Goal: Task Accomplishment & Management: Manage account settings

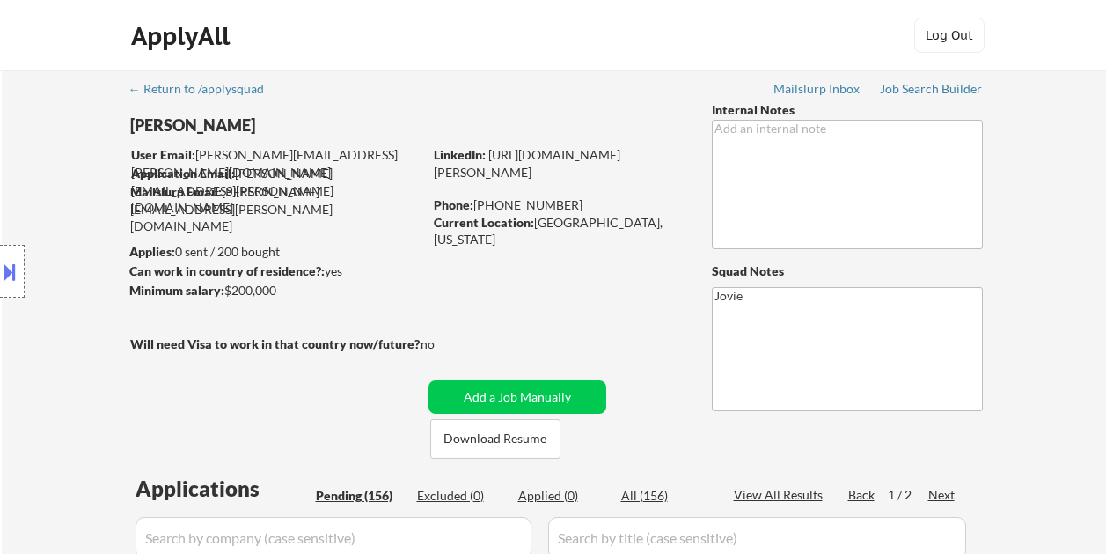
select select ""pending""
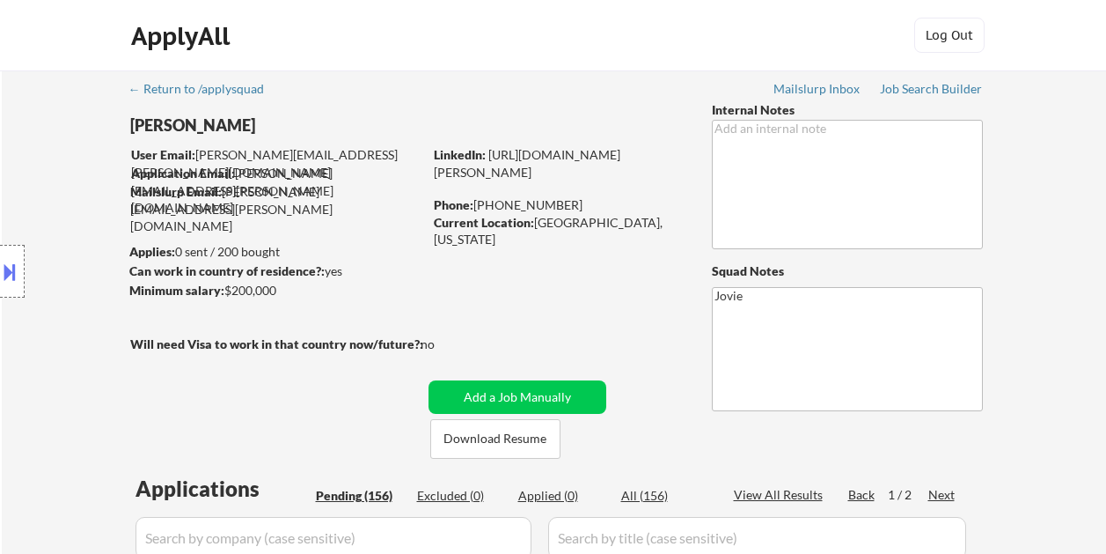
select select ""pending""
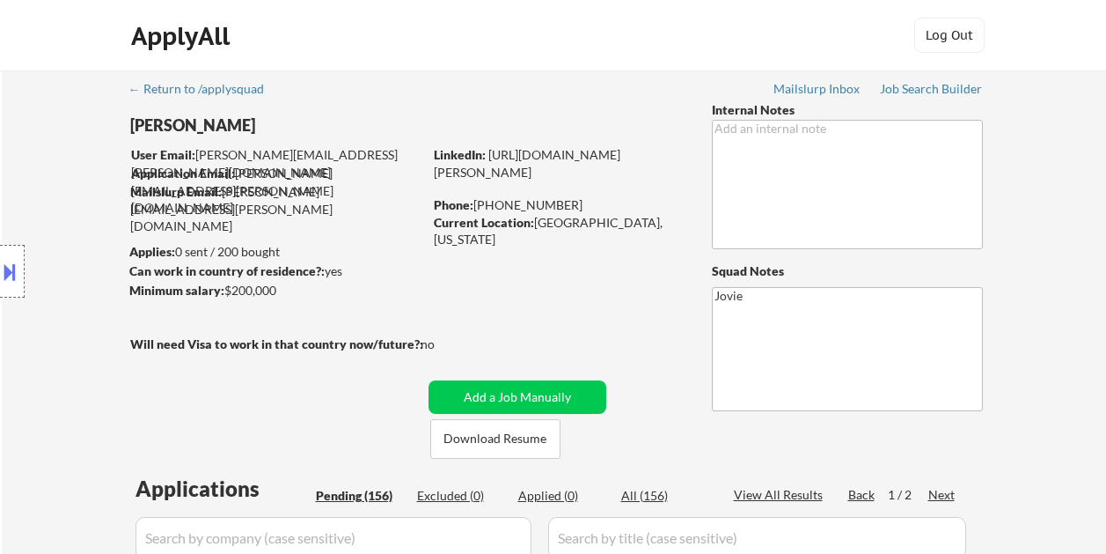
select select ""pending""
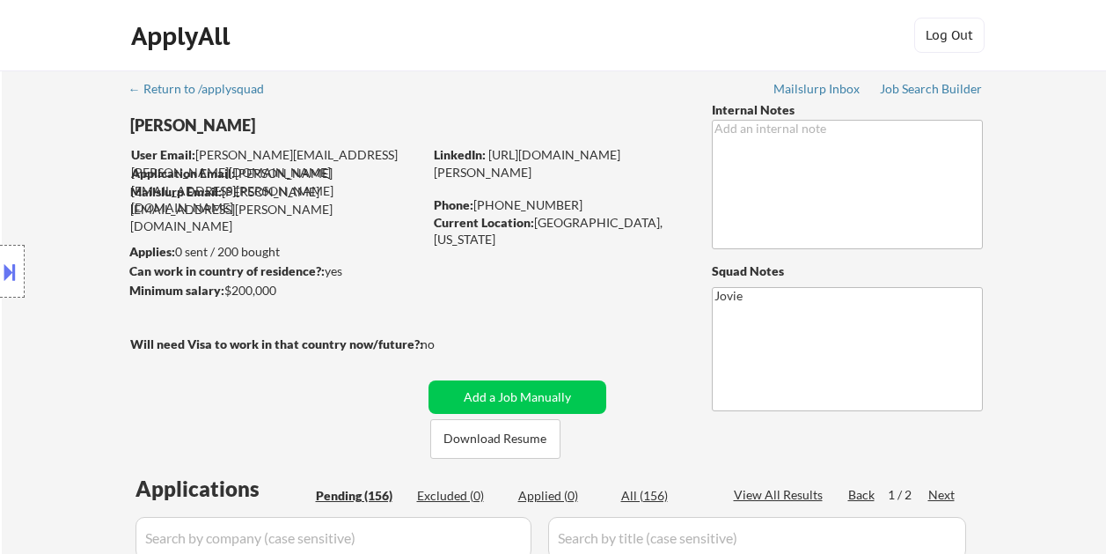
select select ""pending""
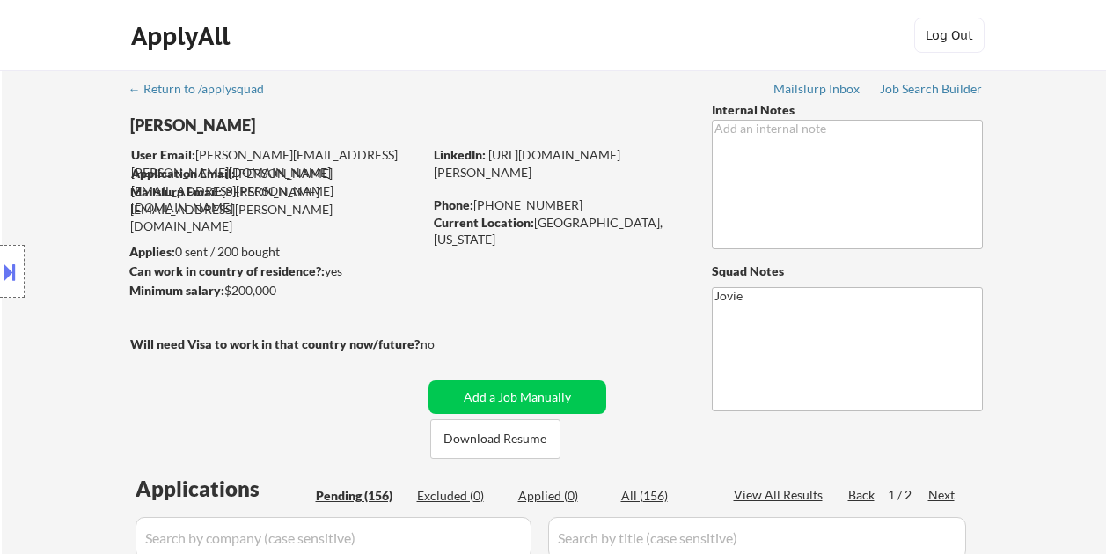
select select ""pending""
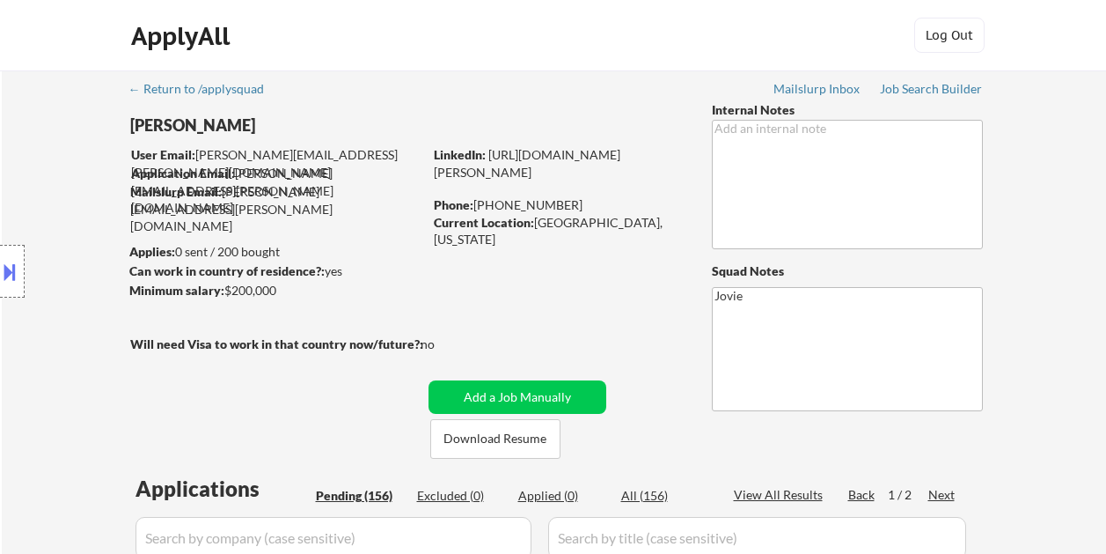
select select ""pending""
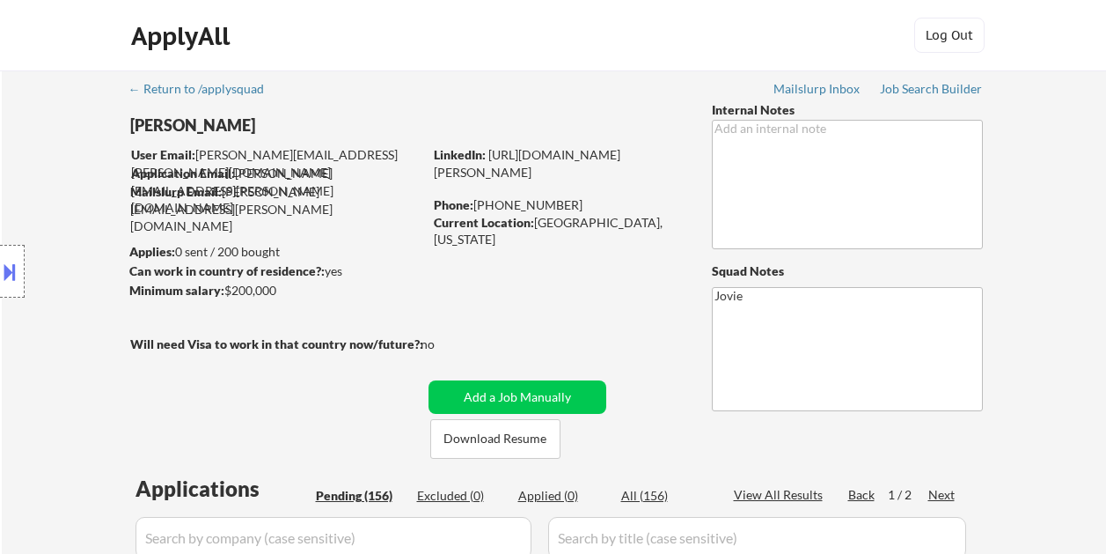
select select ""pending""
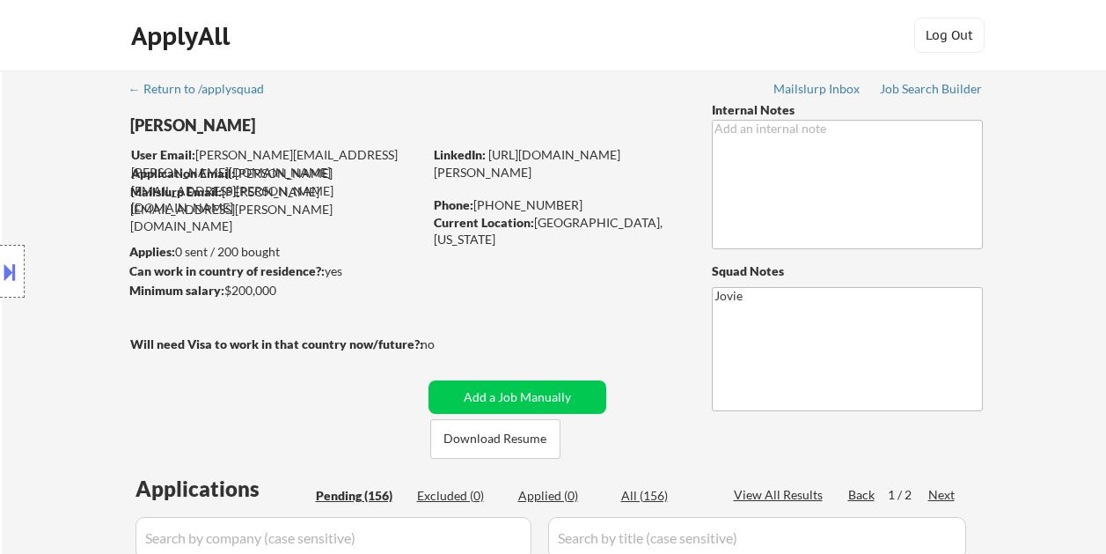
select select ""pending""
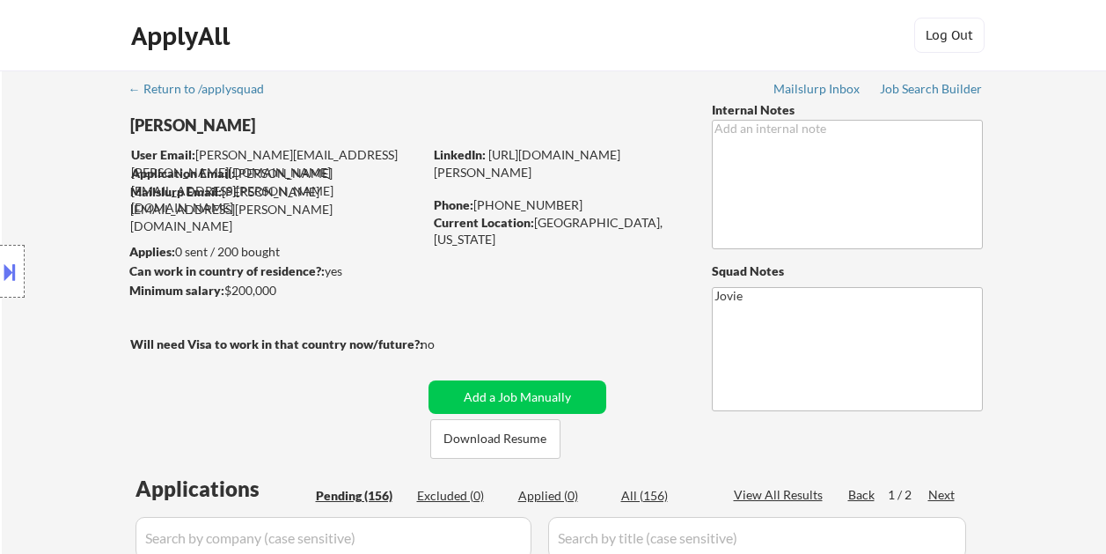
select select ""pending""
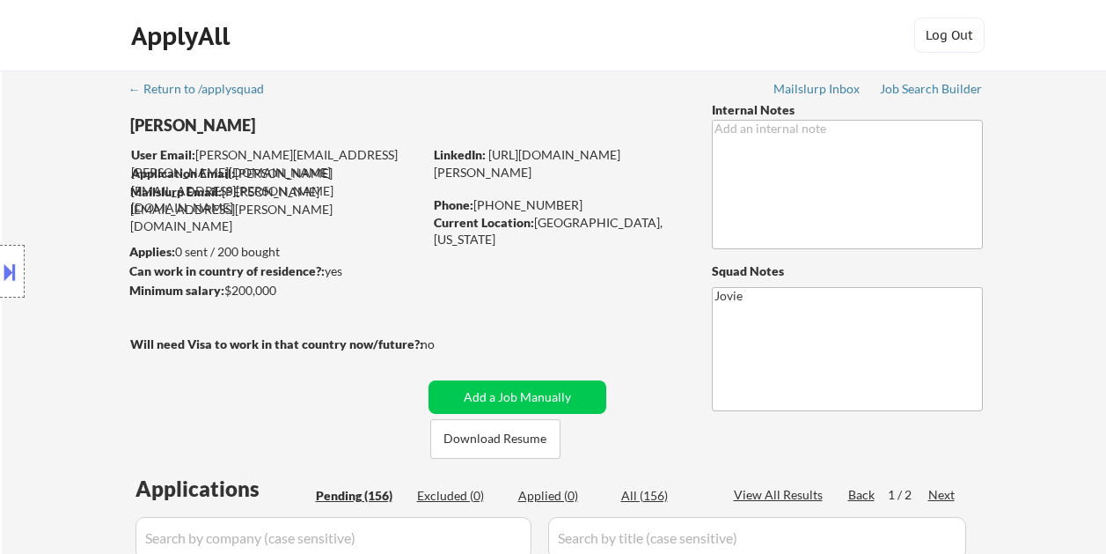
select select ""pending""
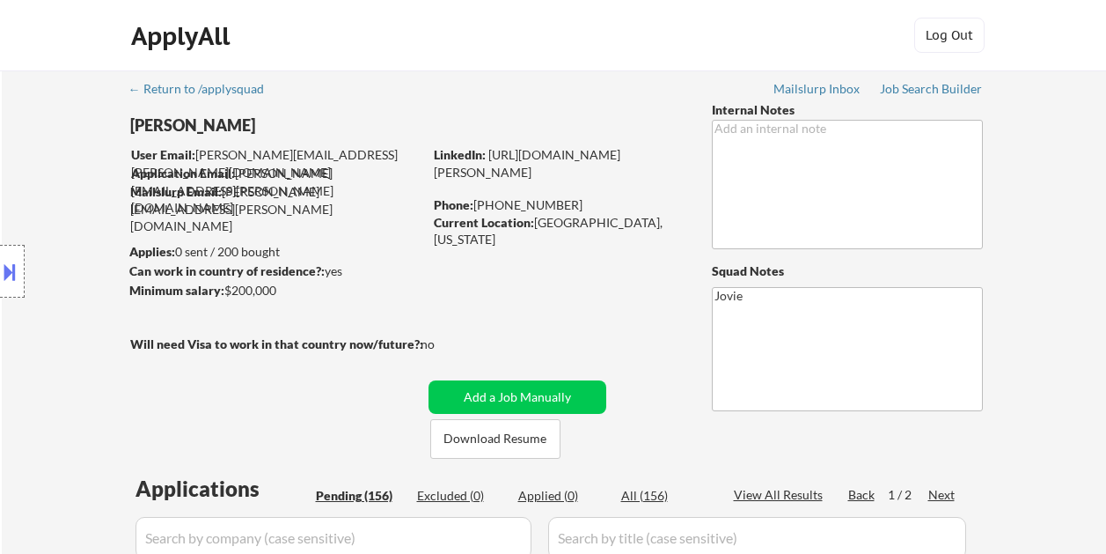
select select ""pending""
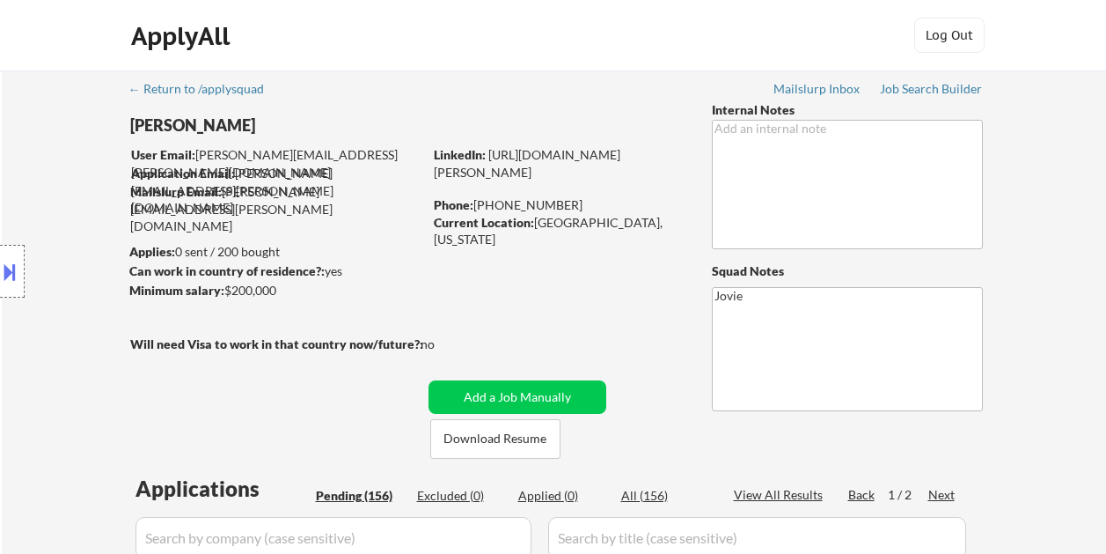
select select ""pending""
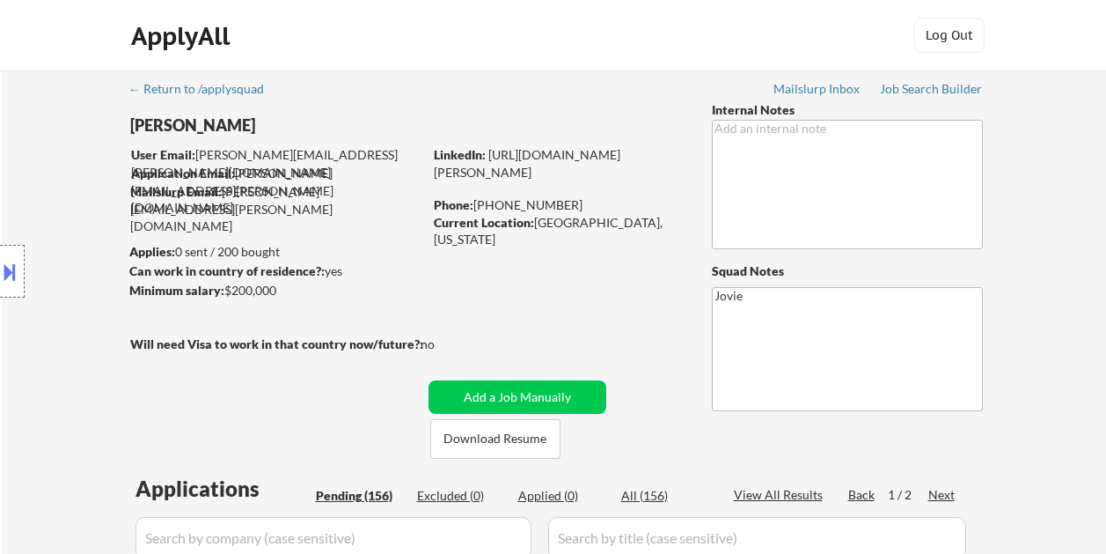
select select ""pending""
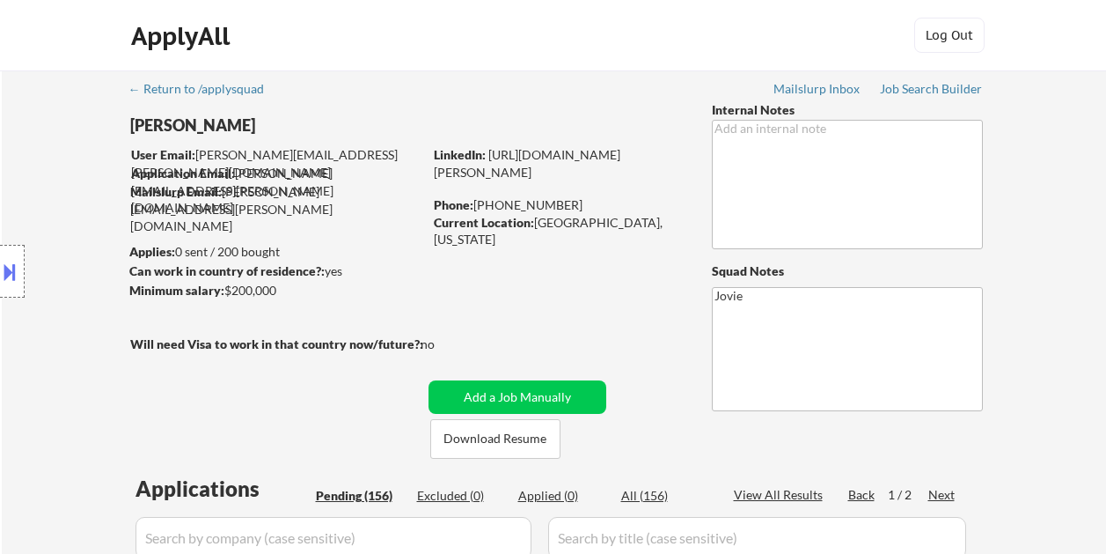
select select ""pending""
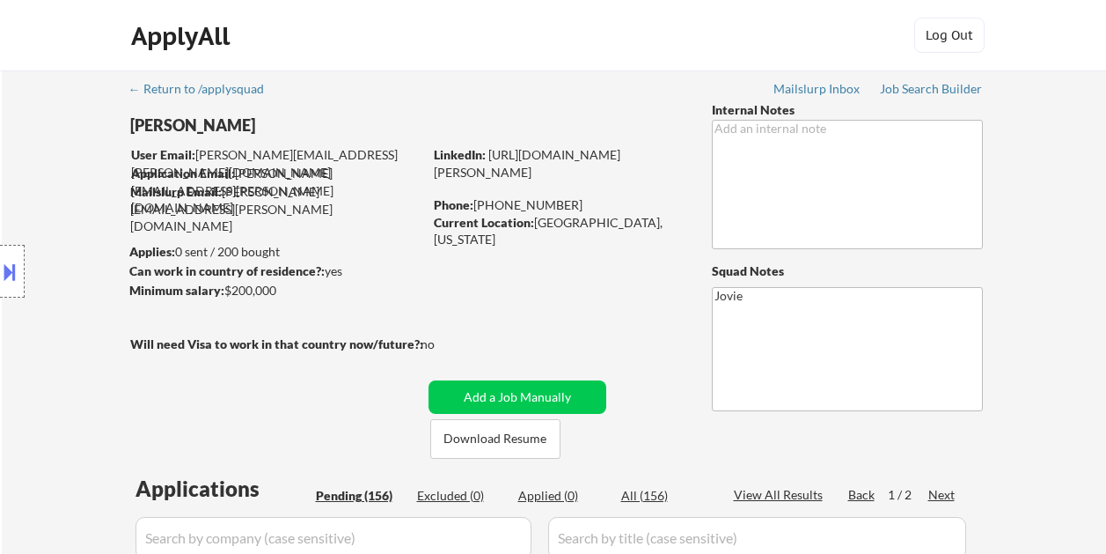
select select ""pending""
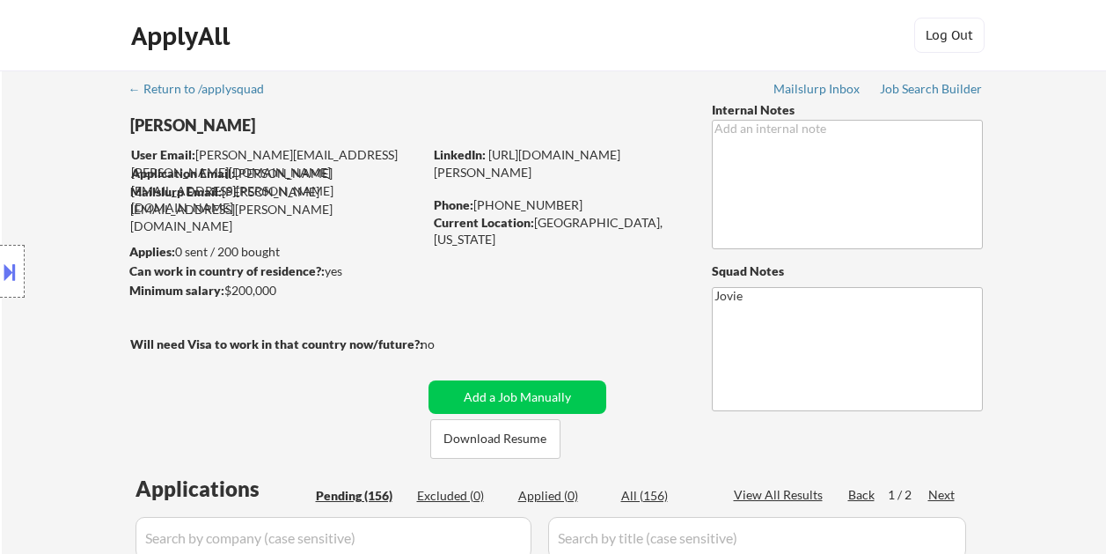
select select ""pending""
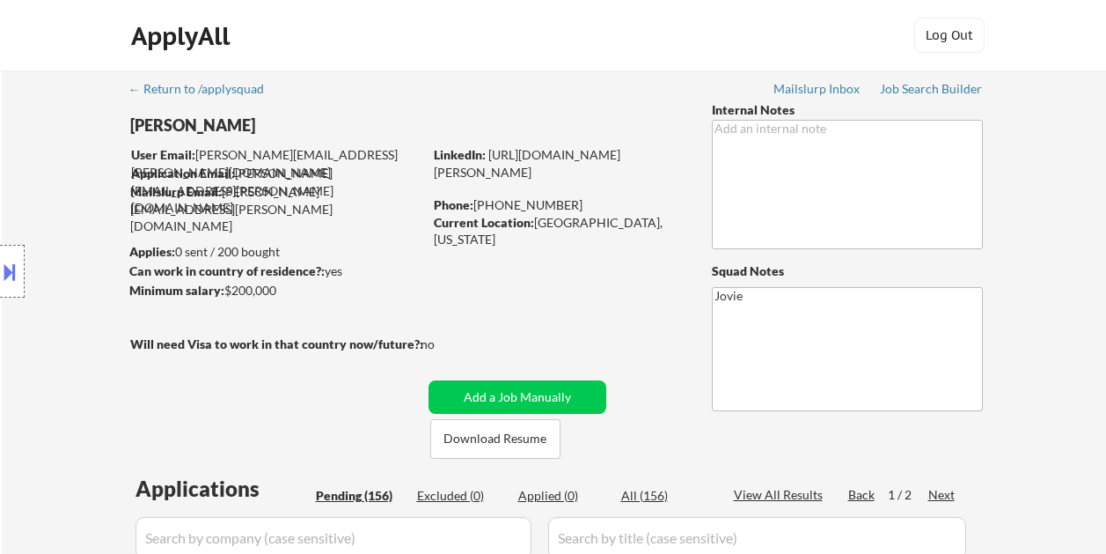
select select ""pending""
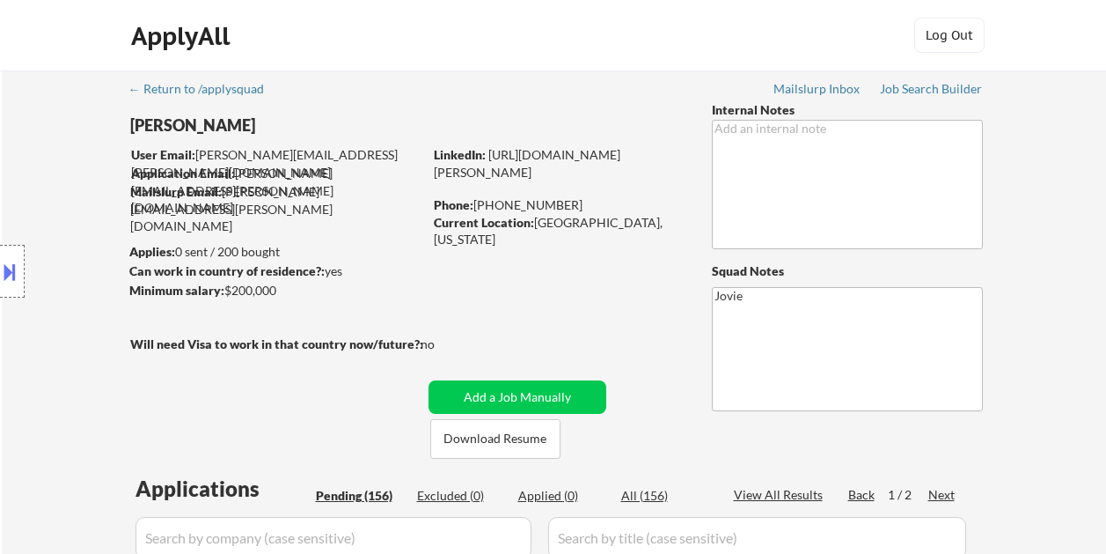
select select ""pending""
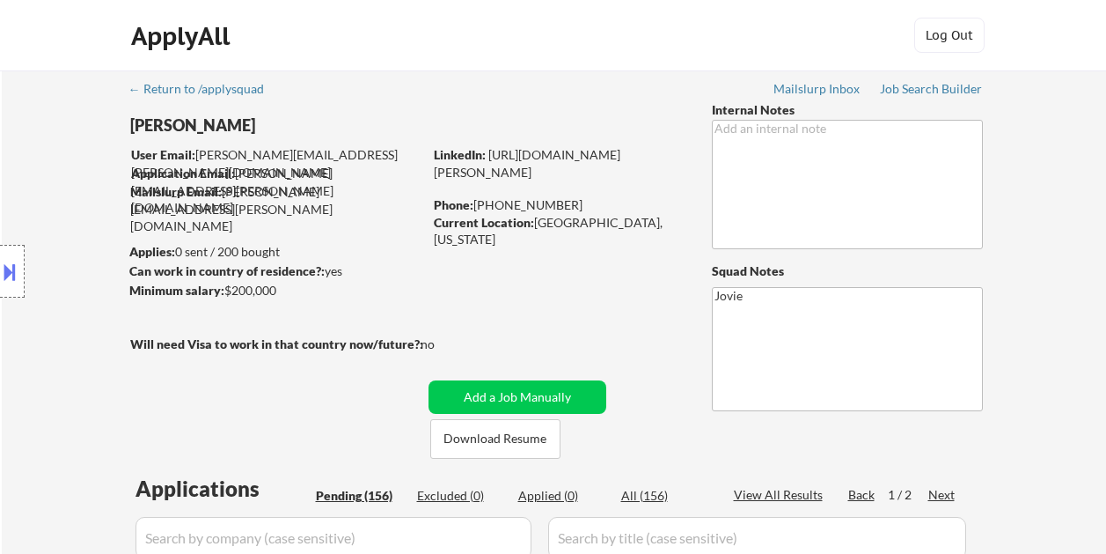
select select ""pending""
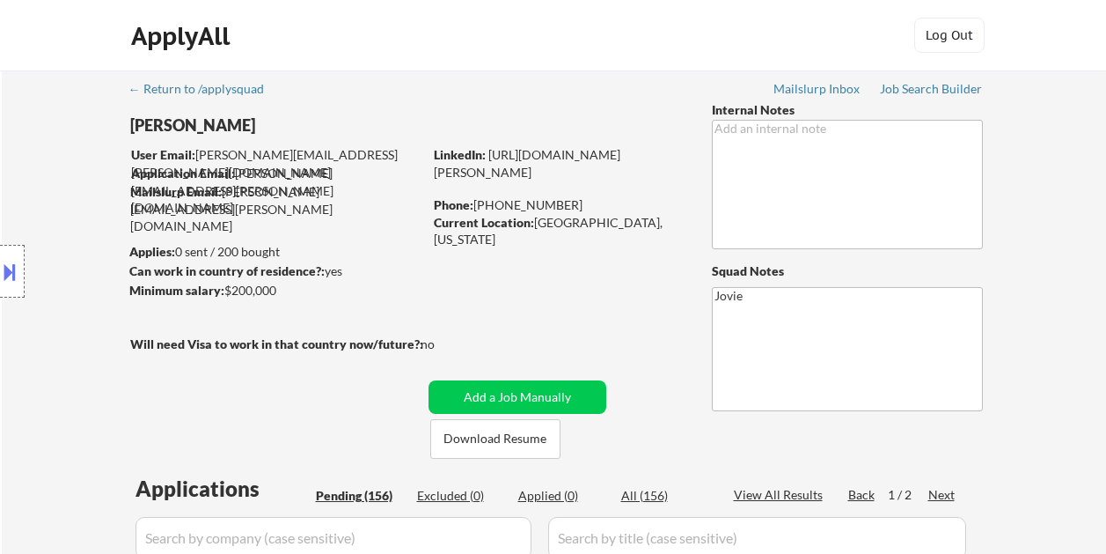
select select ""pending""
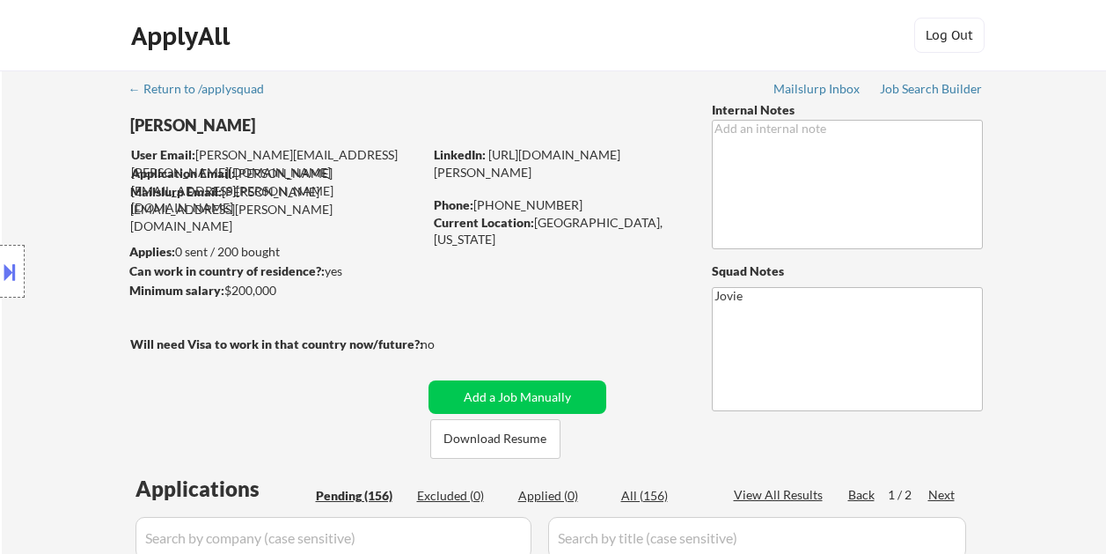
scroll to position [426, 0]
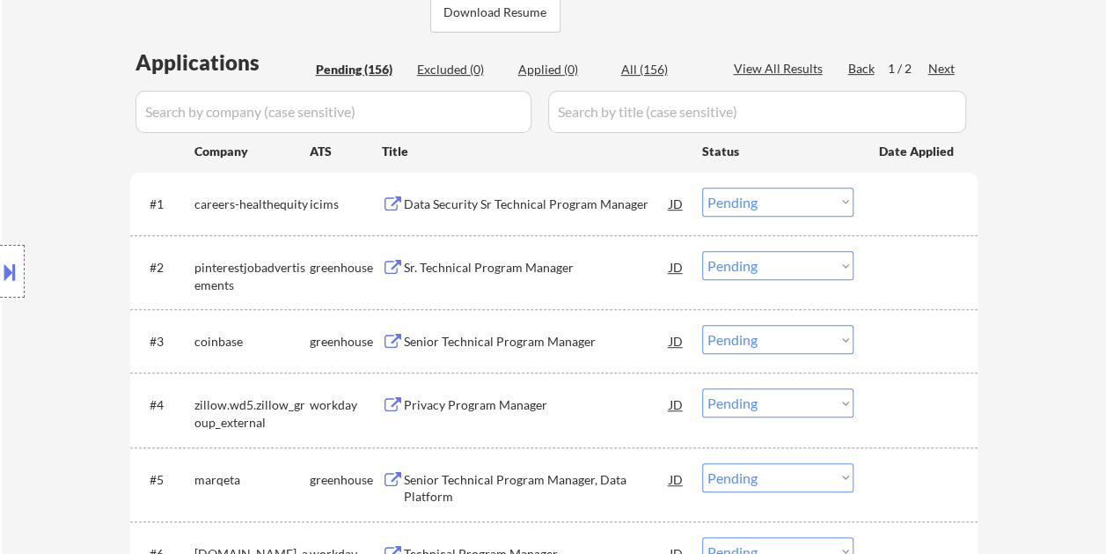
click at [894, 330] on div at bounding box center [917, 341] width 77 height 32
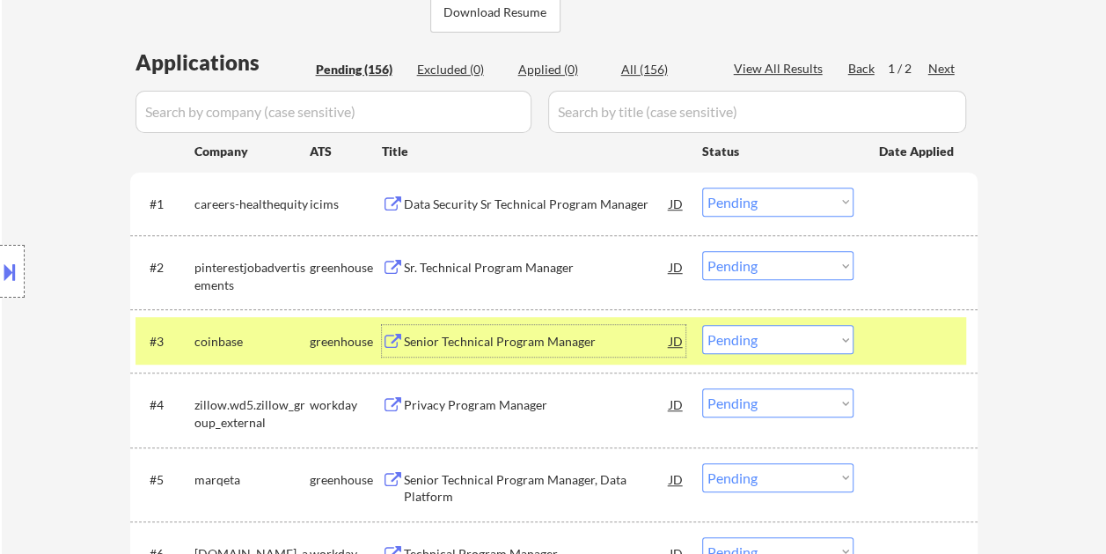
click at [504, 347] on div "Senior Technical Program Manager" at bounding box center [537, 342] width 266 height 18
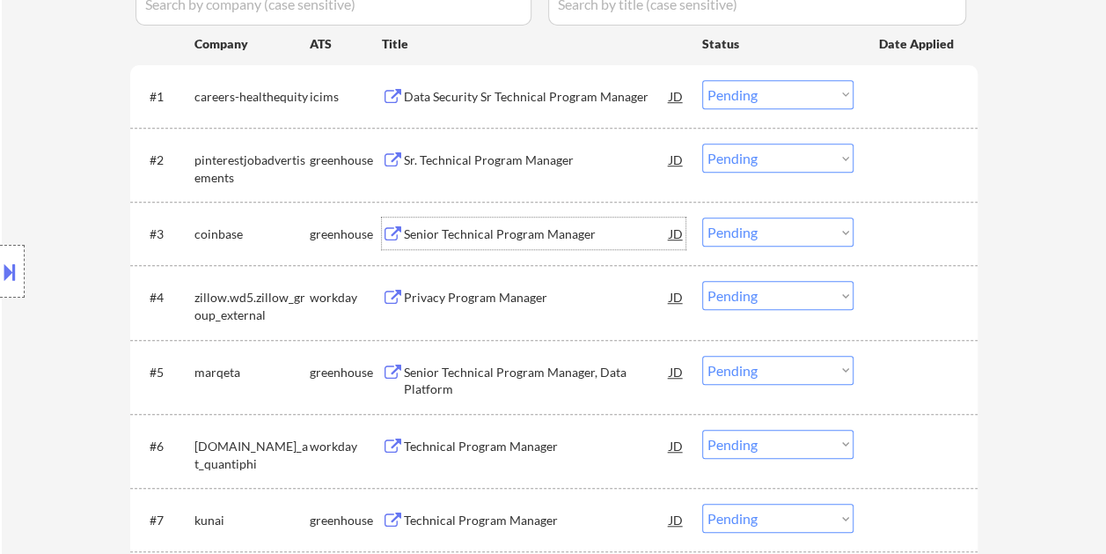
scroll to position [602, 0]
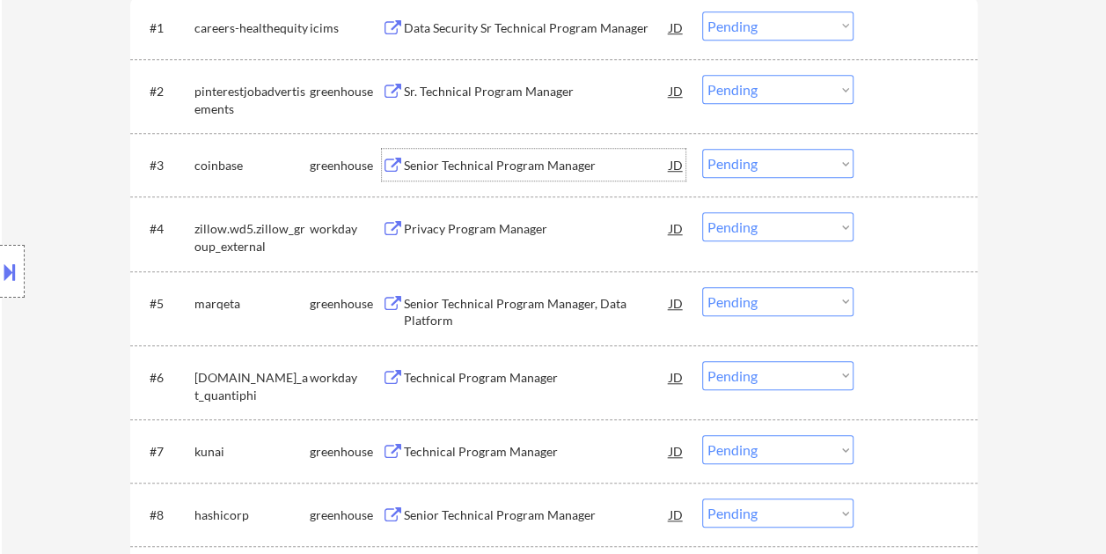
drag, startPoint x: 933, startPoint y: 311, endPoint x: 903, endPoint y: 312, distance: 29.9
click at [933, 312] on div at bounding box center [917, 303] width 77 height 32
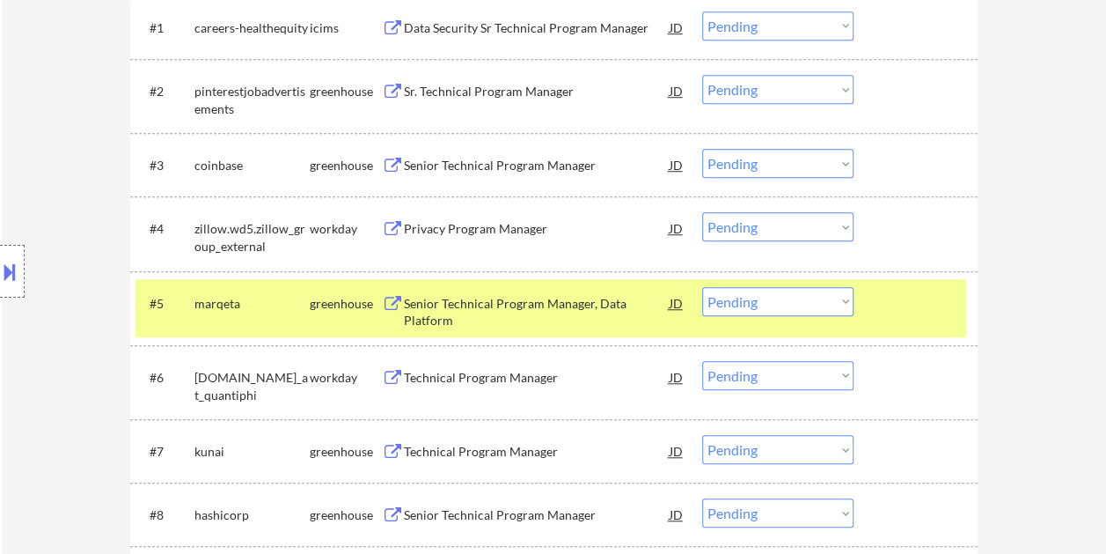
click at [516, 306] on div "Senior Technical Program Manager, Data Platform" at bounding box center [537, 312] width 266 height 34
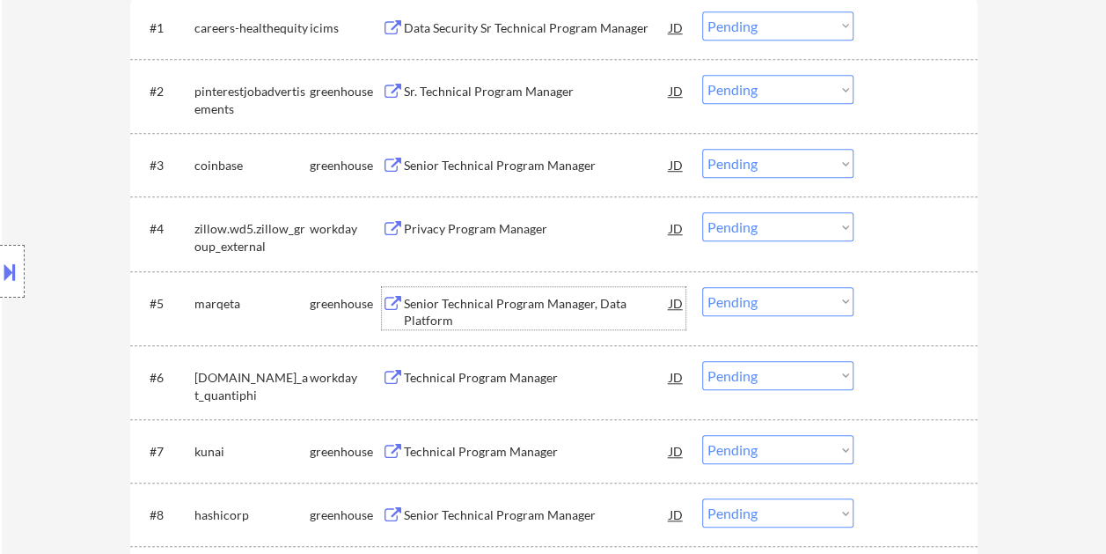
click at [858, 313] on div "#5 [PERSON_NAME] Senior Technical Program Manager, Data Platform JD Choose an o…" at bounding box center [551, 308] width 831 height 58
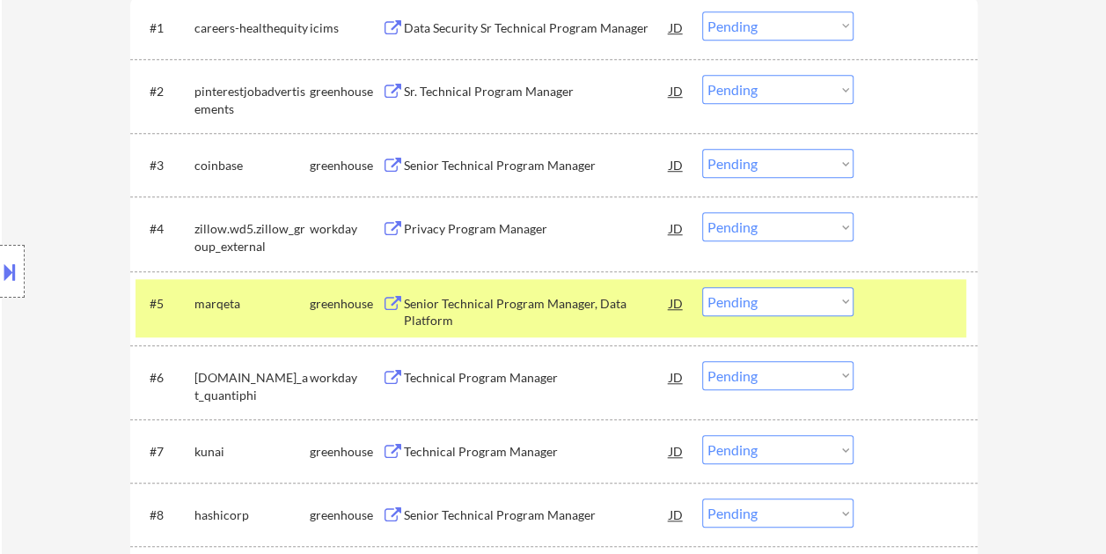
click at [833, 304] on select "Choose an option... Pending Applied Excluded (Questions) Excluded (Expired) Exc…" at bounding box center [777, 301] width 151 height 29
click at [702, 287] on select "Choose an option... Pending Applied Excluded (Questions) Excluded (Expired) Exc…" at bounding box center [777, 301] width 151 height 29
select select ""pending""
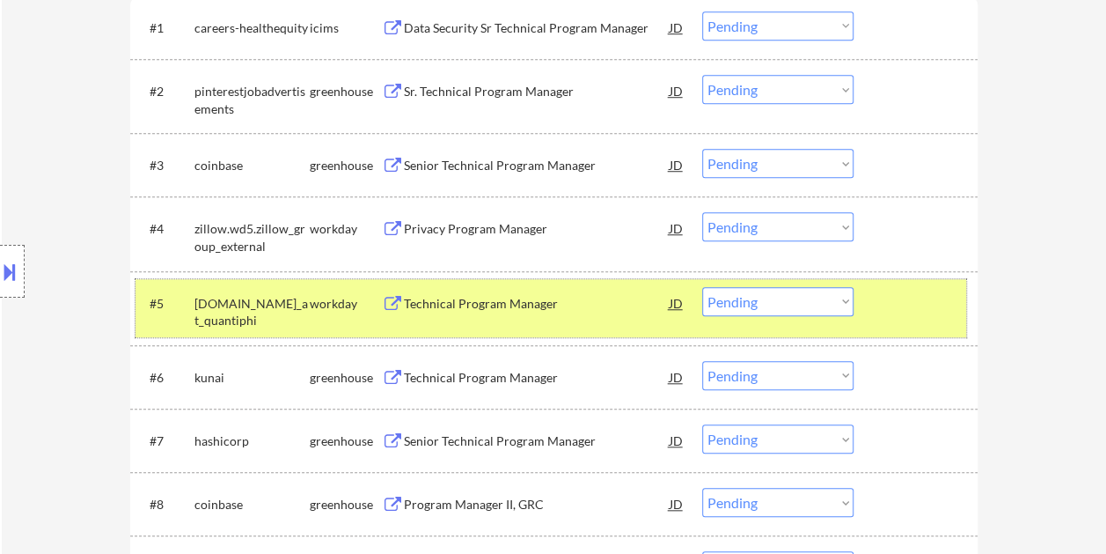
click at [930, 306] on div at bounding box center [917, 303] width 77 height 32
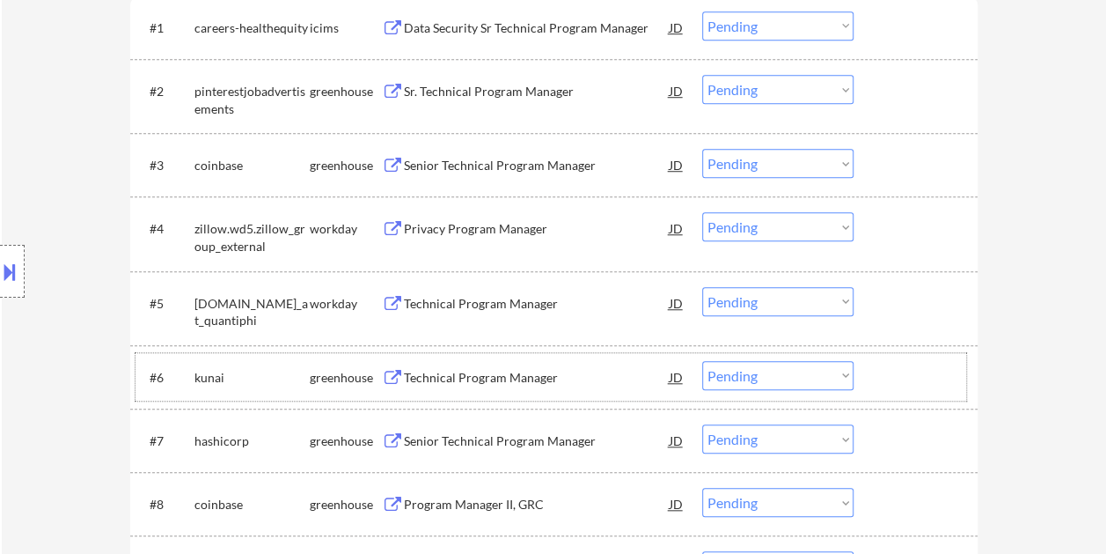
click at [919, 378] on div at bounding box center [917, 377] width 77 height 32
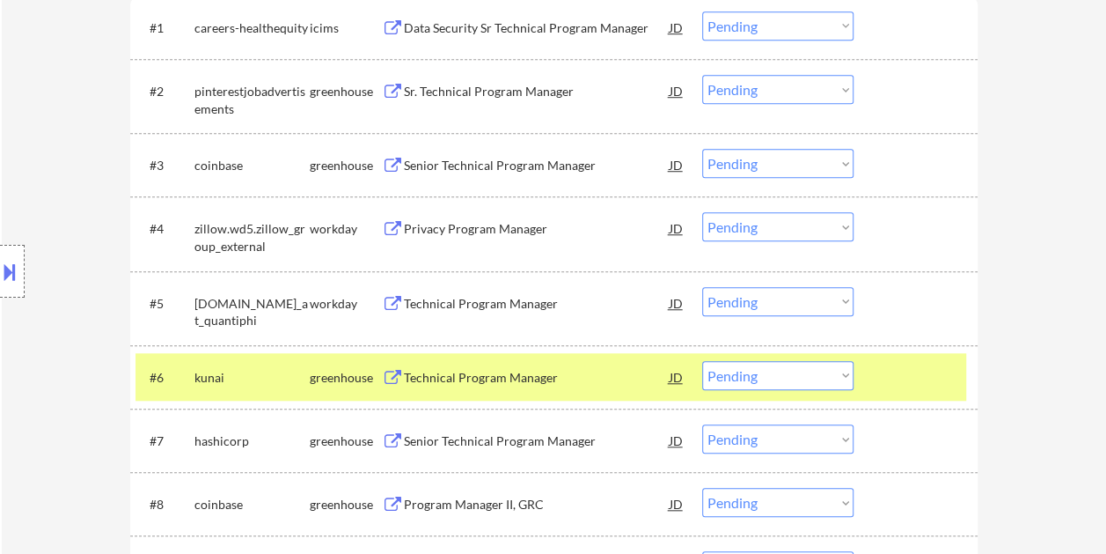
click at [487, 382] on div "Technical Program Manager" at bounding box center [537, 378] width 266 height 18
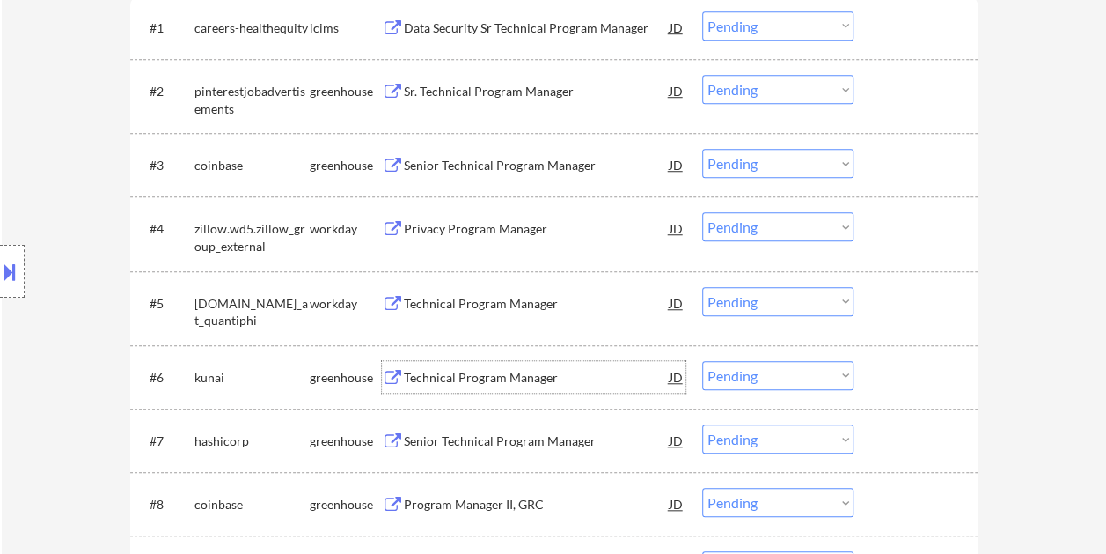
click at [910, 364] on div at bounding box center [917, 377] width 77 height 32
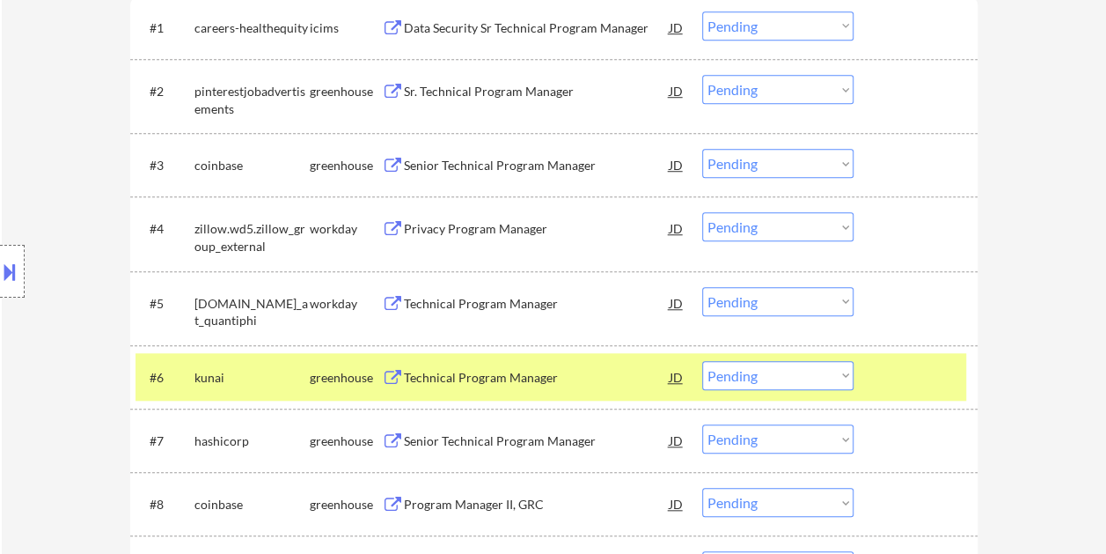
click at [835, 375] on select "Choose an option... Pending Applied Excluded (Questions) Excluded (Expired) Exc…" at bounding box center [777, 375] width 151 height 29
click at [702, 361] on select "Choose an option... Pending Applied Excluded (Questions) Excluded (Expired) Exc…" at bounding box center [777, 375] width 151 height 29
select select ""pending""
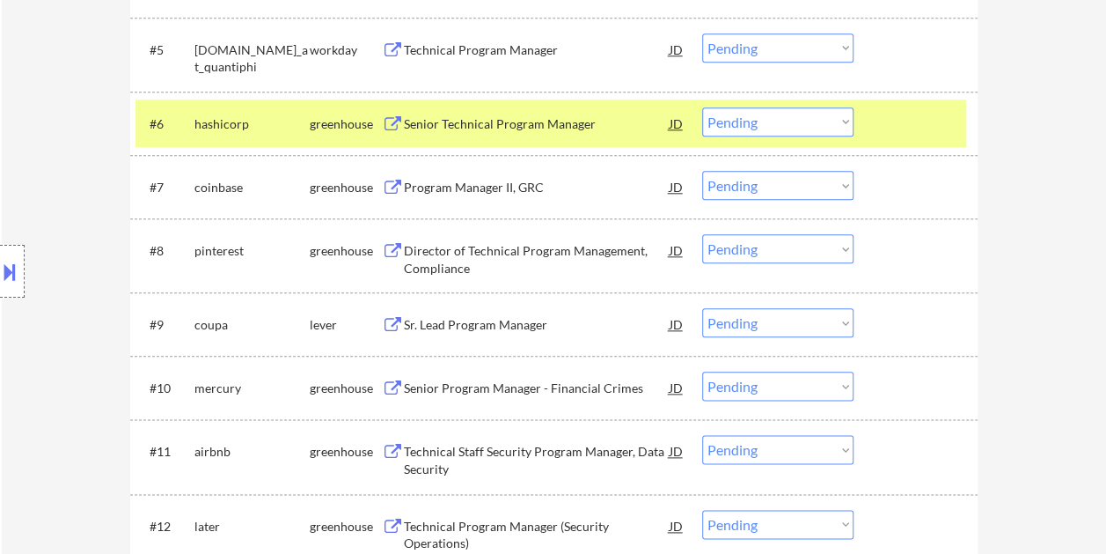
scroll to position [880, 0]
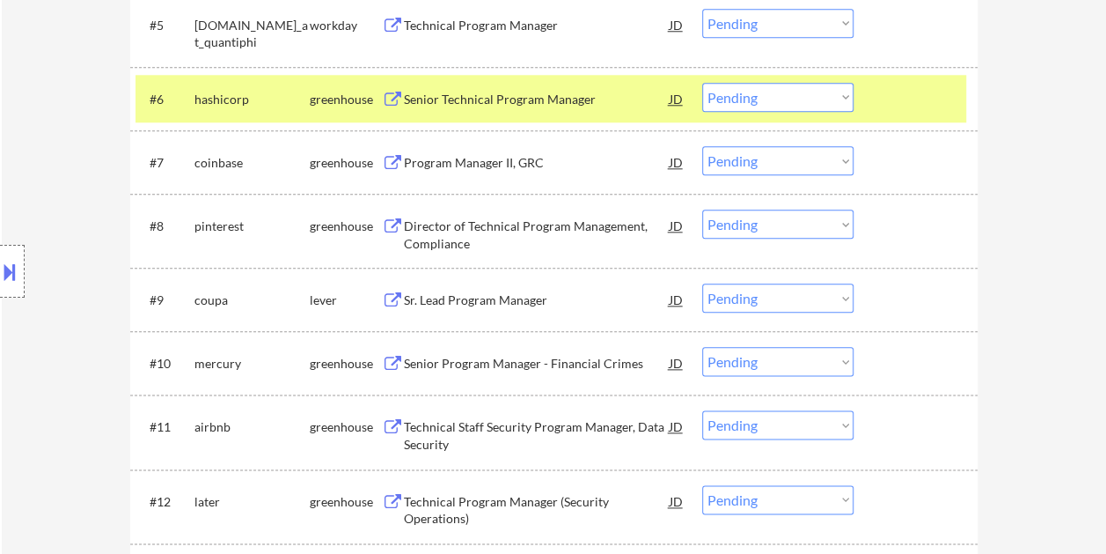
click at [916, 301] on div at bounding box center [917, 299] width 77 height 32
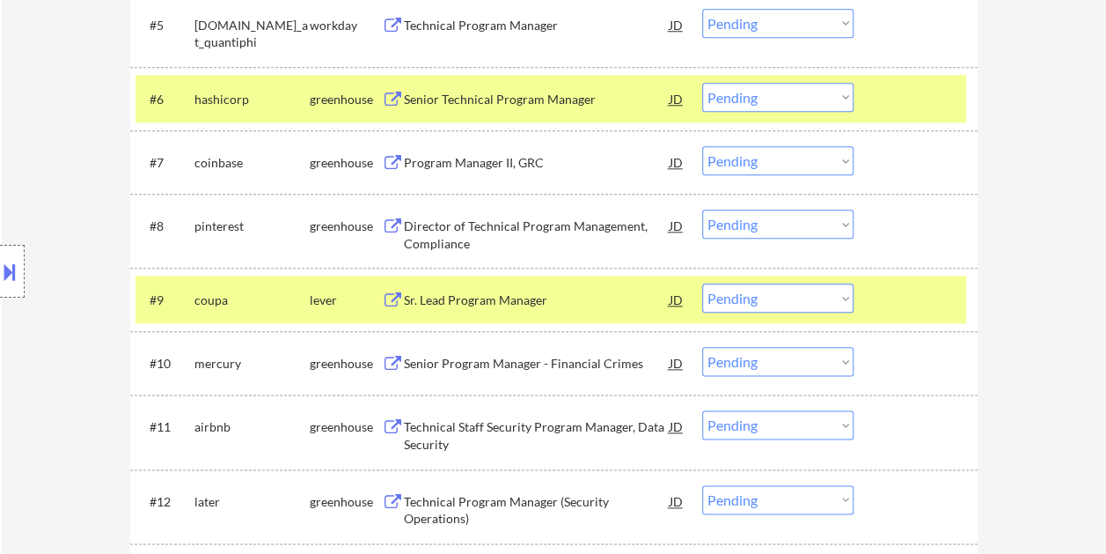
click at [580, 304] on div "Sr. Lead Program Manager" at bounding box center [537, 300] width 266 height 18
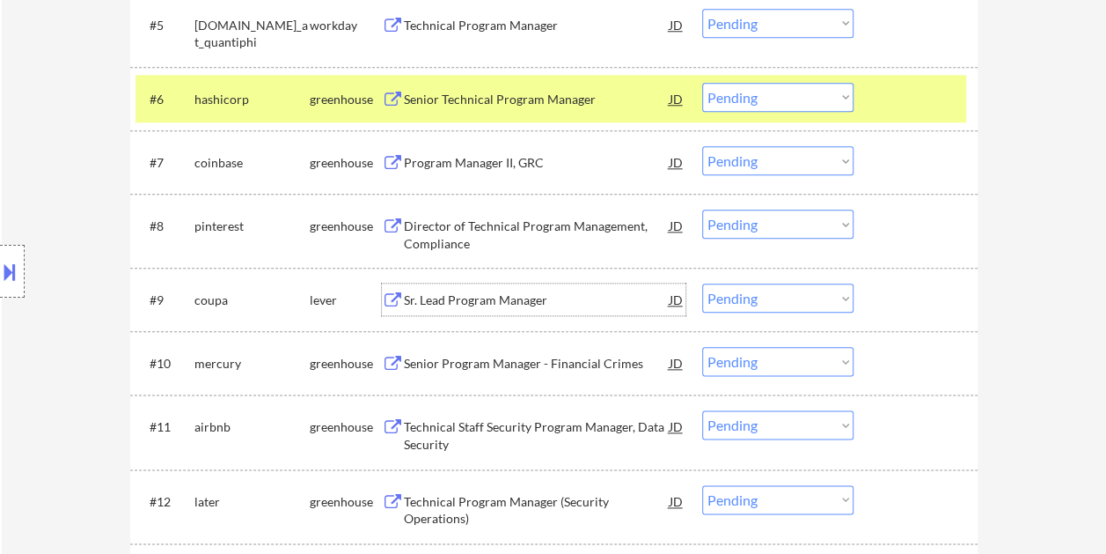
drag, startPoint x: 902, startPoint y: 308, endPoint x: 850, endPoint y: 303, distance: 52.2
click at [901, 308] on div at bounding box center [917, 299] width 77 height 32
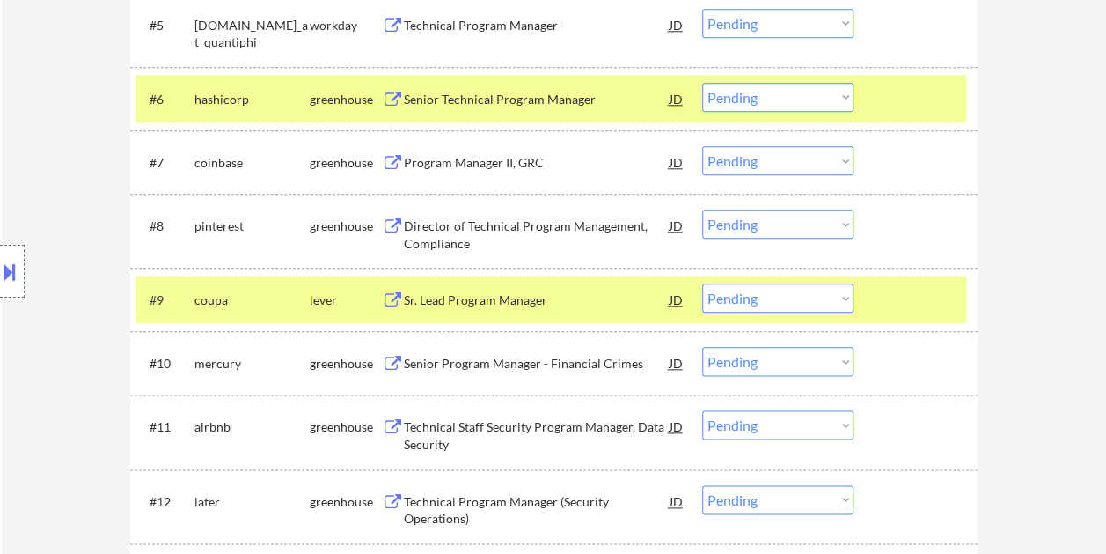
click at [846, 302] on select "Choose an option... Pending Applied Excluded (Questions) Excluded (Expired) Exc…" at bounding box center [777, 297] width 151 height 29
click at [702, 283] on select "Choose an option... Pending Applied Excluded (Questions) Excluded (Expired) Exc…" at bounding box center [777, 297] width 151 height 29
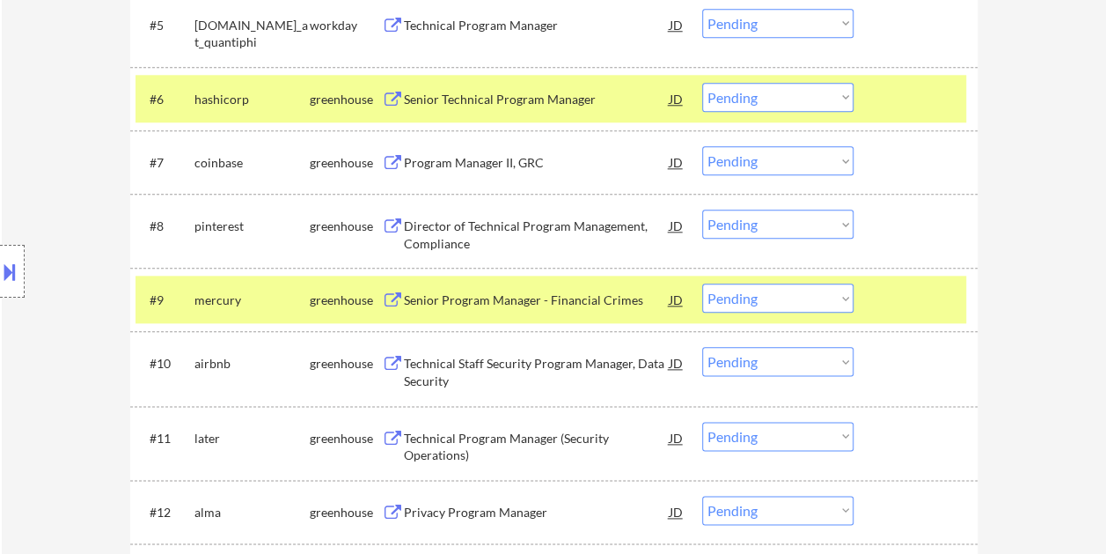
drag, startPoint x: 913, startPoint y: 270, endPoint x: 911, endPoint y: 290, distance: 20.4
click at [913, 273] on div "#9 mercury greenhouse Senior Program Manager - Financial Crimes JD Choose an op…" at bounding box center [553, 299] width 847 height 63
click at [898, 311] on div at bounding box center [917, 299] width 77 height 32
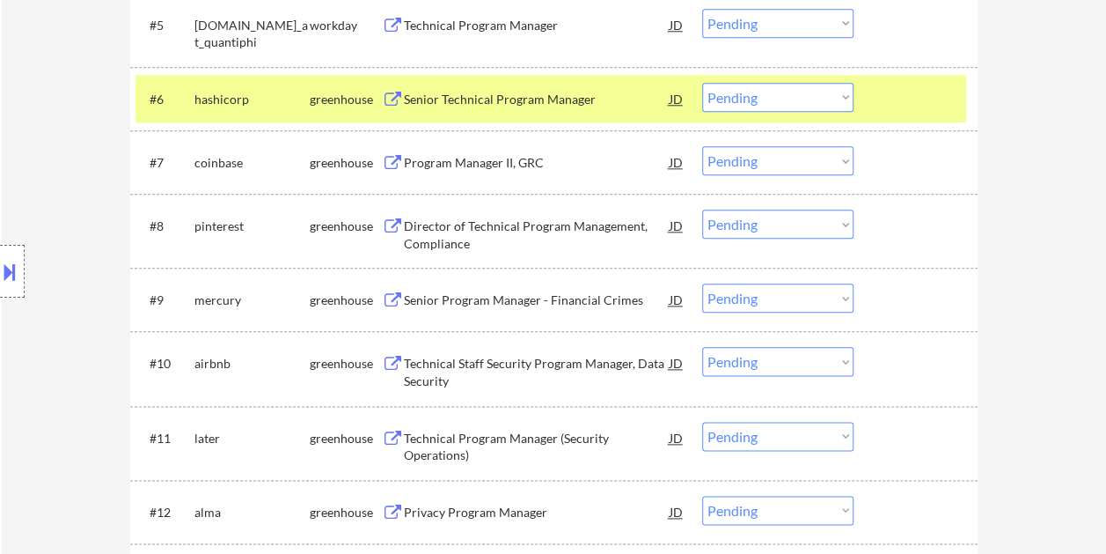
click at [895, 304] on div at bounding box center [917, 299] width 77 height 32
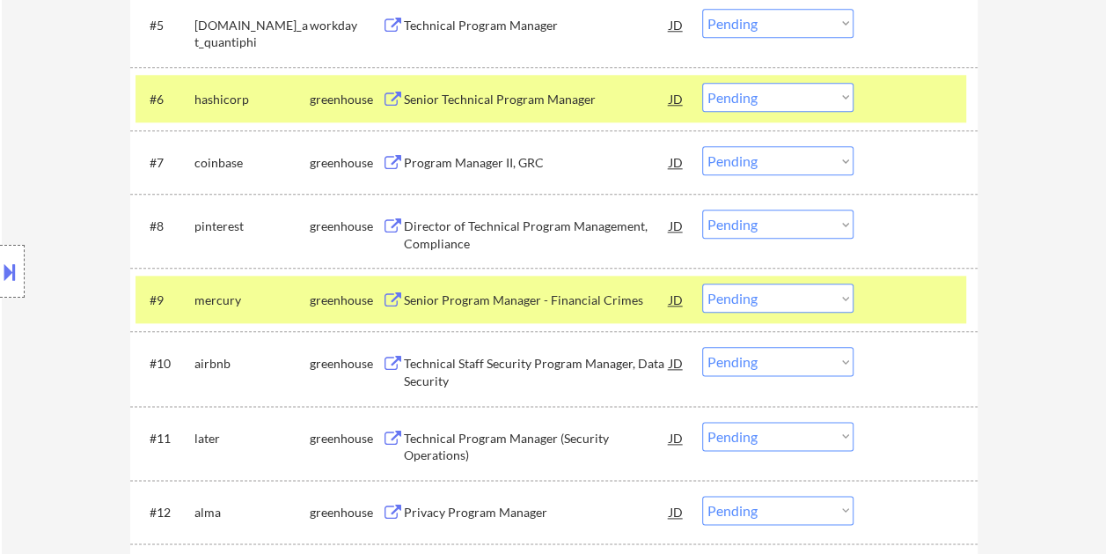
click at [356, 287] on div "greenhouse" at bounding box center [346, 299] width 72 height 32
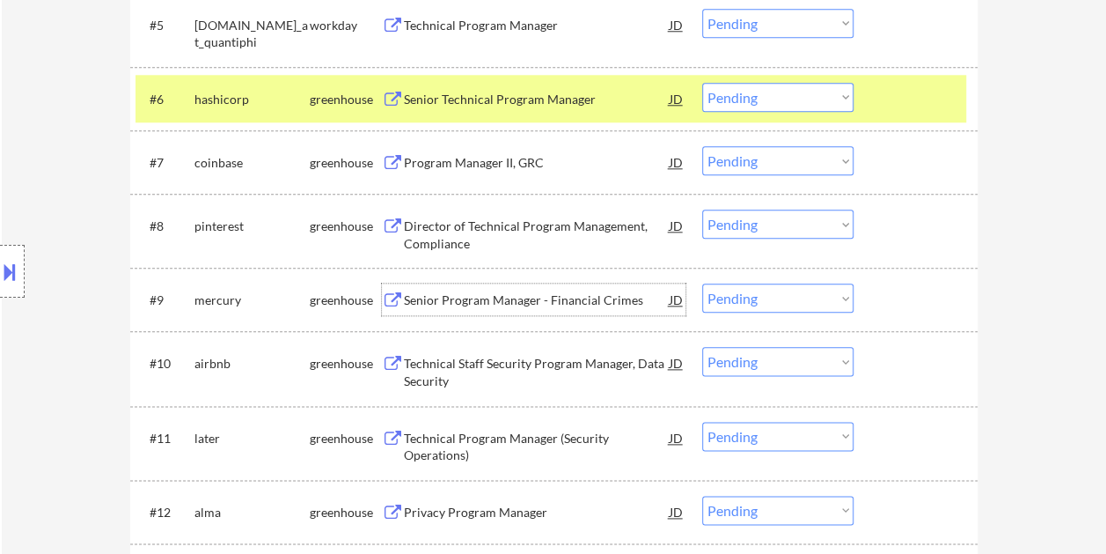
click at [526, 291] on div "Senior Program Manager - Financial Crimes" at bounding box center [537, 300] width 266 height 18
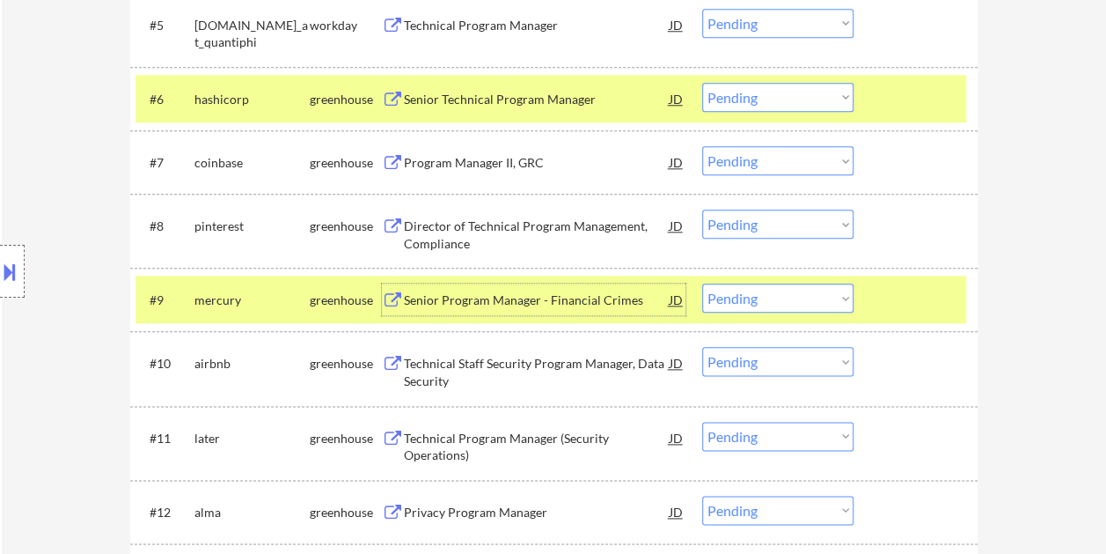
click at [892, 92] on div at bounding box center [917, 99] width 77 height 32
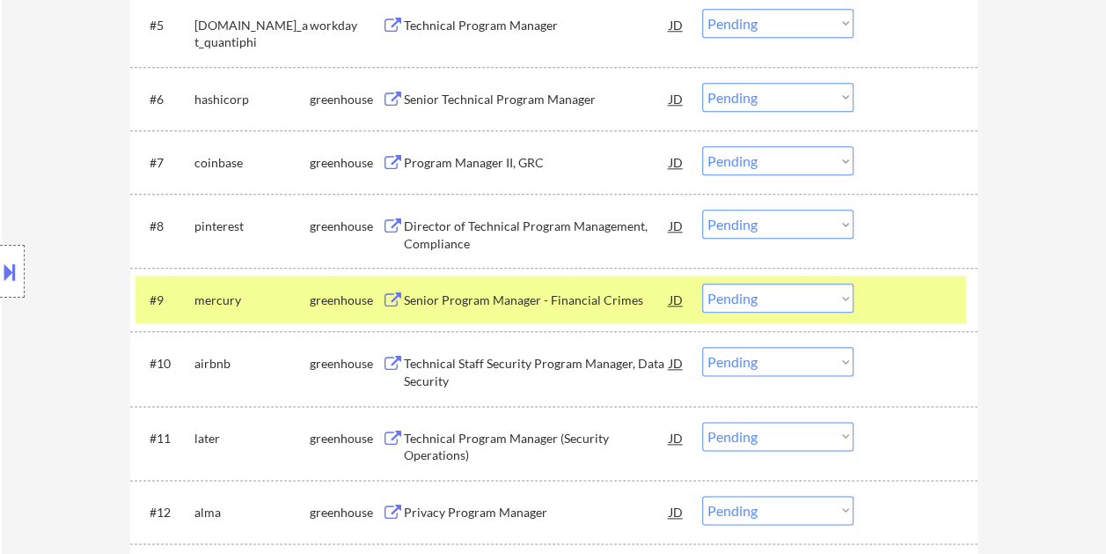
click at [883, 293] on div at bounding box center [917, 299] width 77 height 32
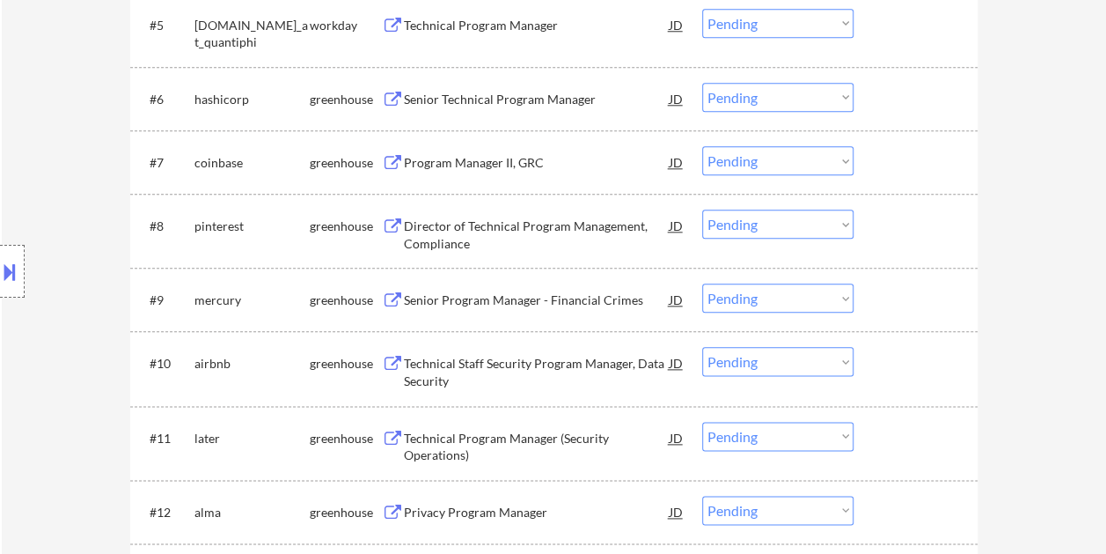
click at [896, 296] on div at bounding box center [917, 299] width 77 height 32
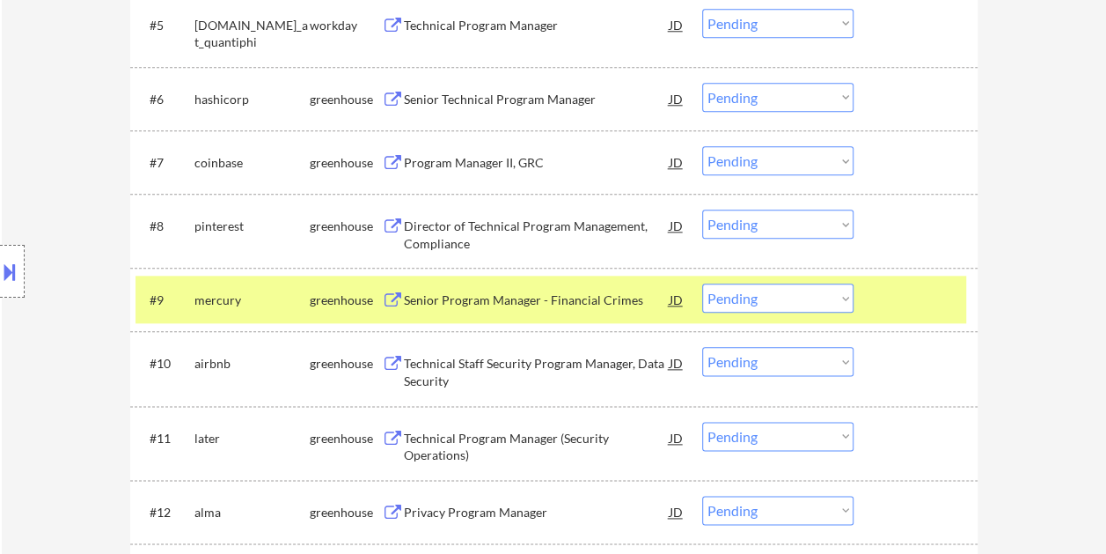
click at [845, 297] on select "Choose an option... Pending Applied Excluded (Questions) Excluded (Expired) Exc…" at bounding box center [777, 297] width 151 height 29
click at [702, 283] on select "Choose an option... Pending Applied Excluded (Questions) Excluded (Expired) Exc…" at bounding box center [777, 297] width 151 height 29
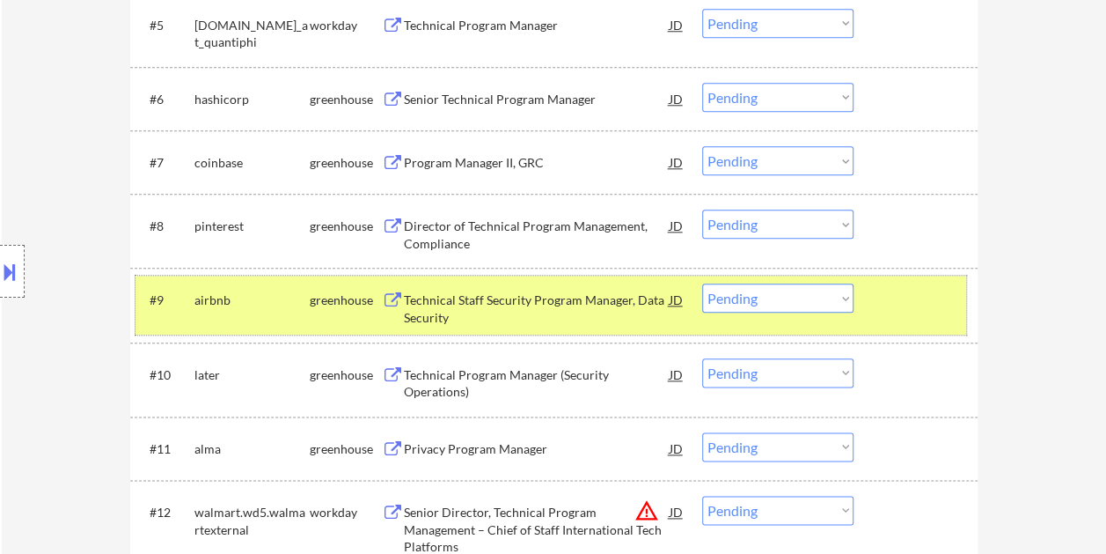
click at [905, 301] on div at bounding box center [917, 299] width 77 height 32
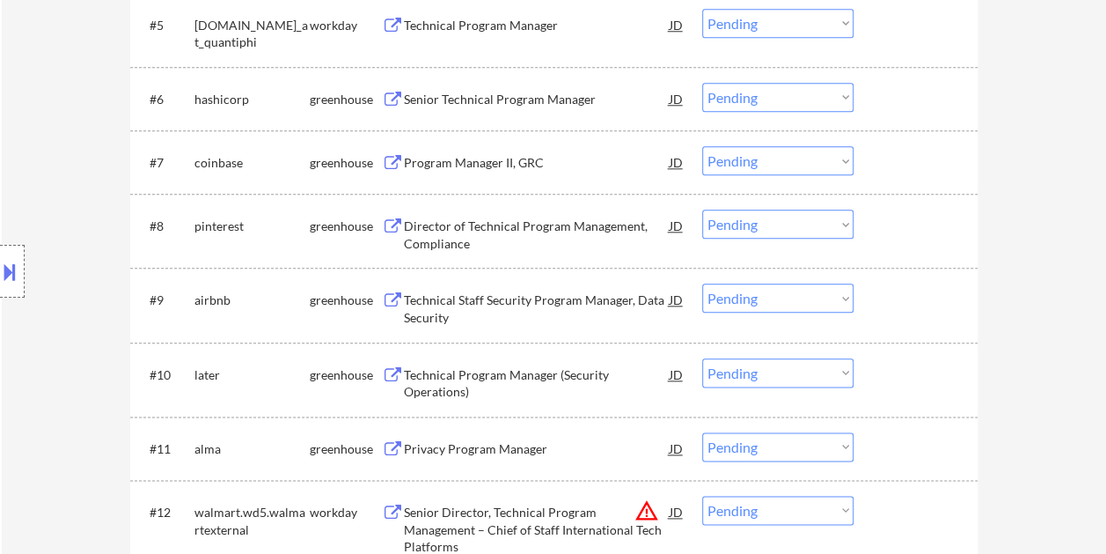
click at [907, 300] on div at bounding box center [917, 299] width 77 height 32
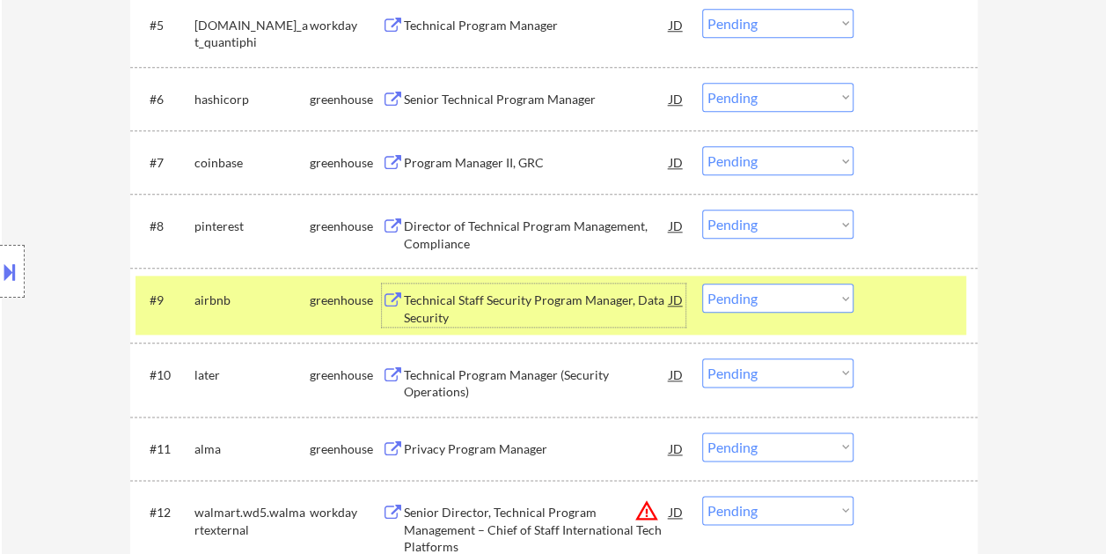
click at [579, 309] on div "Technical Staff Security Program Manager, Data Security" at bounding box center [537, 308] width 266 height 34
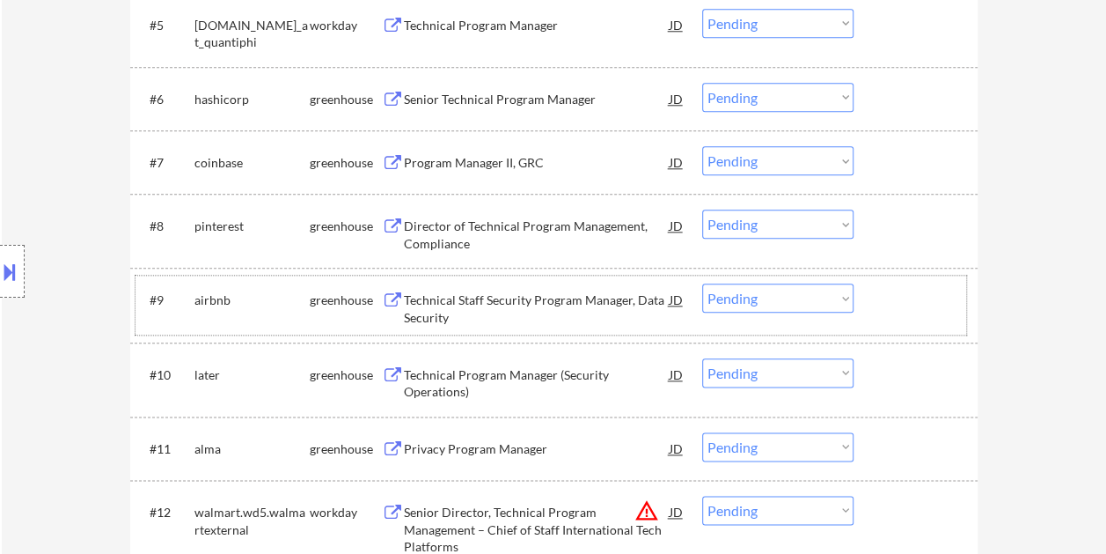
click at [869, 294] on div "#9 airbnb greenhouse Technical Staff Security Program Manager, Data Security JD…" at bounding box center [551, 304] width 831 height 58
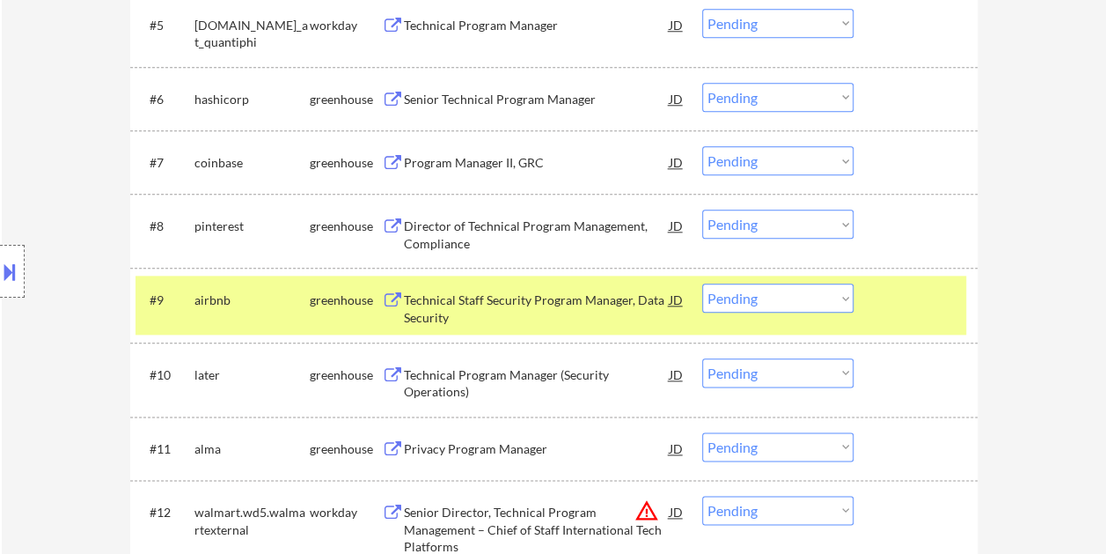
click at [831, 296] on select "Choose an option... Pending Applied Excluded (Questions) Excluded (Expired) Exc…" at bounding box center [777, 297] width 151 height 29
click at [702, 283] on select "Choose an option... Pending Applied Excluded (Questions) Excluded (Expired) Exc…" at bounding box center [777, 297] width 151 height 29
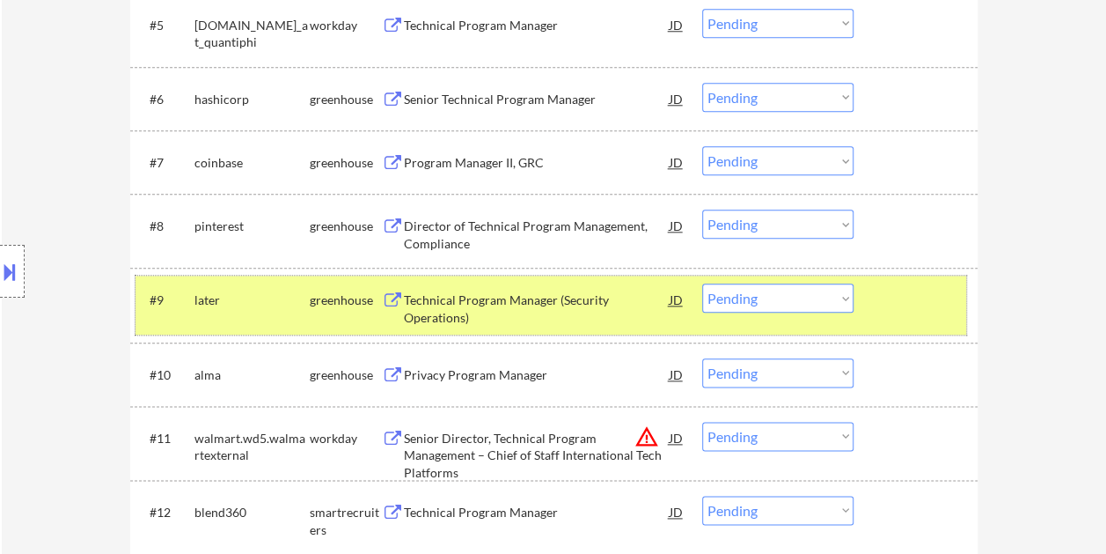
drag, startPoint x: 921, startPoint y: 308, endPoint x: 776, endPoint y: 327, distance: 145.6
click at [921, 308] on div at bounding box center [917, 299] width 77 height 32
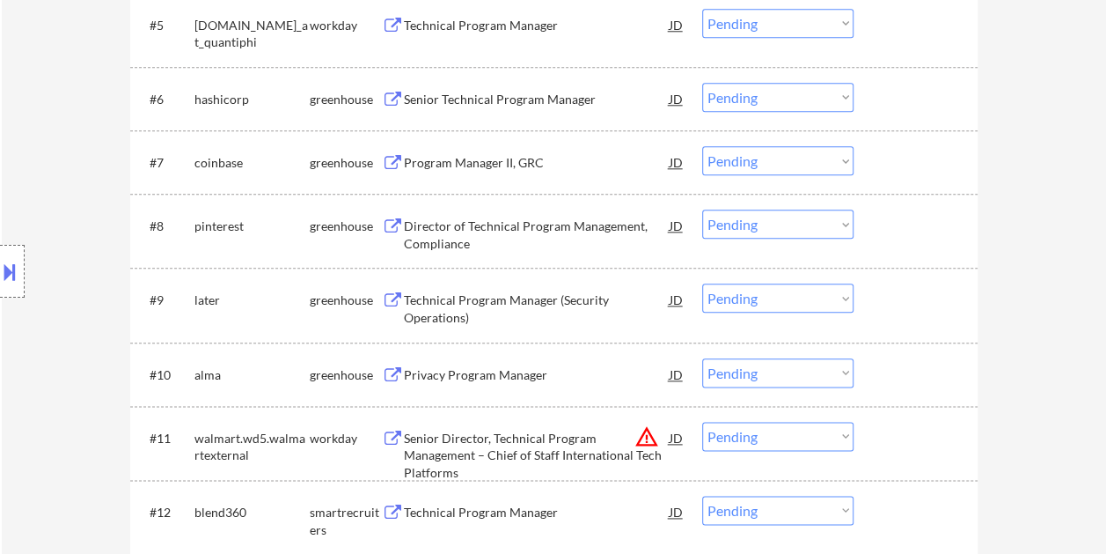
drag, startPoint x: 876, startPoint y: 308, endPoint x: 854, endPoint y: 312, distance: 22.3
click at [877, 308] on div "#9 later greenhouse Technical Program Manager (Security Operations) JD Choose a…" at bounding box center [551, 304] width 831 height 58
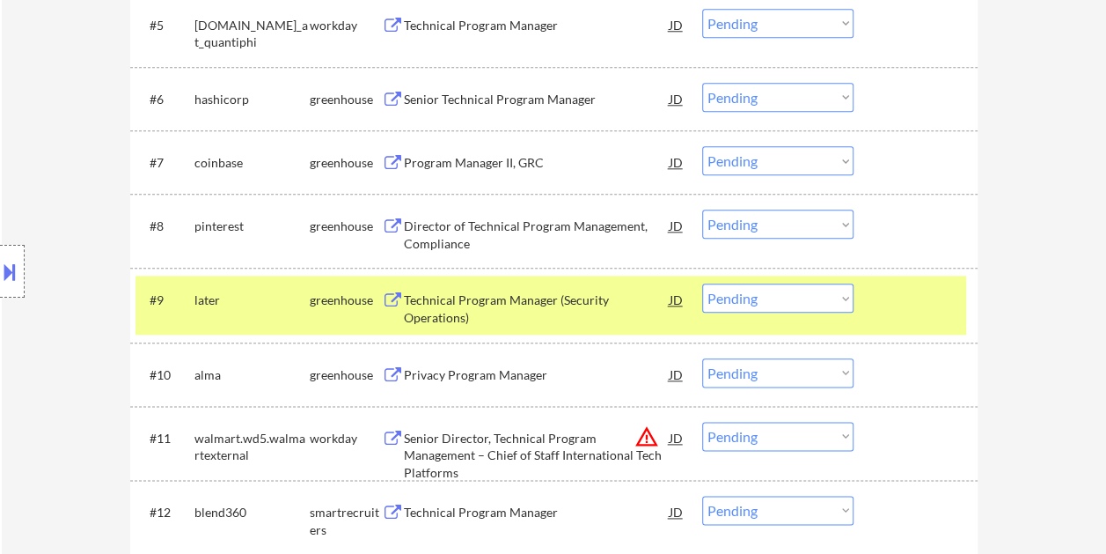
click at [531, 323] on div "Technical Program Manager (Security Operations)" at bounding box center [537, 308] width 266 height 34
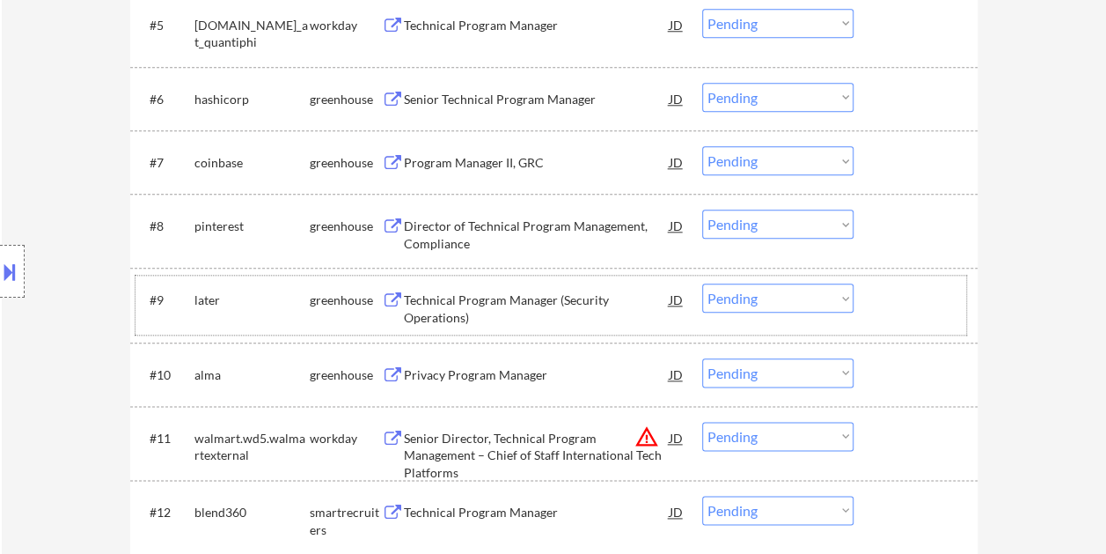
click at [884, 287] on div at bounding box center [917, 299] width 77 height 32
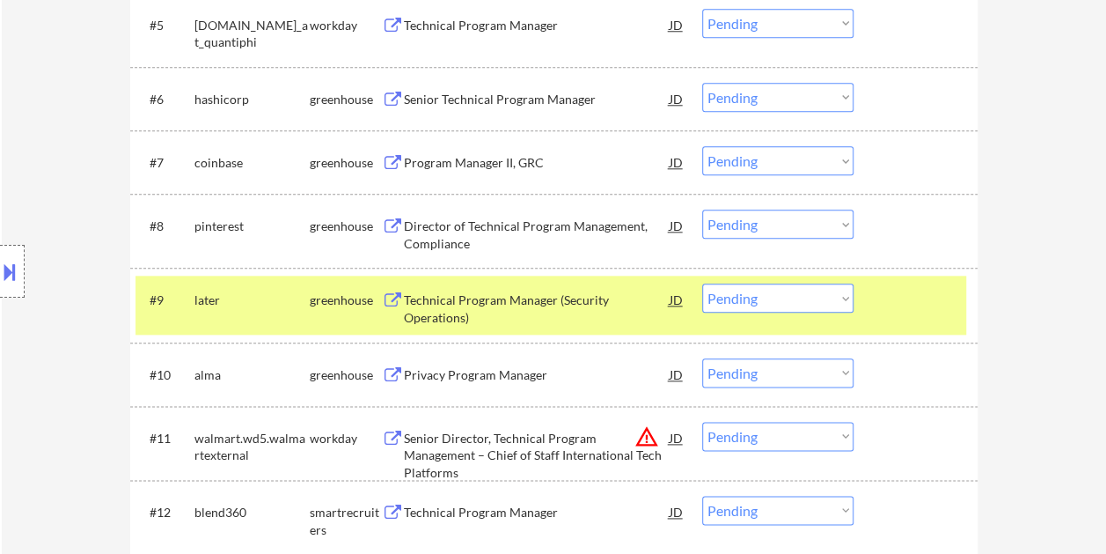
click at [845, 289] on select "Choose an option... Pending Applied Excluded (Questions) Excluded (Expired) Exc…" at bounding box center [777, 297] width 151 height 29
click at [702, 283] on select "Choose an option... Pending Applied Excluded (Questions) Excluded (Expired) Exc…" at bounding box center [777, 297] width 151 height 29
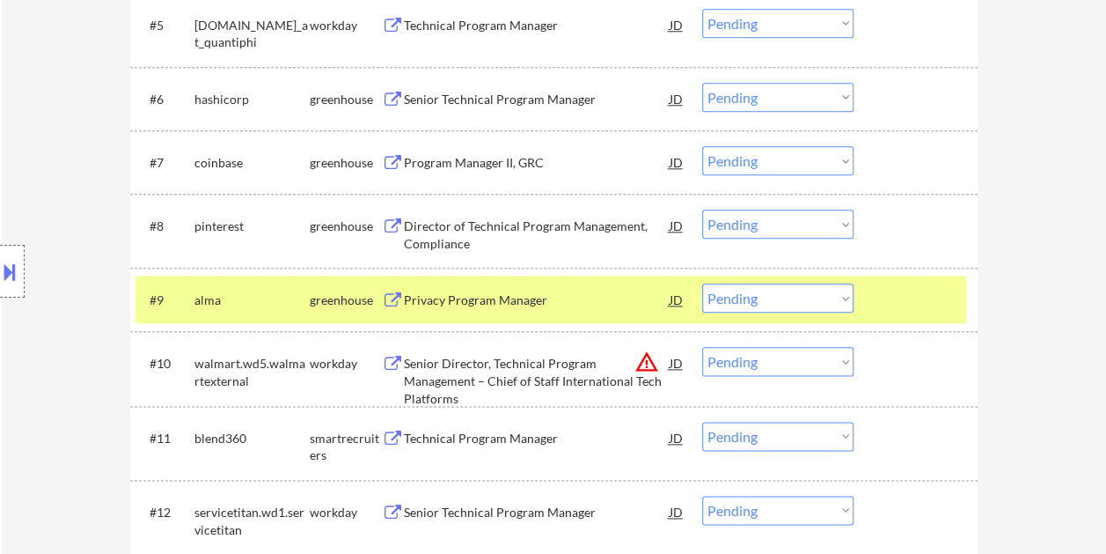
click at [572, 307] on div "Privacy Program Manager" at bounding box center [537, 300] width 266 height 18
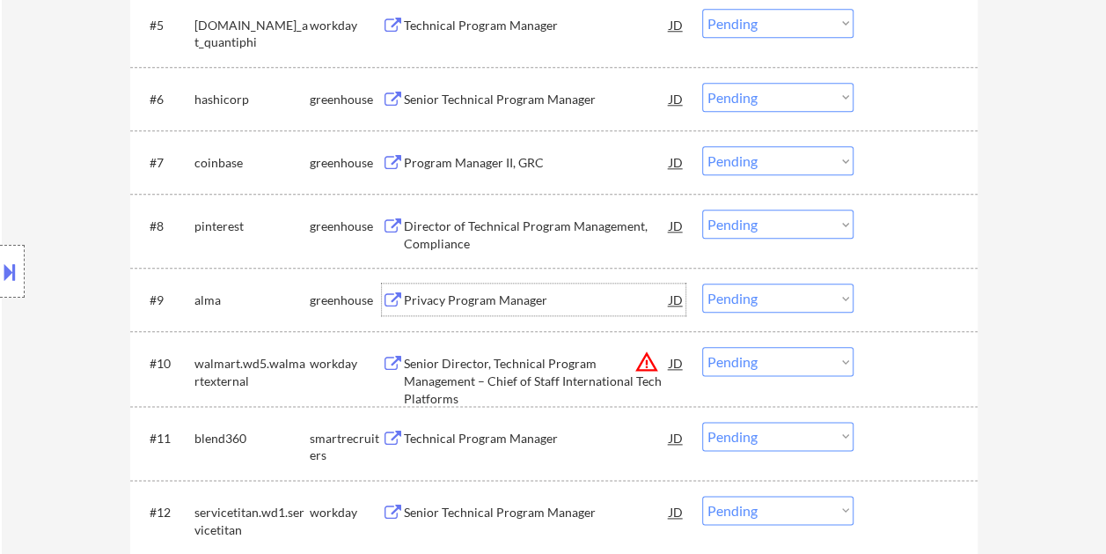
drag, startPoint x: 906, startPoint y: 296, endPoint x: 862, endPoint y: 296, distance: 44.9
click at [901, 295] on div at bounding box center [917, 299] width 77 height 32
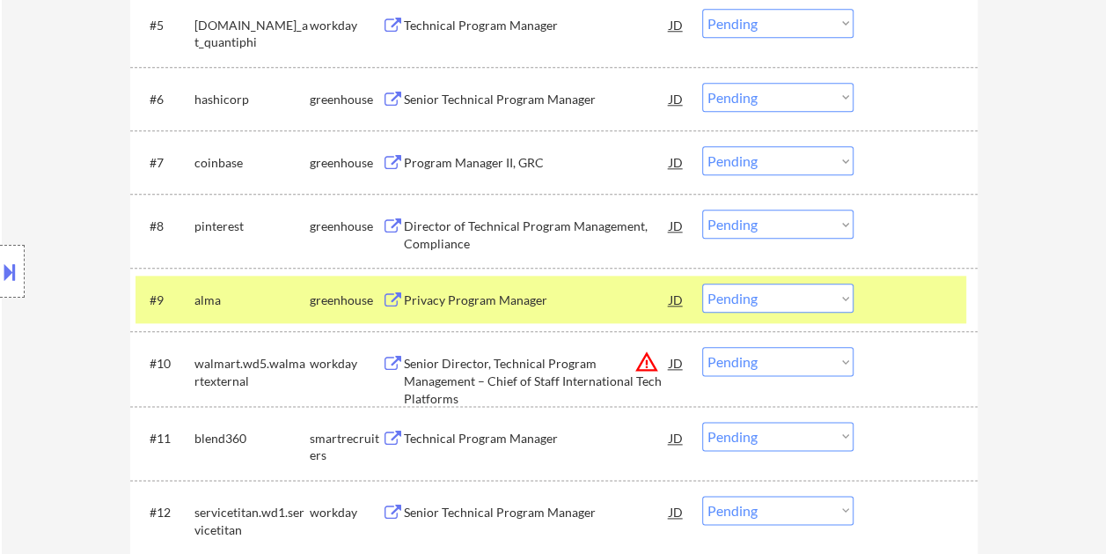
click at [836, 291] on select "Choose an option... Pending Applied Excluded (Questions) Excluded (Expired) Exc…" at bounding box center [777, 297] width 151 height 29
click at [702, 283] on select "Choose an option... Pending Applied Excluded (Questions) Excluded (Expired) Exc…" at bounding box center [777, 297] width 151 height 29
click at [829, 300] on select "Choose an option... Pending Applied Excluded (Questions) Excluded (Expired) Exc…" at bounding box center [777, 297] width 151 height 29
click at [702, 283] on select "Choose an option... Pending Applied Excluded (Questions) Excluded (Expired) Exc…" at bounding box center [777, 297] width 151 height 29
select select ""pending""
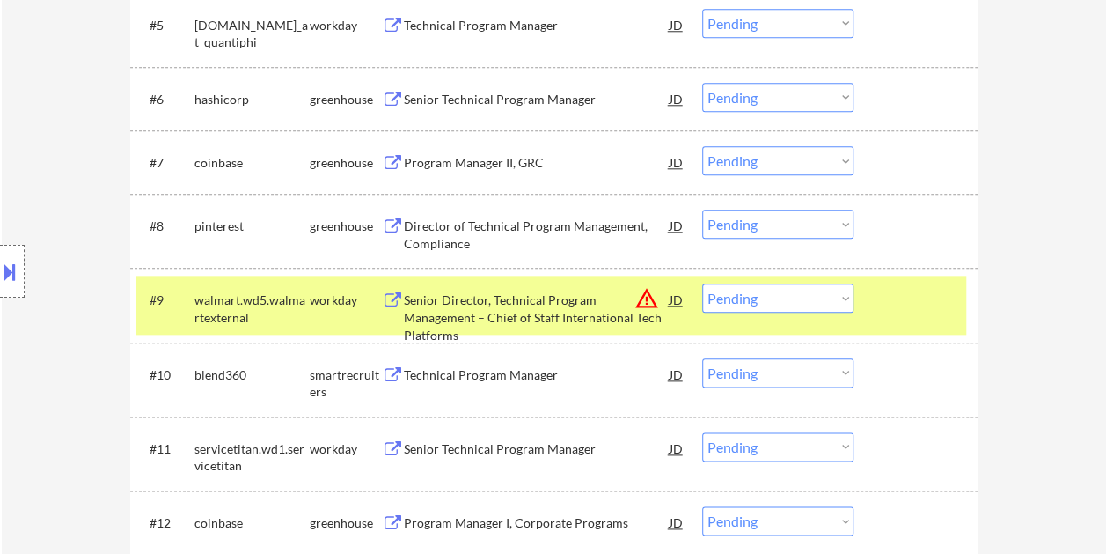
click at [905, 301] on div at bounding box center [917, 299] width 77 height 32
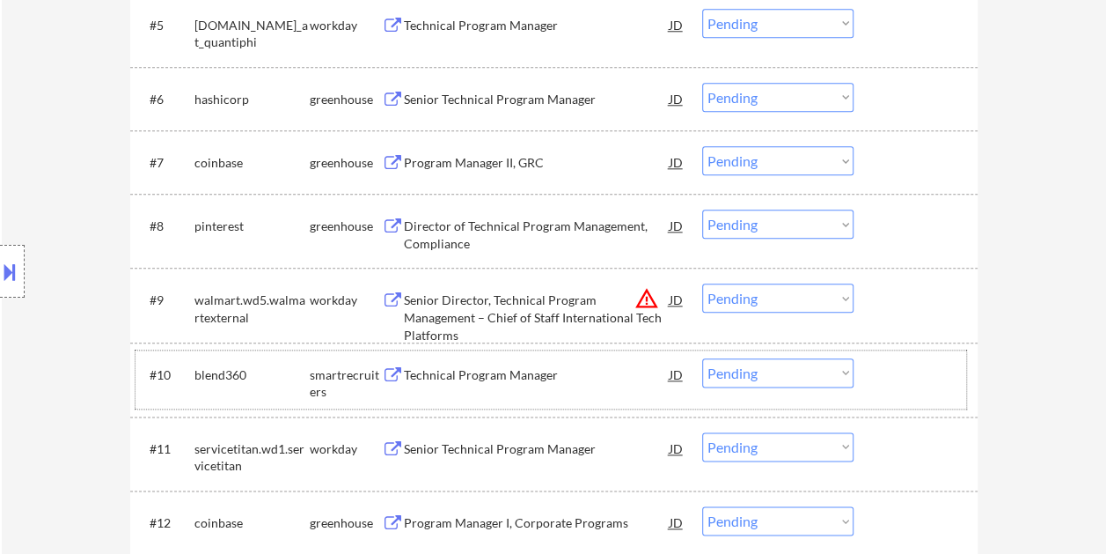
click at [886, 364] on div at bounding box center [917, 374] width 77 height 32
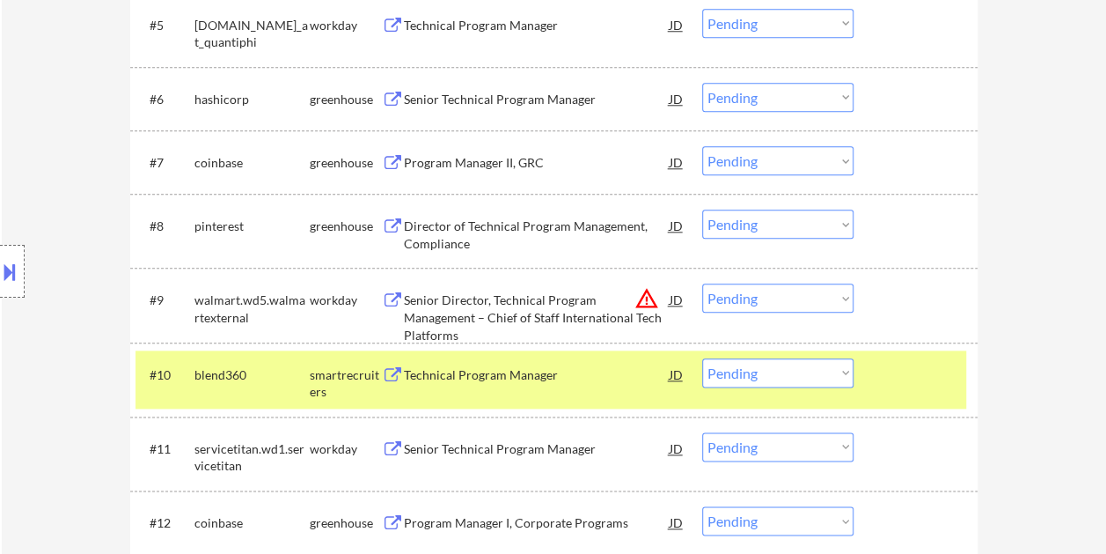
click at [488, 381] on div "Technical Program Manager" at bounding box center [537, 375] width 266 height 18
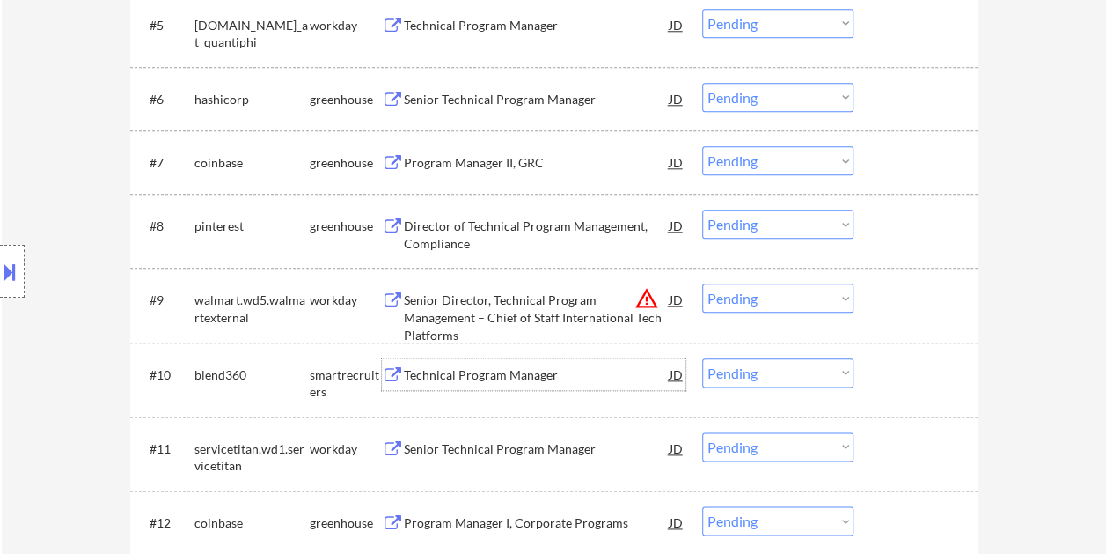
click at [886, 373] on div at bounding box center [917, 374] width 77 height 32
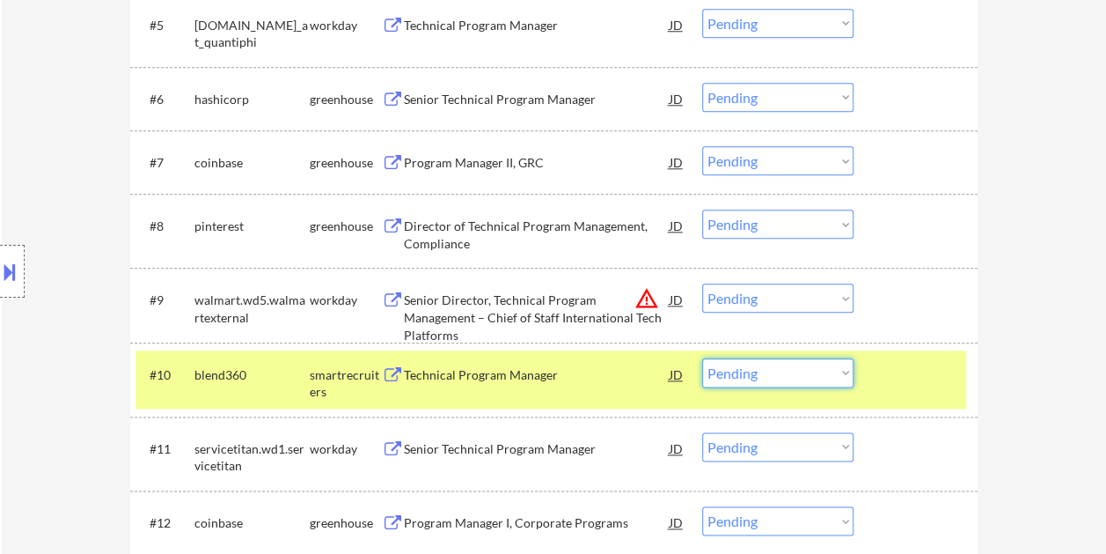
click at [845, 369] on select "Choose an option... Pending Applied Excluded (Questions) Excluded (Expired) Exc…" at bounding box center [777, 372] width 151 height 29
click at [702, 358] on select "Choose an option... Pending Applied Excluded (Questions) Excluded (Expired) Exc…" at bounding box center [777, 372] width 151 height 29
select select ""pending""
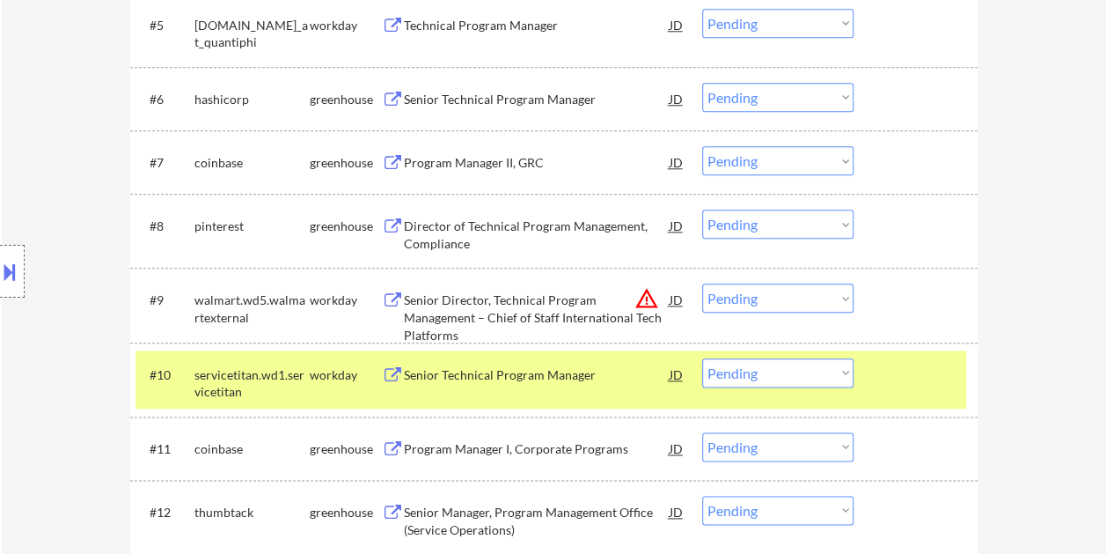
click at [913, 356] on div "#10 servicetitan.wd1.servicetitan workday Senior Technical Program Manager JD w…" at bounding box center [551, 379] width 831 height 58
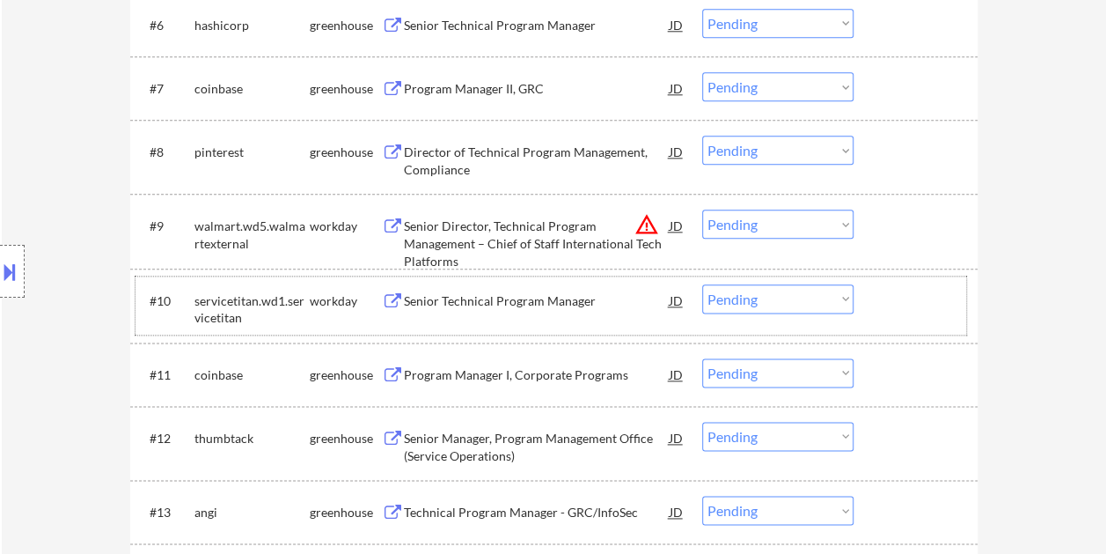
scroll to position [1056, 0]
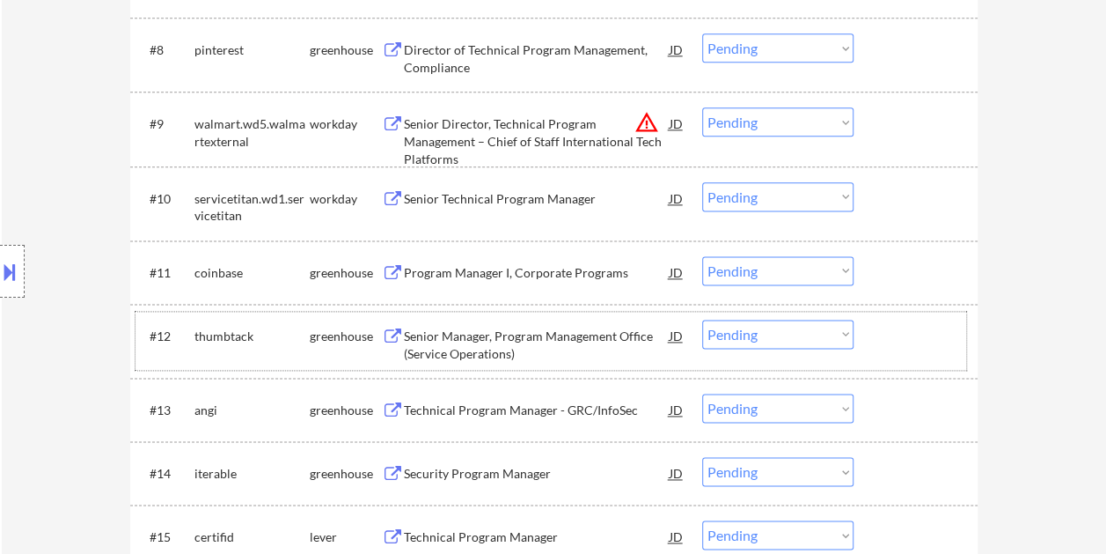
click at [892, 336] on div at bounding box center [917, 335] width 77 height 32
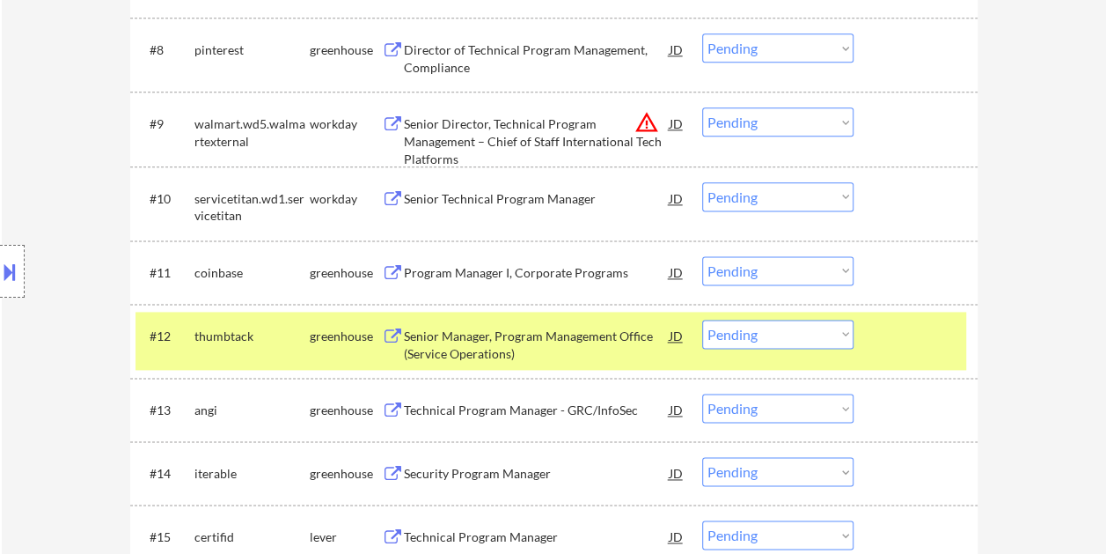
click at [558, 345] on div "Senior Manager, Program Management Office (Service Operations)" at bounding box center [537, 344] width 266 height 34
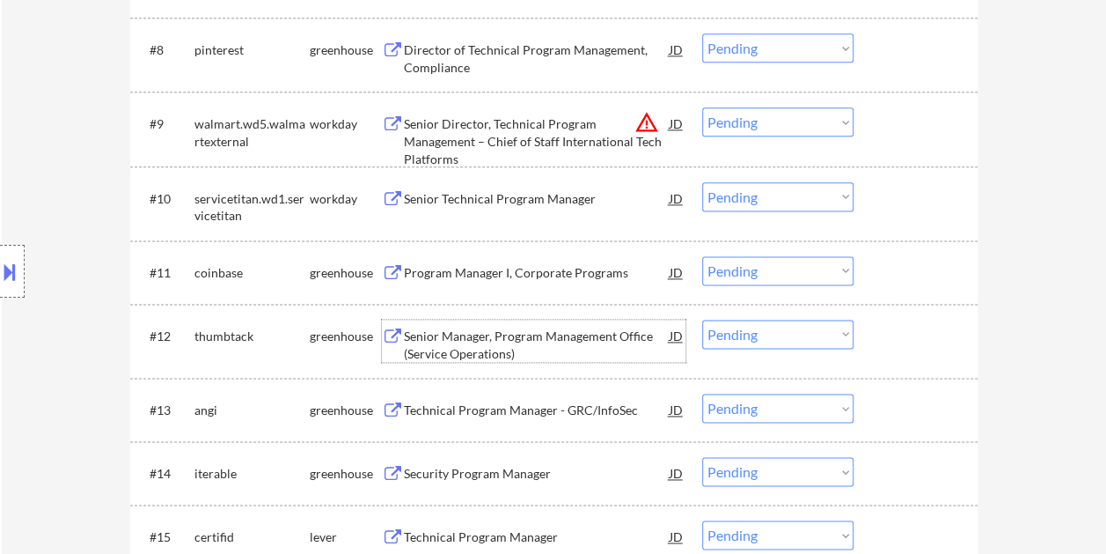
click at [887, 337] on div at bounding box center [917, 335] width 77 height 32
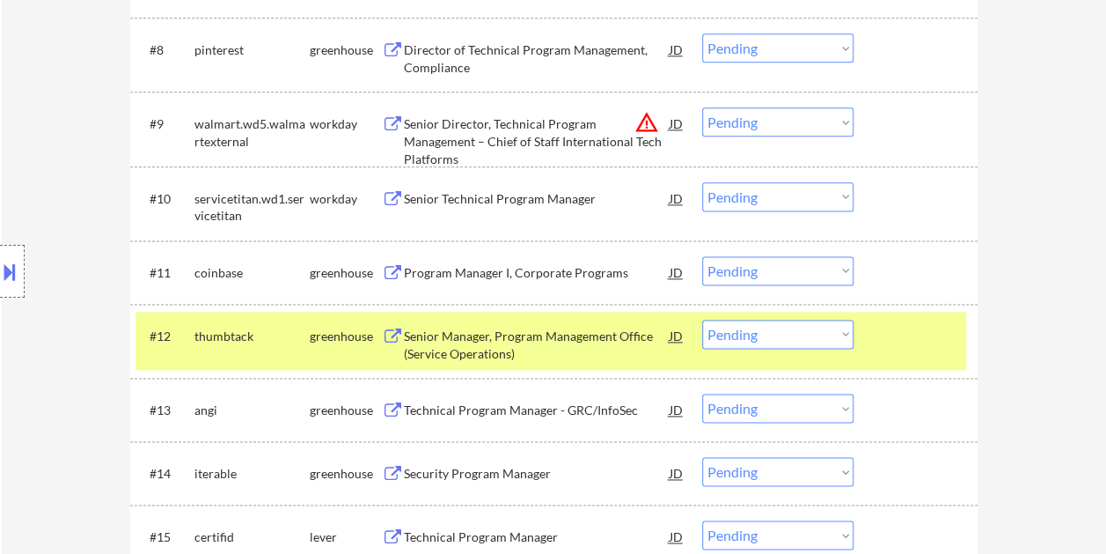
click at [840, 334] on select "Choose an option... Pending Applied Excluded (Questions) Excluded (Expired) Exc…" at bounding box center [777, 333] width 151 height 29
click at [702, 319] on select "Choose an option... Pending Applied Excluded (Questions) Excluded (Expired) Exc…" at bounding box center [777, 333] width 151 height 29
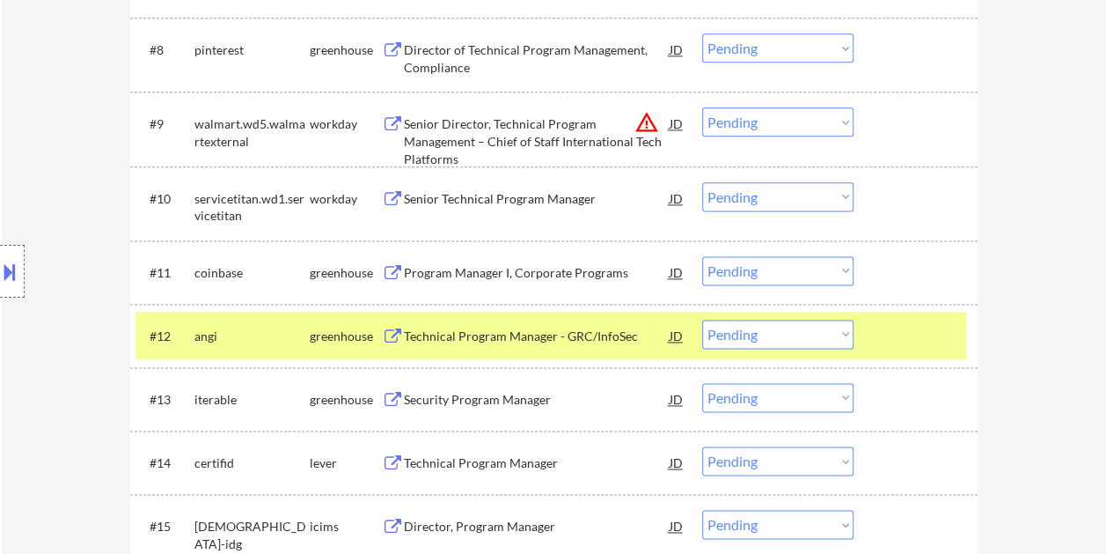
click at [913, 338] on div at bounding box center [917, 335] width 77 height 32
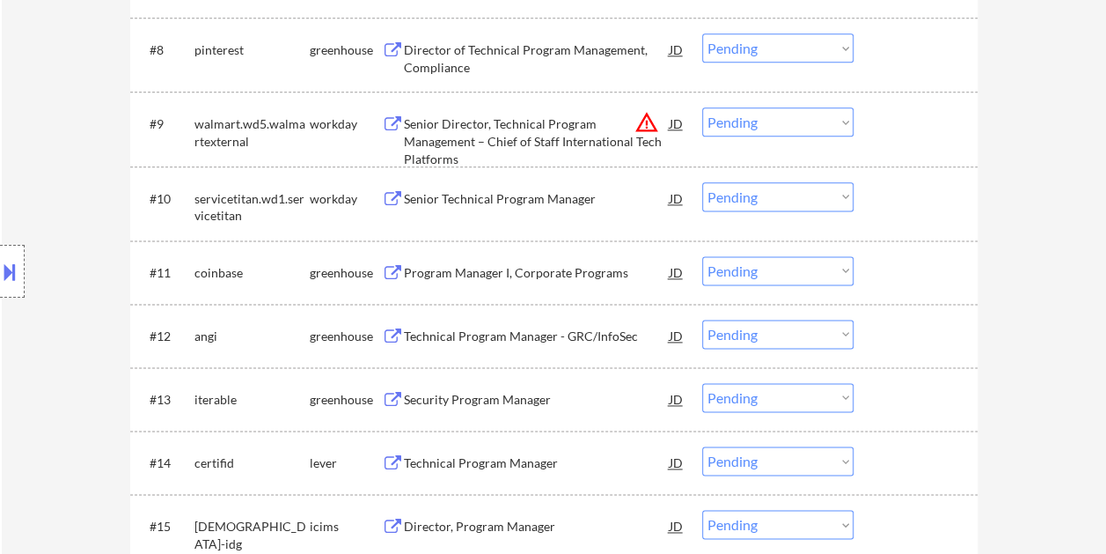
click at [898, 338] on div at bounding box center [917, 335] width 77 height 32
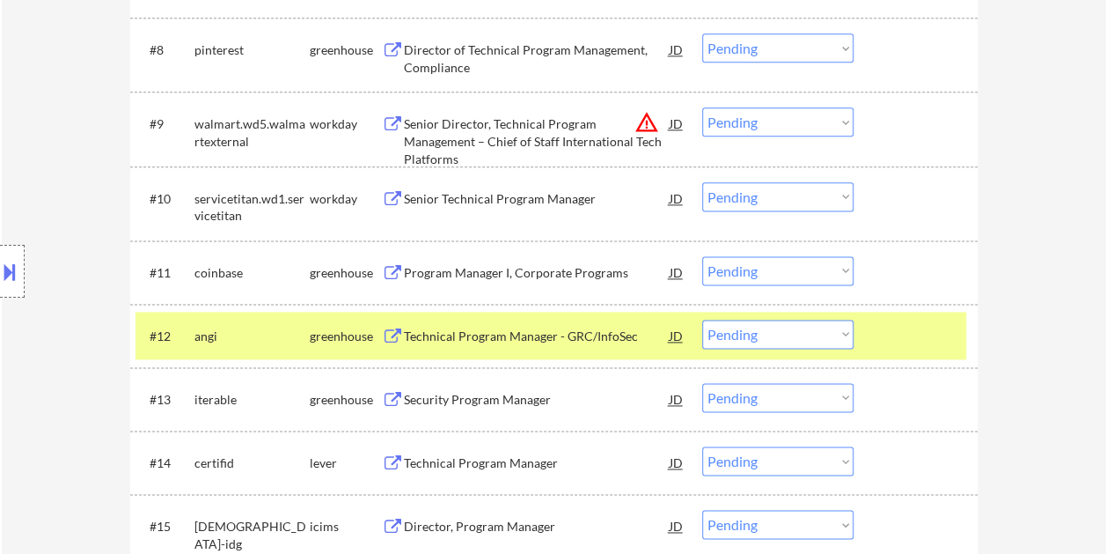
click at [539, 331] on div "Technical Program Manager - GRC/InfoSec" at bounding box center [537, 336] width 266 height 18
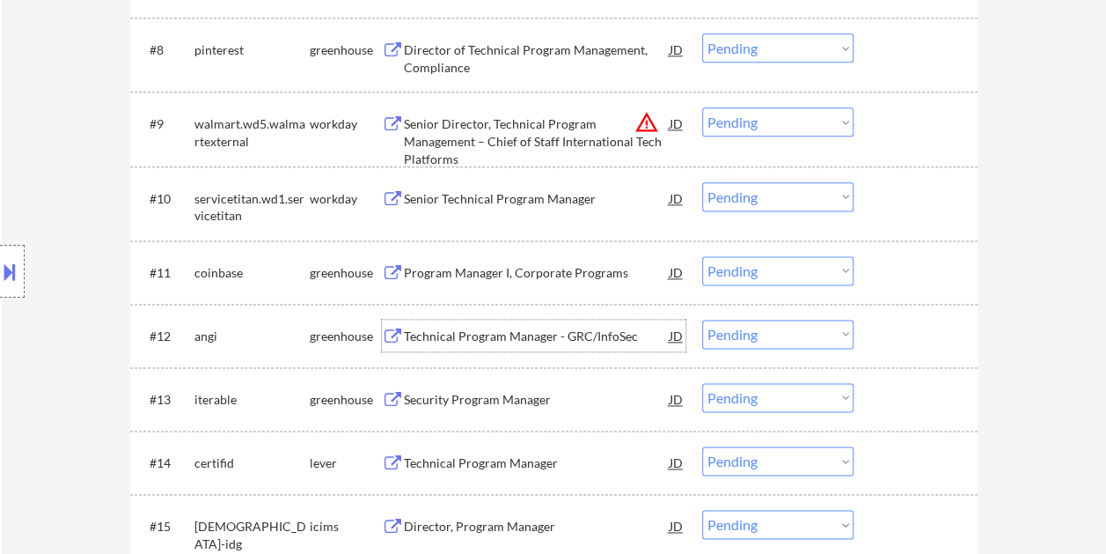
click at [894, 329] on div at bounding box center [917, 335] width 77 height 32
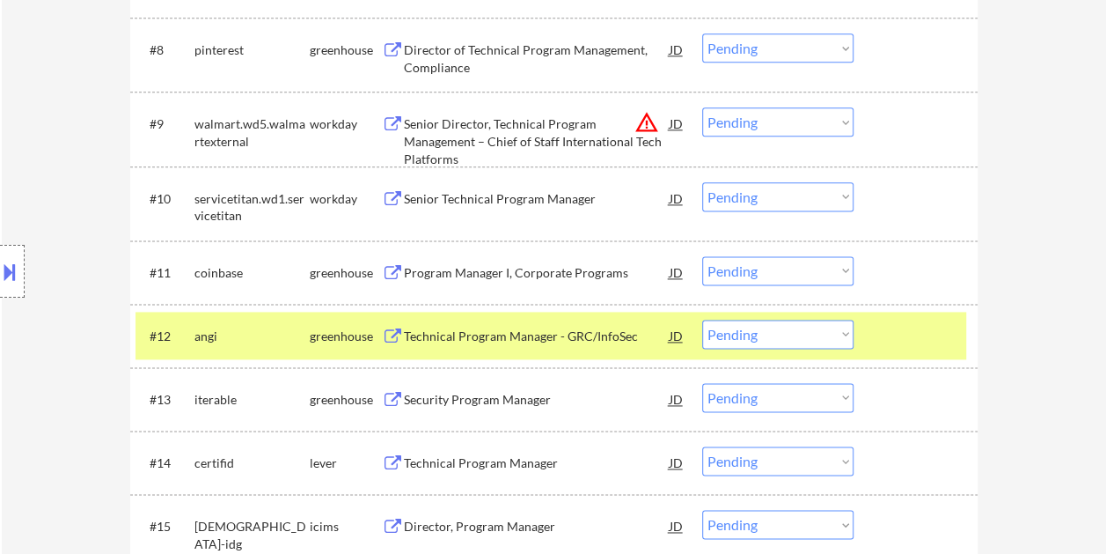
click at [825, 333] on select "Choose an option... Pending Applied Excluded (Questions) Excluded (Expired) Exc…" at bounding box center [777, 333] width 151 height 29
click at [702, 319] on select "Choose an option... Pending Applied Excluded (Questions) Excluded (Expired) Exc…" at bounding box center [777, 333] width 151 height 29
click at [888, 341] on div at bounding box center [917, 335] width 77 height 32
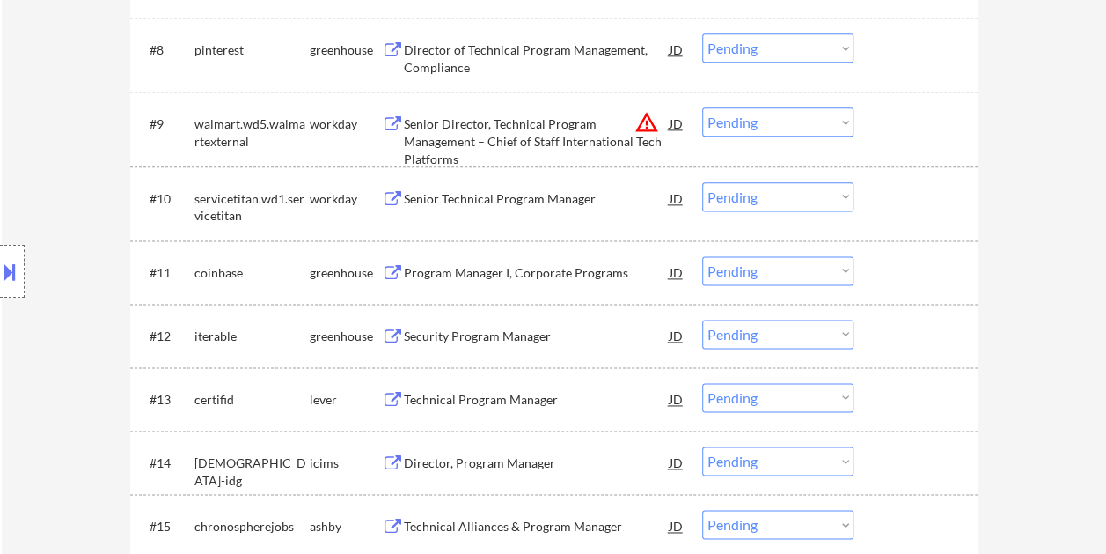
click at [894, 333] on div at bounding box center [917, 335] width 77 height 32
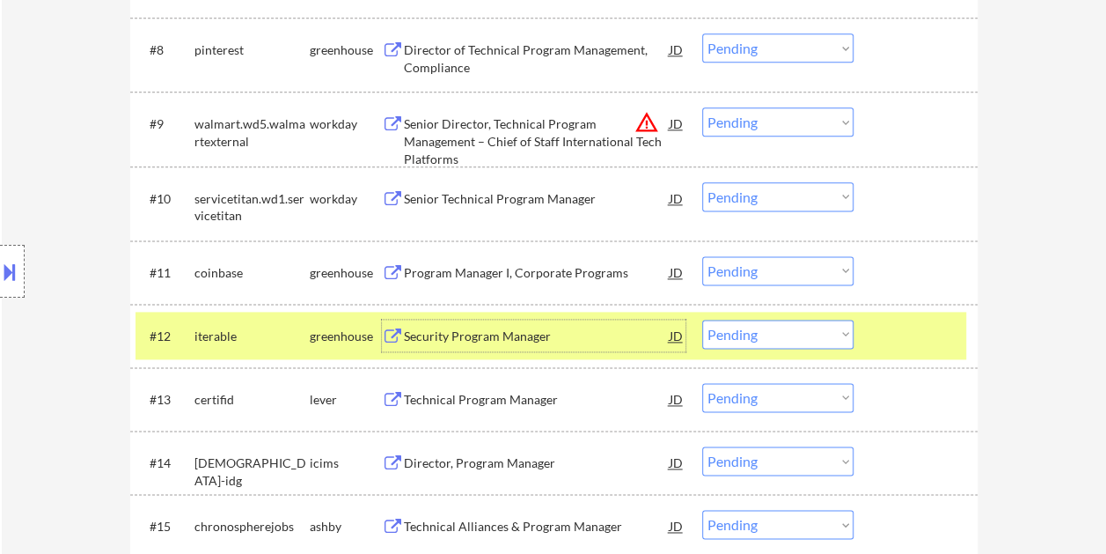
click at [597, 331] on div "Security Program Manager" at bounding box center [537, 336] width 266 height 18
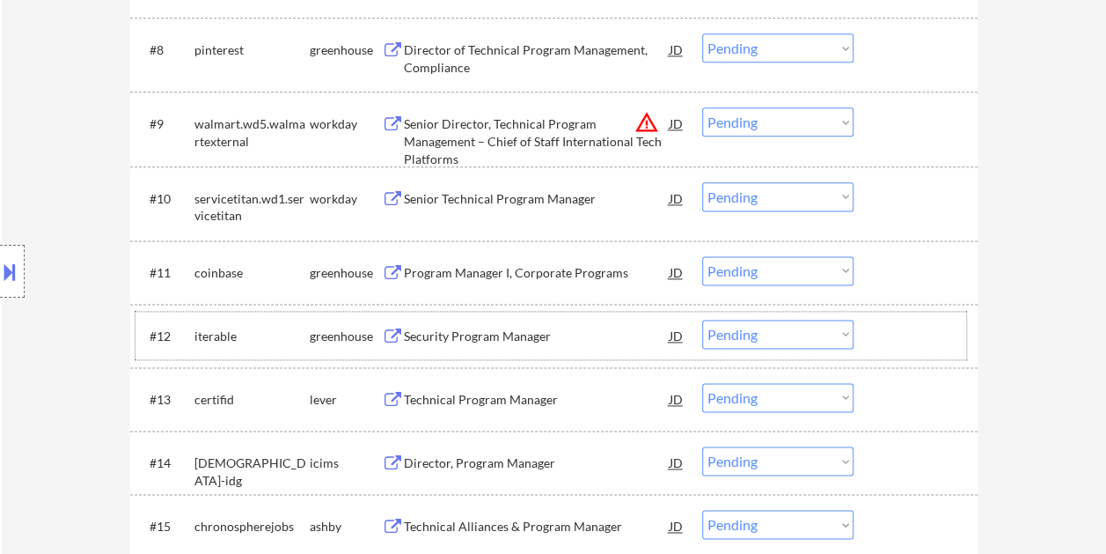
click at [880, 348] on div at bounding box center [917, 335] width 77 height 32
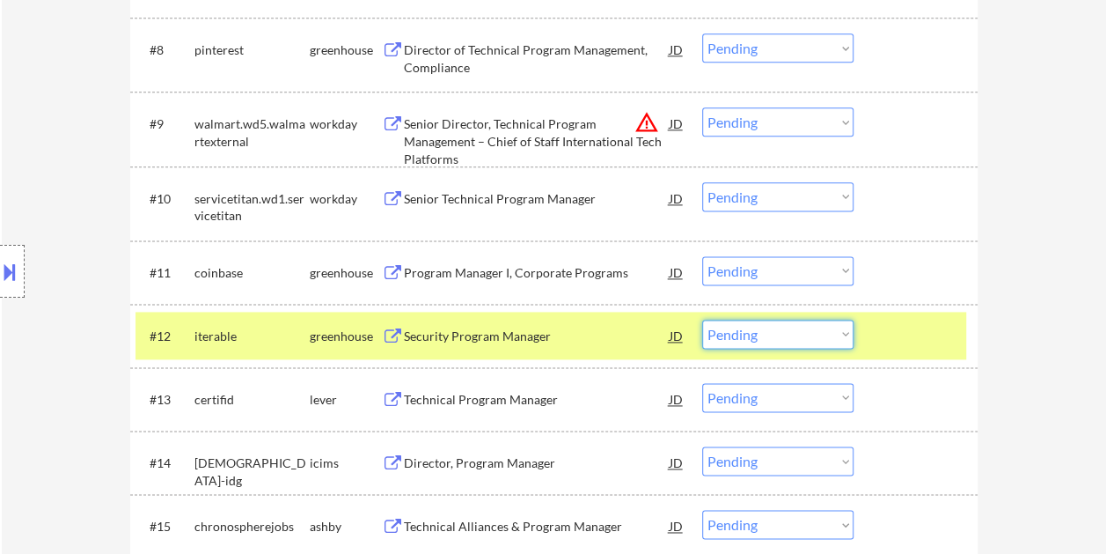
click at [800, 329] on select "Choose an option... Pending Applied Excluded (Questions) Excluded (Expired) Exc…" at bounding box center [777, 333] width 151 height 29
click at [702, 319] on select "Choose an option... Pending Applied Excluded (Questions) Excluded (Expired) Exc…" at bounding box center [777, 333] width 151 height 29
select select ""pending""
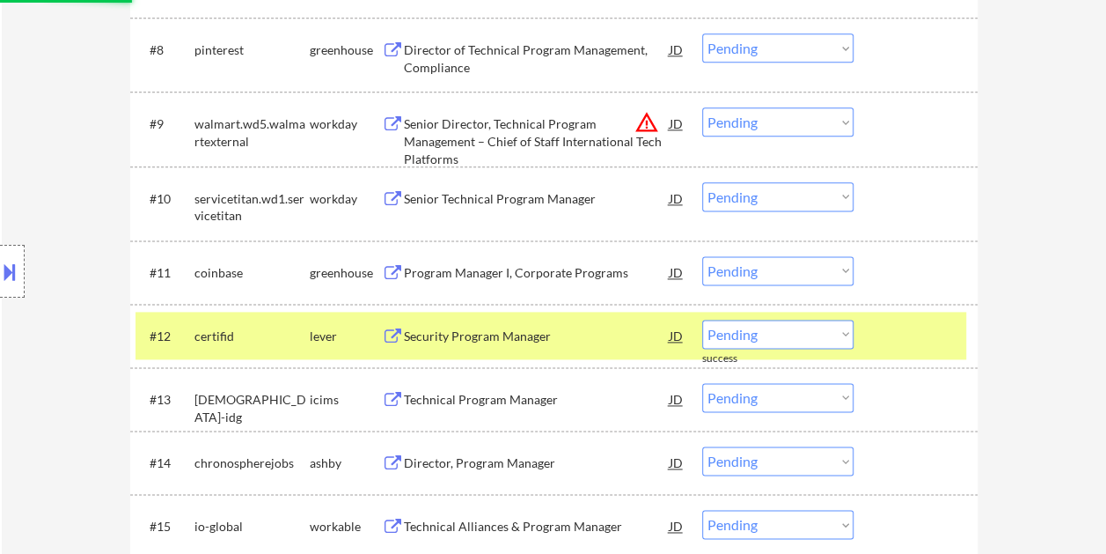
click at [890, 354] on div "#12 certifid lever Security Program Manager JD warning_amber Choose an option..…" at bounding box center [551, 336] width 831 height 48
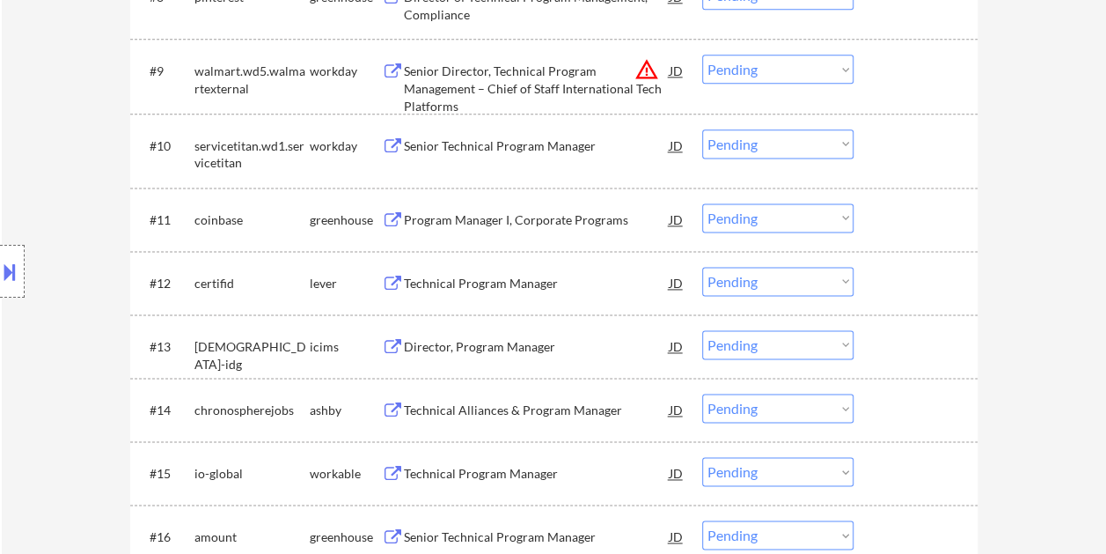
scroll to position [1144, 0]
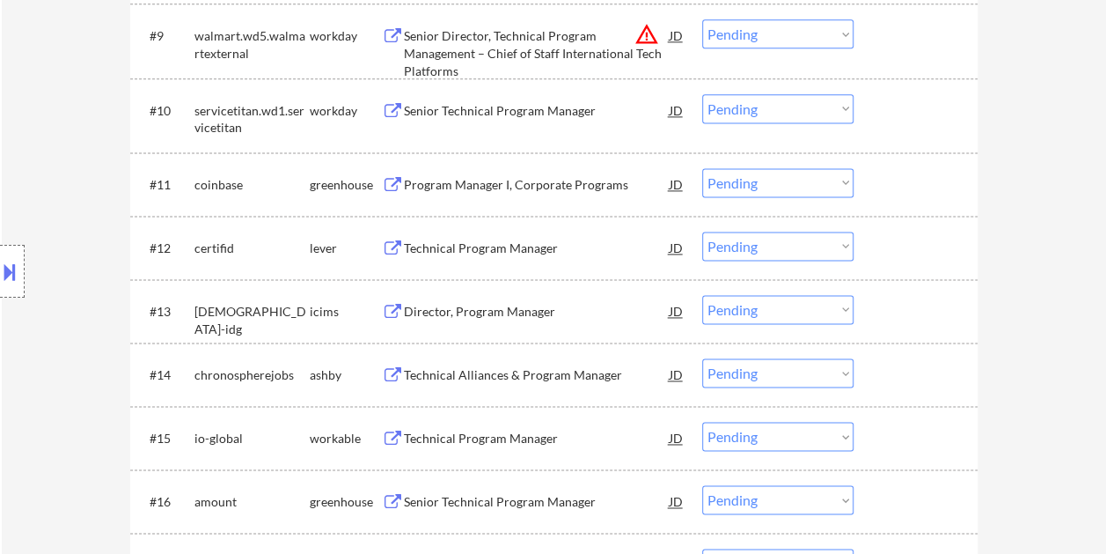
click at [906, 378] on div at bounding box center [917, 374] width 77 height 32
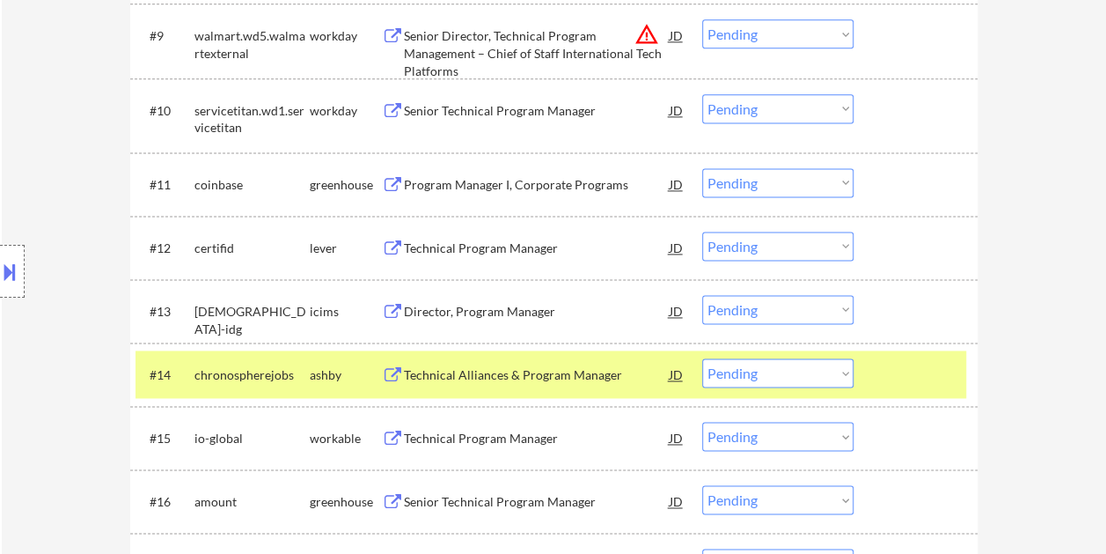
click at [534, 366] on div "Technical Alliances & Program Manager" at bounding box center [537, 375] width 266 height 18
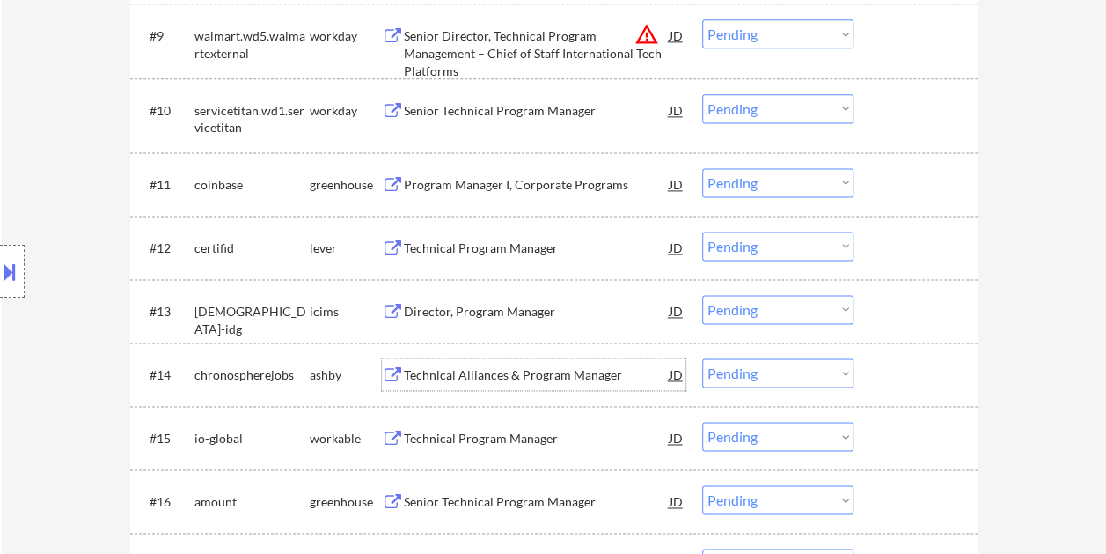
click at [889, 371] on div at bounding box center [917, 374] width 77 height 32
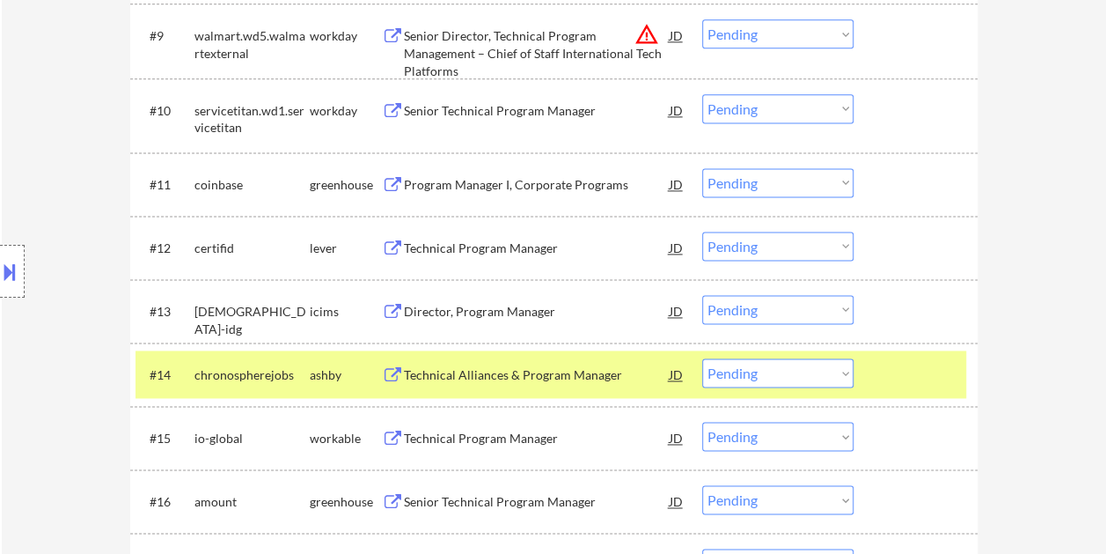
click at [840, 375] on select "Choose an option... Pending Applied Excluded (Questions) Excluded (Expired) Exc…" at bounding box center [777, 372] width 151 height 29
click at [702, 358] on select "Choose an option... Pending Applied Excluded (Questions) Excluded (Expired) Exc…" at bounding box center [777, 372] width 151 height 29
click at [533, 378] on div "Technical Program Manager" at bounding box center [537, 375] width 266 height 18
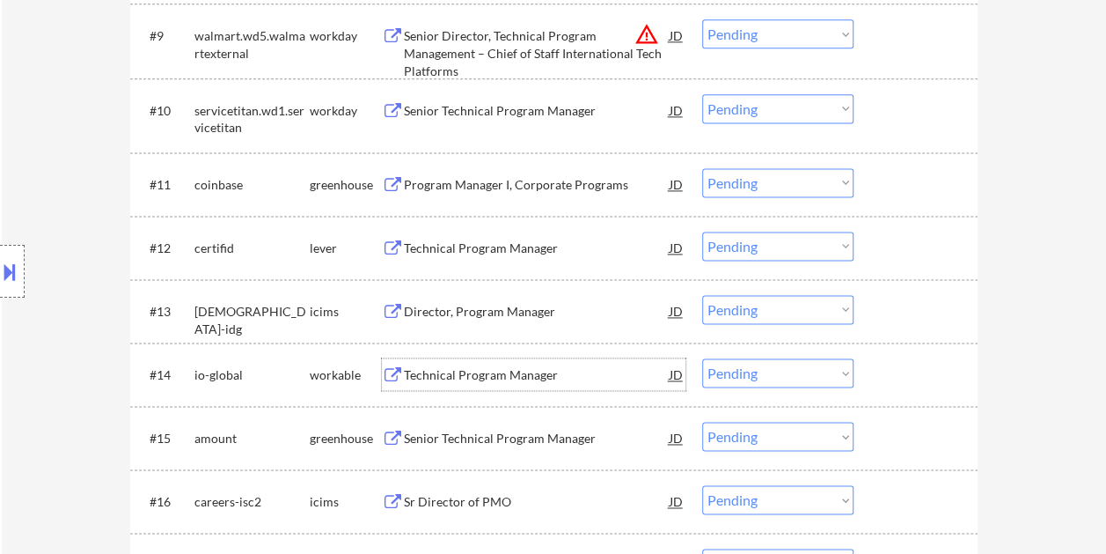
drag, startPoint x: 906, startPoint y: 364, endPoint x: 894, endPoint y: 364, distance: 12.3
click at [906, 364] on div at bounding box center [917, 374] width 77 height 32
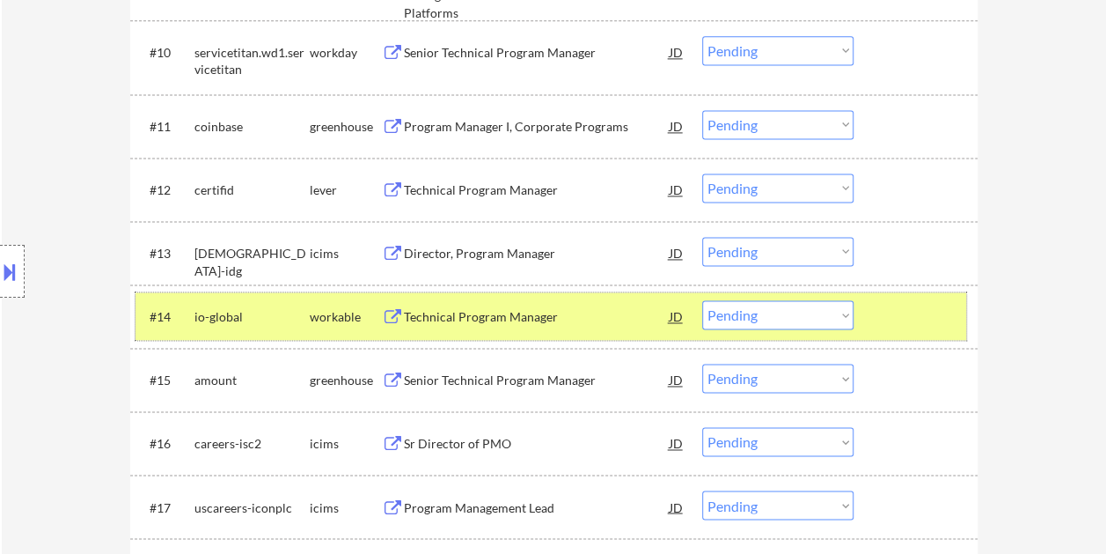
scroll to position [1232, 0]
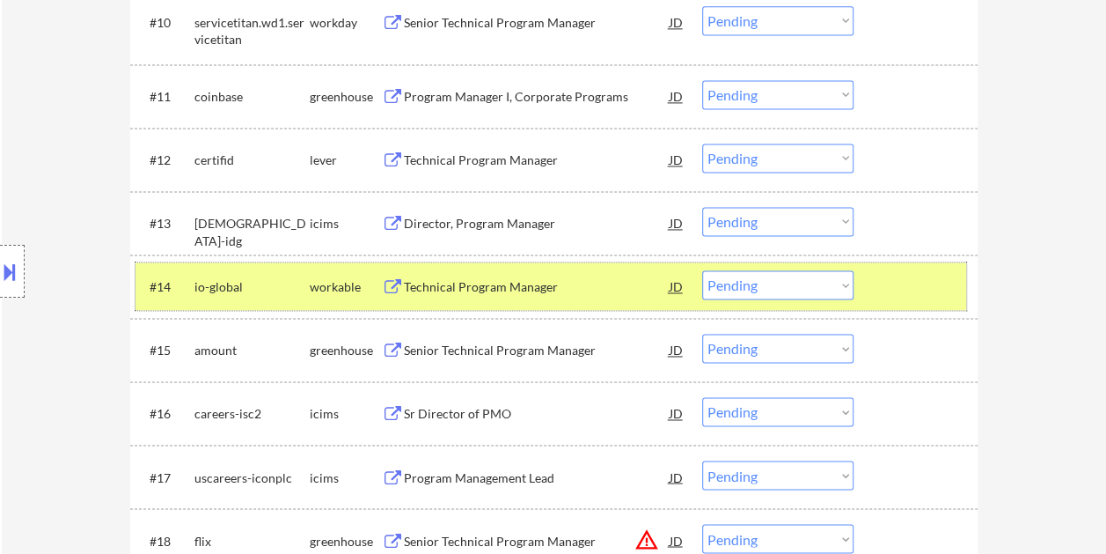
click at [835, 282] on select "Choose an option... Pending Applied Excluded (Questions) Excluded (Expired) Exc…" at bounding box center [777, 284] width 151 height 29
click at [702, 270] on select "Choose an option... Pending Applied Excluded (Questions) Excluded (Expired) Exc…" at bounding box center [777, 284] width 151 height 29
click at [914, 287] on div at bounding box center [917, 286] width 77 height 32
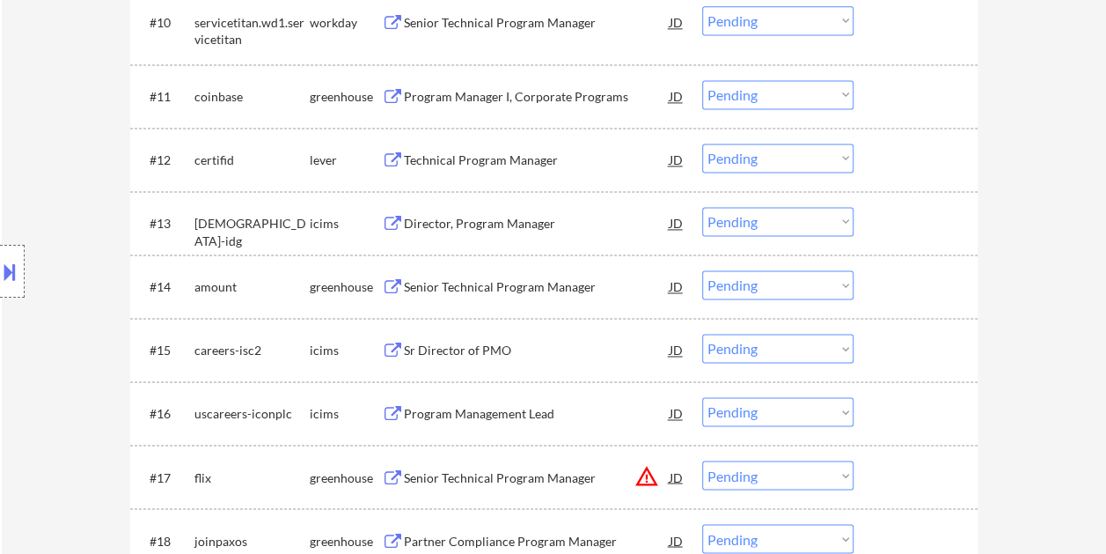
click at [873, 285] on div "#14 amount greenhouse Senior Technical Program Manager JD warning_amber Choose …" at bounding box center [551, 286] width 831 height 48
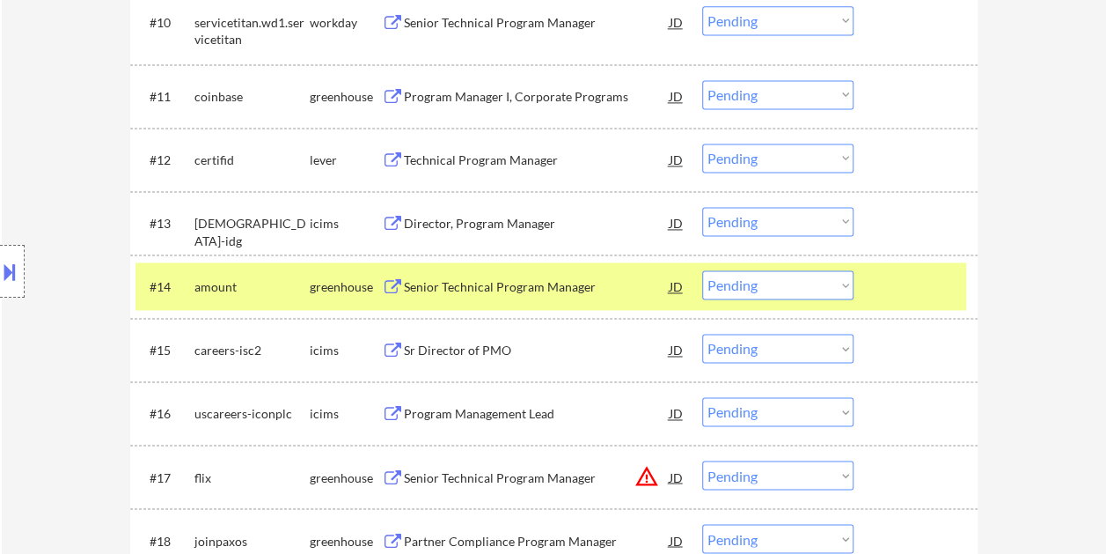
click at [540, 281] on div "Senior Technical Program Manager" at bounding box center [537, 287] width 266 height 18
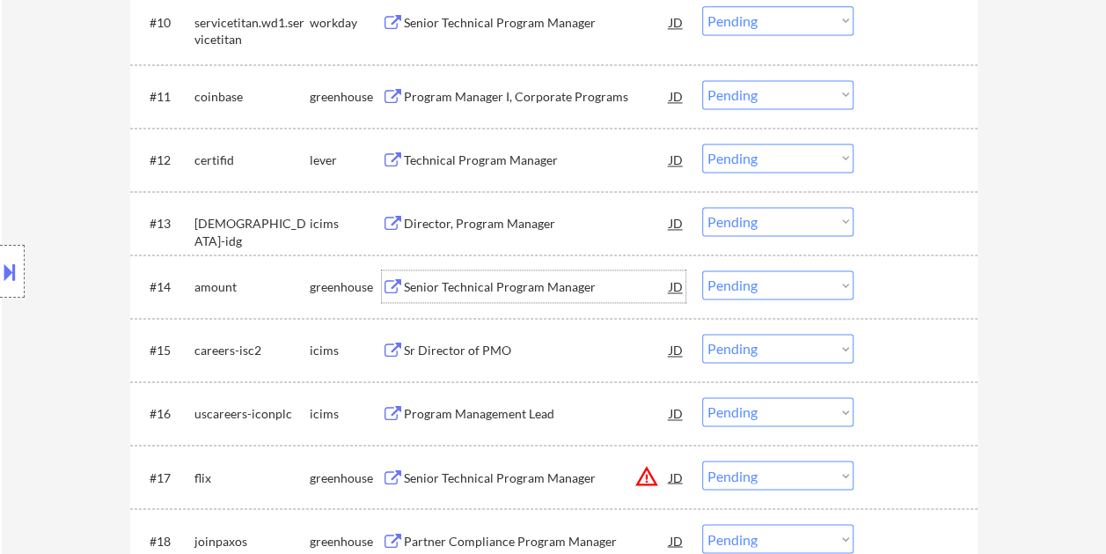
drag, startPoint x: 923, startPoint y: 287, endPoint x: 912, endPoint y: 291, distance: 12.3
click at [921, 288] on div at bounding box center [917, 286] width 77 height 32
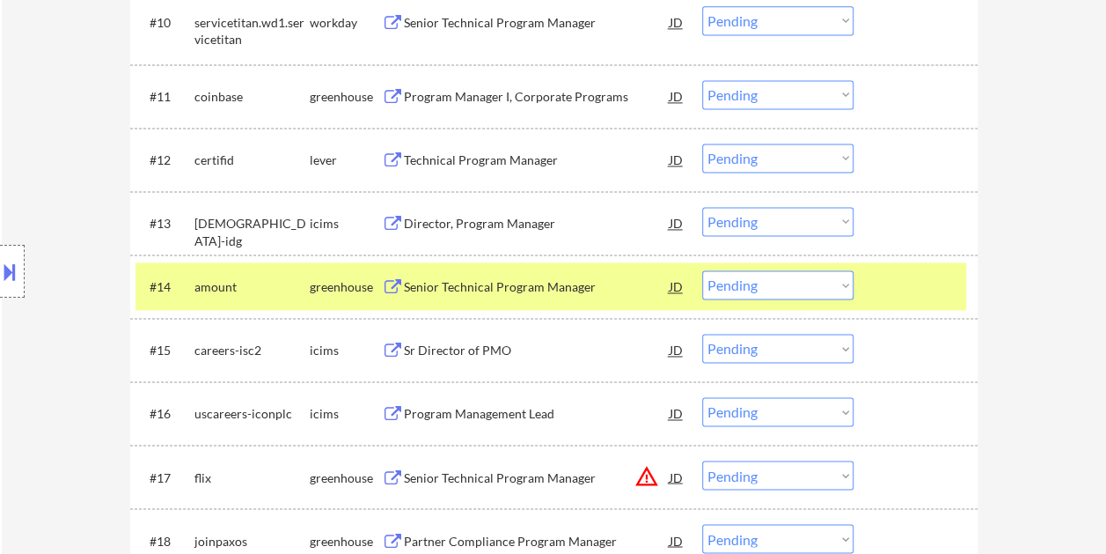
click at [847, 289] on select "Choose an option... Pending Applied Excluded (Questions) Excluded (Expired) Exc…" at bounding box center [777, 284] width 151 height 29
click at [702, 270] on select "Choose an option... Pending Applied Excluded (Questions) Excluded (Expired) Exc…" at bounding box center [777, 284] width 151 height 29
select select ""pending""
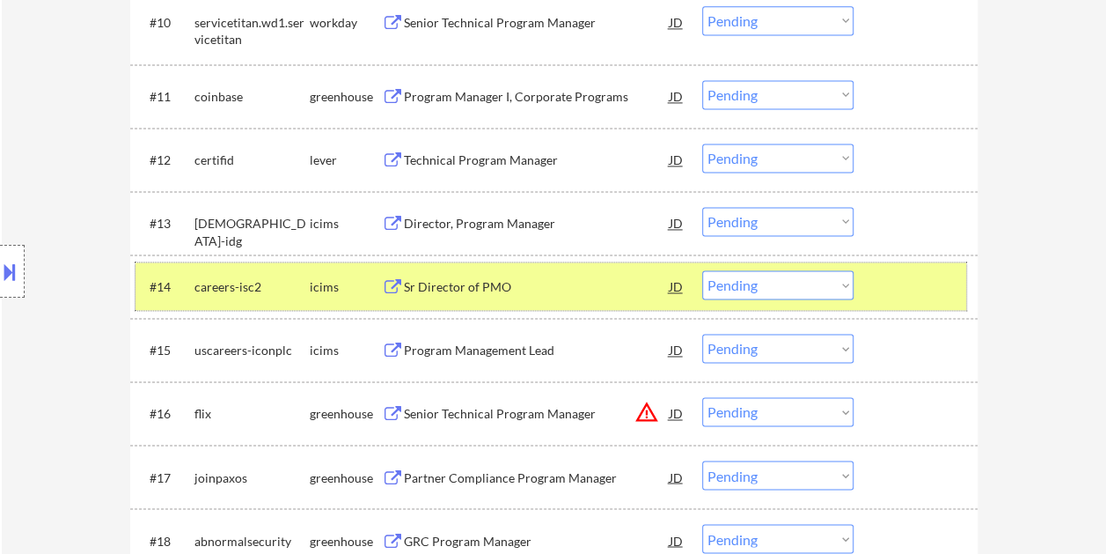
click at [902, 270] on div at bounding box center [917, 286] width 77 height 32
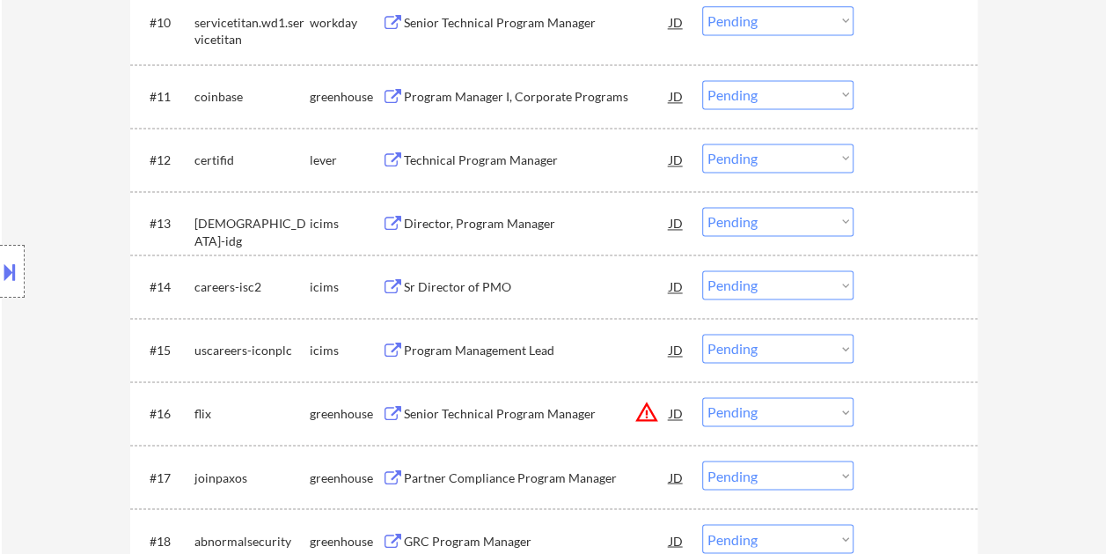
drag, startPoint x: 891, startPoint y: 421, endPoint x: 873, endPoint y: 422, distance: 17.6
click at [892, 421] on div at bounding box center [917, 413] width 77 height 32
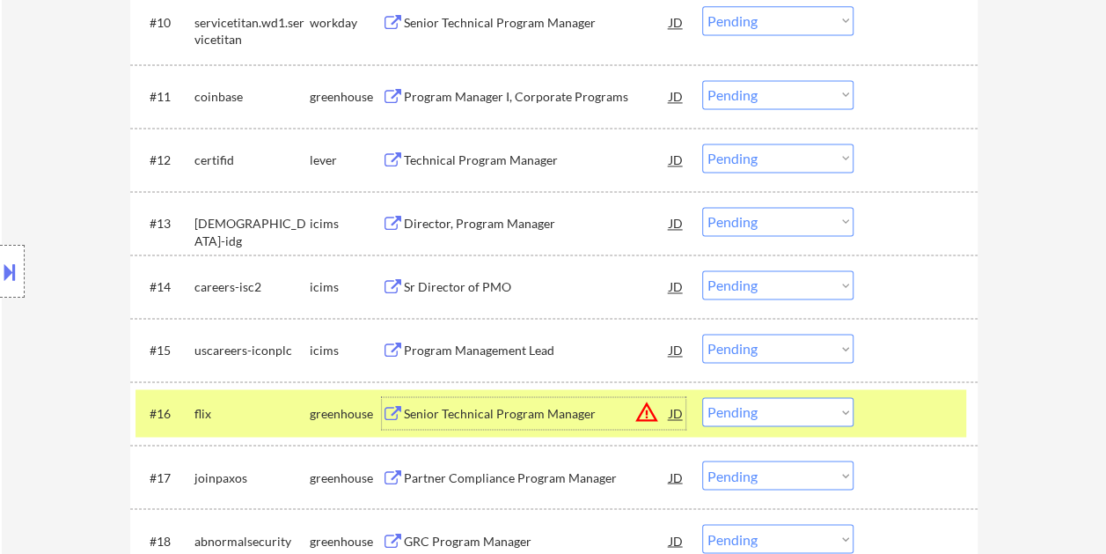
click at [515, 419] on div "Senior Technical Program Manager" at bounding box center [537, 414] width 266 height 18
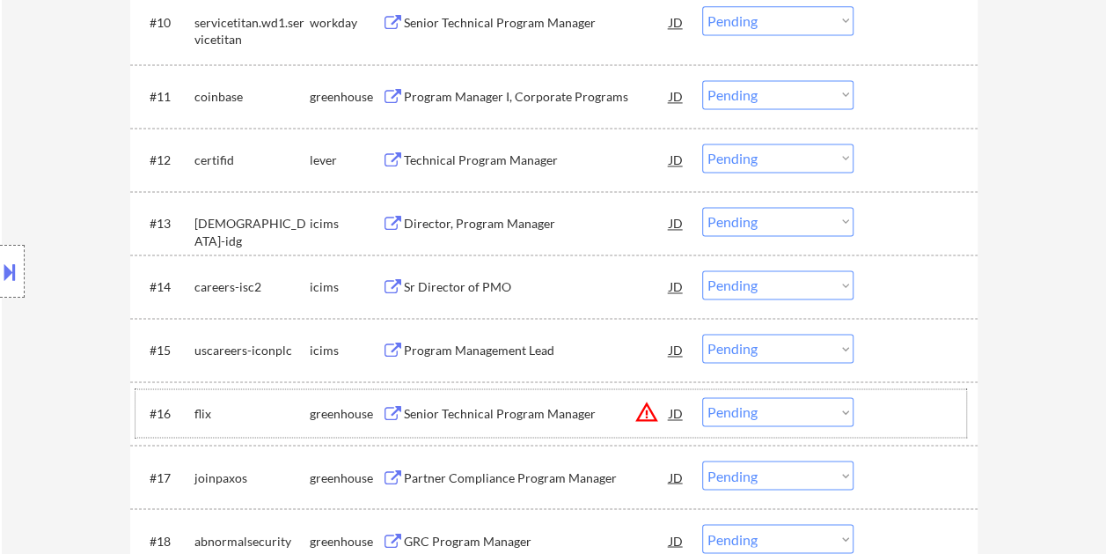
click at [917, 428] on div at bounding box center [917, 413] width 77 height 32
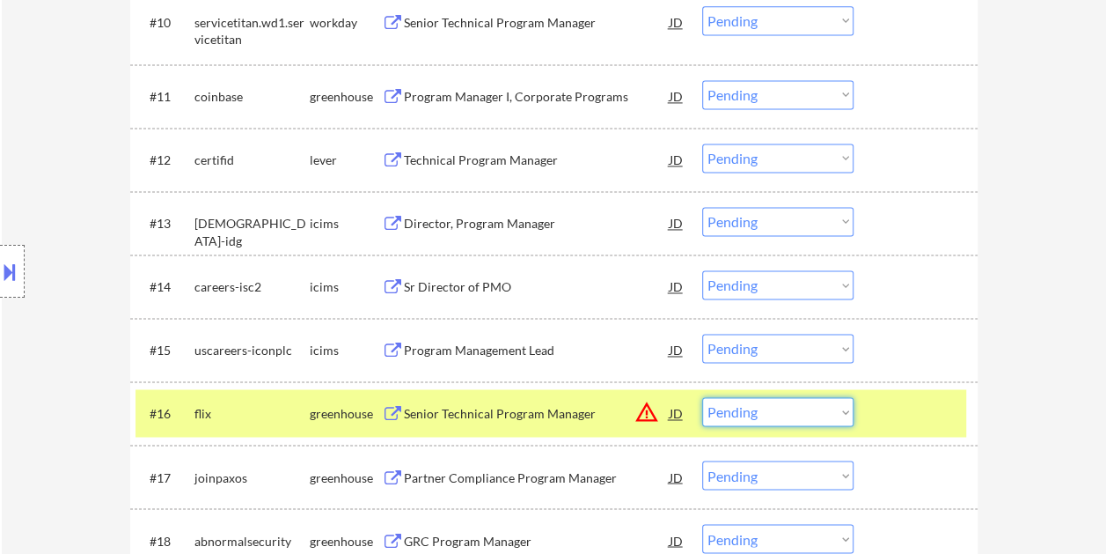
click at [831, 408] on select "Choose an option... Pending Applied Excluded (Questions) Excluded (Expired) Exc…" at bounding box center [777, 411] width 151 height 29
click at [702, 397] on select "Choose an option... Pending Applied Excluded (Questions) Excluded (Expired) Exc…" at bounding box center [777, 411] width 151 height 29
select select ""pending""
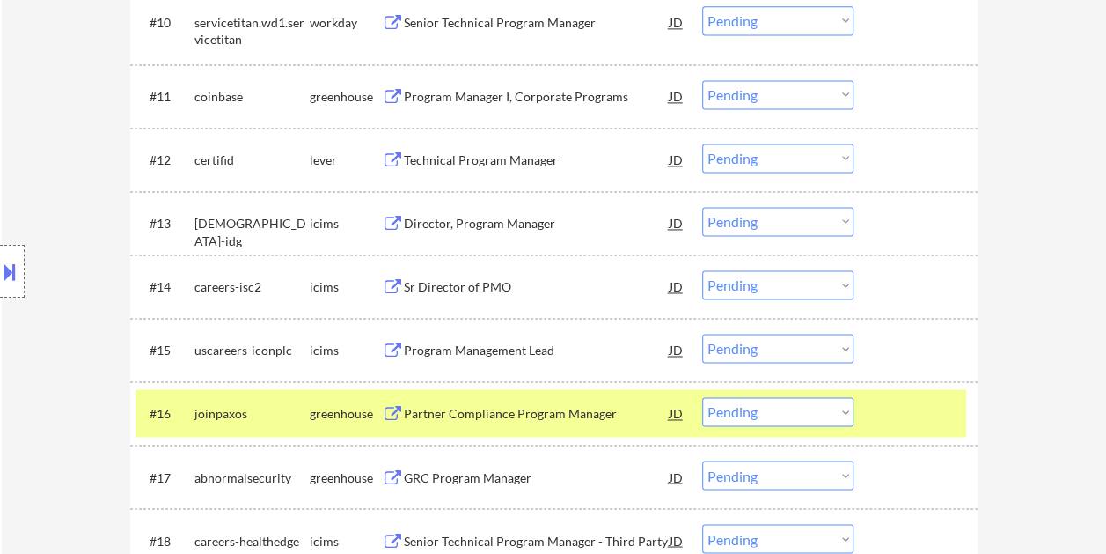
click at [892, 419] on div at bounding box center [917, 413] width 77 height 32
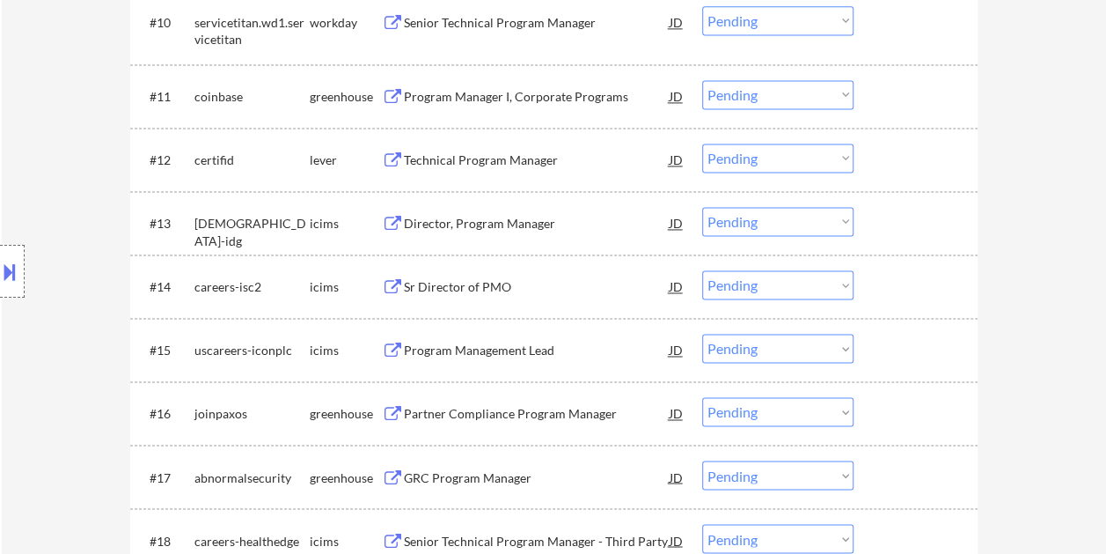
click at [905, 415] on div at bounding box center [917, 413] width 77 height 32
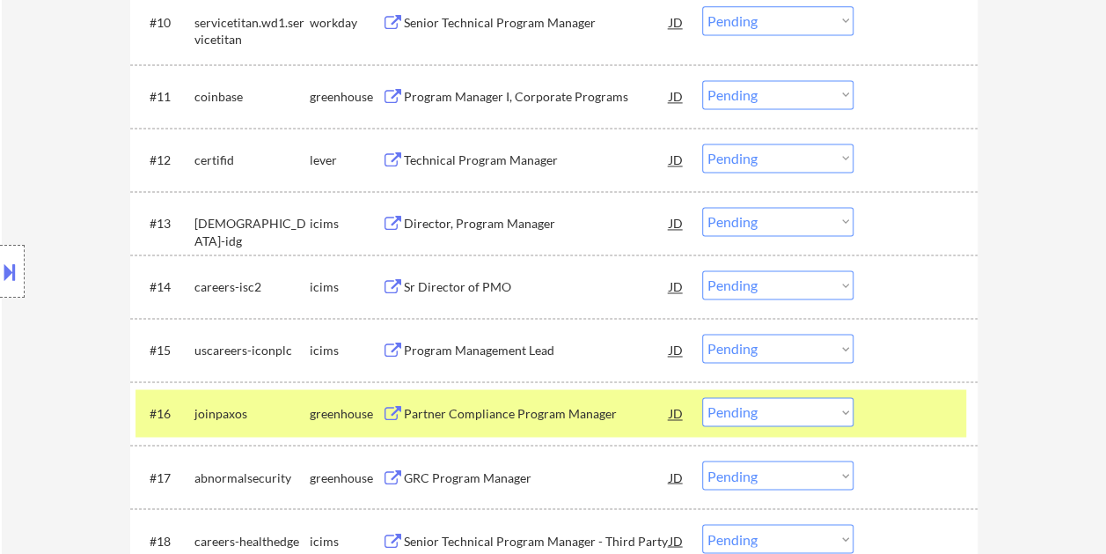
click at [498, 405] on div "Partner Compliance Program Manager" at bounding box center [537, 414] width 266 height 18
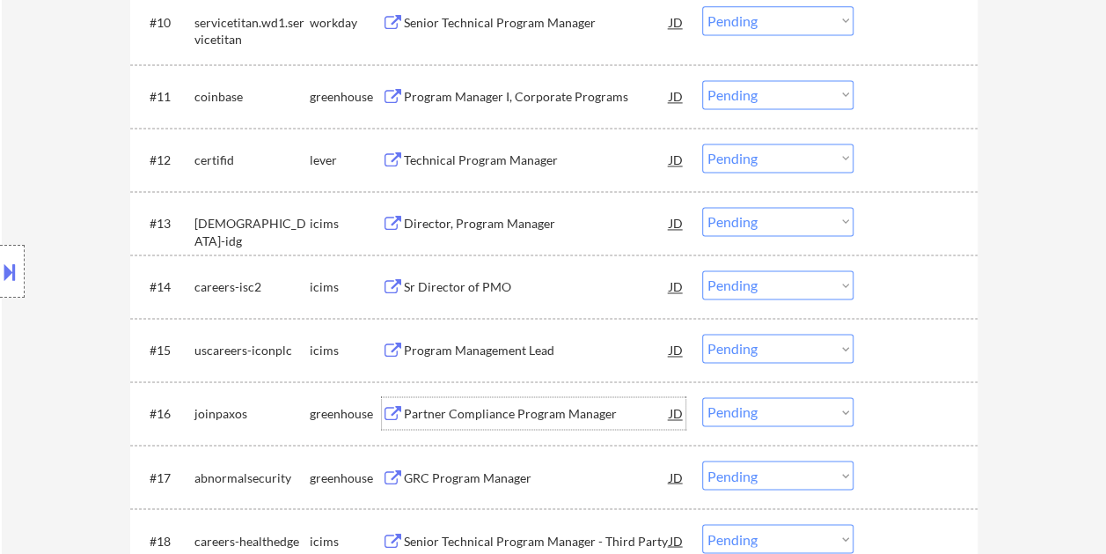
click at [883, 391] on div "#16 joinpaxos greenhouse Partner Compliance Program Manager JD warning_amber Ch…" at bounding box center [551, 413] width 831 height 48
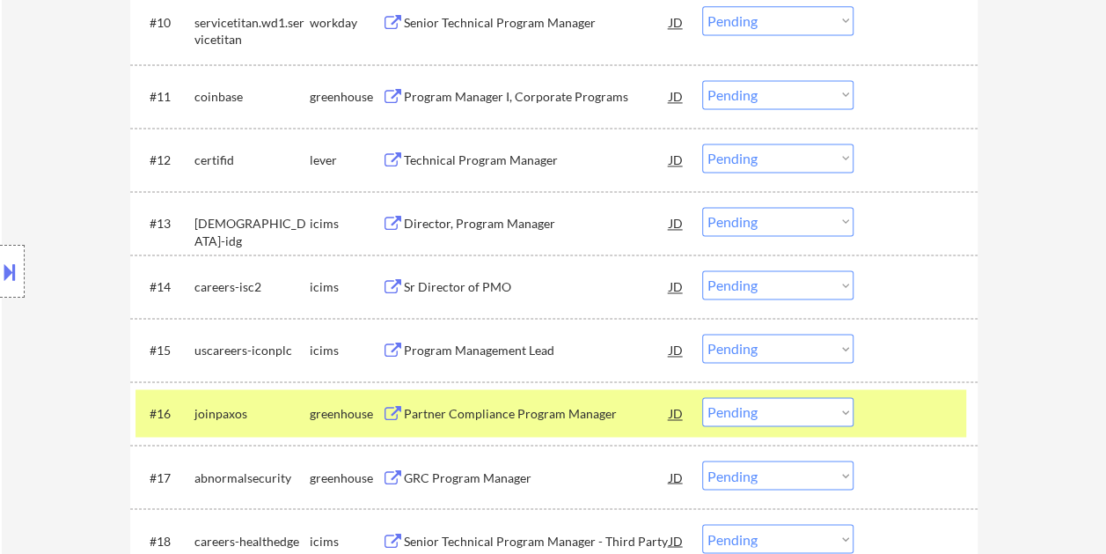
click at [678, 414] on div "JD" at bounding box center [677, 413] width 18 height 32
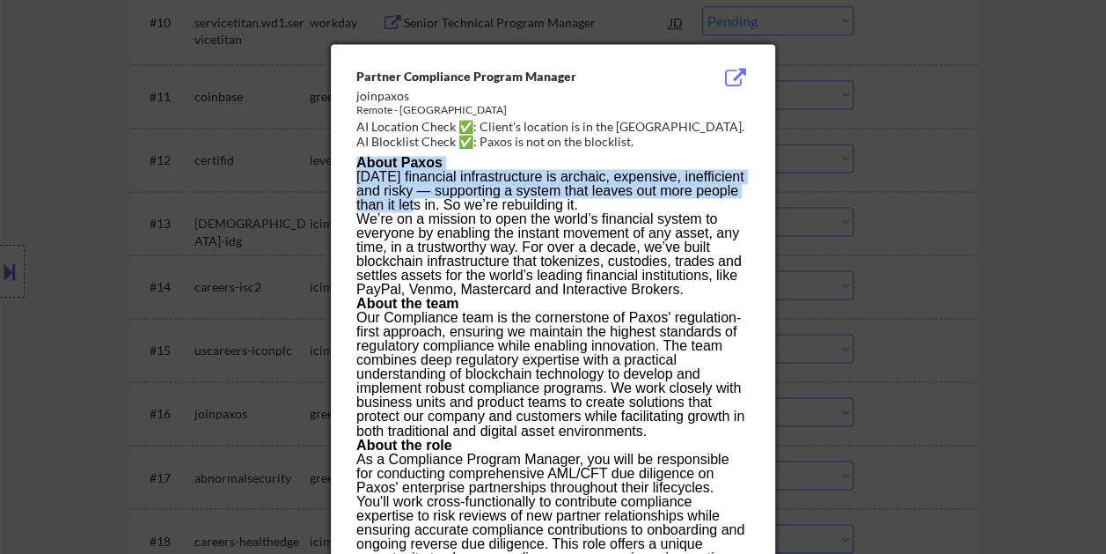
drag, startPoint x: 351, startPoint y: 68, endPoint x: 410, endPoint y: 202, distance: 147.0
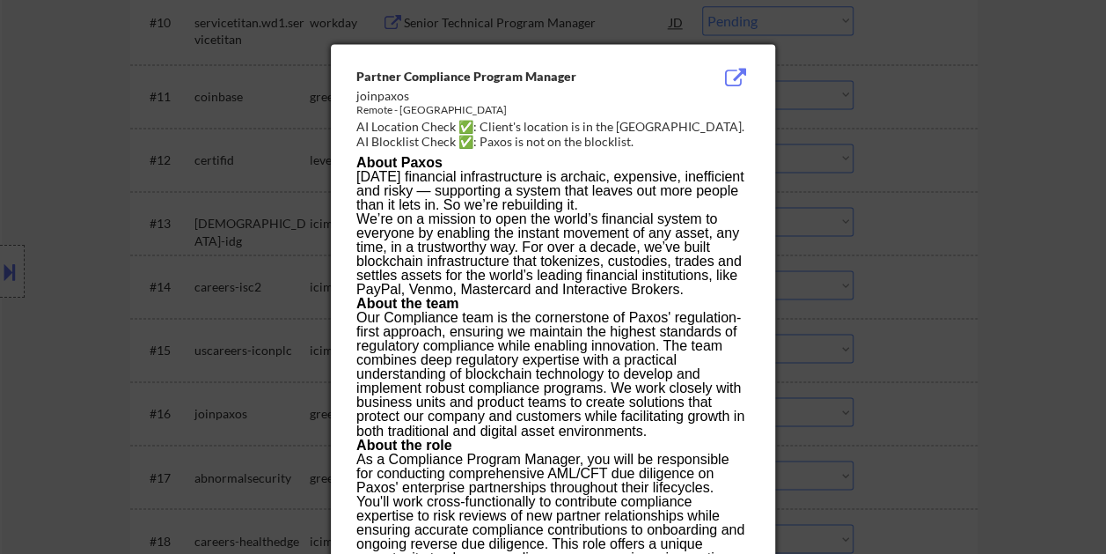
drag, startPoint x: 410, startPoint y: 202, endPoint x: 447, endPoint y: 271, distance: 78.0
click at [452, 274] on p "We’re on a mission to open the world’s financial system to everyone by enabling…" at bounding box center [552, 254] width 392 height 84
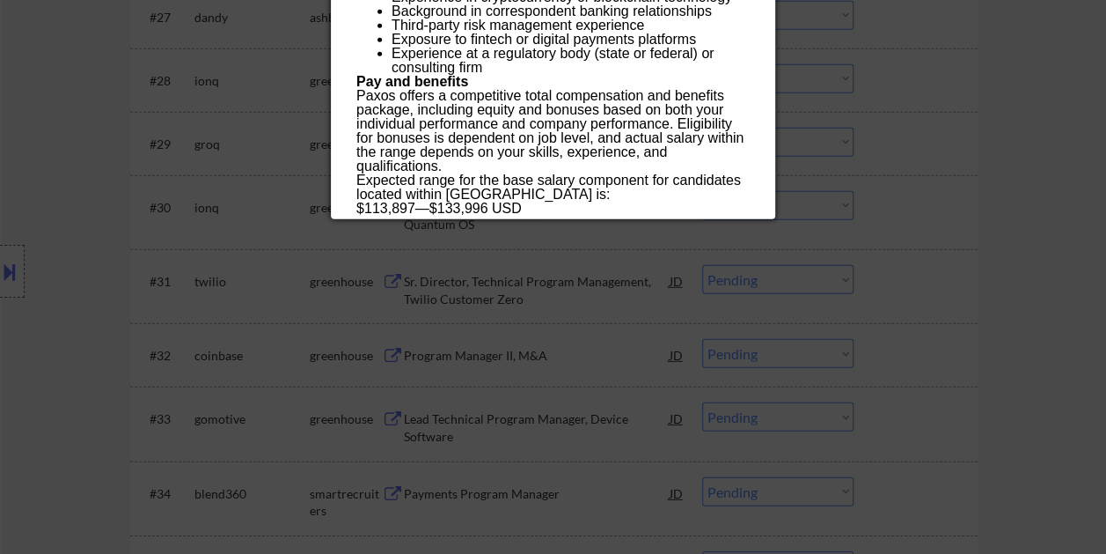
scroll to position [2376, 0]
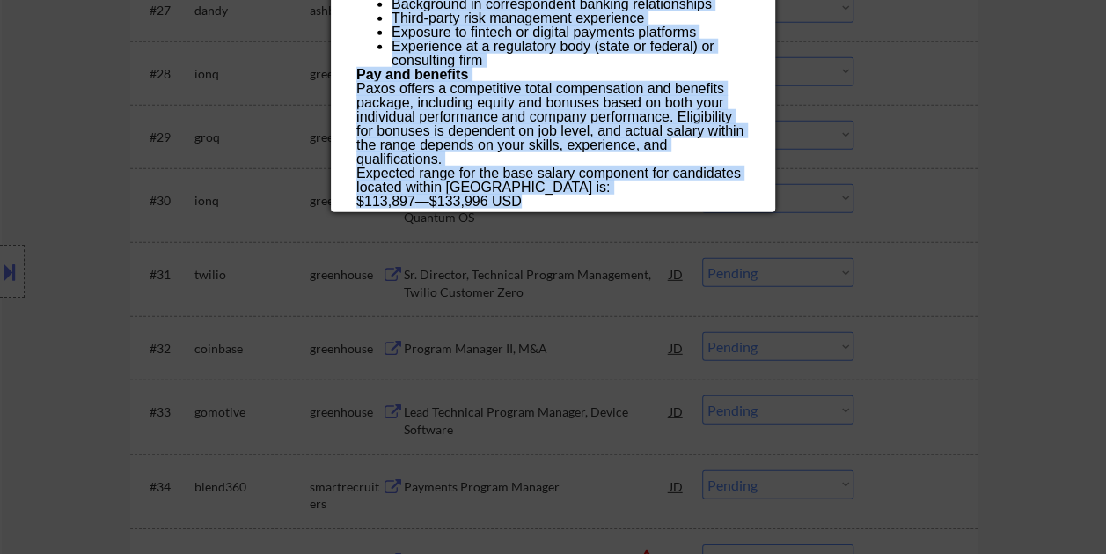
drag, startPoint x: 357, startPoint y: 70, endPoint x: 562, endPoint y: 206, distance: 245.8
copy div "Loremip Dolorsitam Consect Adipisc elitseddo Eiusmo - Tempor Incidi UT Laboreet…"
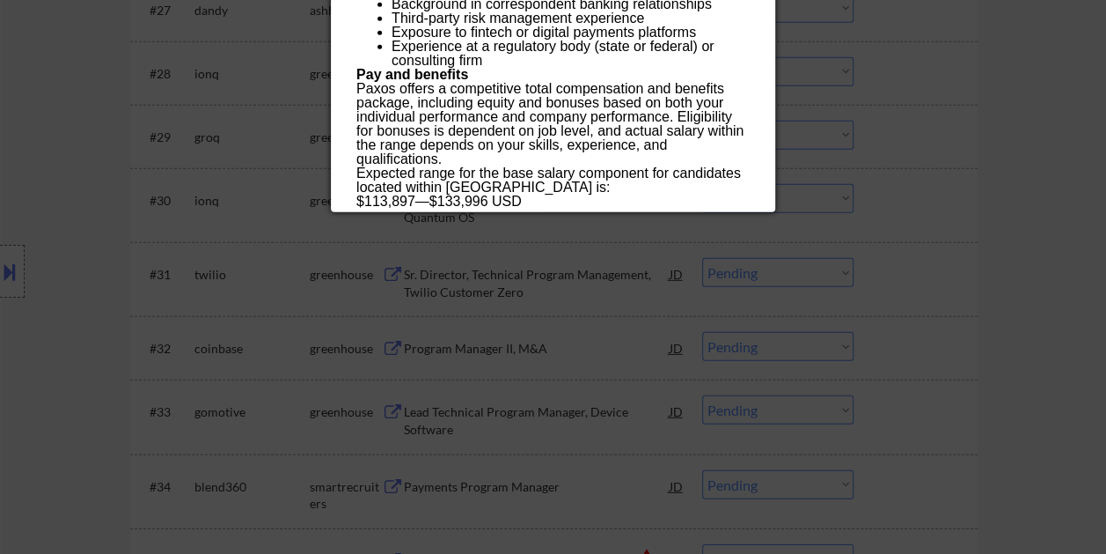
click at [1032, 202] on div at bounding box center [553, 277] width 1106 height 554
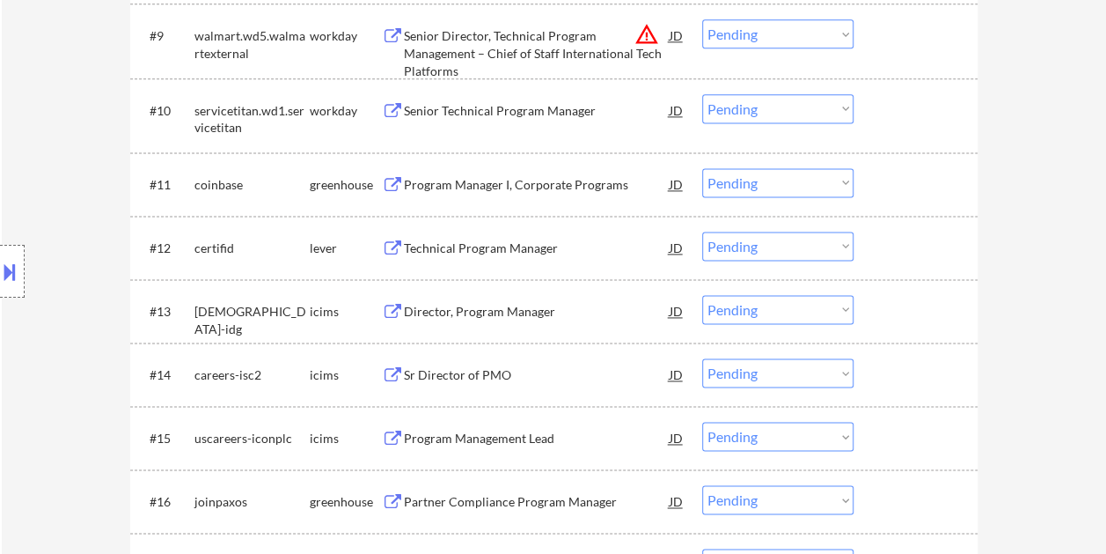
scroll to position [1232, 0]
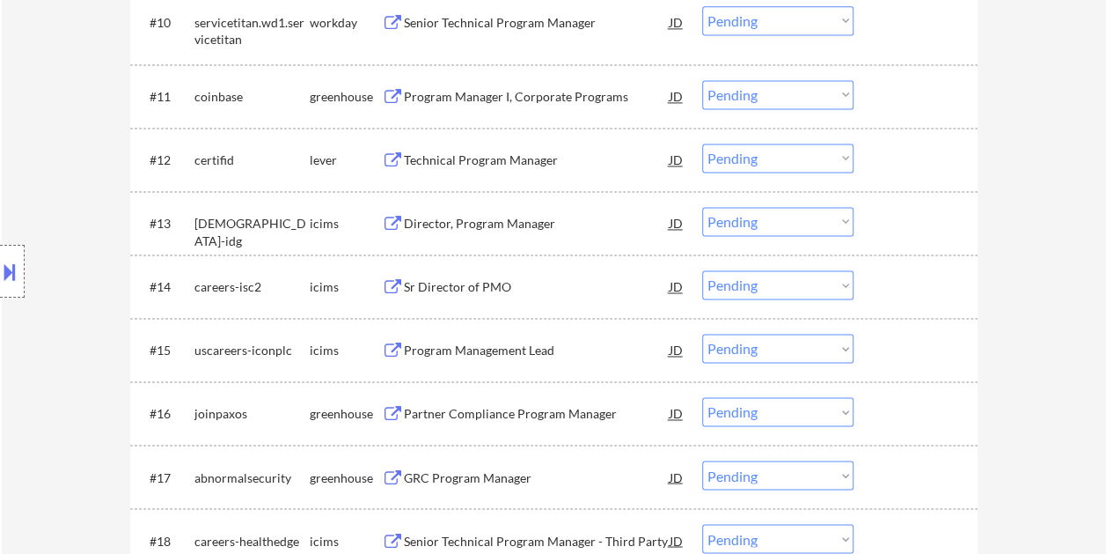
click at [879, 148] on div at bounding box center [917, 159] width 77 height 32
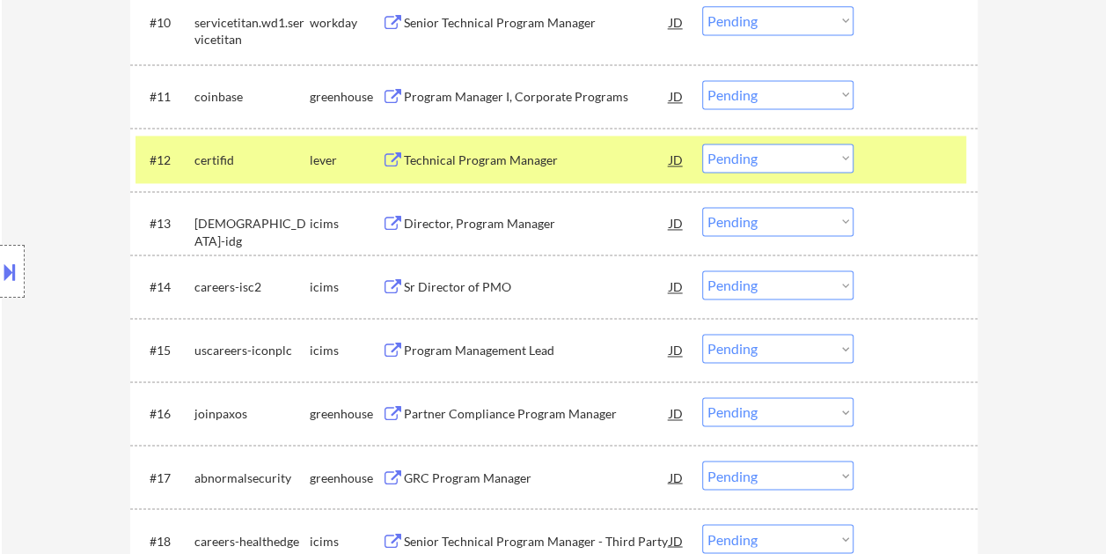
click at [486, 163] on div "Technical Program Manager" at bounding box center [537, 160] width 266 height 18
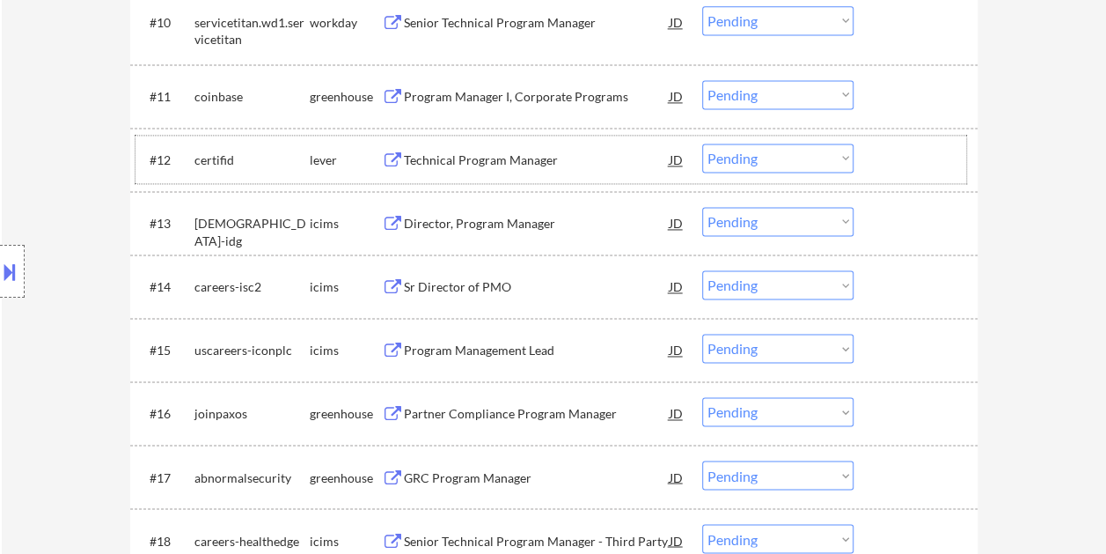
drag, startPoint x: 897, startPoint y: 158, endPoint x: 853, endPoint y: 154, distance: 44.2
click at [894, 157] on div at bounding box center [917, 159] width 77 height 32
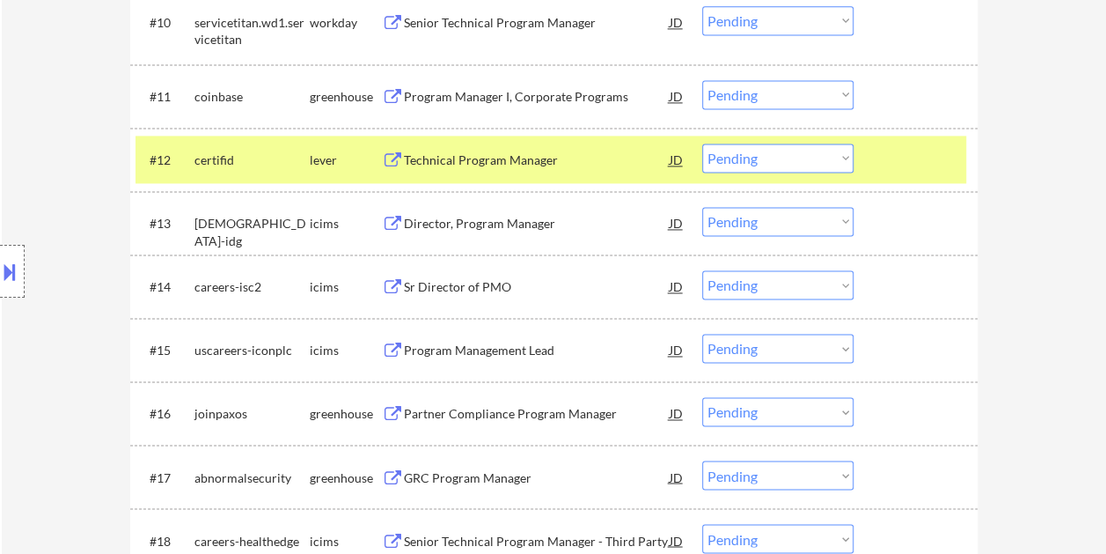
click at [851, 154] on select "Choose an option... Pending Applied Excluded (Questions) Excluded (Expired) Exc…" at bounding box center [777, 157] width 151 height 29
click at [702, 143] on select "Choose an option... Pending Applied Excluded (Questions) Excluded (Expired) Exc…" at bounding box center [777, 157] width 151 height 29
select select ""pending""
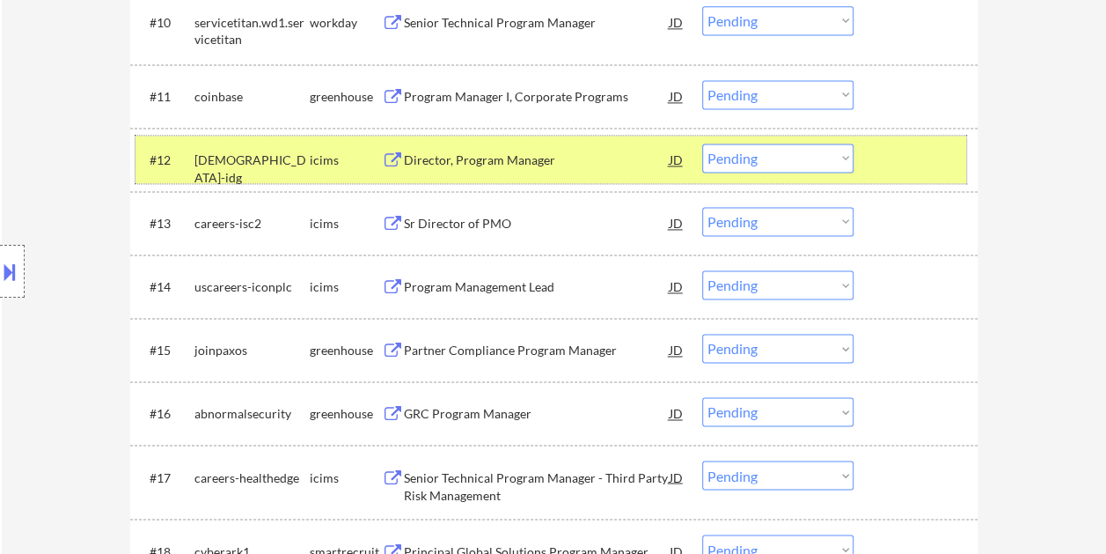
click at [891, 157] on div at bounding box center [917, 159] width 77 height 32
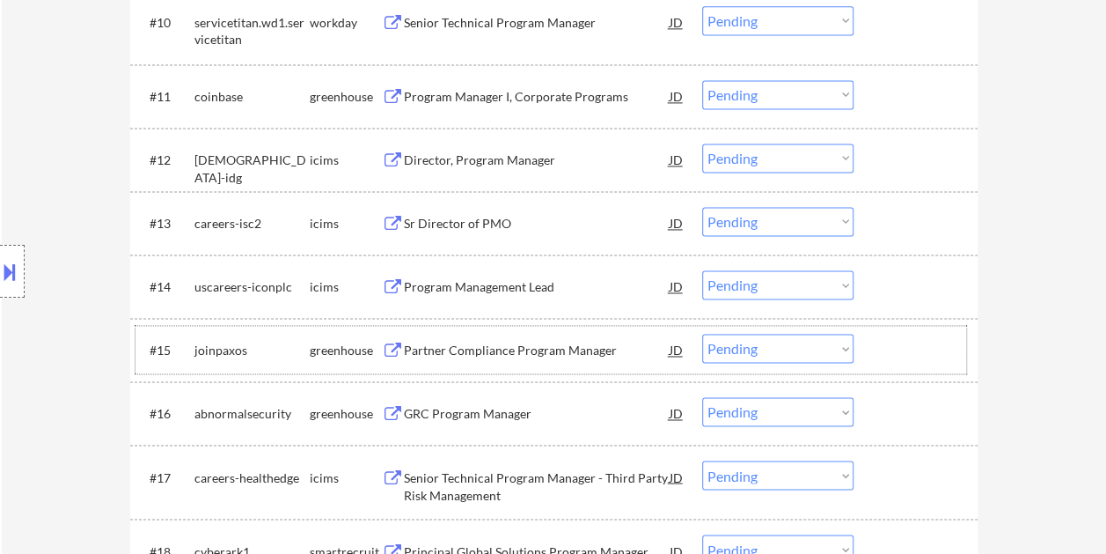
click at [892, 347] on div at bounding box center [917, 350] width 77 height 32
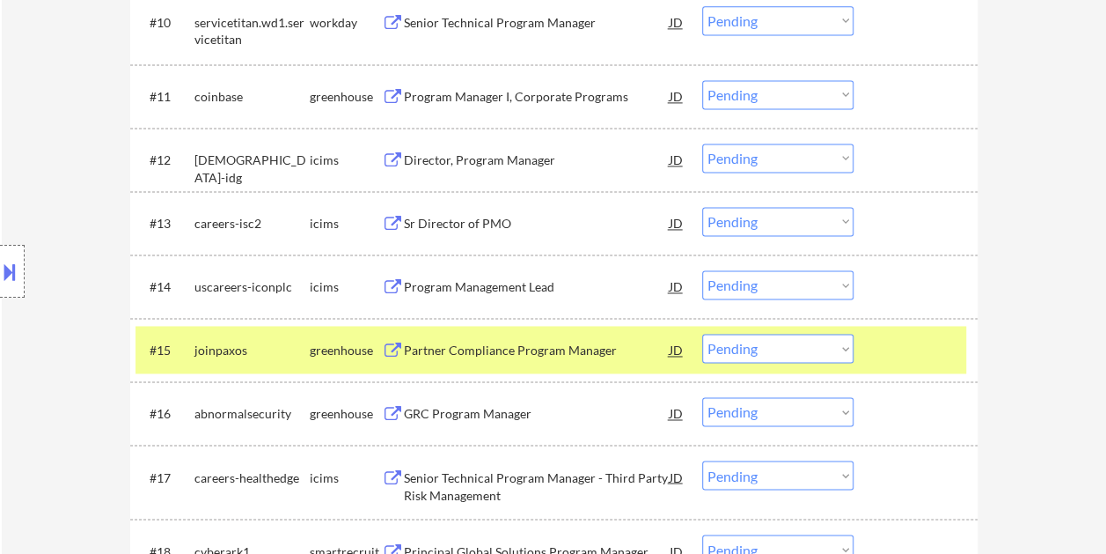
click at [535, 358] on div "Partner Compliance Program Manager" at bounding box center [537, 350] width 266 height 18
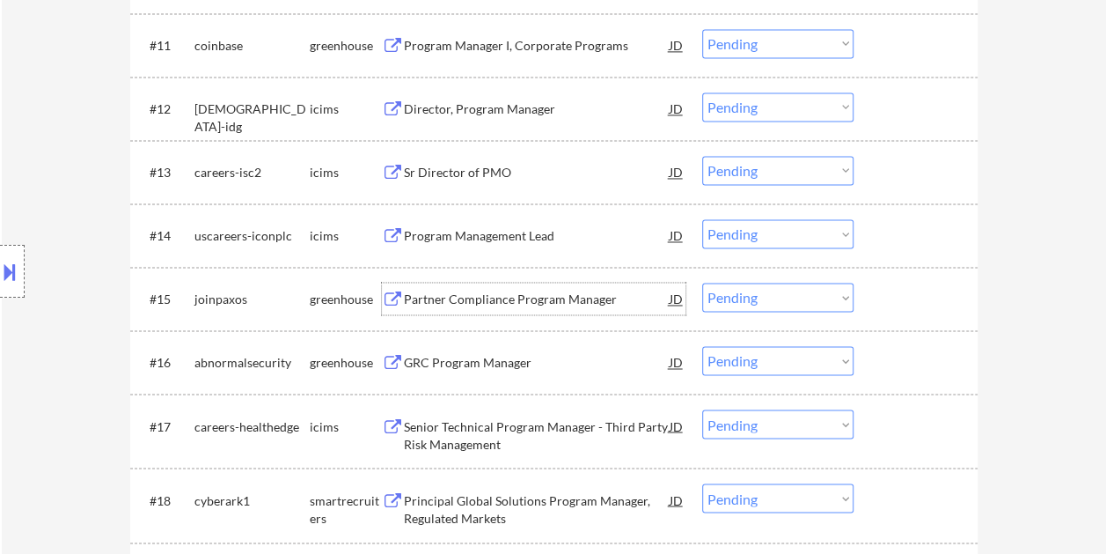
scroll to position [1320, 0]
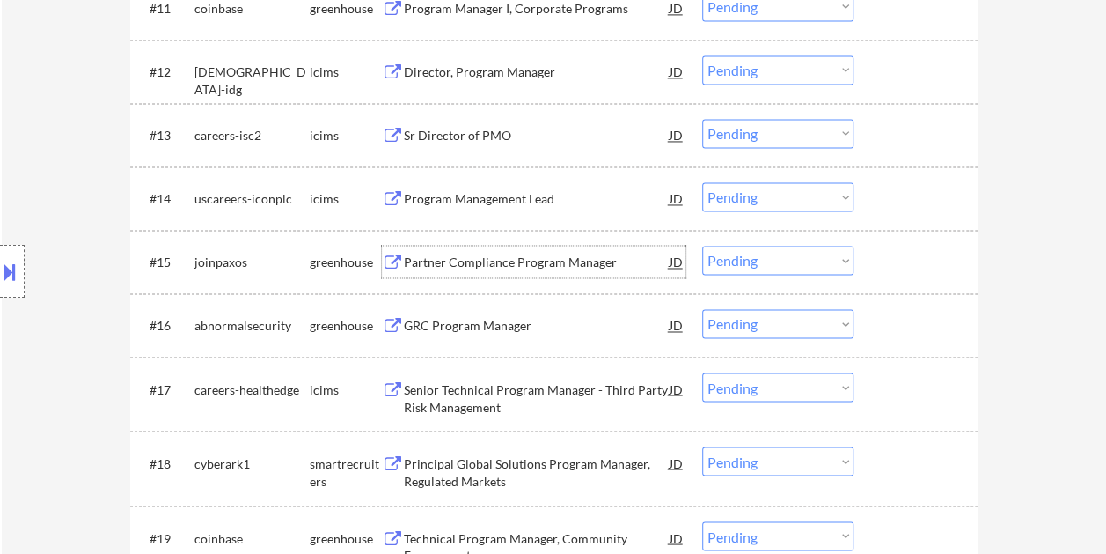
click at [914, 349] on div "#16 abnormalsecurity greenhouse GRC Program Manager JD warning_amber Choose an …" at bounding box center [553, 324] width 847 height 63
click at [893, 324] on div at bounding box center [917, 325] width 77 height 32
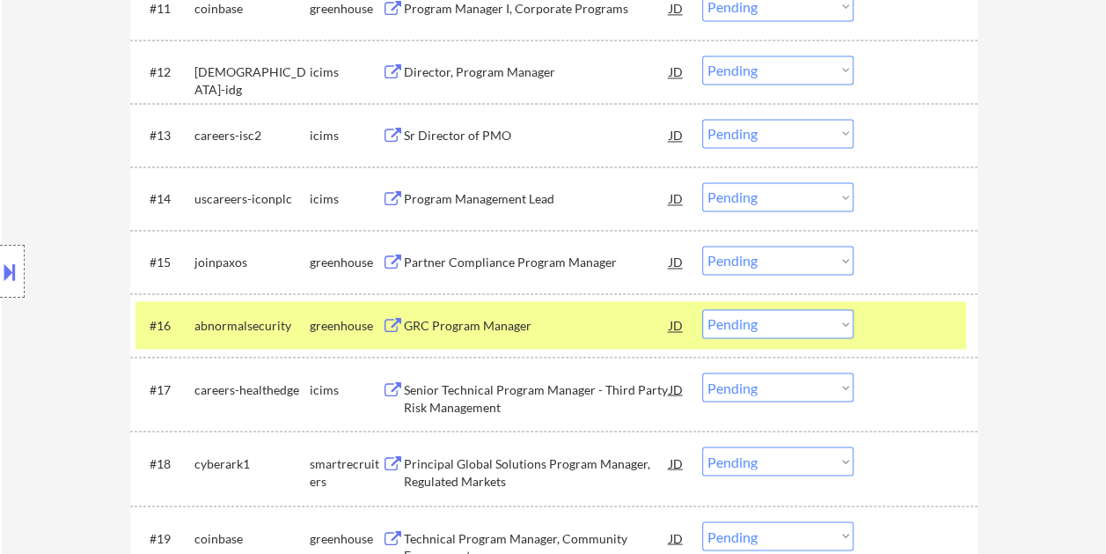
drag, startPoint x: 560, startPoint y: 322, endPoint x: 532, endPoint y: 322, distance: 28.2
click at [556, 322] on div "GRC Program Manager" at bounding box center [537, 326] width 266 height 18
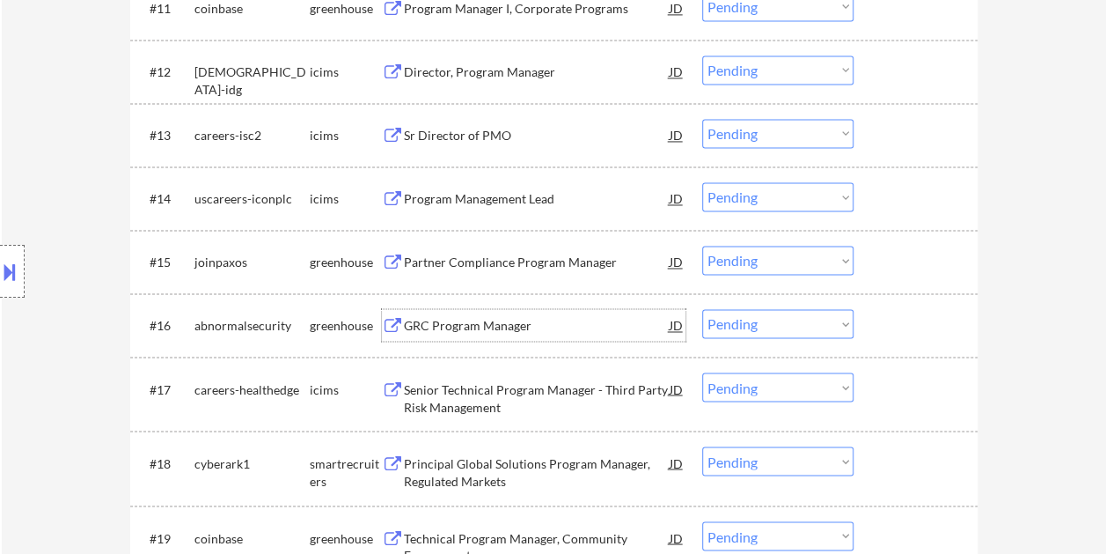
drag, startPoint x: 897, startPoint y: 336, endPoint x: 852, endPoint y: 328, distance: 45.6
click at [898, 335] on div at bounding box center [917, 325] width 77 height 32
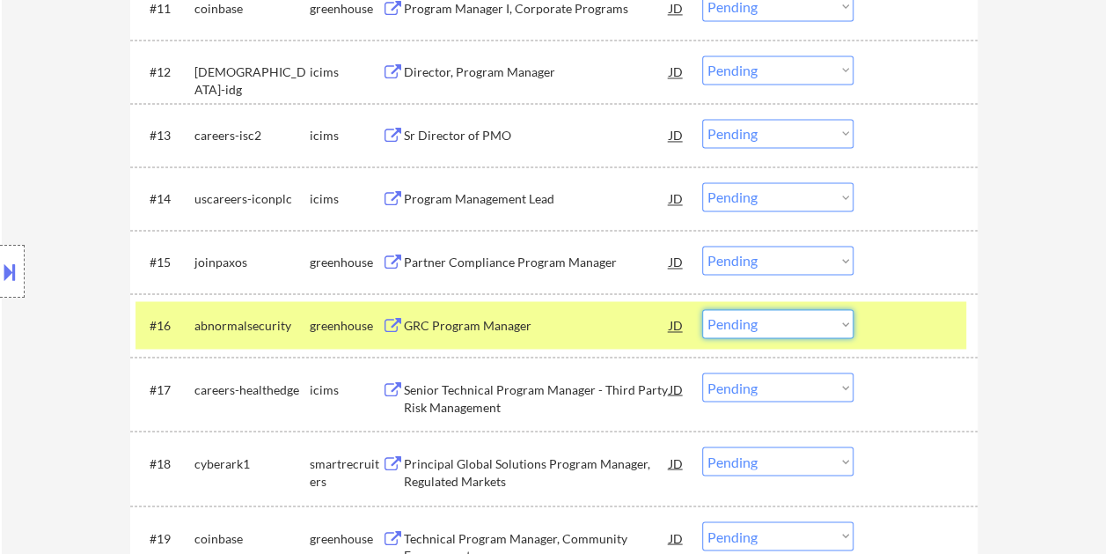
click at [819, 322] on select "Choose an option... Pending Applied Excluded (Questions) Excluded (Expired) Exc…" at bounding box center [777, 323] width 151 height 29
click at [702, 309] on select "Choose an option... Pending Applied Excluded (Questions) Excluded (Expired) Exc…" at bounding box center [777, 323] width 151 height 29
select select ""pending""
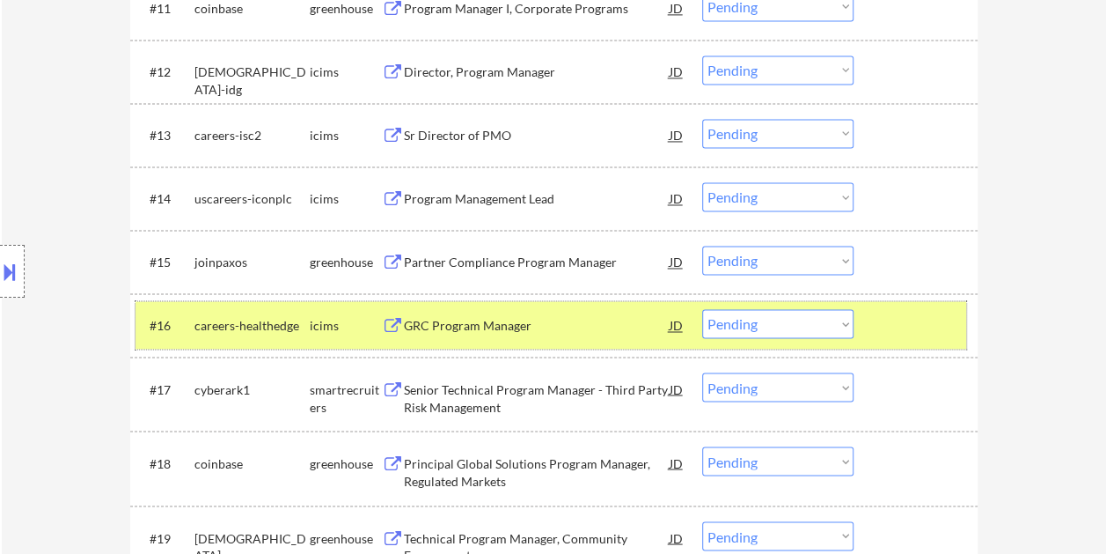
click at [956, 333] on div "#16 careers-healthedge icims GRC Program Manager JD warning_amber Choose an opt…" at bounding box center [551, 325] width 831 height 48
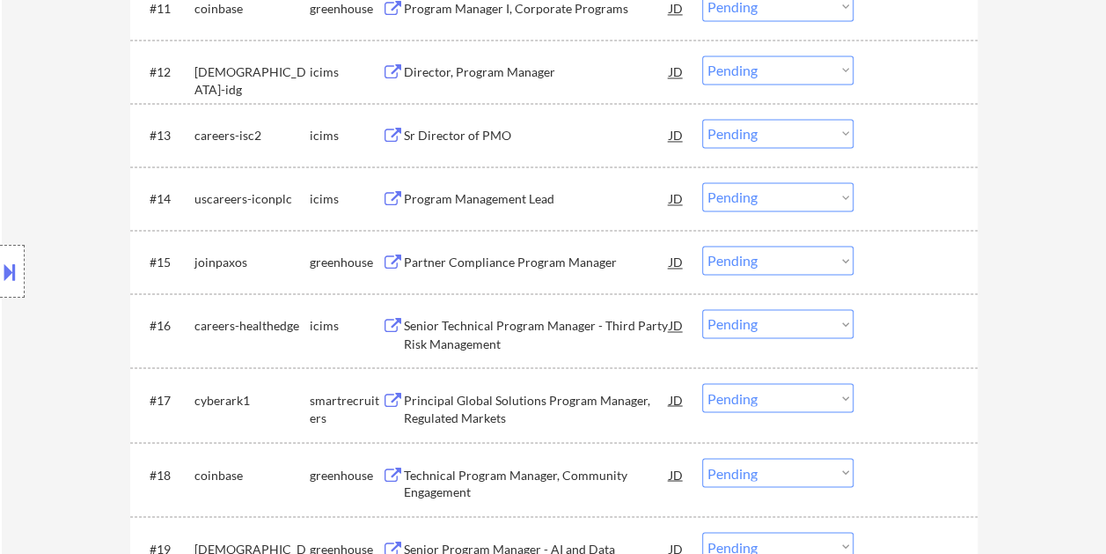
click at [905, 390] on div at bounding box center [917, 399] width 77 height 32
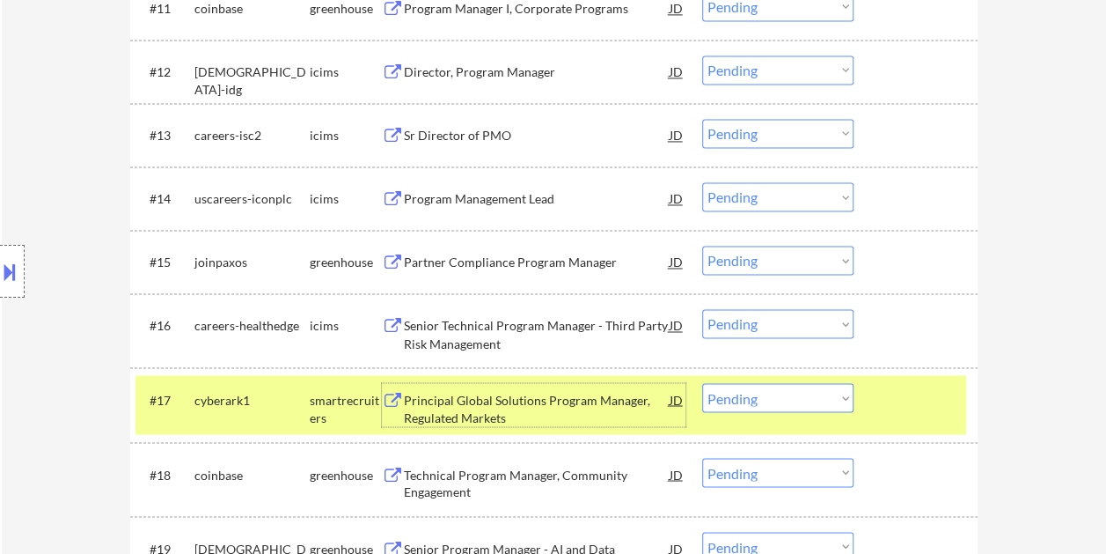
click at [479, 396] on div "Principal Global Solutions Program Manager, Regulated Markets" at bounding box center [537, 408] width 266 height 34
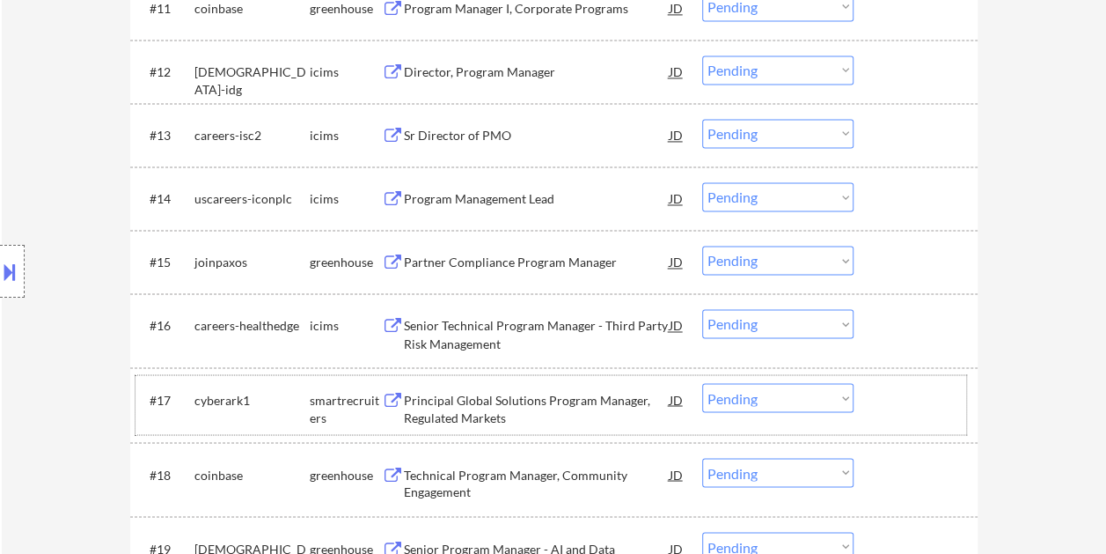
drag, startPoint x: 881, startPoint y: 401, endPoint x: 861, endPoint y: 401, distance: 20.2
click at [880, 401] on div at bounding box center [917, 399] width 77 height 32
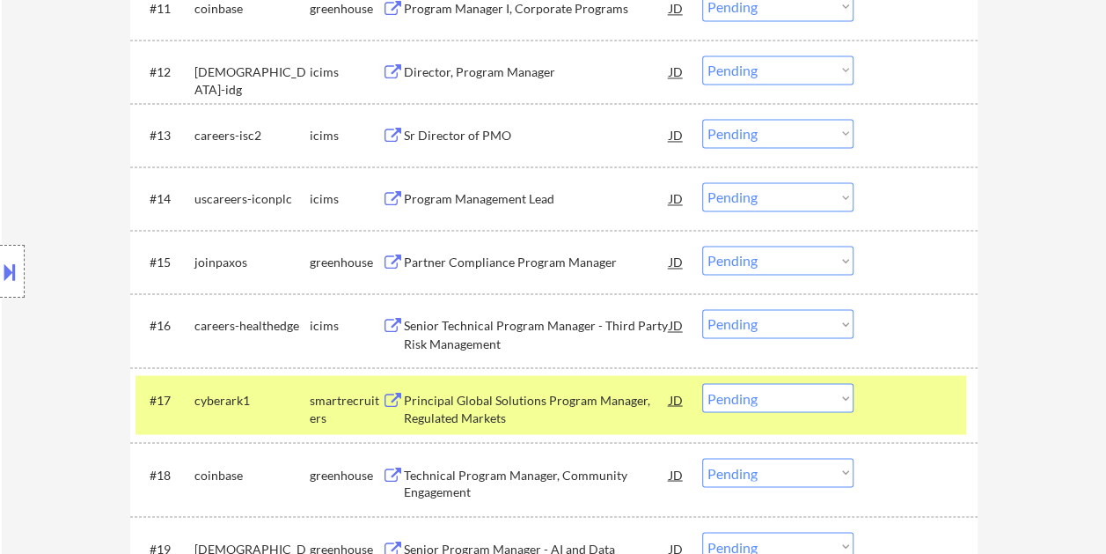
click at [843, 400] on select "Choose an option... Pending Applied Excluded (Questions) Excluded (Expired) Exc…" at bounding box center [777, 397] width 151 height 29
click at [702, 383] on select "Choose an option... Pending Applied Excluded (Questions) Excluded (Expired) Exc…" at bounding box center [777, 397] width 151 height 29
select select ""pending""
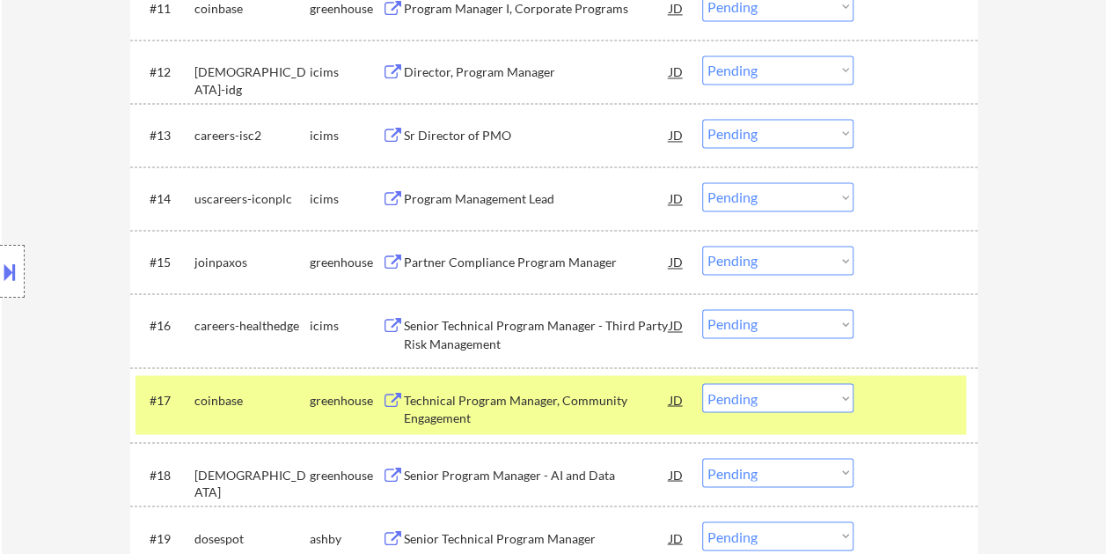
click at [928, 387] on div at bounding box center [917, 399] width 77 height 32
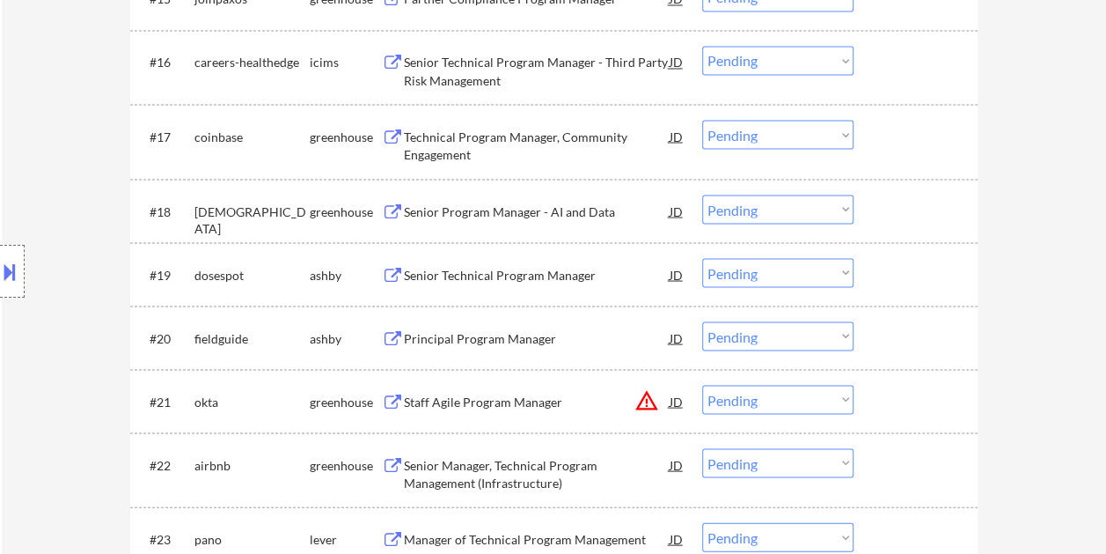
scroll to position [1584, 0]
click at [884, 203] on div at bounding box center [917, 210] width 77 height 32
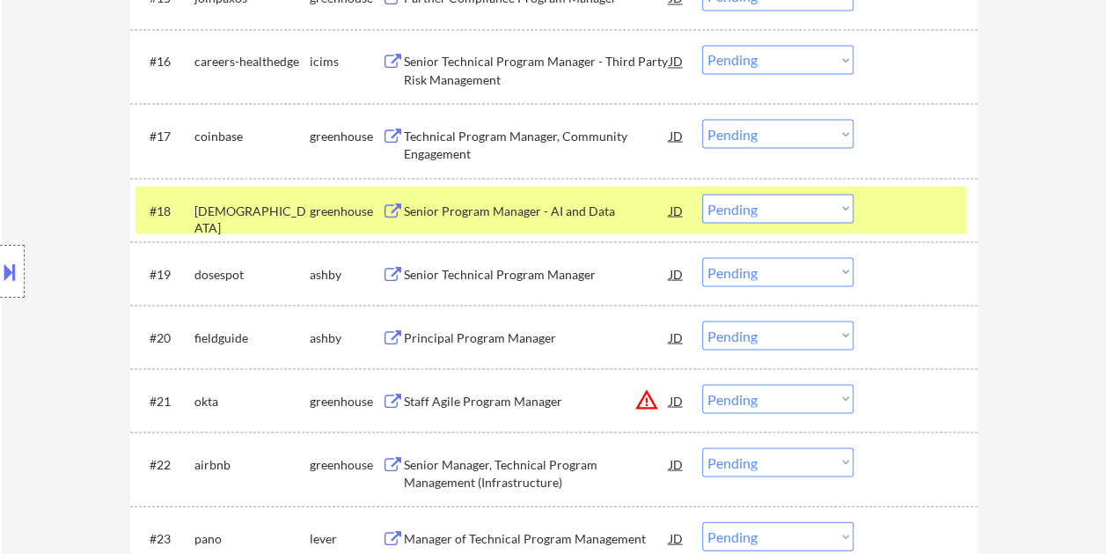
click at [517, 199] on div "Senior Program Manager - AI and Data" at bounding box center [537, 210] width 266 height 32
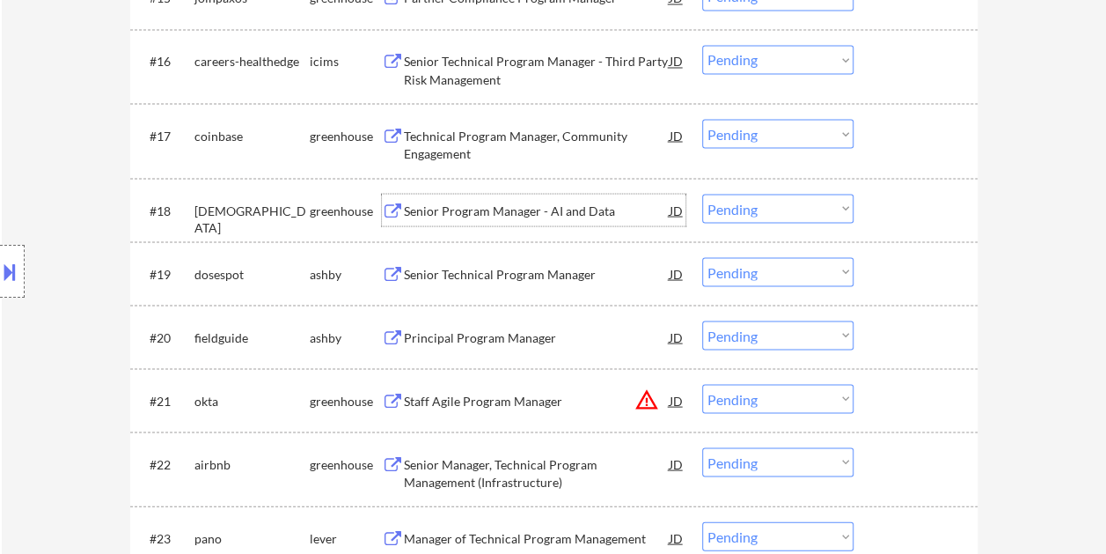
click at [887, 208] on div at bounding box center [917, 210] width 77 height 32
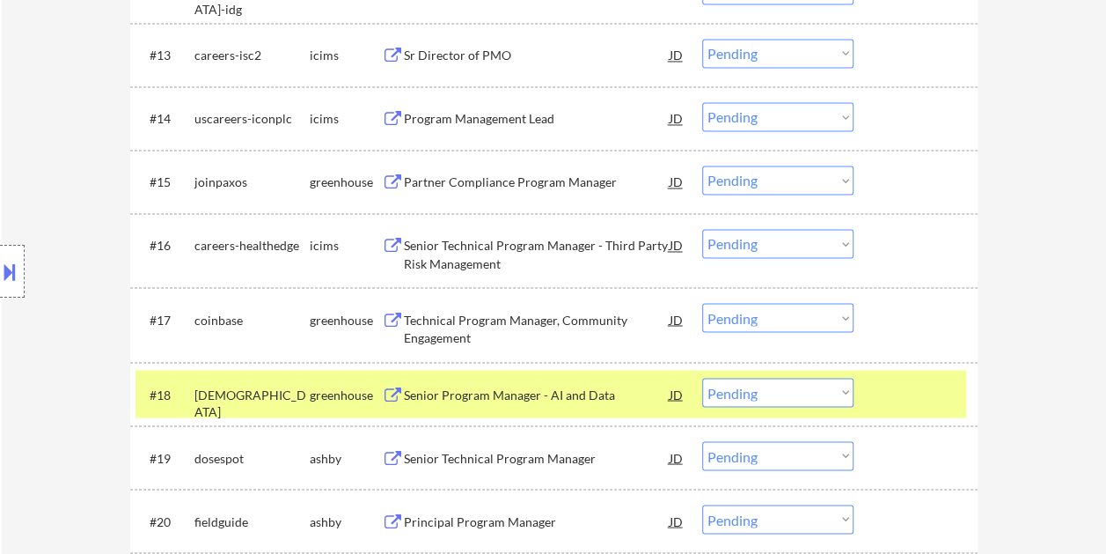
scroll to position [1390, 0]
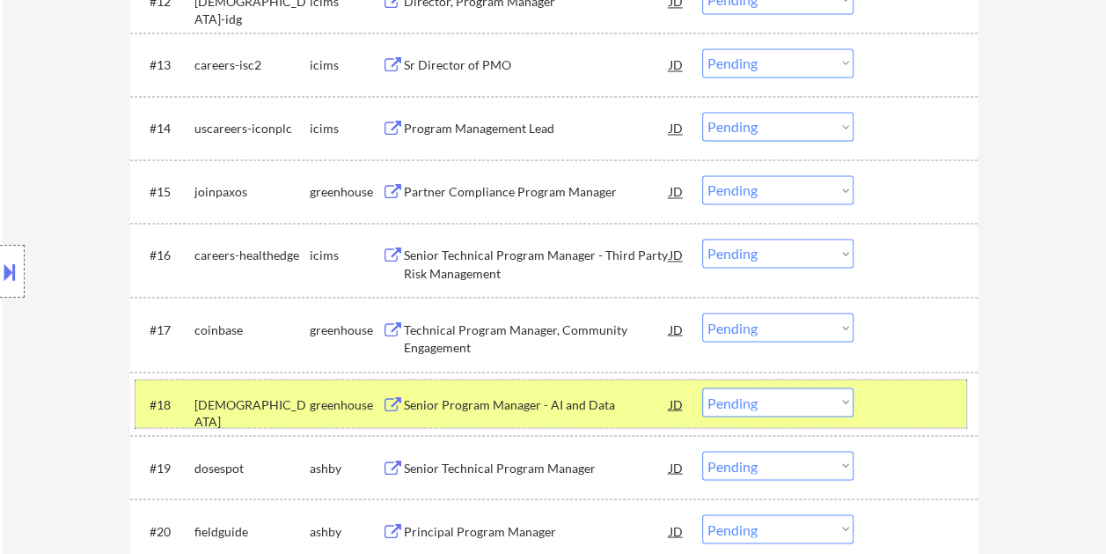
drag, startPoint x: 846, startPoint y: 397, endPoint x: 836, endPoint y: 397, distance: 9.7
click at [845, 397] on select "Choose an option... Pending Applied Excluded (Questions) Excluded (Expired) Exc…" at bounding box center [777, 401] width 151 height 29
click at [702, 387] on select "Choose an option... Pending Applied Excluded (Questions) Excluded (Expired) Exc…" at bounding box center [777, 401] width 151 height 29
click at [920, 400] on div at bounding box center [917, 403] width 77 height 32
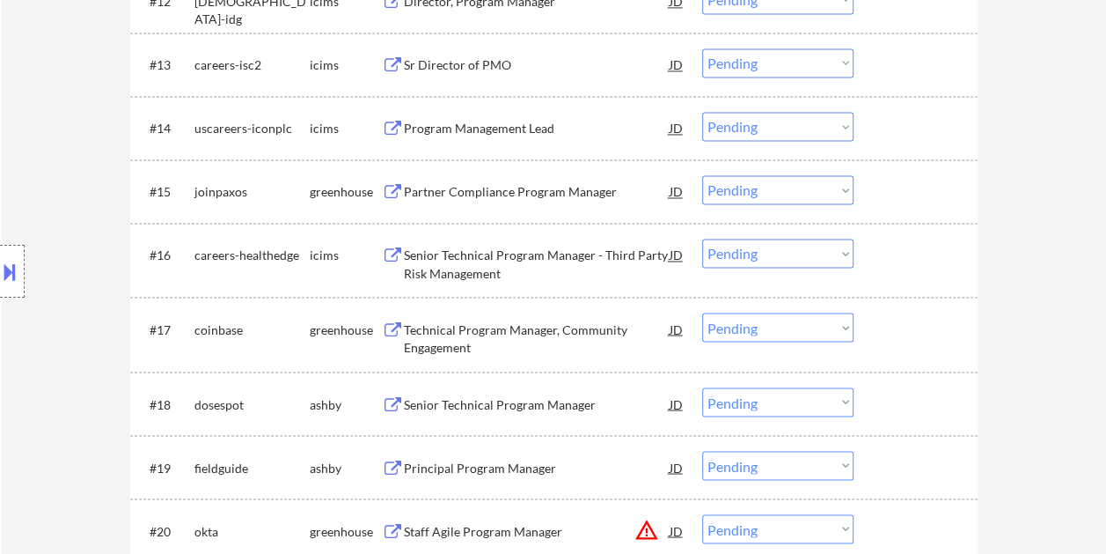
click at [919, 401] on div at bounding box center [917, 403] width 77 height 32
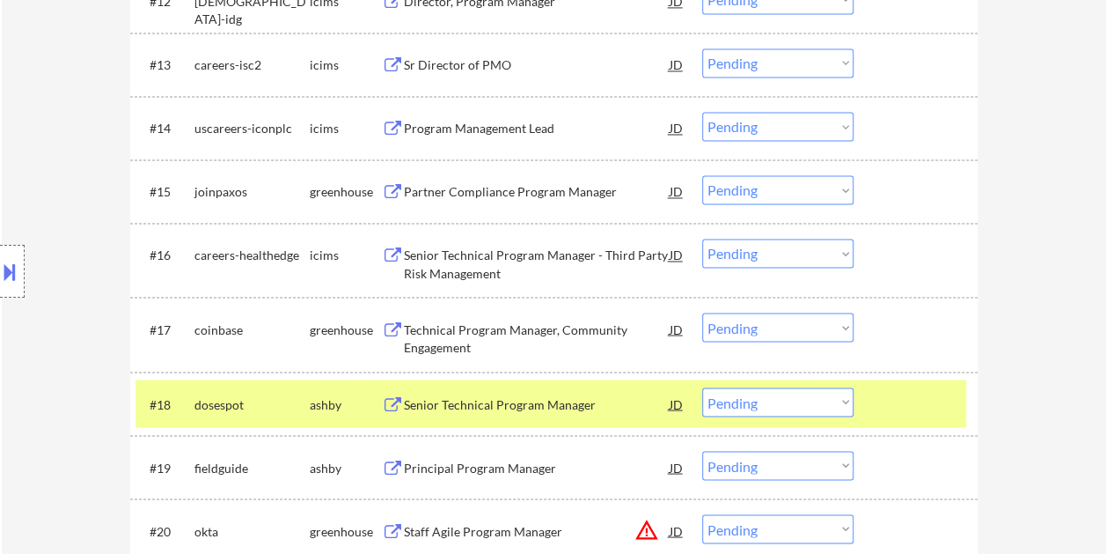
click at [554, 392] on div "Senior Technical Program Manager" at bounding box center [537, 403] width 266 height 32
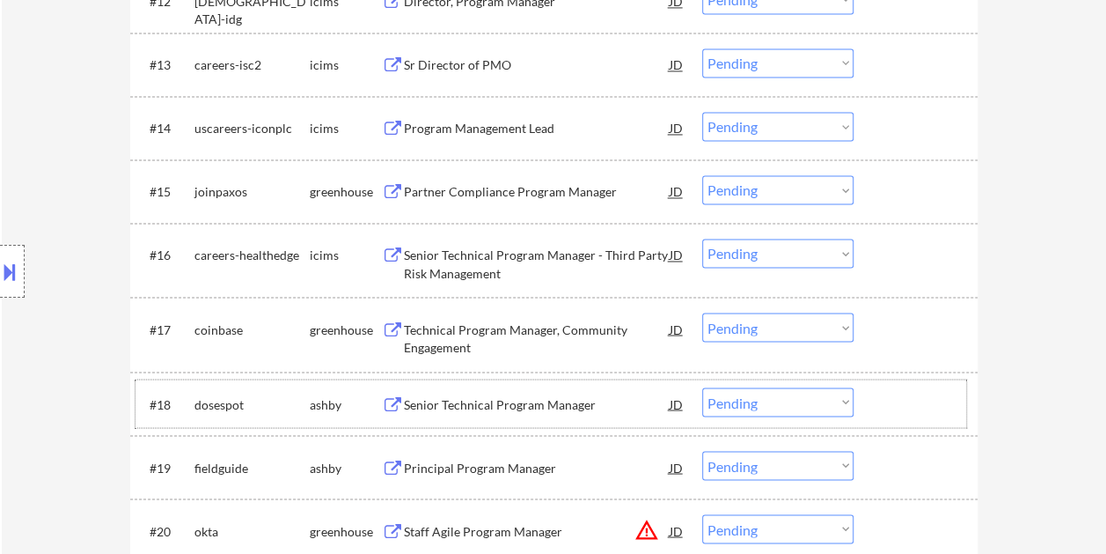
click at [907, 401] on div at bounding box center [917, 403] width 77 height 32
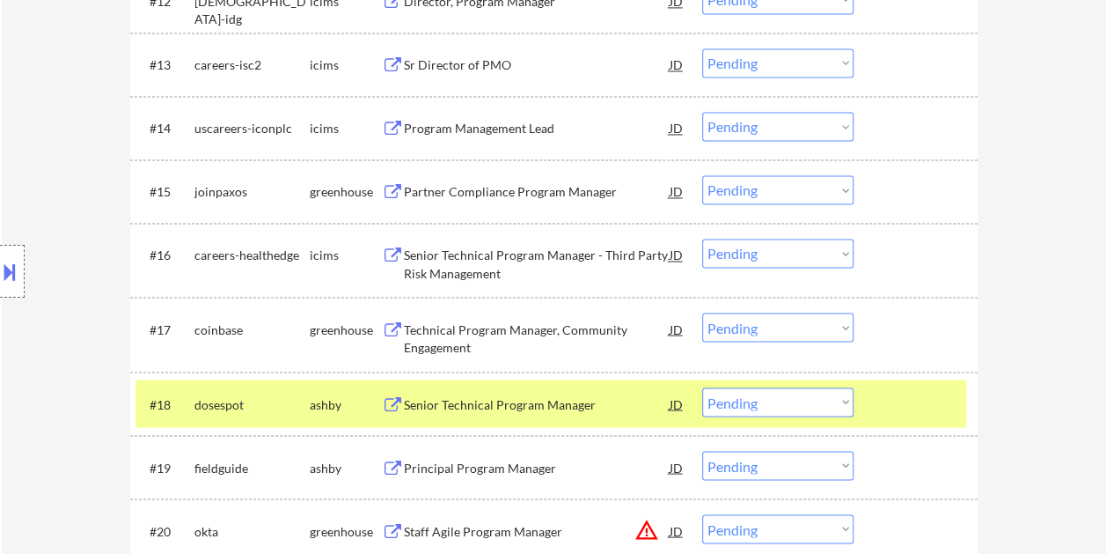
click at [847, 401] on select "Choose an option... Pending Applied Excluded (Questions) Excluded (Expired) Exc…" at bounding box center [777, 401] width 151 height 29
click at [702, 387] on select "Choose an option... Pending Applied Excluded (Questions) Excluded (Expired) Exc…" at bounding box center [777, 401] width 151 height 29
click at [927, 403] on div at bounding box center [917, 403] width 77 height 32
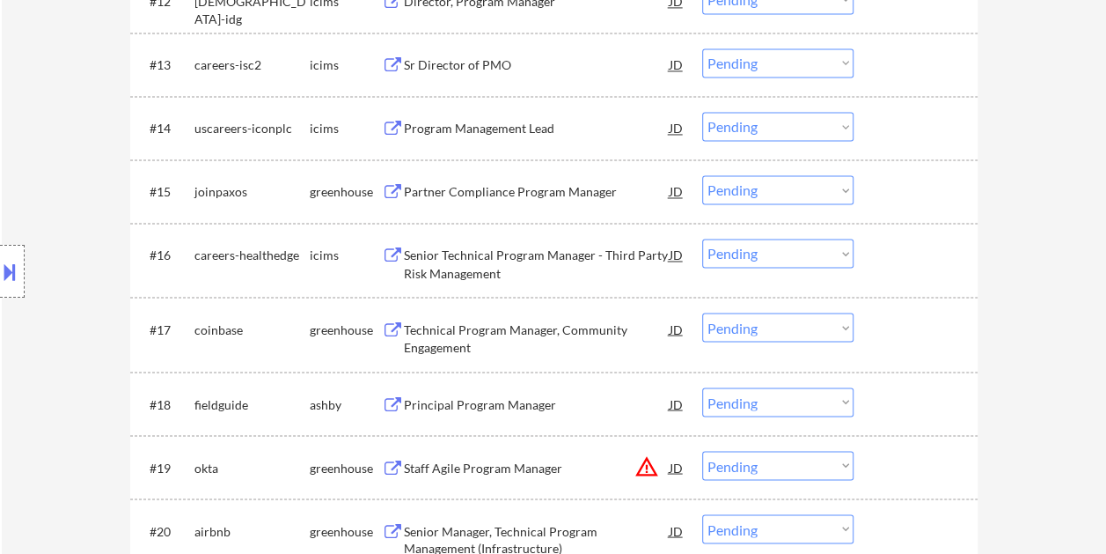
click at [900, 403] on div at bounding box center [917, 403] width 77 height 32
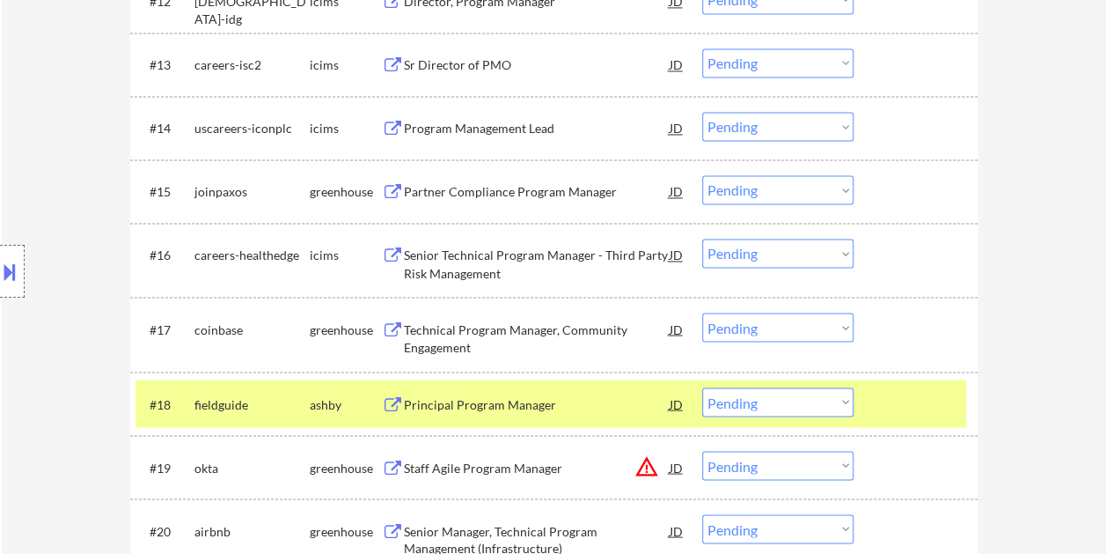
click at [488, 400] on div "Principal Program Manager" at bounding box center [537, 404] width 266 height 18
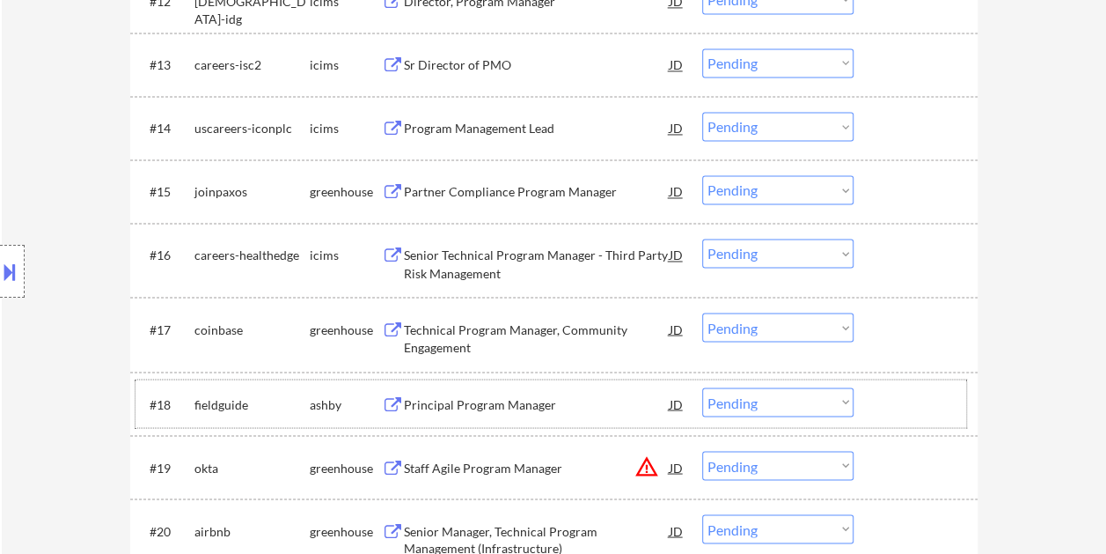
drag, startPoint x: 911, startPoint y: 400, endPoint x: 872, endPoint y: 398, distance: 38.8
click at [908, 400] on div at bounding box center [917, 403] width 77 height 32
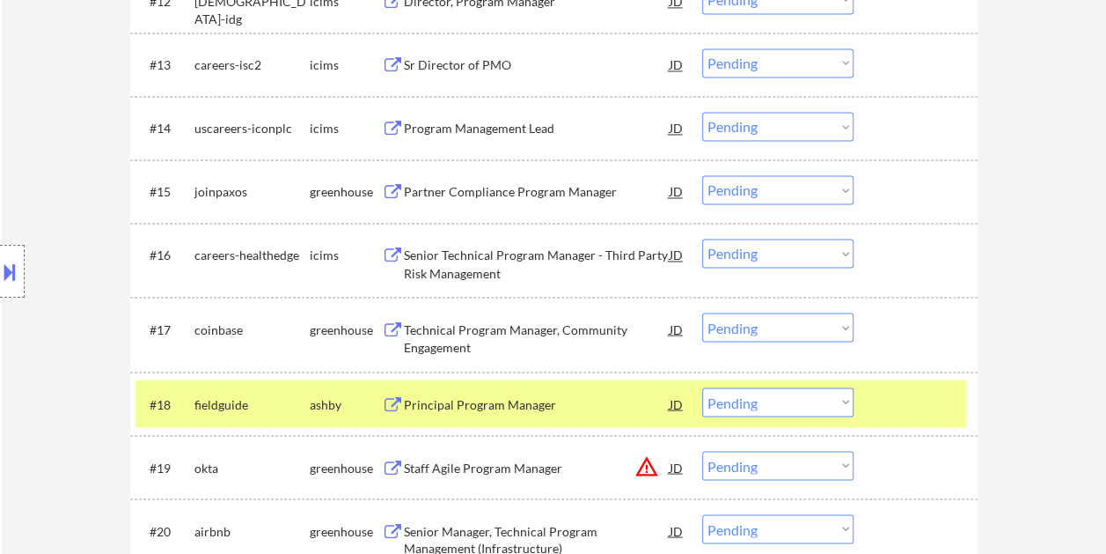
click at [834, 407] on select "Choose an option... Pending Applied Excluded (Questions) Excluded (Expired) Exc…" at bounding box center [777, 401] width 151 height 29
click at [702, 387] on select "Choose an option... Pending Applied Excluded (Questions) Excluded (Expired) Exc…" at bounding box center [777, 401] width 151 height 29
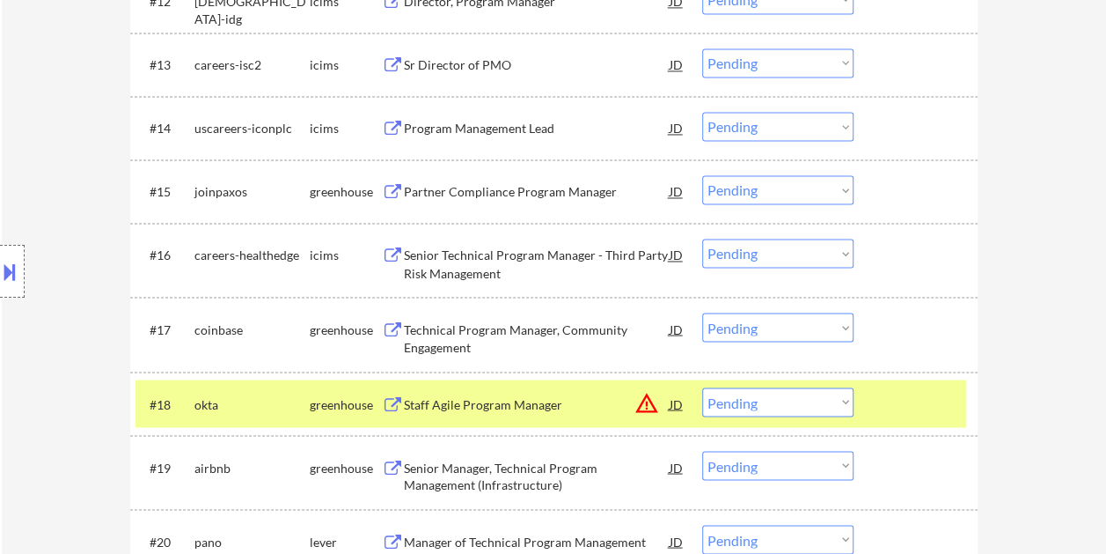
click at [942, 399] on div at bounding box center [917, 403] width 77 height 32
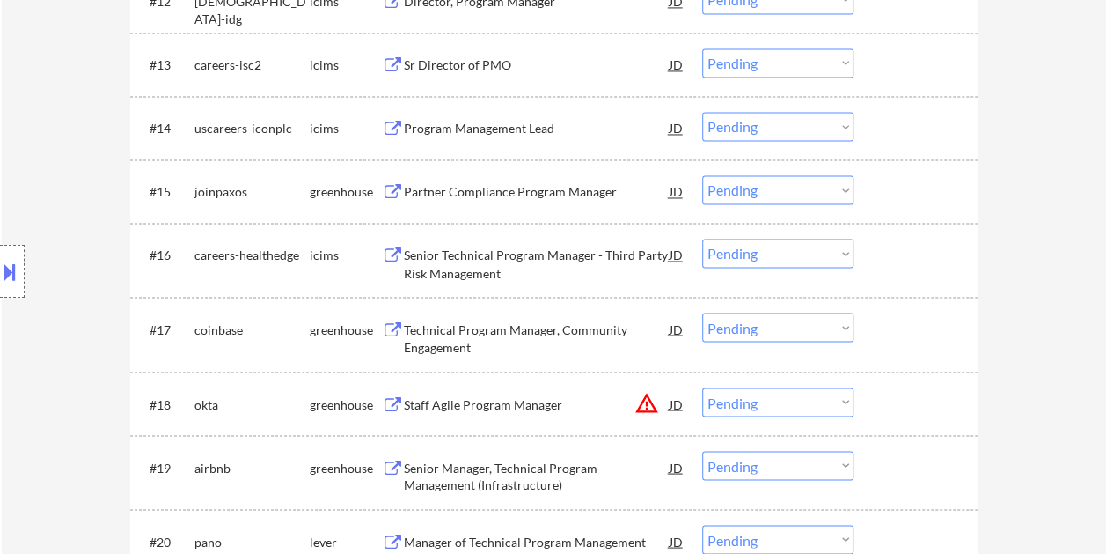
click at [913, 414] on div at bounding box center [917, 403] width 77 height 32
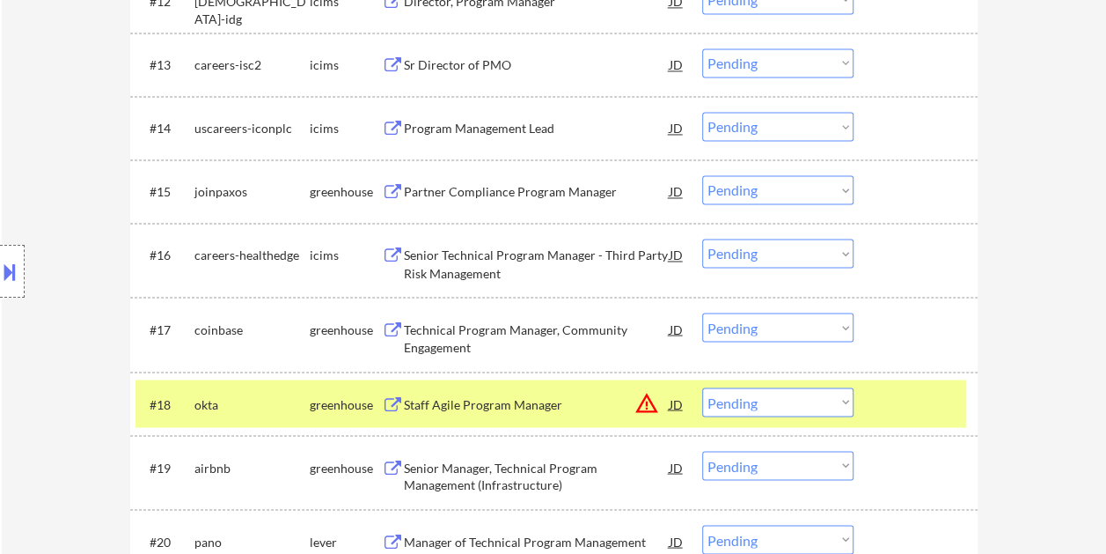
click at [474, 409] on div "Staff Agile Program Manager" at bounding box center [537, 404] width 266 height 18
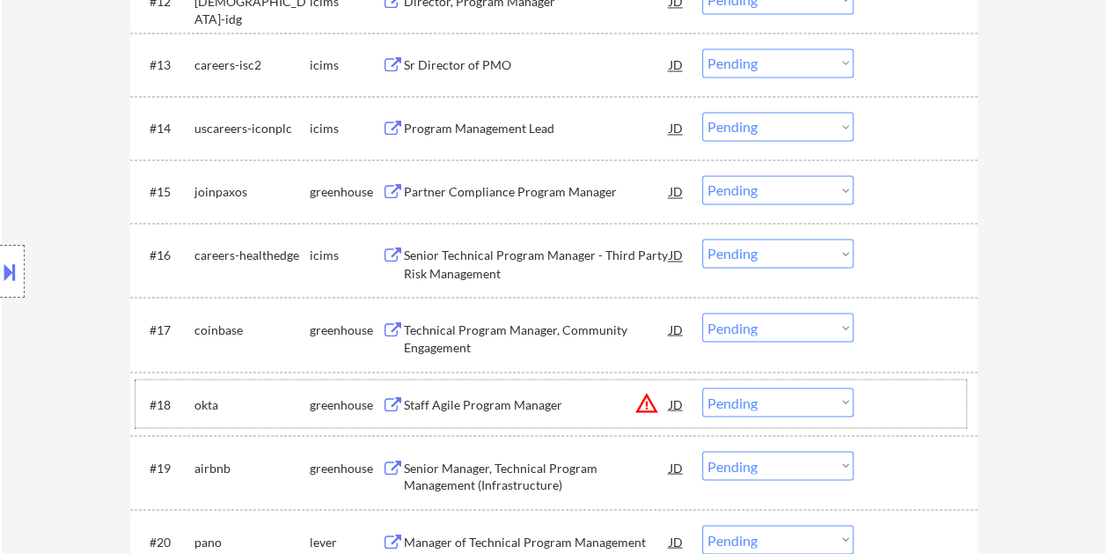
drag, startPoint x: 893, startPoint y: 387, endPoint x: 847, endPoint y: 393, distance: 47.0
click at [887, 389] on div at bounding box center [917, 403] width 77 height 32
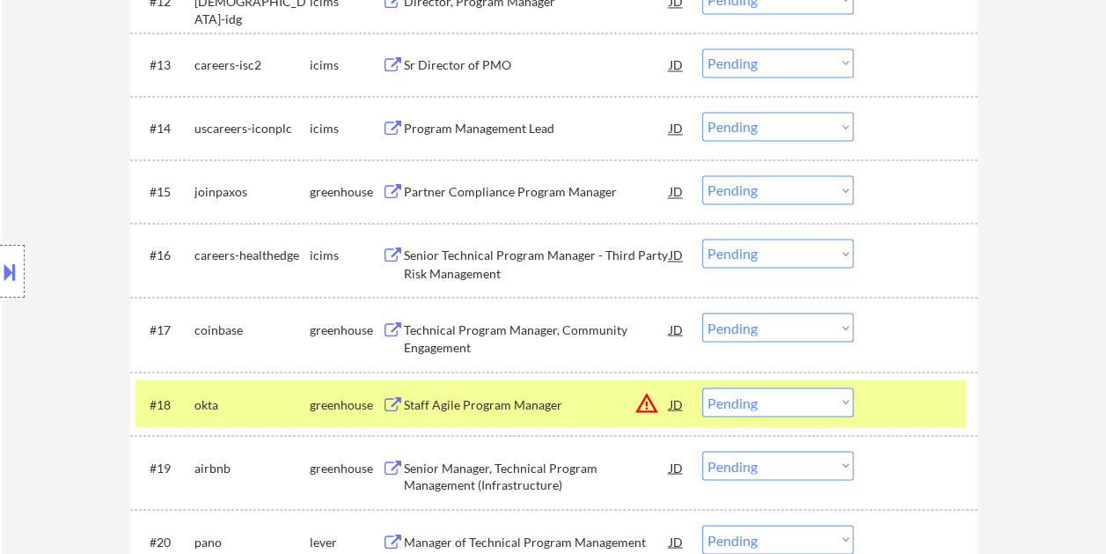
click at [839, 395] on select "Choose an option... Pending Applied Excluded (Questions) Excluded (Expired) Exc…" at bounding box center [777, 401] width 151 height 29
click at [702, 387] on select "Choose an option... Pending Applied Excluded (Questions) Excluded (Expired) Exc…" at bounding box center [777, 401] width 151 height 29
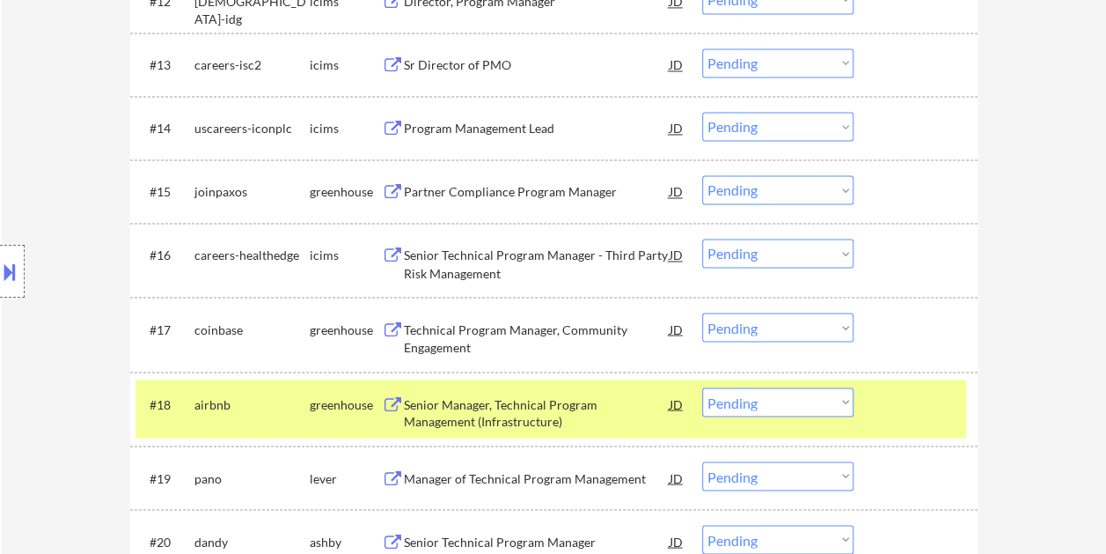
click at [889, 412] on div at bounding box center [917, 403] width 77 height 32
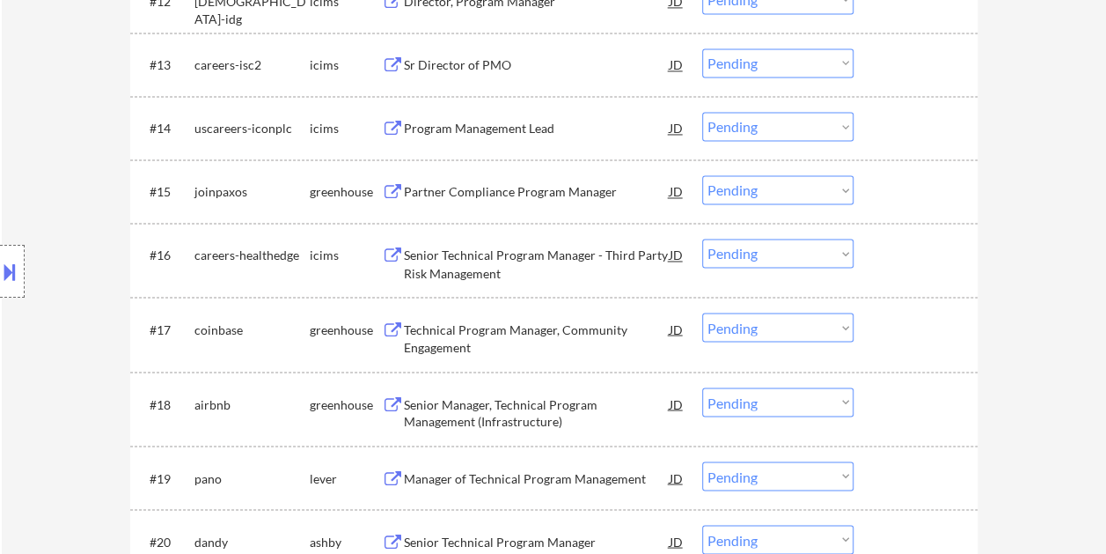
drag, startPoint x: 917, startPoint y: 404, endPoint x: 593, endPoint y: 418, distance: 324.2
click at [917, 403] on div at bounding box center [917, 403] width 77 height 32
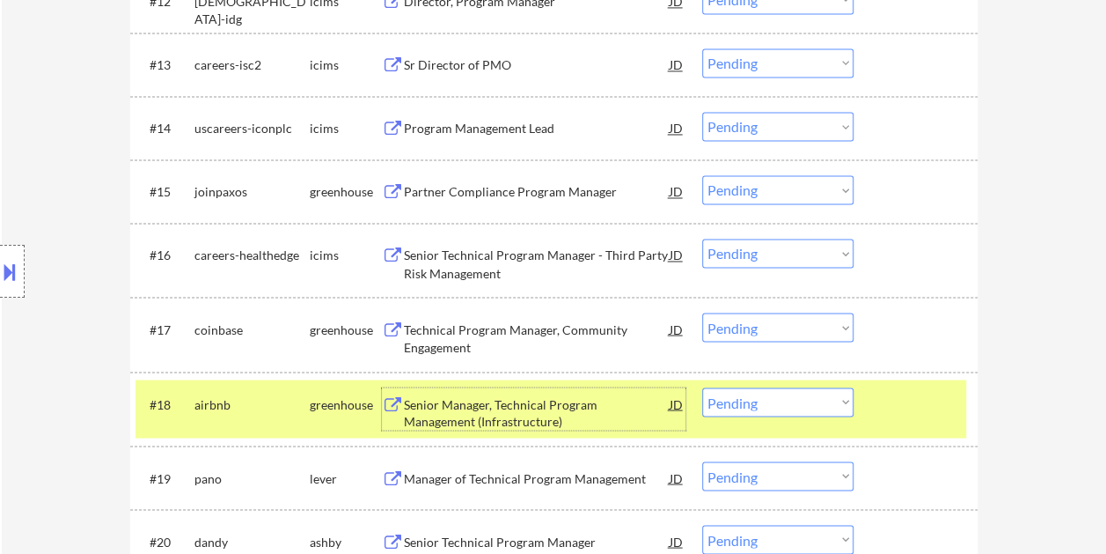
click at [462, 410] on div "Senior Manager, Technical Program Management (Infrastructure)" at bounding box center [537, 412] width 266 height 34
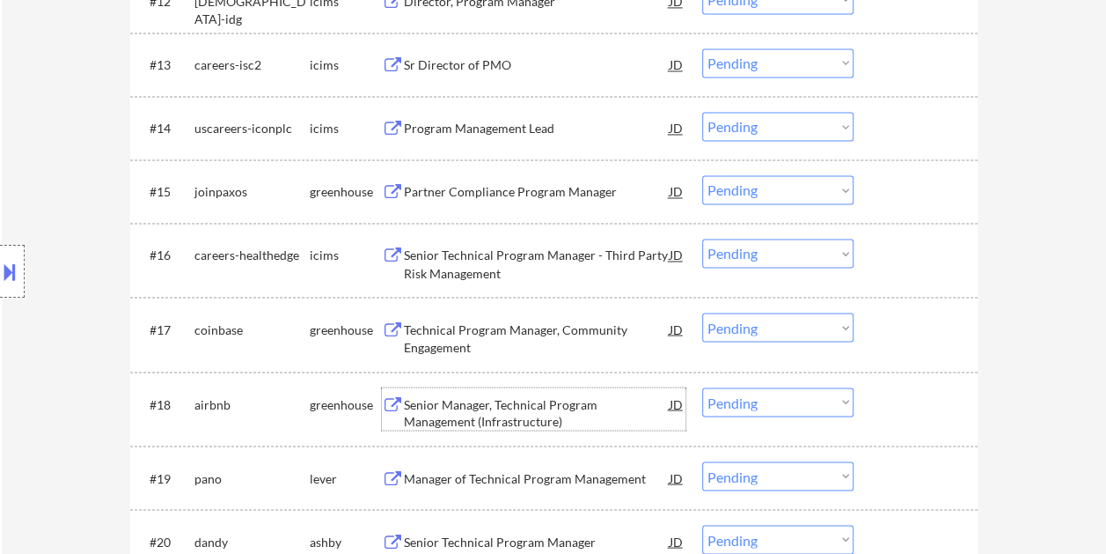
click at [873, 387] on div "#18 airbnb greenhouse Senior Manager, Technical Program Management (Infrastruct…" at bounding box center [551, 408] width 831 height 58
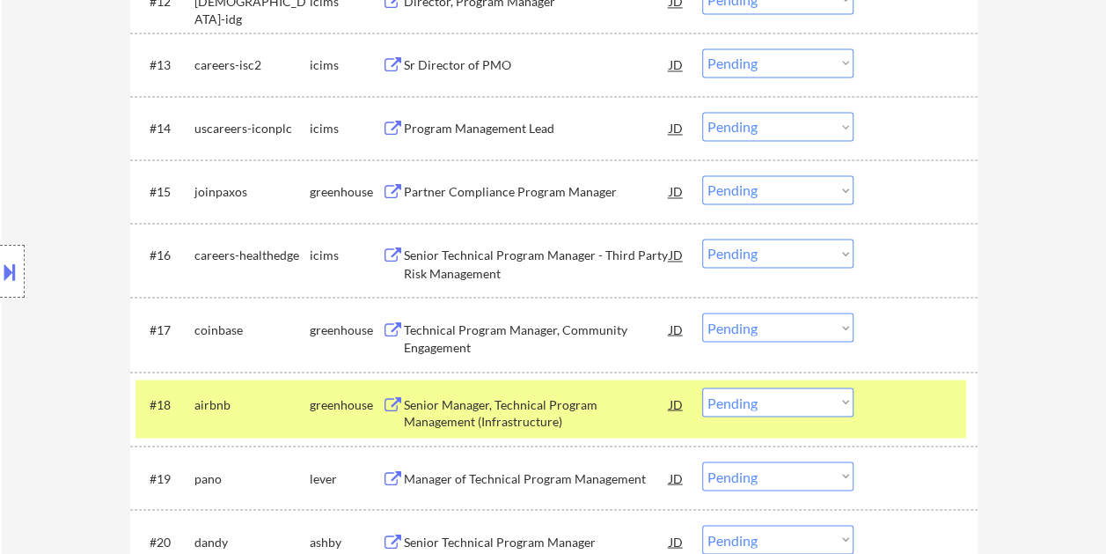
click at [833, 404] on select "Choose an option... Pending Applied Excluded (Questions) Excluded (Expired) Exc…" at bounding box center [777, 401] width 151 height 29
click at [702, 387] on select "Choose an option... Pending Applied Excluded (Questions) Excluded (Expired) Exc…" at bounding box center [777, 401] width 151 height 29
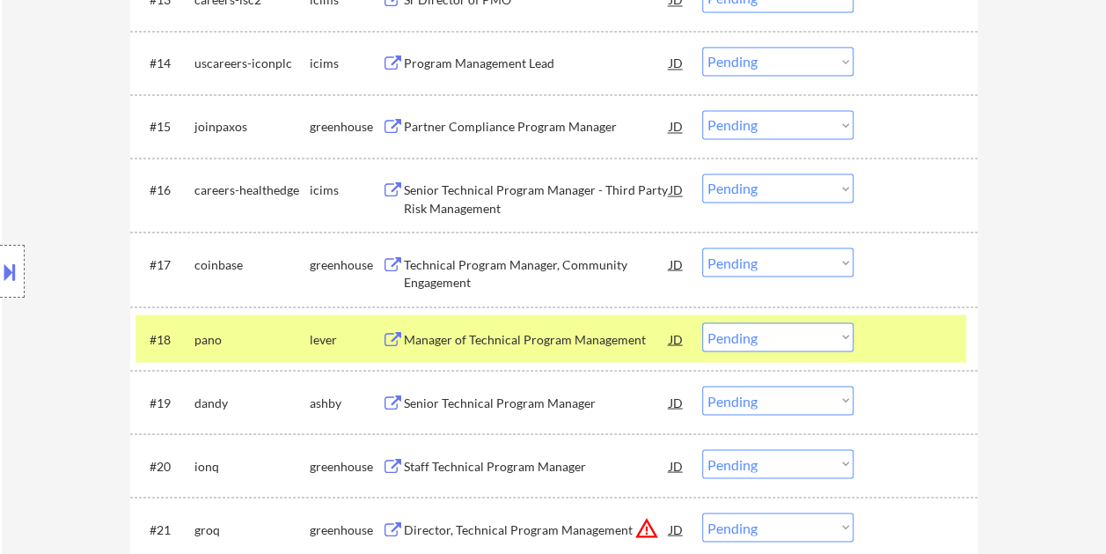
scroll to position [1478, 0]
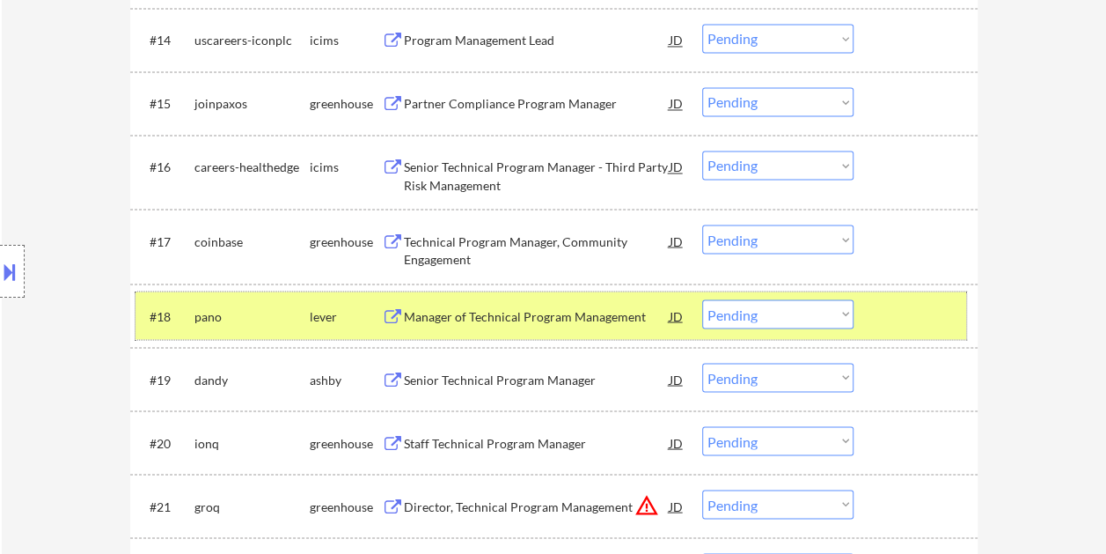
click at [896, 309] on div at bounding box center [917, 315] width 77 height 32
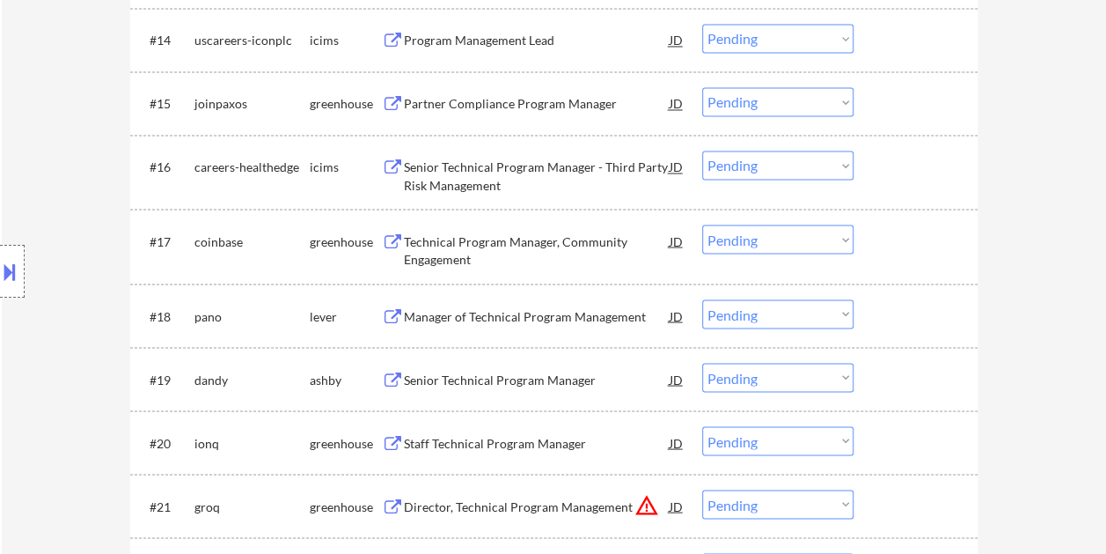
click at [898, 309] on div at bounding box center [917, 315] width 77 height 32
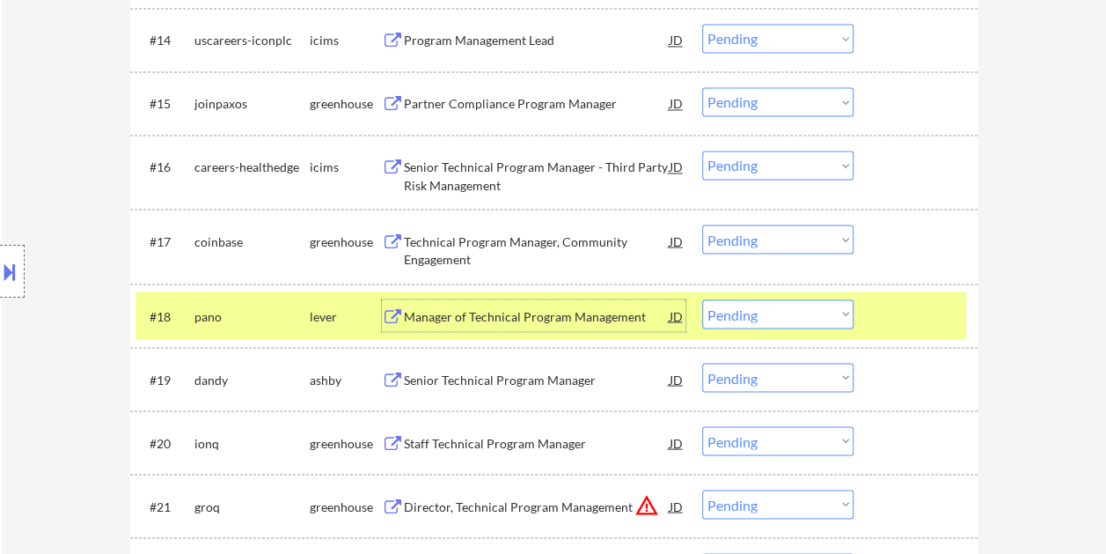
click at [470, 314] on div "Manager of Technical Program Management" at bounding box center [537, 316] width 266 height 18
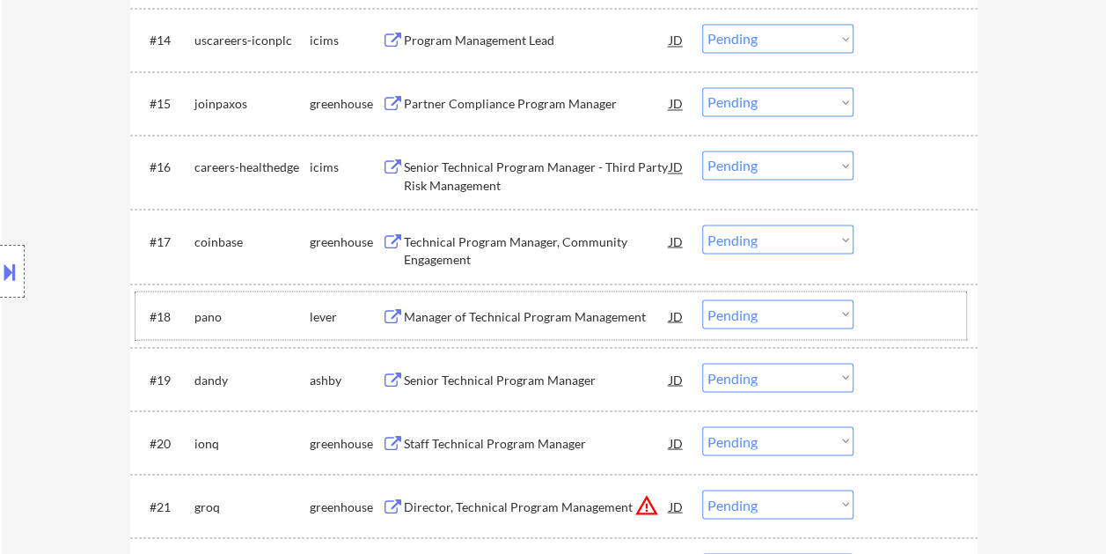
click at [915, 314] on div at bounding box center [917, 315] width 77 height 32
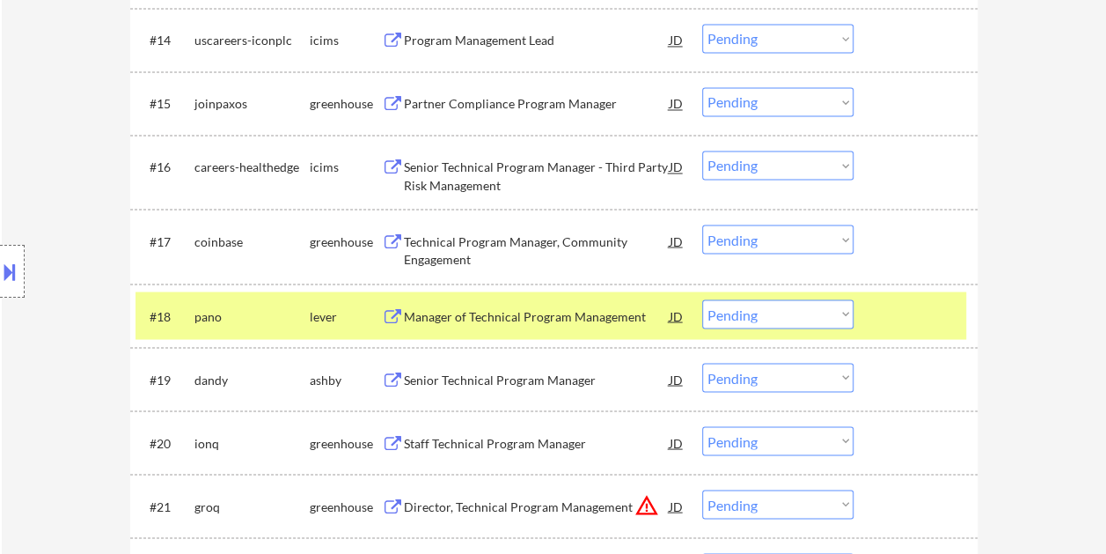
click at [841, 317] on select "Choose an option... Pending Applied Excluded (Questions) Excluded (Expired) Exc…" at bounding box center [777, 313] width 151 height 29
click at [702, 299] on select "Choose an option... Pending Applied Excluded (Questions) Excluded (Expired) Exc…" at bounding box center [777, 313] width 151 height 29
click at [897, 308] on div at bounding box center [917, 315] width 77 height 32
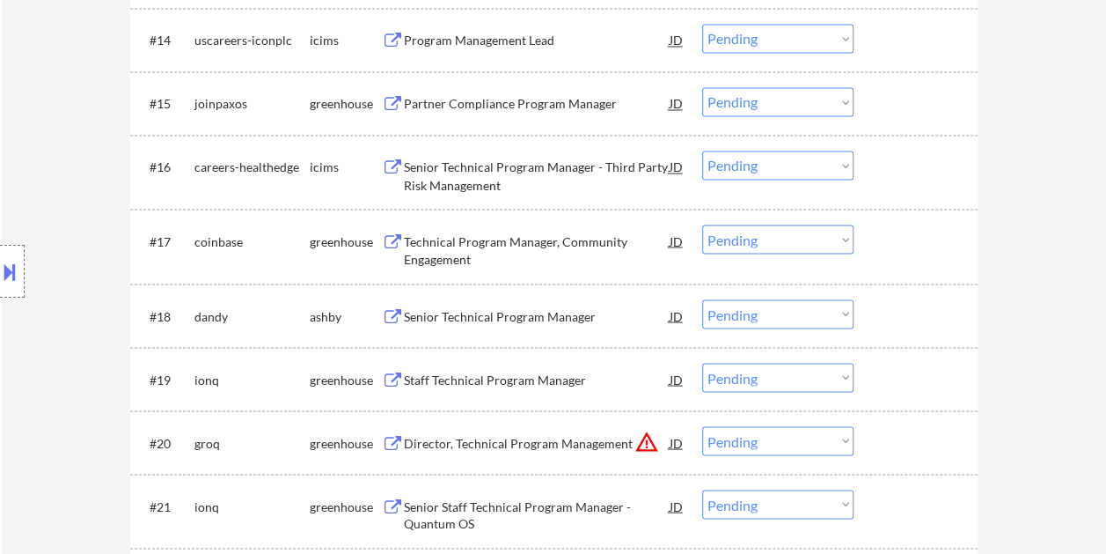
click at [889, 310] on div at bounding box center [917, 315] width 77 height 32
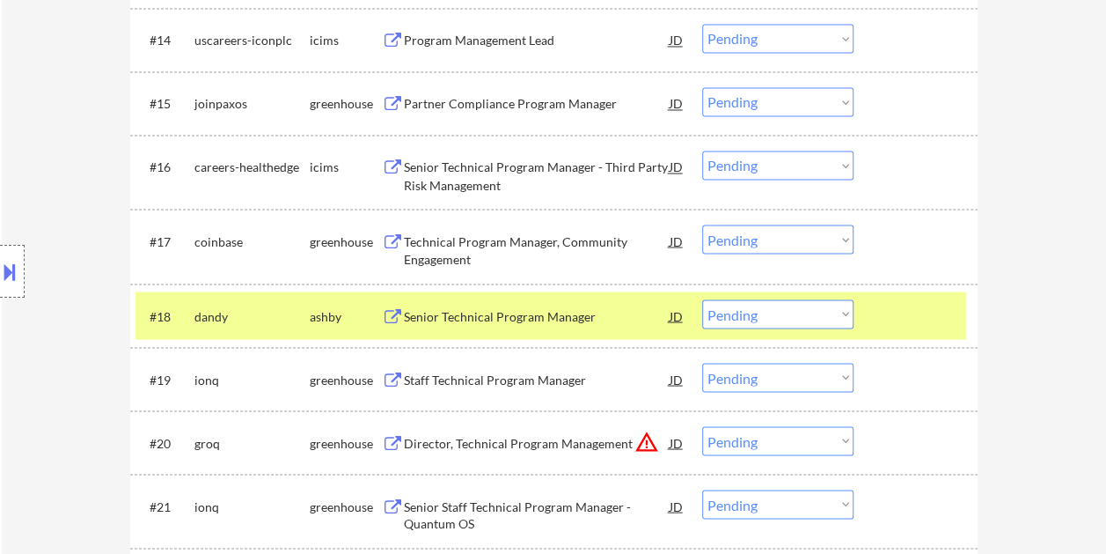
drag, startPoint x: 483, startPoint y: 307, endPoint x: 378, endPoint y: 294, distance: 106.4
click at [481, 307] on div "Senior Technical Program Manager" at bounding box center [537, 316] width 266 height 18
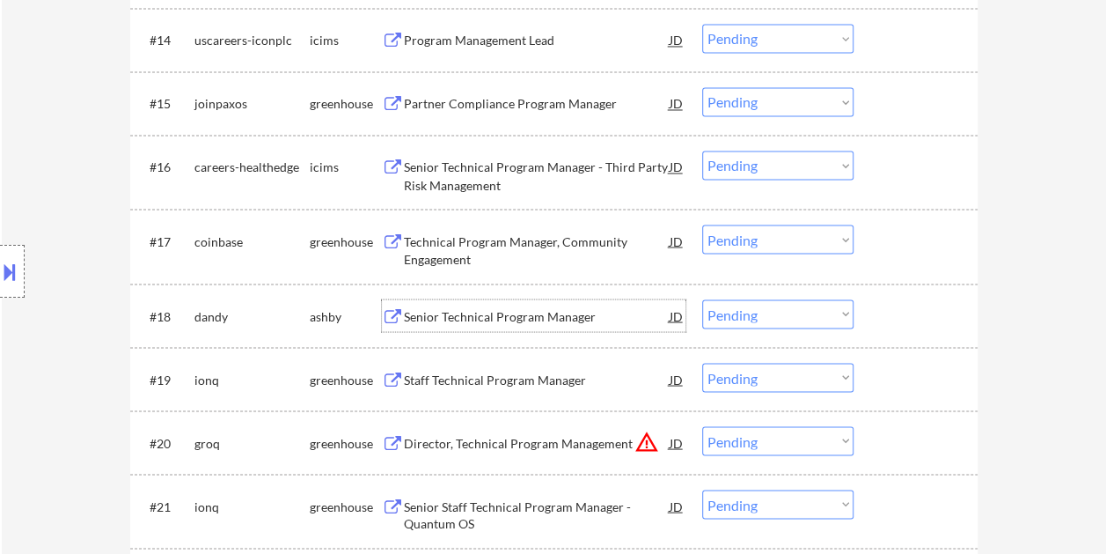
click at [884, 323] on div at bounding box center [917, 315] width 77 height 32
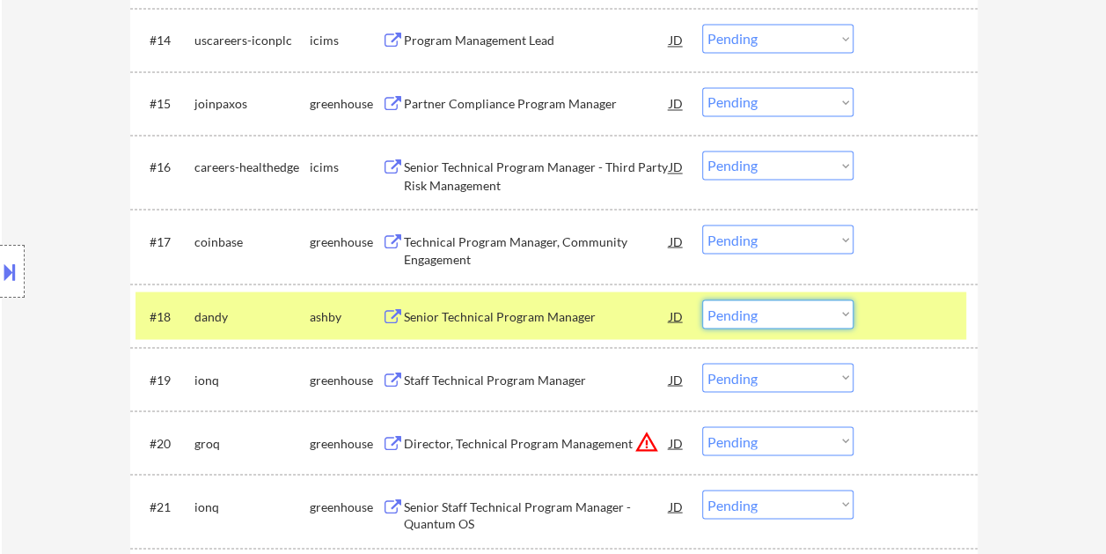
click at [841, 312] on select "Choose an option... Pending Applied Excluded (Questions) Excluded (Expired) Exc…" at bounding box center [777, 313] width 151 height 29
click at [702, 299] on select "Choose an option... Pending Applied Excluded (Questions) Excluded (Expired) Exc…" at bounding box center [777, 313] width 151 height 29
click at [833, 316] on select "Choose an option... Pending Applied Excluded (Questions) Excluded (Expired) Exc…" at bounding box center [777, 313] width 151 height 29
select select ""excluded__expired_""
click at [702, 299] on select "Choose an option... Pending Applied Excluded (Questions) Excluded (Expired) Exc…" at bounding box center [777, 313] width 151 height 29
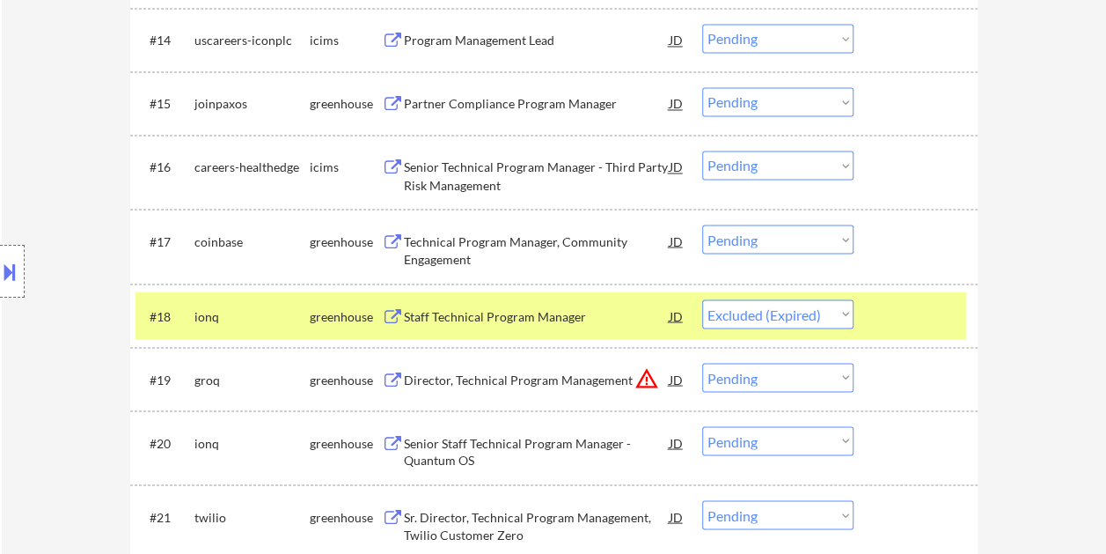
click at [950, 308] on div at bounding box center [917, 315] width 77 height 32
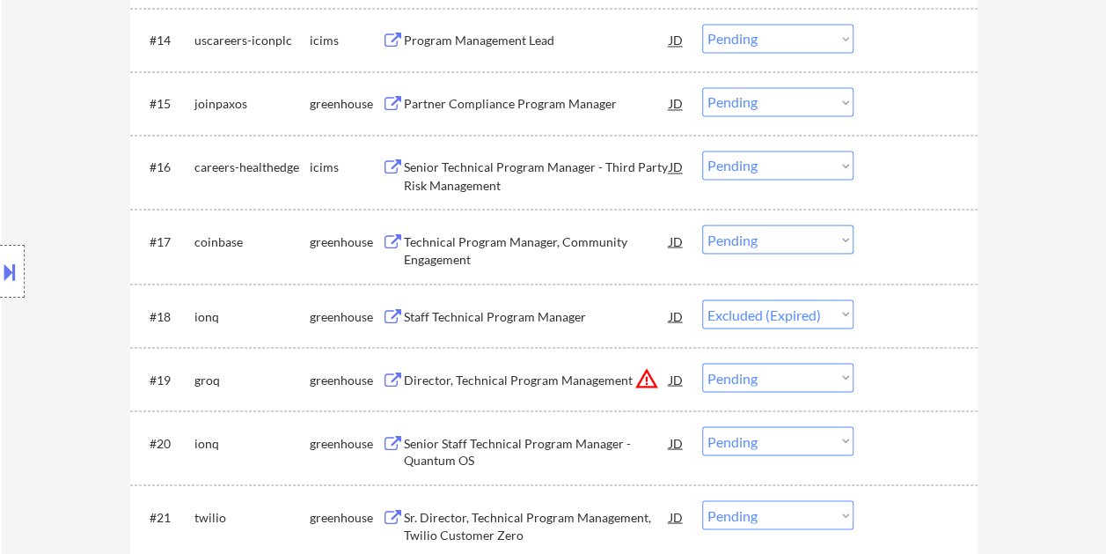
click at [912, 364] on div at bounding box center [917, 379] width 77 height 32
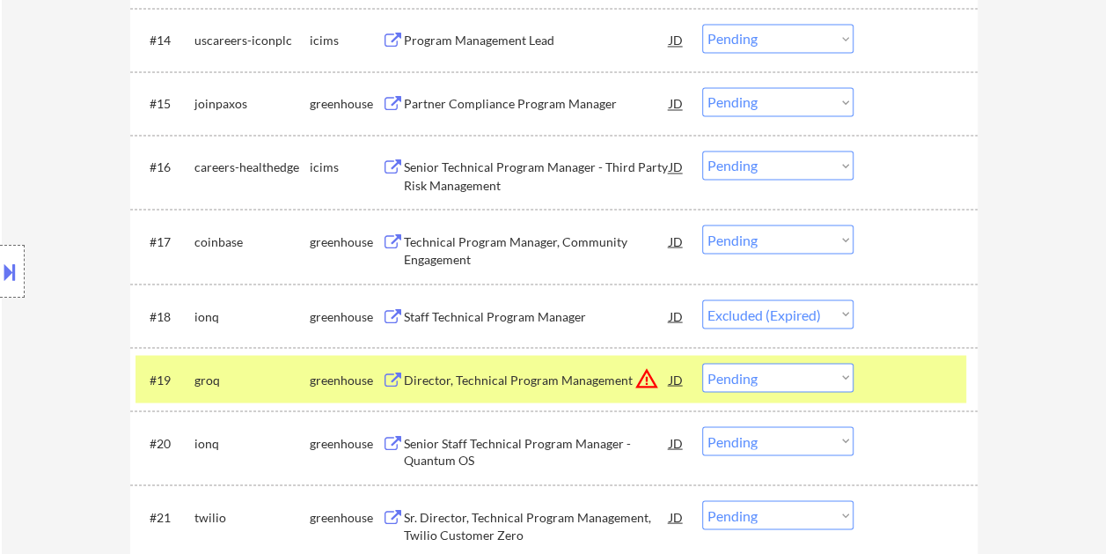
click at [561, 388] on div "Director, Technical Program Management" at bounding box center [537, 379] width 266 height 32
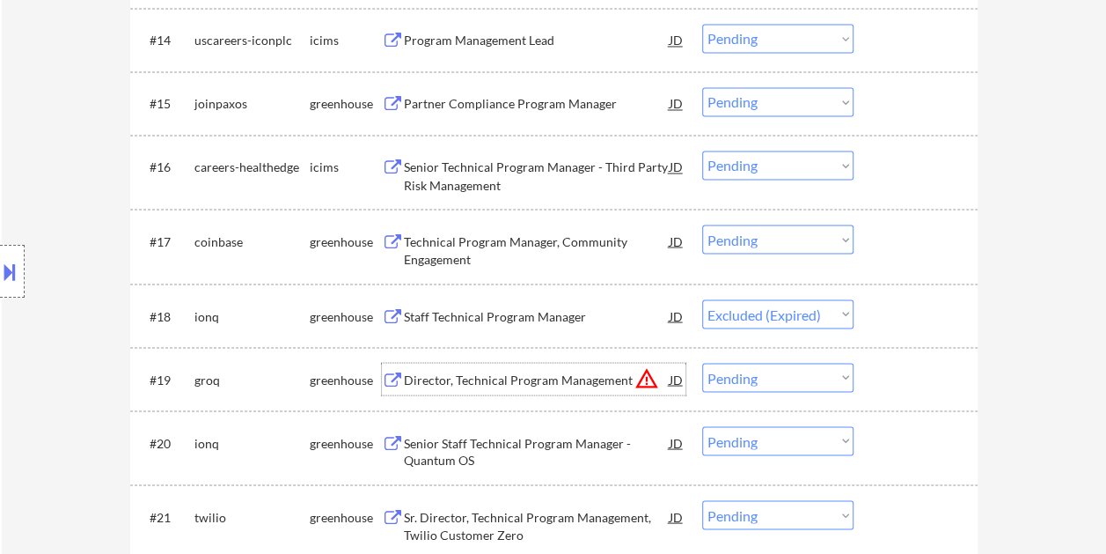
drag, startPoint x: 884, startPoint y: 386, endPoint x: 869, endPoint y: 387, distance: 15.0
click at [882, 387] on div at bounding box center [917, 379] width 77 height 32
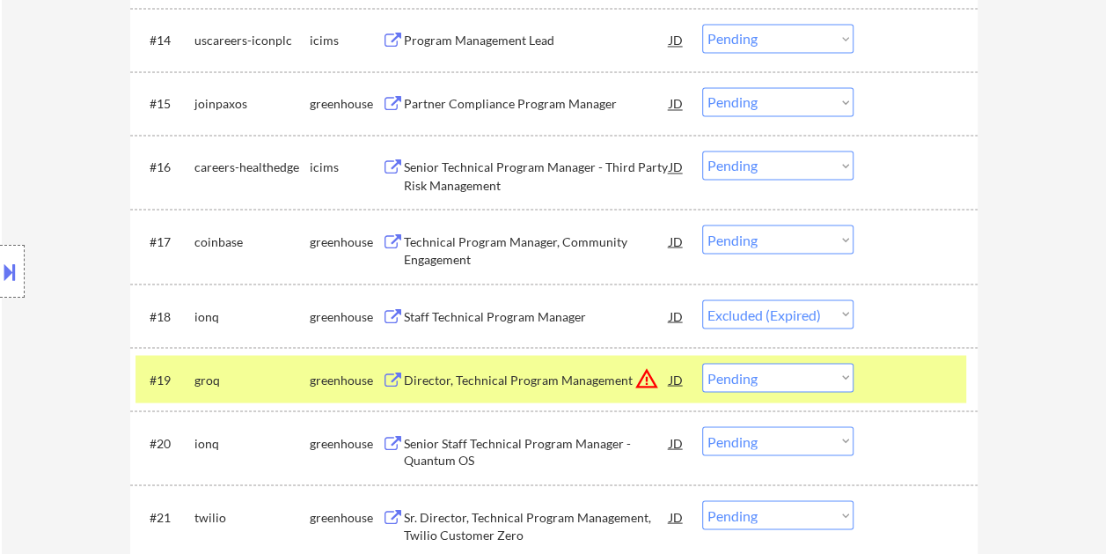
click at [834, 381] on select "Choose an option... Pending Applied Excluded (Questions) Excluded (Expired) Exc…" at bounding box center [777, 377] width 151 height 29
click at [702, 363] on select "Choose an option... Pending Applied Excluded (Questions) Excluded (Expired) Exc…" at bounding box center [777, 377] width 151 height 29
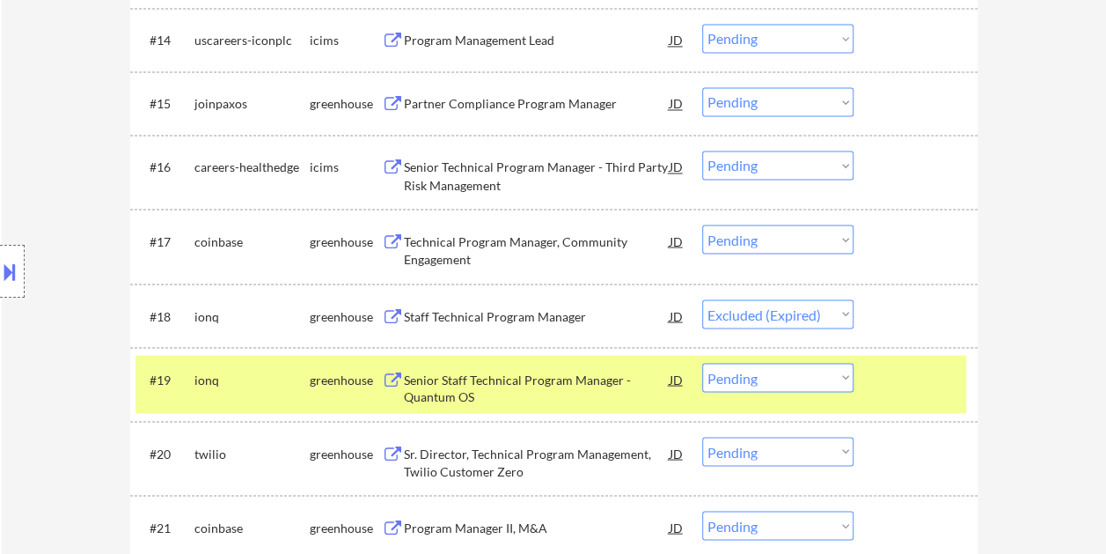
click at [899, 381] on div at bounding box center [917, 379] width 77 height 32
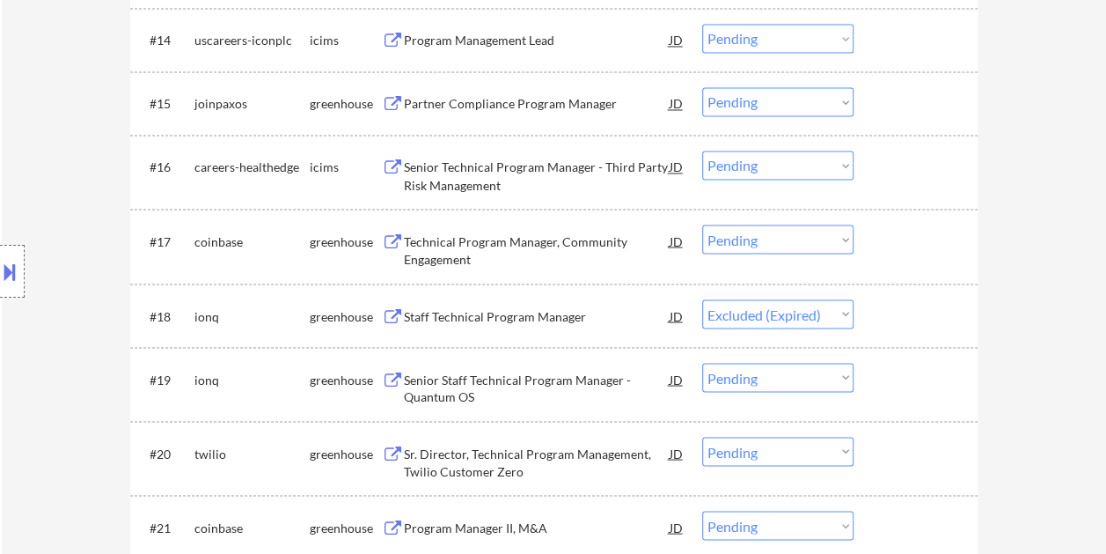
click at [906, 380] on div at bounding box center [917, 379] width 77 height 32
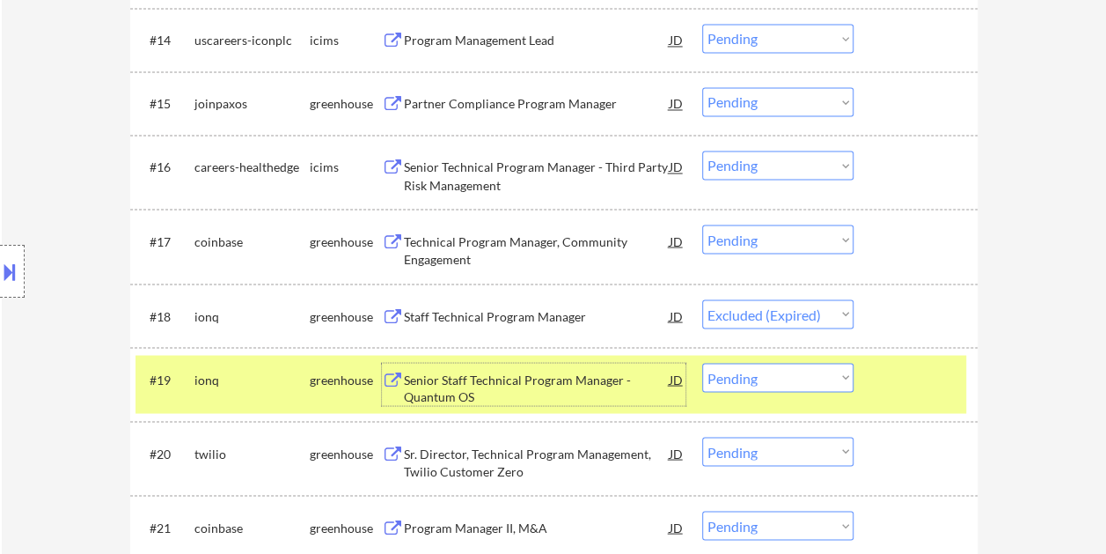
click at [535, 371] on div "Senior Staff Technical Program Manager - Quantum OS" at bounding box center [537, 387] width 266 height 34
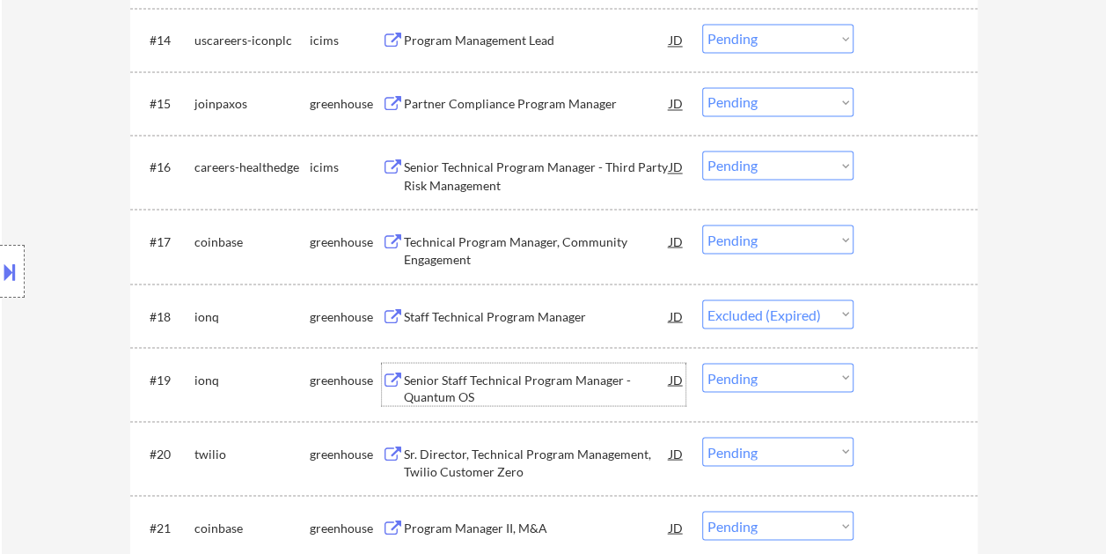
click at [882, 372] on div at bounding box center [917, 379] width 77 height 32
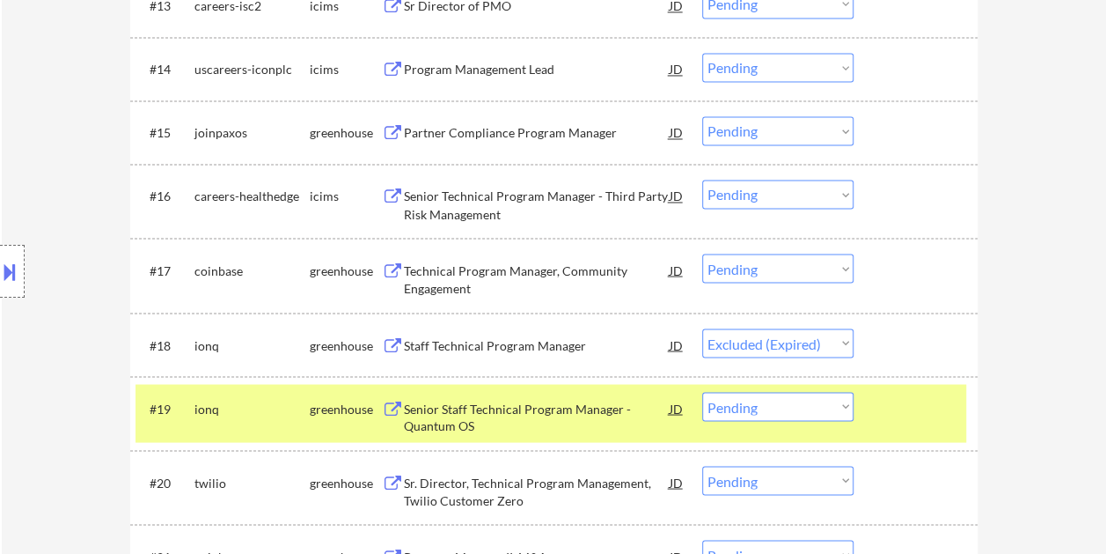
scroll to position [1557, 0]
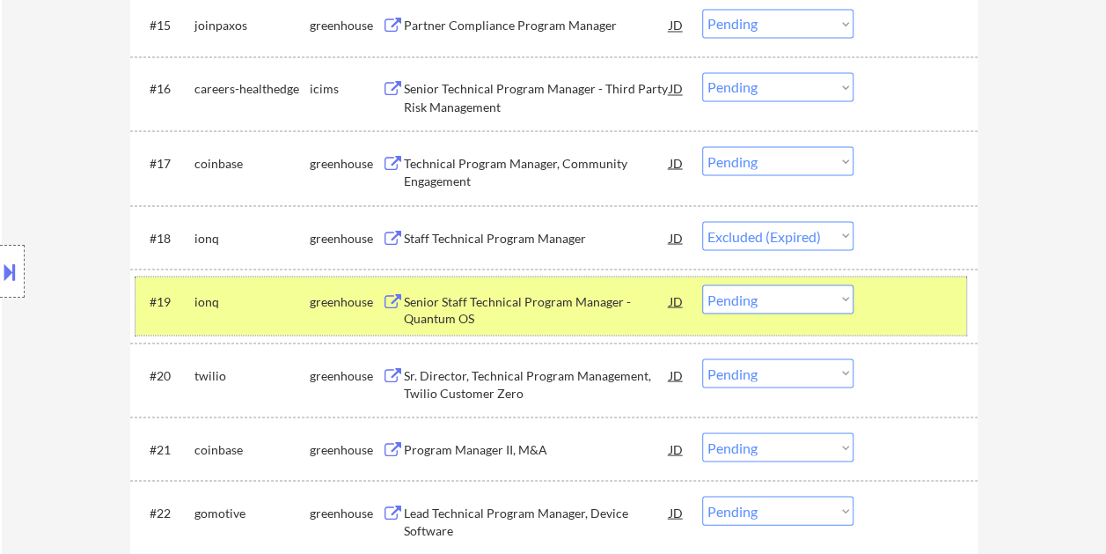
click at [845, 298] on select "Choose an option... Pending Applied Excluded (Questions) Excluded (Expired) Exc…" at bounding box center [777, 298] width 151 height 29
click at [702, 284] on select "Choose an option... Pending Applied Excluded (Questions) Excluded (Expired) Exc…" at bounding box center [777, 298] width 151 height 29
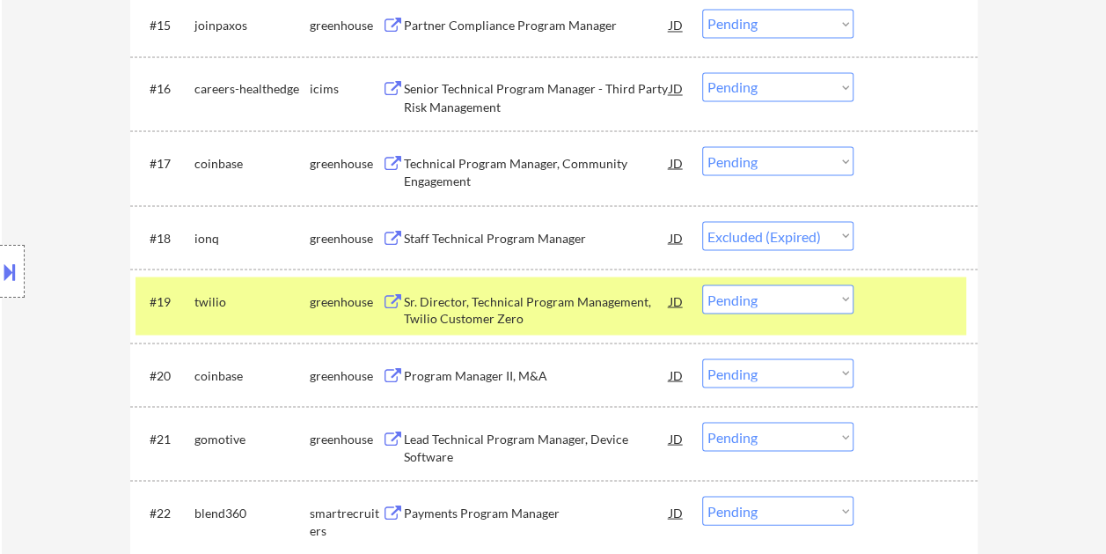
click at [910, 309] on div at bounding box center [917, 300] width 77 height 32
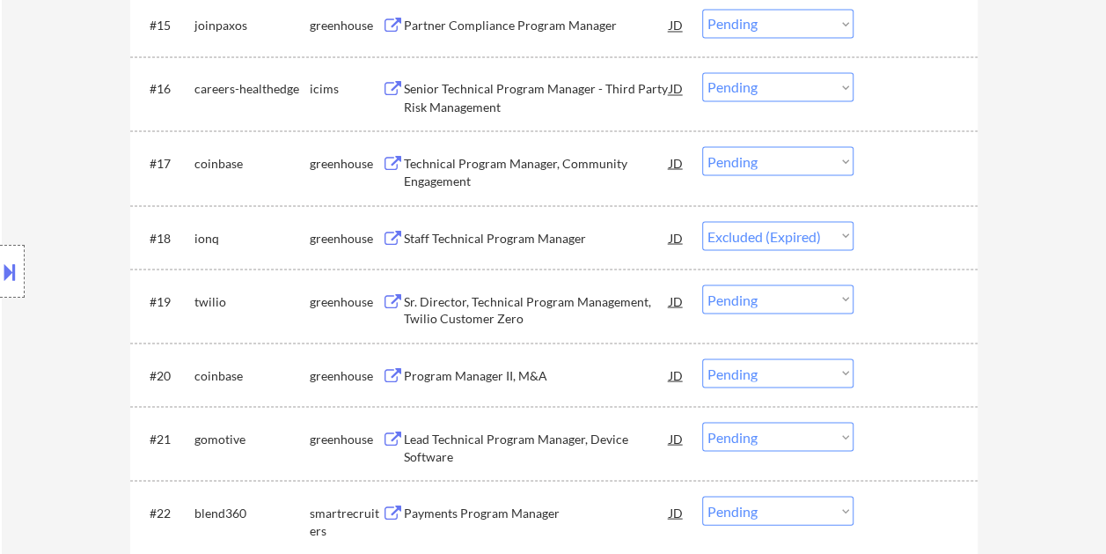
click at [907, 300] on div at bounding box center [917, 300] width 77 height 32
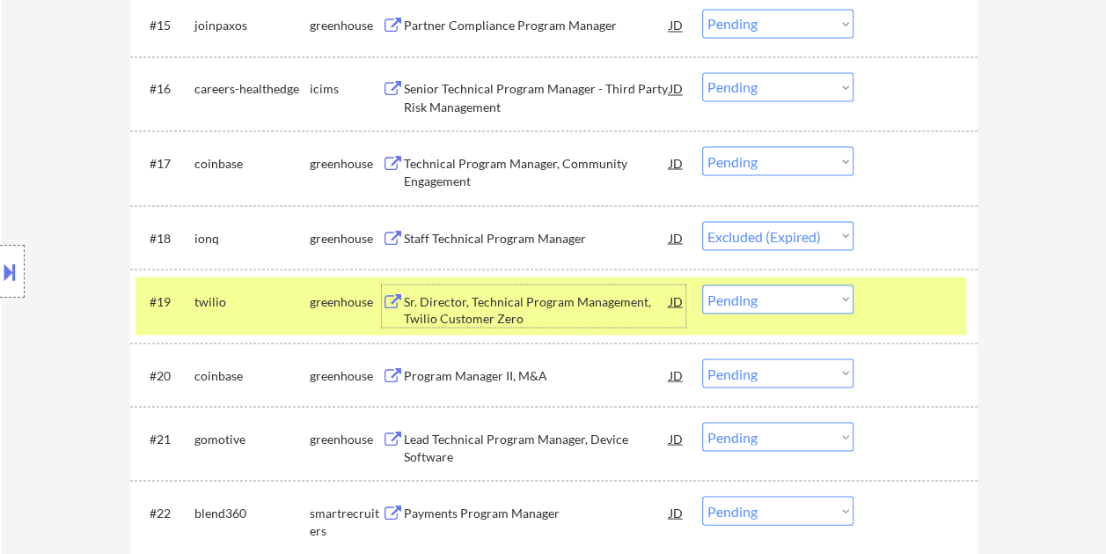
click at [556, 301] on div "Sr. Director, Technical Program Management, Twilio Customer Zero" at bounding box center [537, 309] width 266 height 34
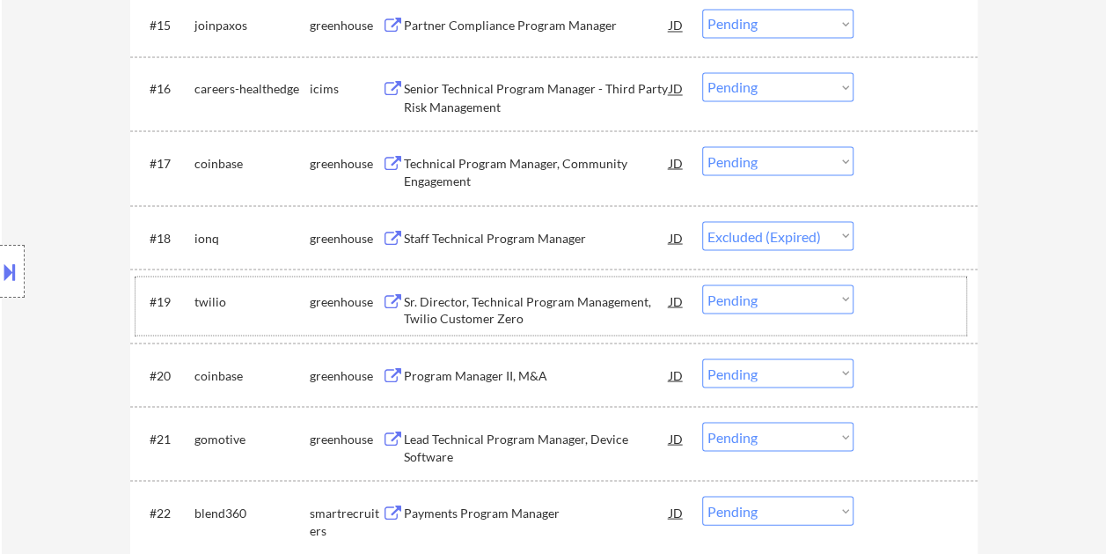
click at [875, 301] on div "#19 twilio greenhouse Sr. Director, Technical Program Management, Twilio Custom…" at bounding box center [551, 305] width 831 height 58
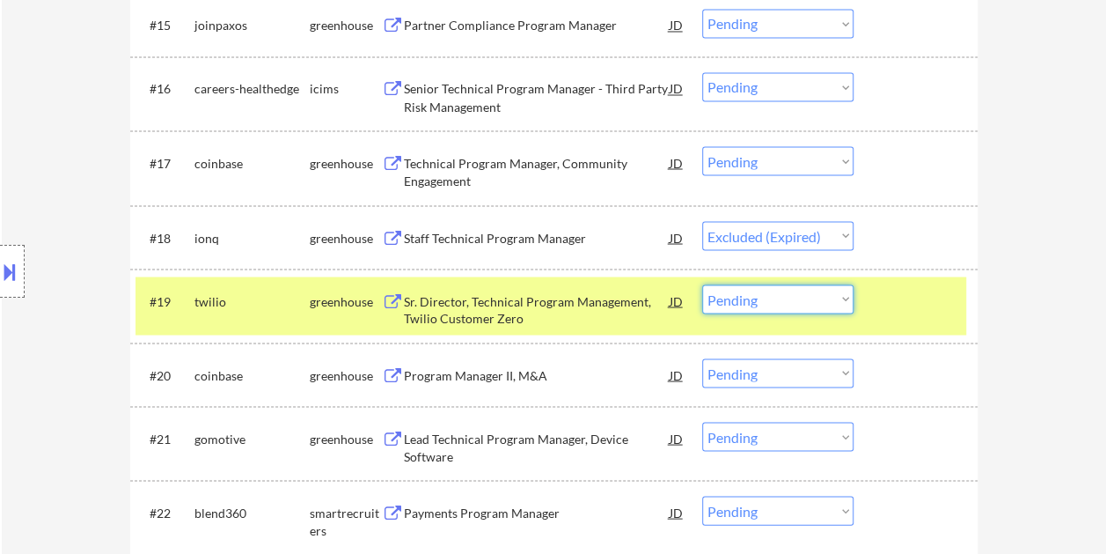
click at [847, 294] on select "Choose an option... Pending Applied Excluded (Questions) Excluded (Expired) Exc…" at bounding box center [777, 298] width 151 height 29
click at [702, 284] on select "Choose an option... Pending Applied Excluded (Questions) Excluded (Expired) Exc…" at bounding box center [777, 298] width 151 height 29
select select ""pending""
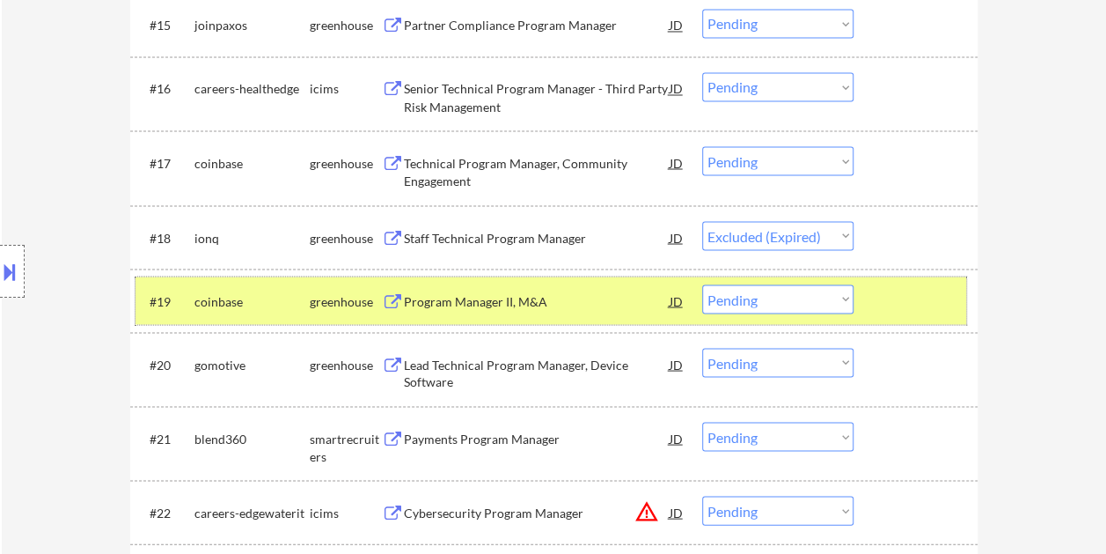
click at [889, 299] on div at bounding box center [917, 300] width 77 height 32
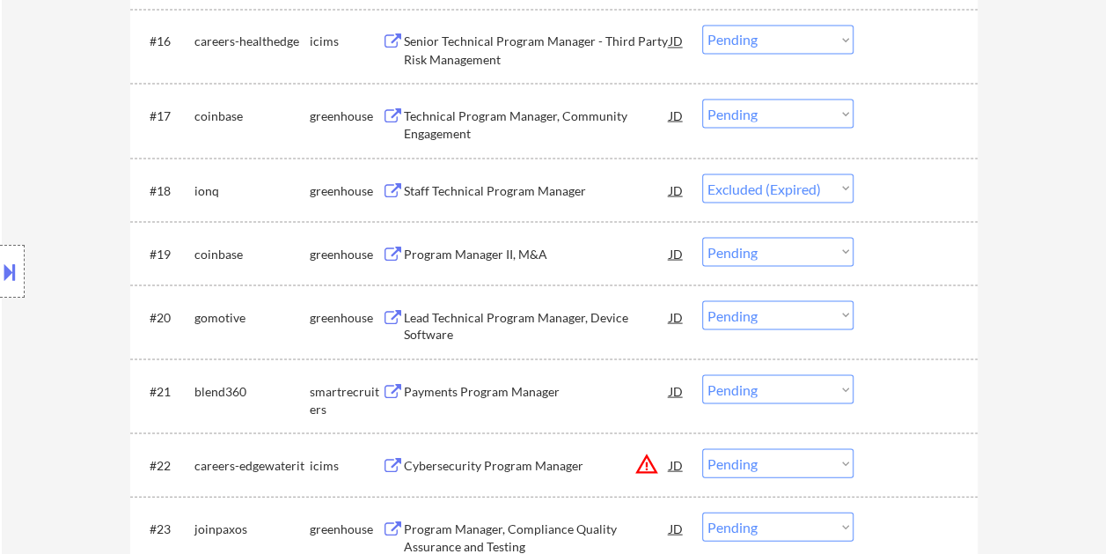
scroll to position [1645, 0]
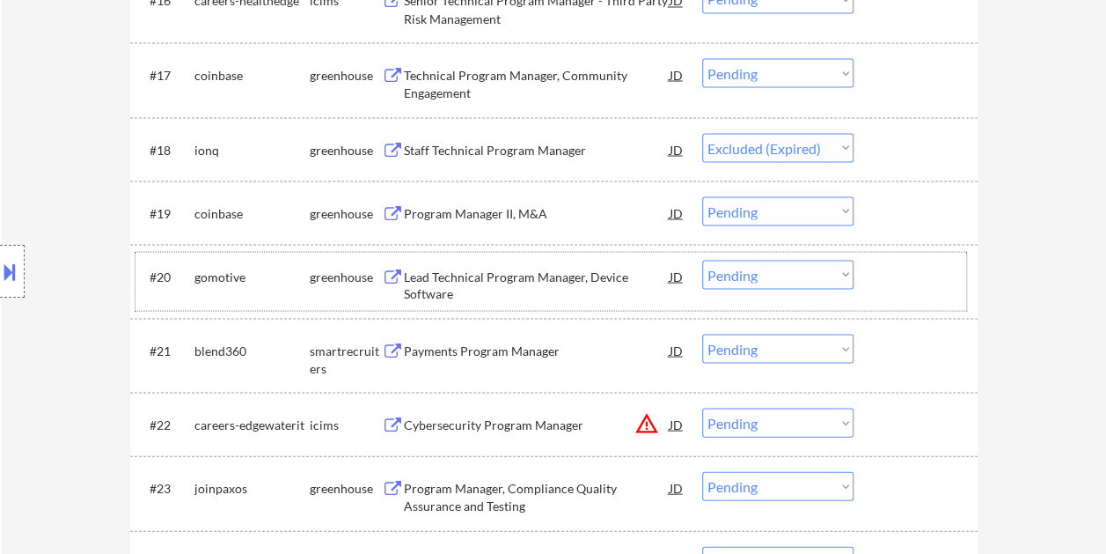
click at [881, 282] on div at bounding box center [917, 276] width 77 height 32
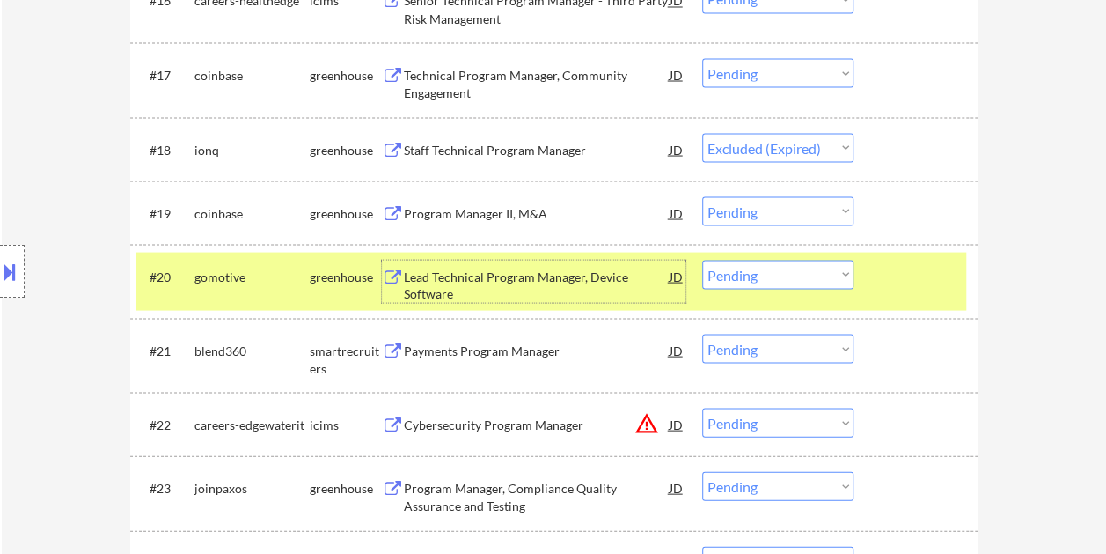
click at [519, 270] on div "Lead Technical Program Manager, Device Software" at bounding box center [537, 285] width 266 height 34
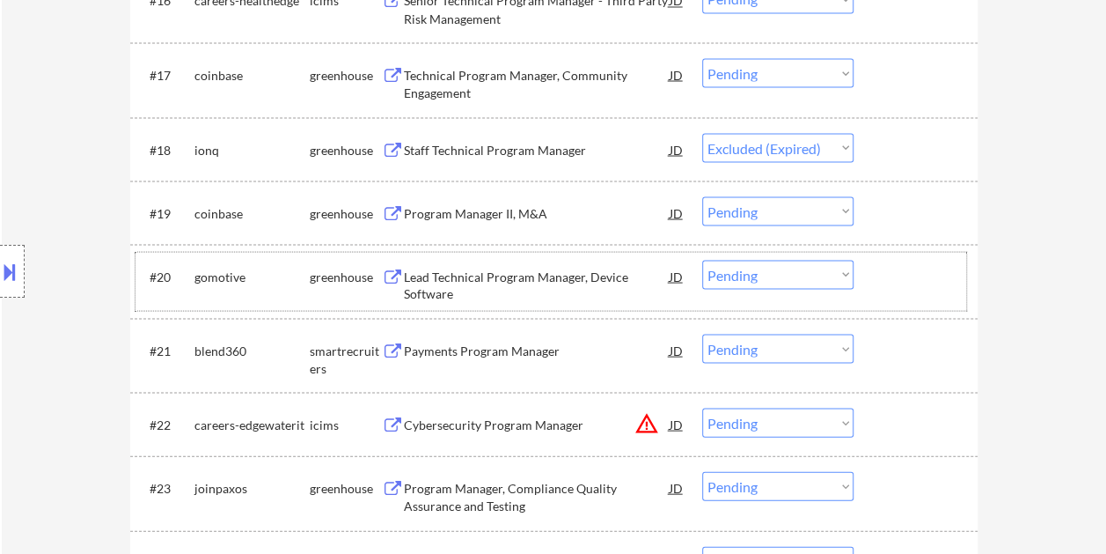
drag, startPoint x: 898, startPoint y: 282, endPoint x: 807, endPoint y: 268, distance: 91.6
click at [896, 282] on div at bounding box center [917, 276] width 77 height 32
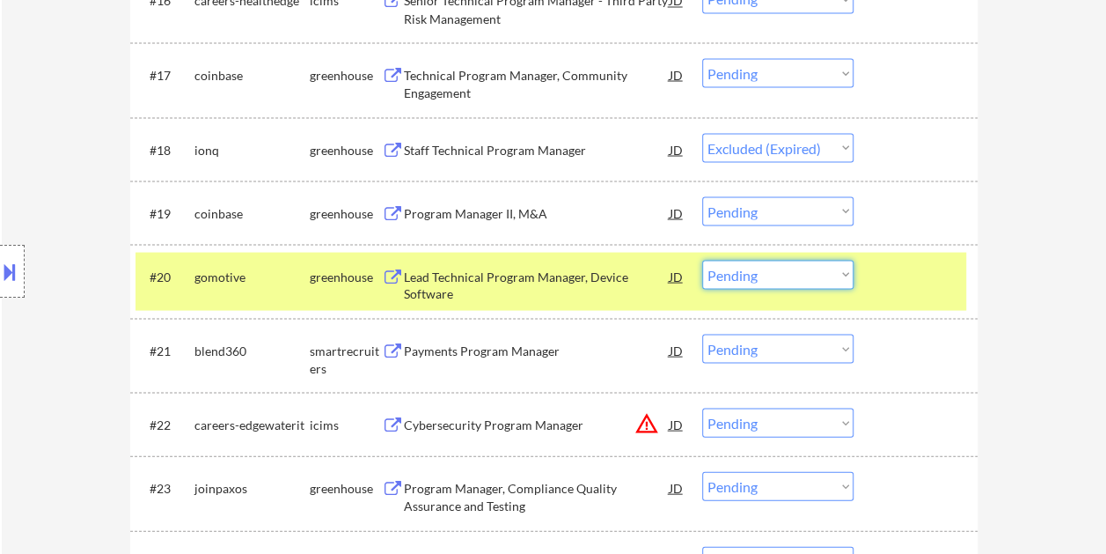
click at [833, 271] on select "Choose an option... Pending Applied Excluded (Questions) Excluded (Expired) Exc…" at bounding box center [777, 274] width 151 height 29
click at [702, 260] on select "Choose an option... Pending Applied Excluded (Questions) Excluded (Expired) Exc…" at bounding box center [777, 274] width 151 height 29
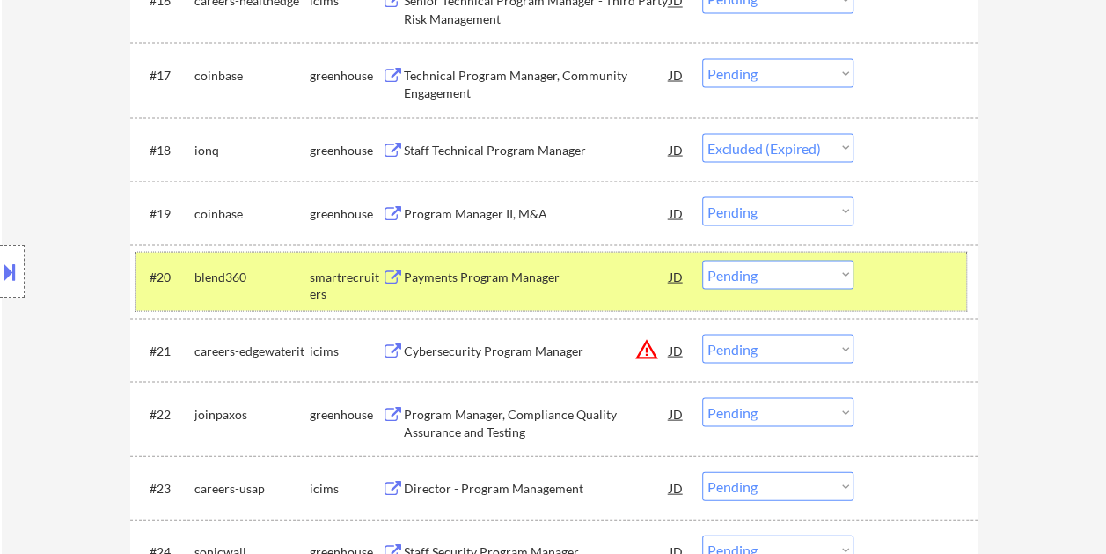
click at [910, 275] on div at bounding box center [917, 276] width 77 height 32
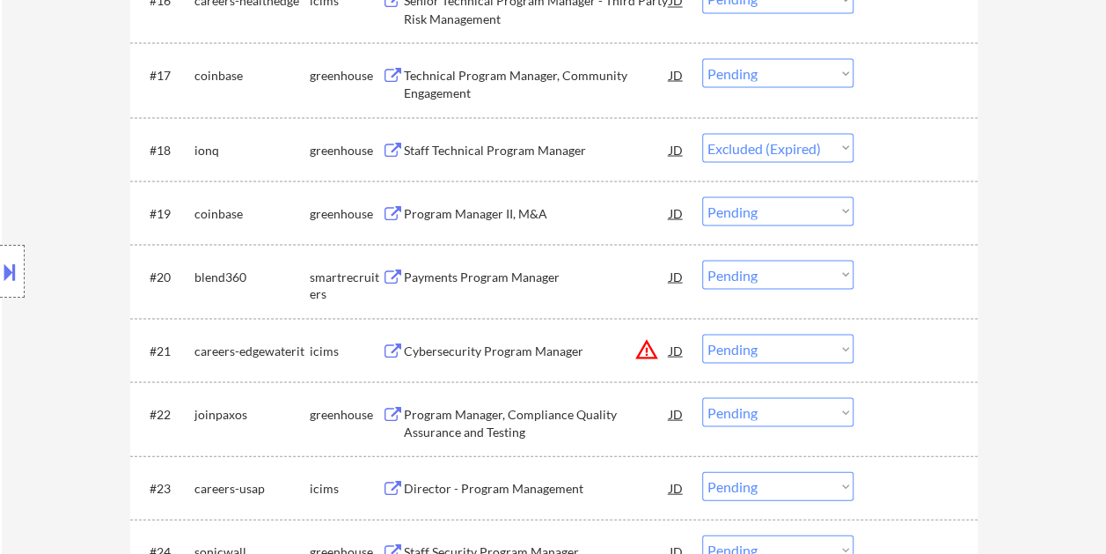
click at [903, 275] on div at bounding box center [917, 276] width 77 height 32
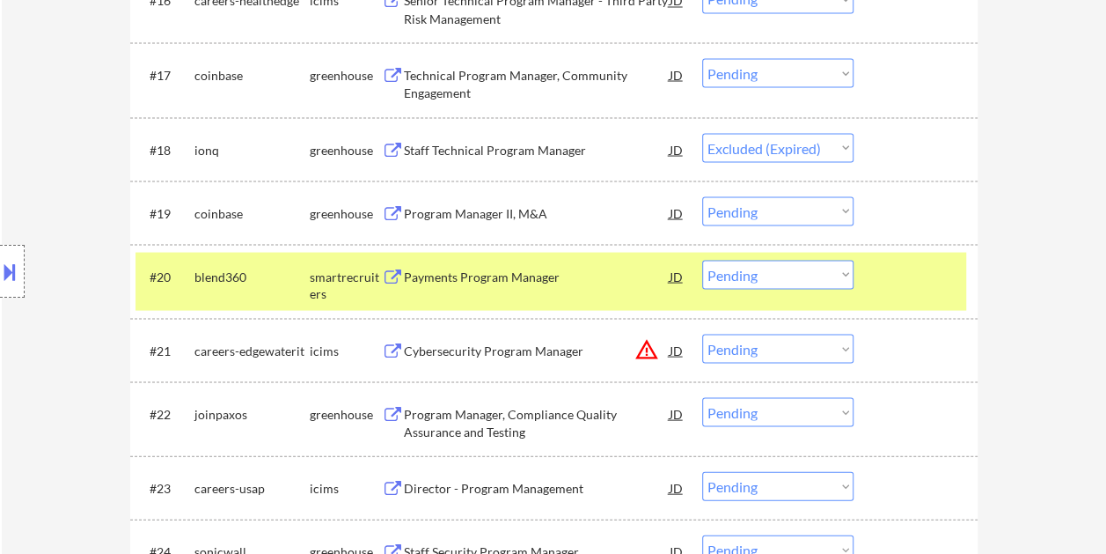
click at [437, 271] on div "Payments Program Manager" at bounding box center [537, 277] width 266 height 18
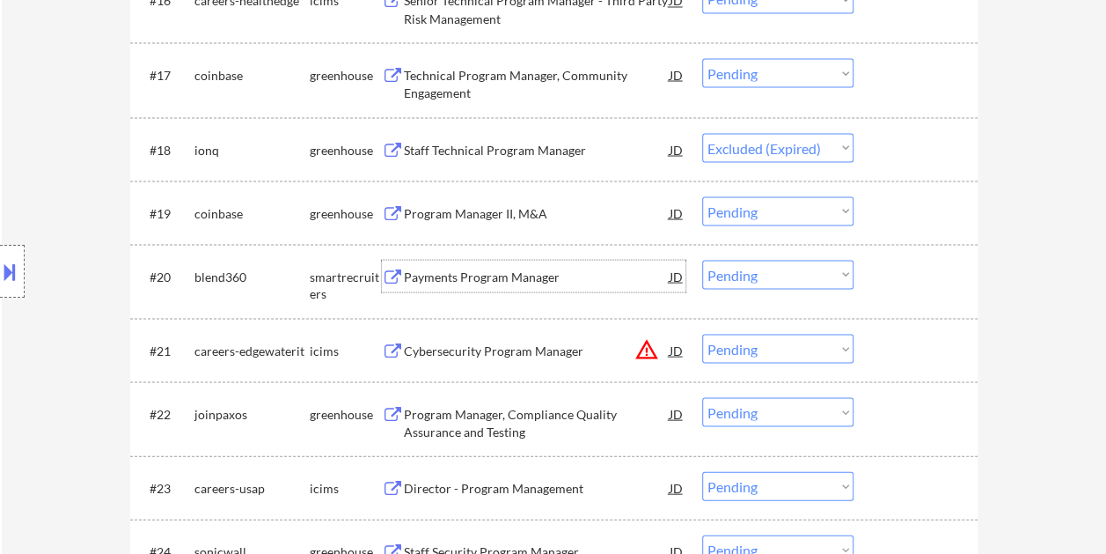
click at [903, 274] on div at bounding box center [917, 276] width 77 height 32
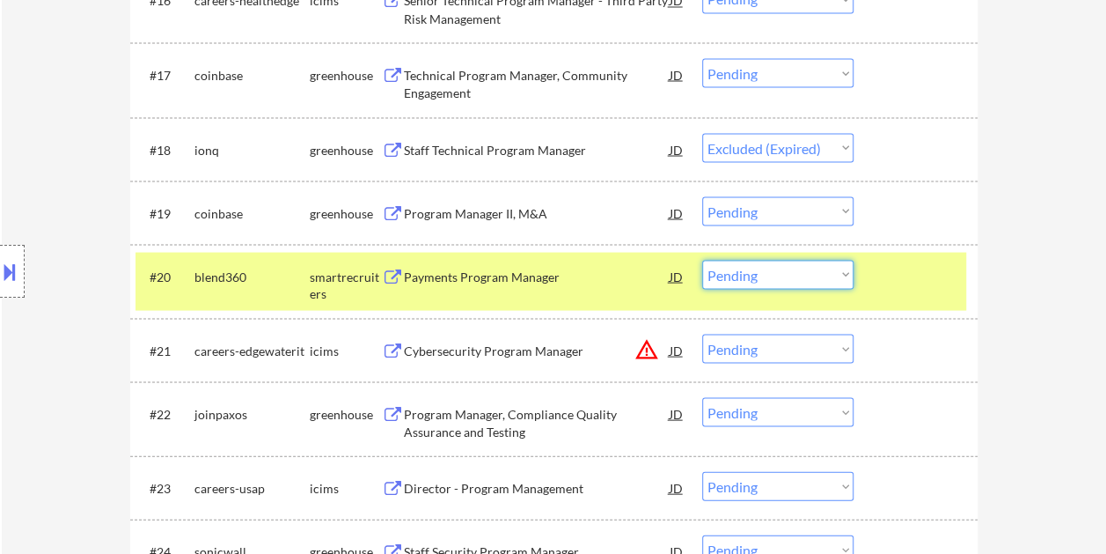
click at [847, 272] on select "Choose an option... Pending Applied Excluded (Questions) Excluded (Expired) Exc…" at bounding box center [777, 274] width 151 height 29
click at [702, 260] on select "Choose an option... Pending Applied Excluded (Questions) Excluded (Expired) Exc…" at bounding box center [777, 274] width 151 height 29
select select ""pending""
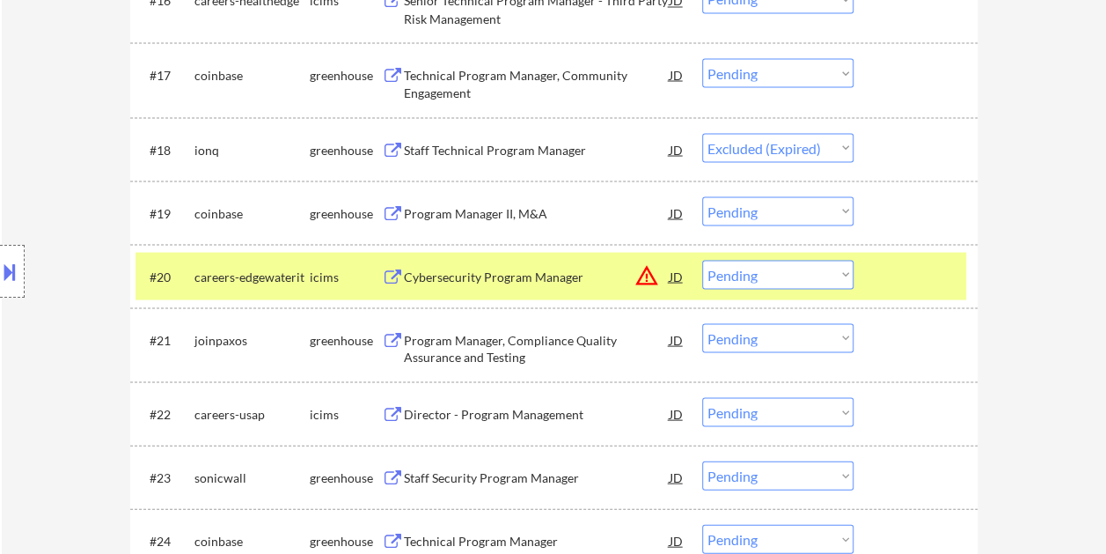
click at [879, 276] on div at bounding box center [917, 276] width 77 height 32
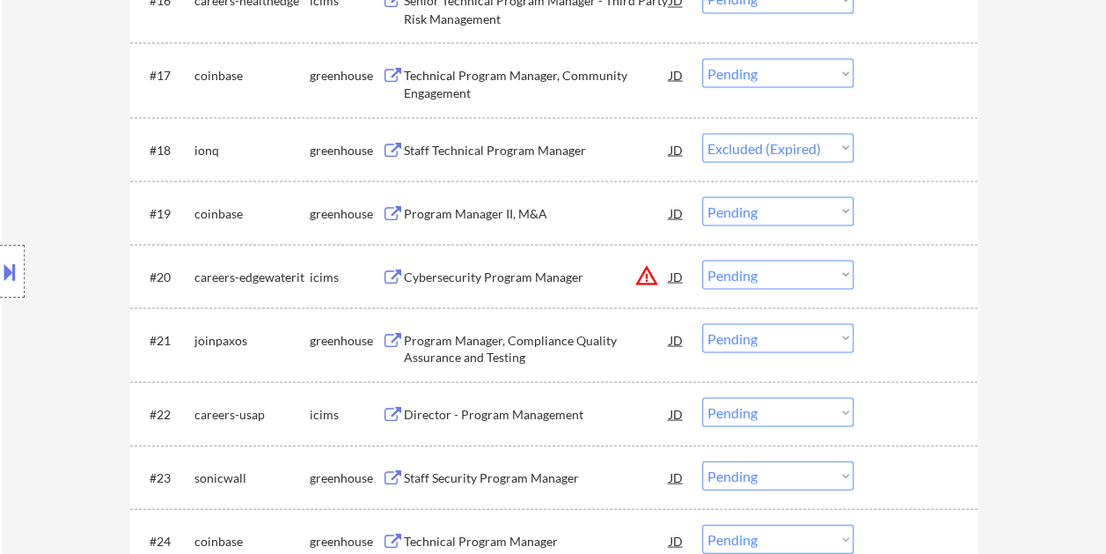
click at [894, 343] on div at bounding box center [917, 339] width 77 height 32
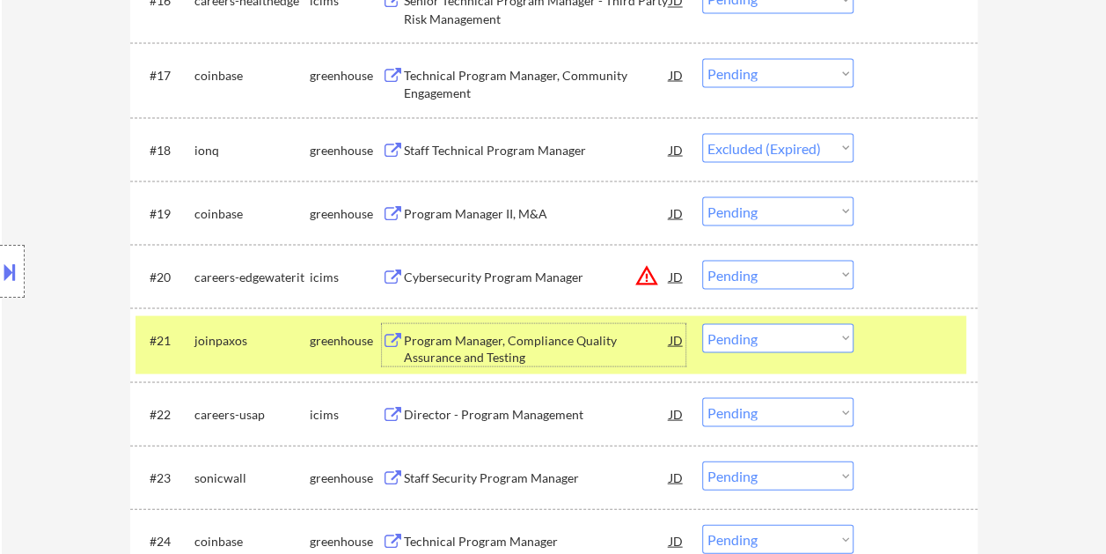
click at [502, 349] on div "Program Manager, Compliance Quality Assurance and Testing" at bounding box center [537, 348] width 266 height 34
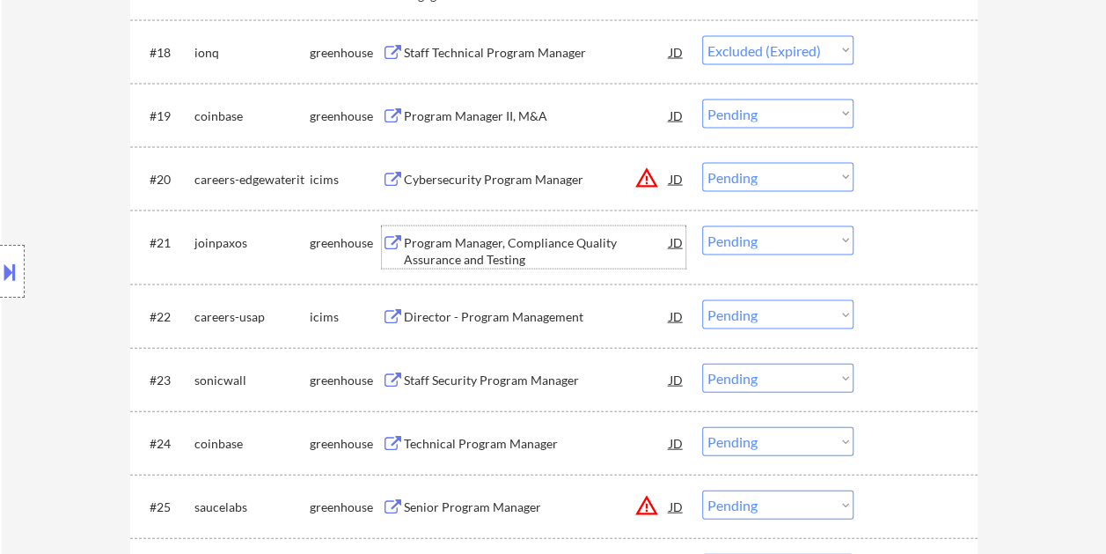
scroll to position [1821, 0]
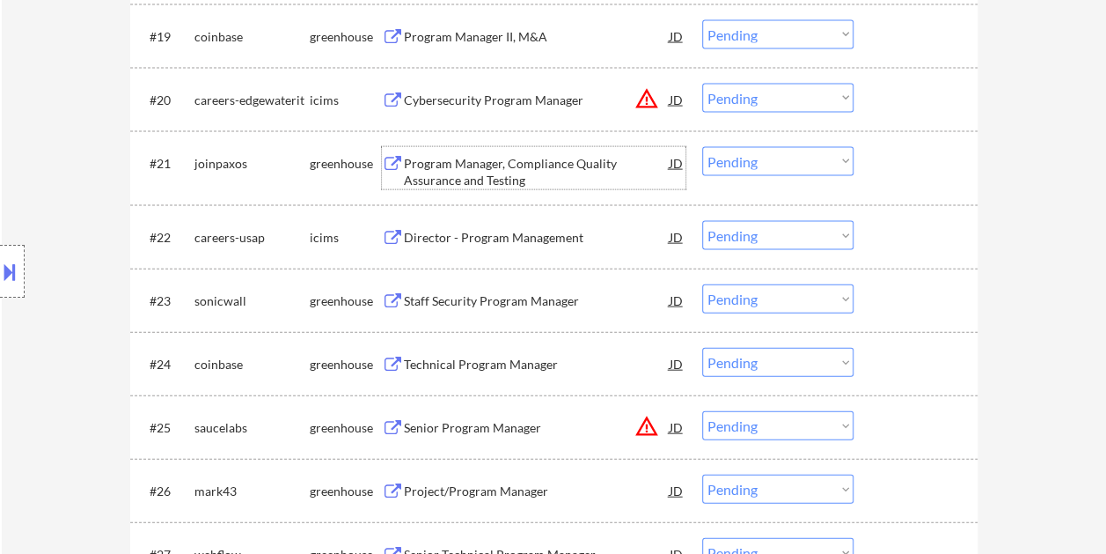
click at [877, 291] on div "#23 sonicwall greenhouse Staff Security Program Manager JD warning_amber Choose…" at bounding box center [551, 300] width 831 height 48
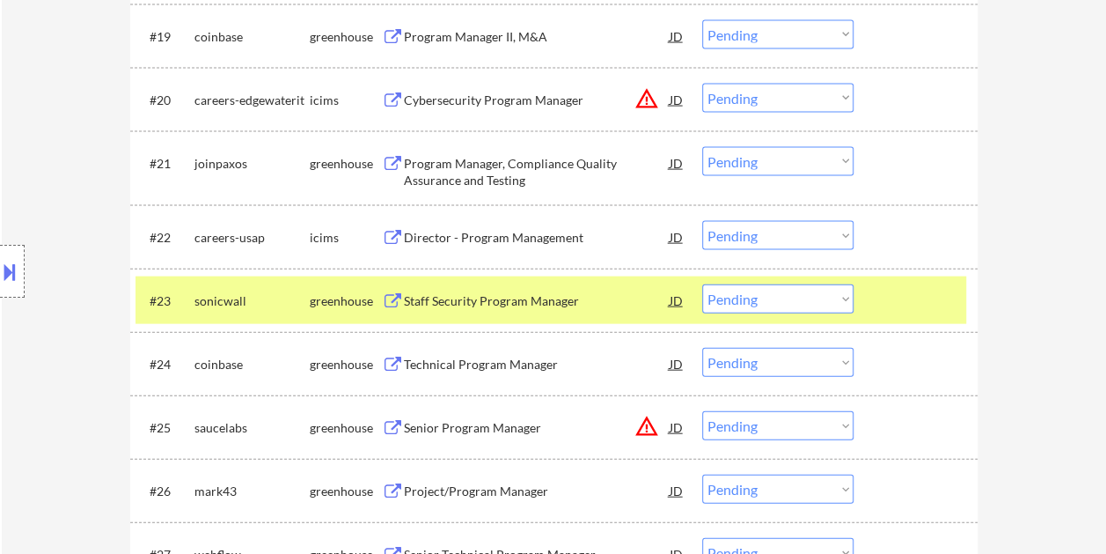
click at [525, 304] on div "Staff Security Program Manager" at bounding box center [537, 301] width 266 height 18
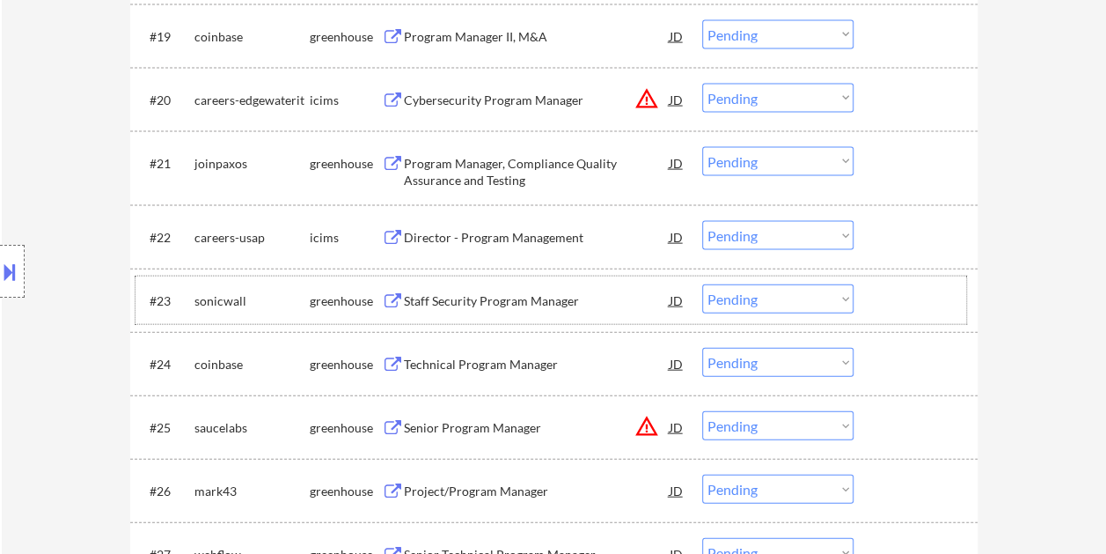
click at [883, 296] on div at bounding box center [917, 300] width 77 height 32
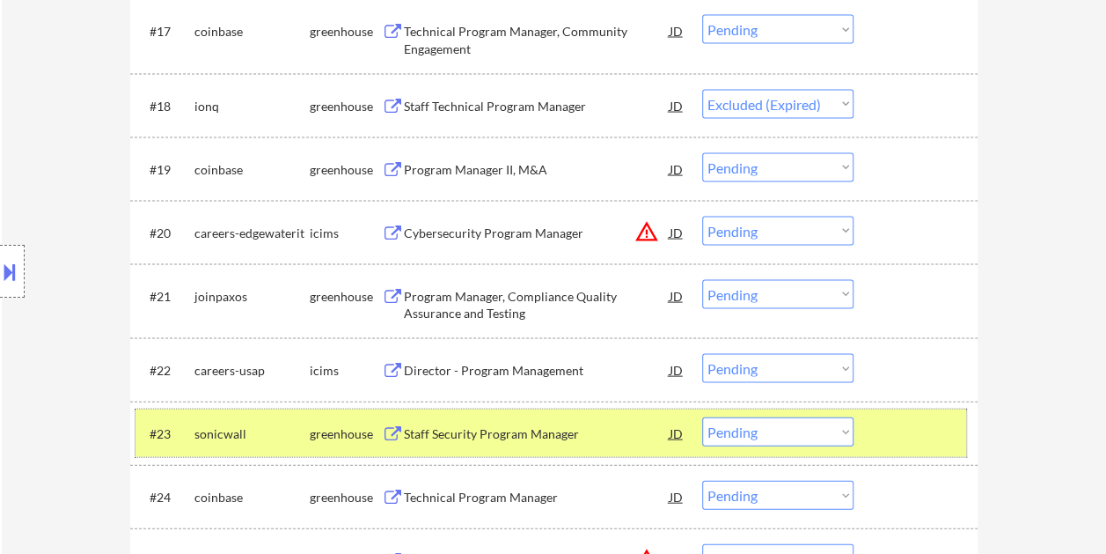
scroll to position [1760, 0]
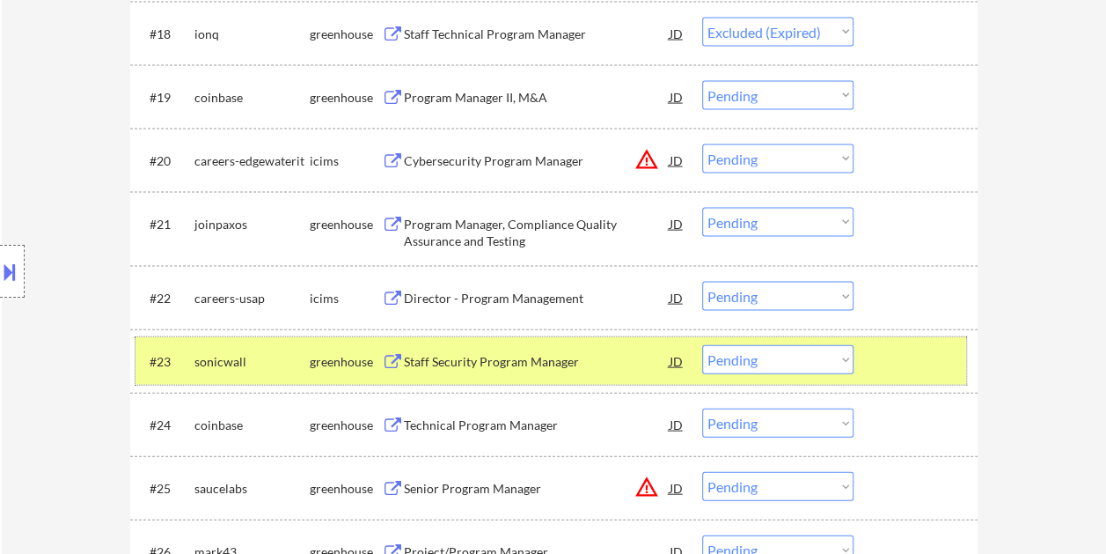
click at [841, 354] on select "Choose an option... Pending Applied Excluded (Questions) Excluded (Expired) Exc…" at bounding box center [777, 359] width 151 height 29
click at [702, 345] on select "Choose an option... Pending Applied Excluded (Questions) Excluded (Expired) Exc…" at bounding box center [777, 359] width 151 height 29
select select ""pending""
click at [877, 353] on div "#23 coinbase greenhouse Technical Program Manager JD warning_amber Choose an op…" at bounding box center [551, 361] width 831 height 48
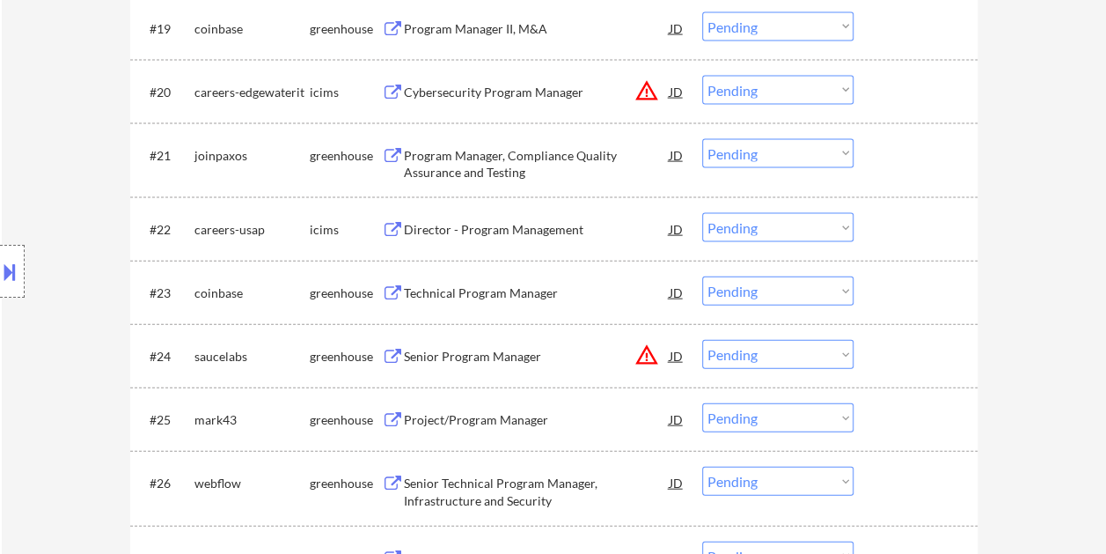
scroll to position [1936, 0]
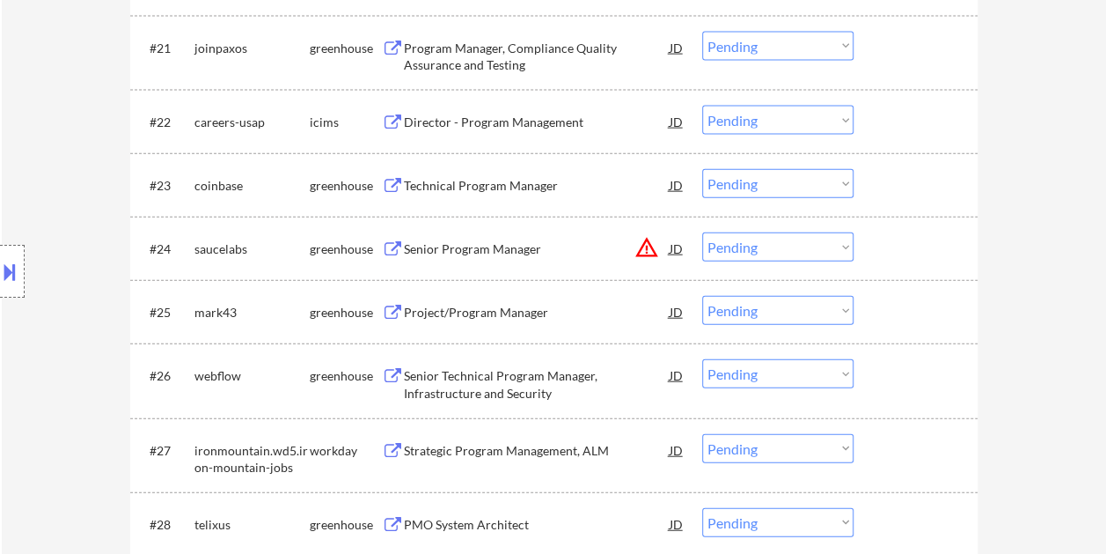
click at [894, 248] on div at bounding box center [917, 248] width 77 height 32
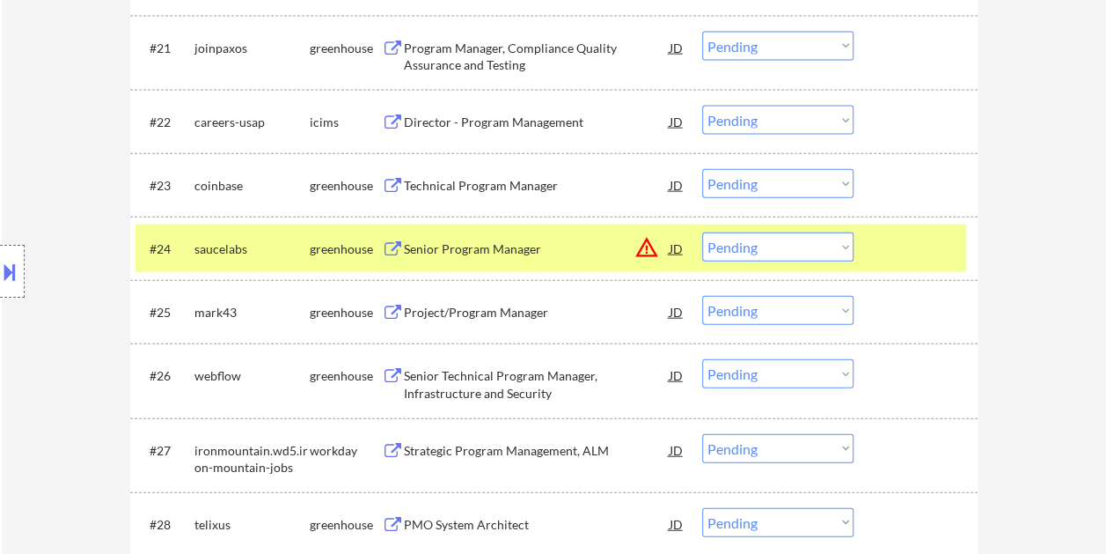
click at [521, 250] on div "Senior Program Manager" at bounding box center [537, 249] width 266 height 18
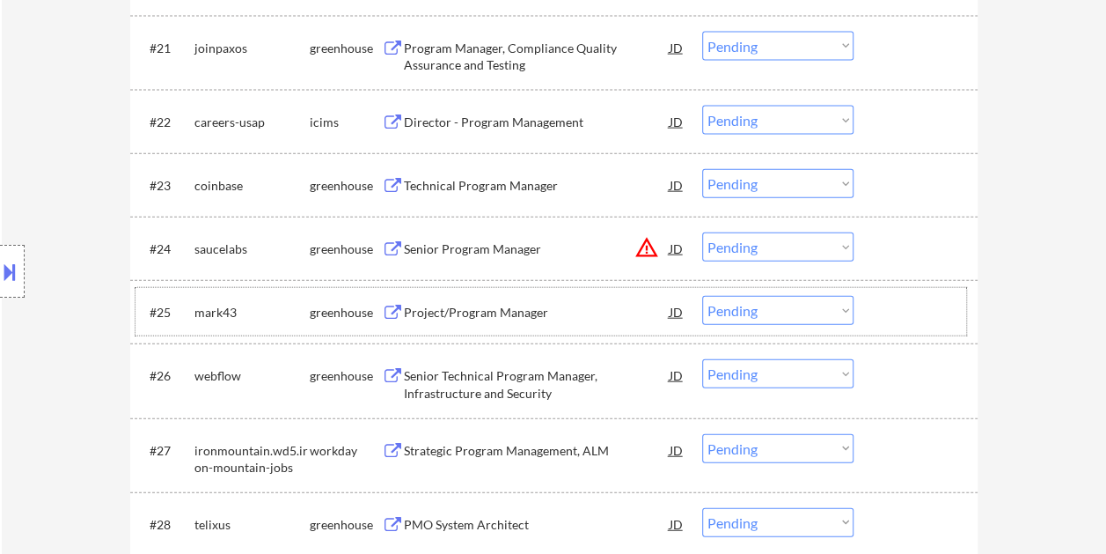
click at [921, 296] on div at bounding box center [917, 312] width 77 height 32
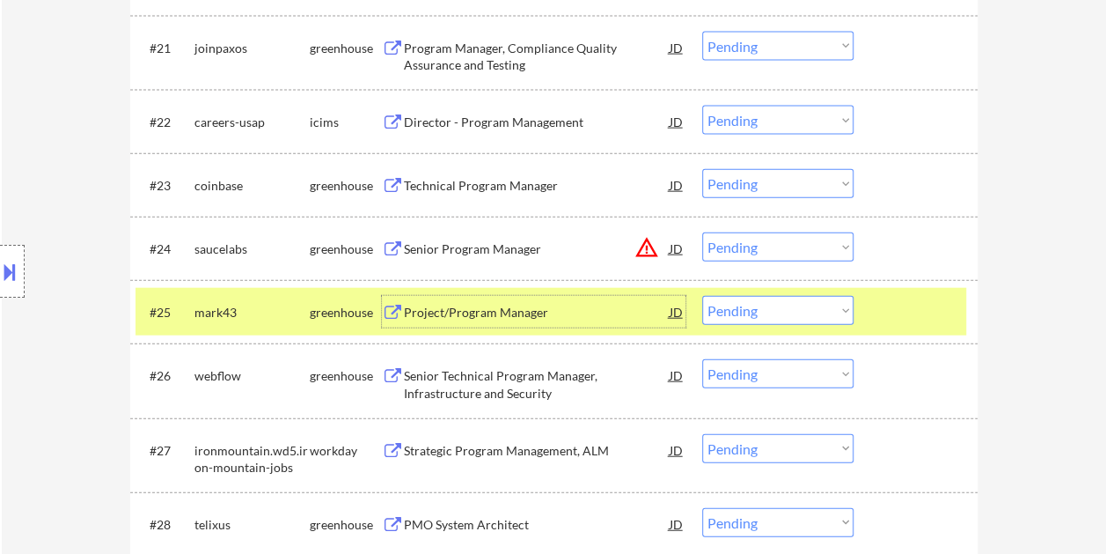
click at [554, 303] on div "Project/Program Manager" at bounding box center [537, 312] width 266 height 32
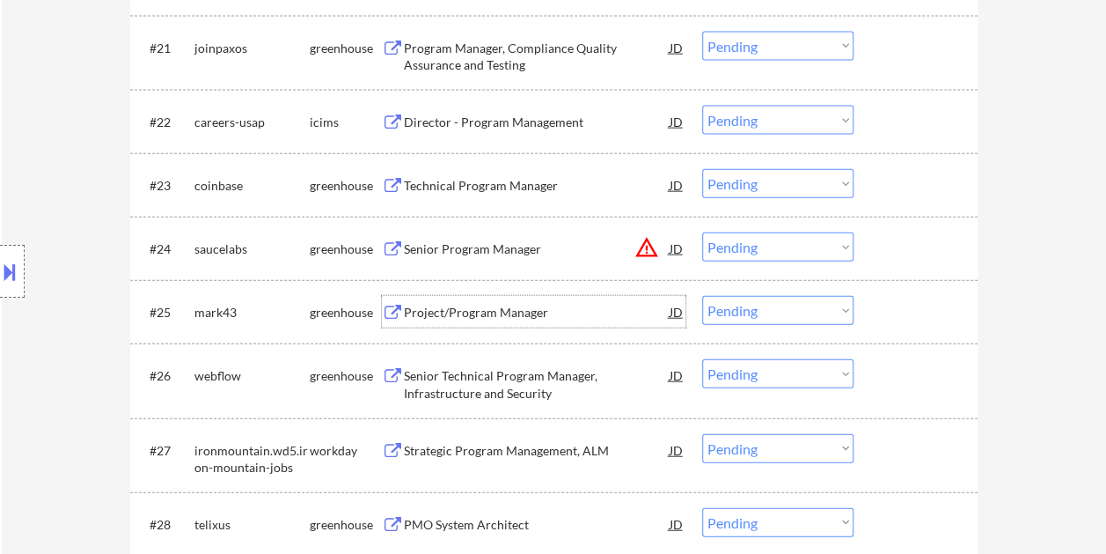
click at [921, 322] on div at bounding box center [917, 312] width 77 height 32
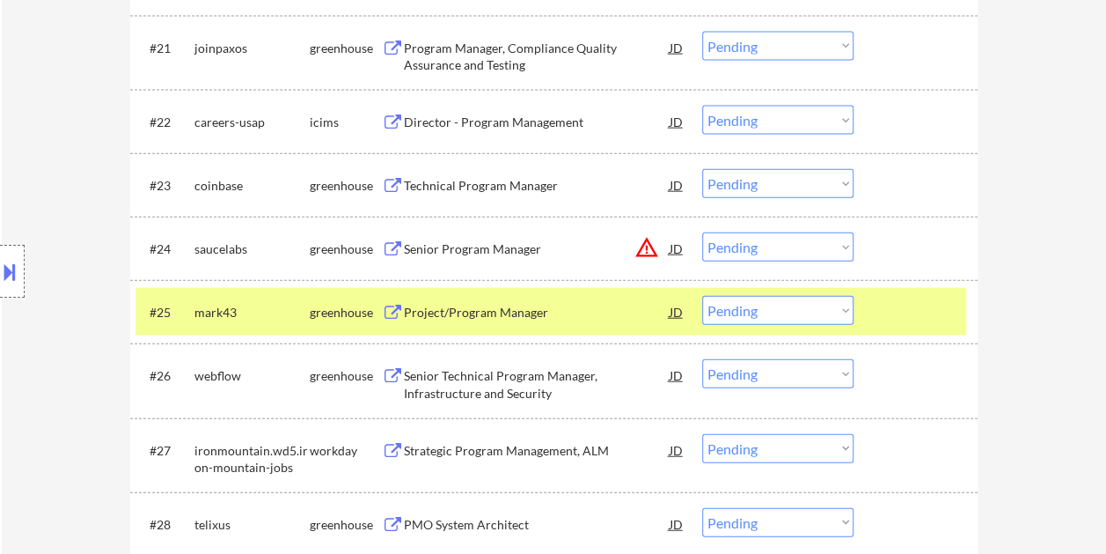
click at [838, 309] on select "Choose an option... Pending Applied Excluded (Questions) Excluded (Expired) Exc…" at bounding box center [777, 310] width 151 height 29
click at [702, 296] on select "Choose an option... Pending Applied Excluded (Questions) Excluded (Expired) Exc…" at bounding box center [777, 310] width 151 height 29
select select ""pending""
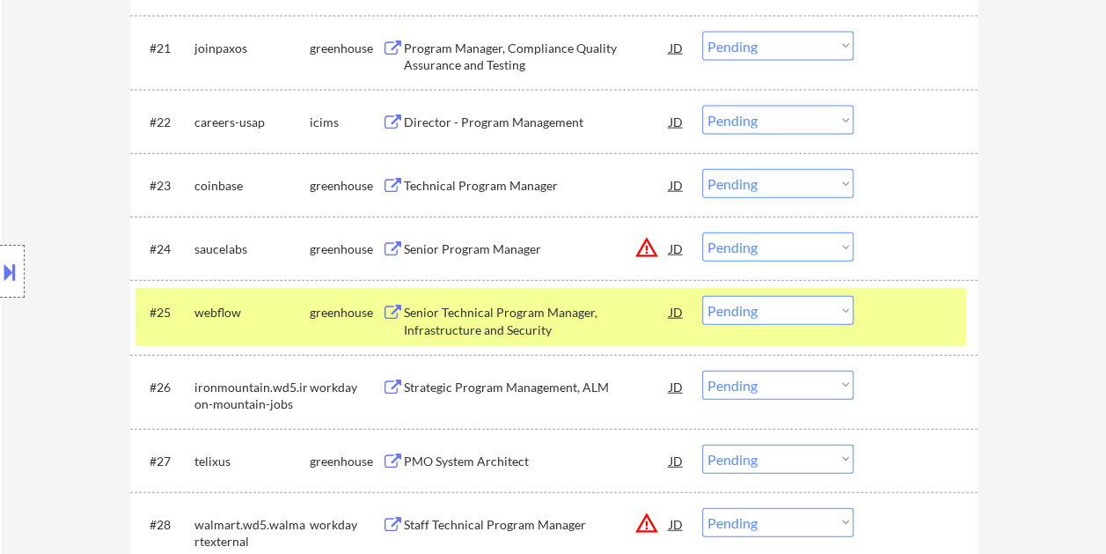
click at [908, 311] on div at bounding box center [917, 312] width 77 height 32
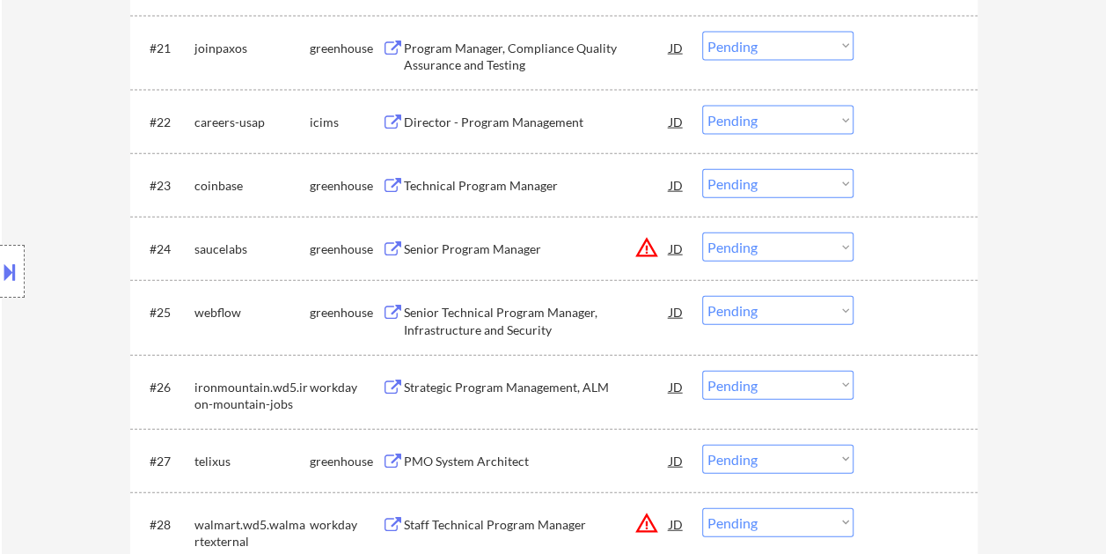
click at [897, 312] on div at bounding box center [917, 312] width 77 height 32
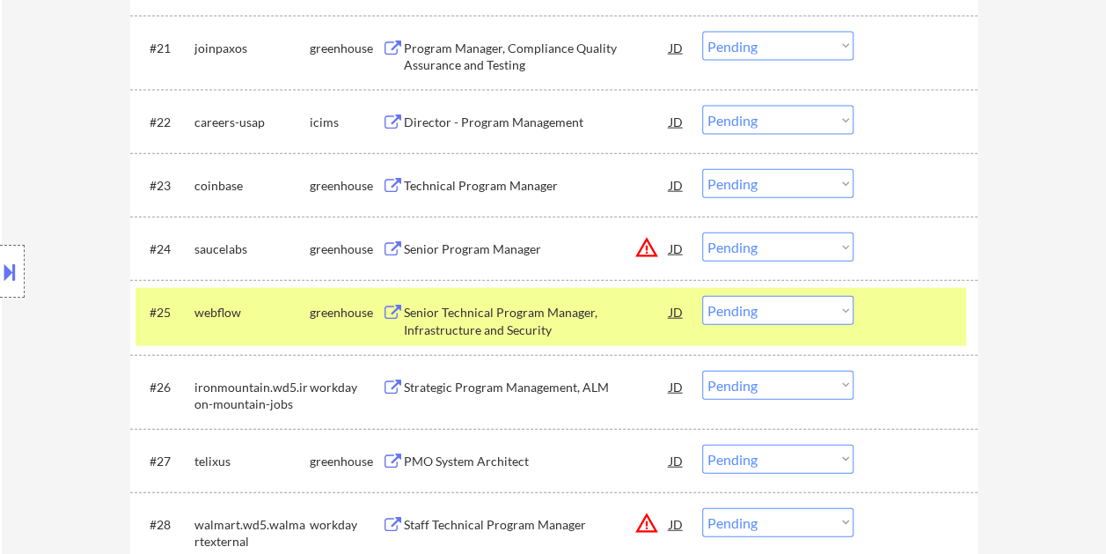
click at [845, 320] on select "Choose an option... Pending Applied Excluded (Questions) Excluded (Expired) Exc…" at bounding box center [777, 310] width 151 height 29
click at [901, 310] on div at bounding box center [917, 312] width 77 height 32
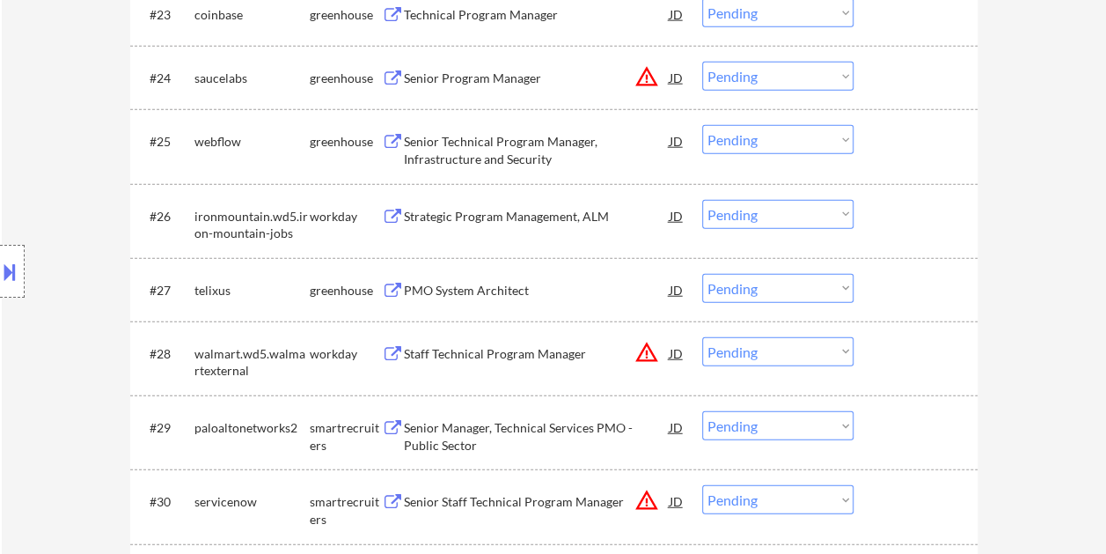
scroll to position [2112, 0]
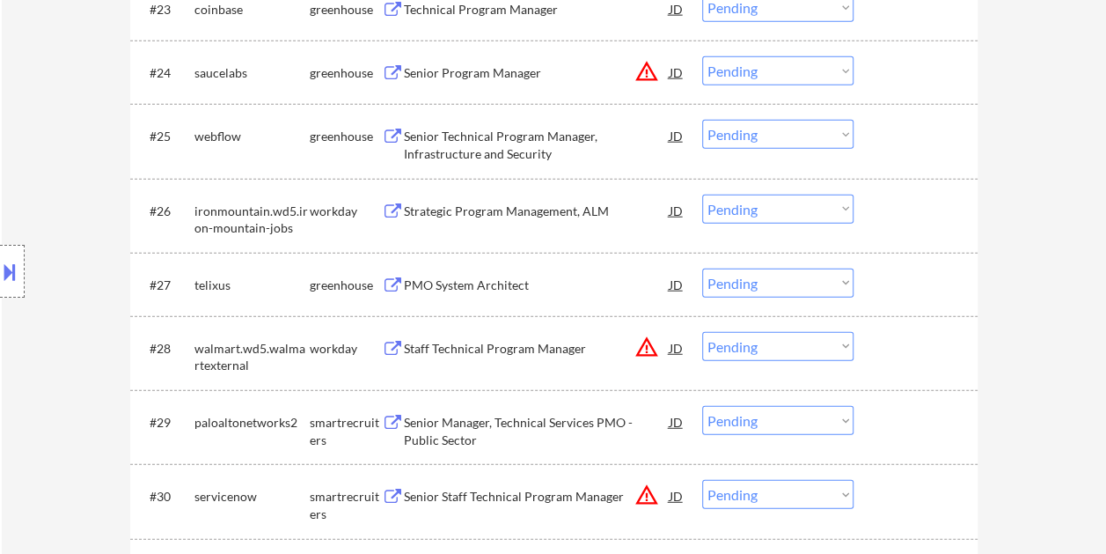
click at [892, 275] on div at bounding box center [917, 284] width 77 height 32
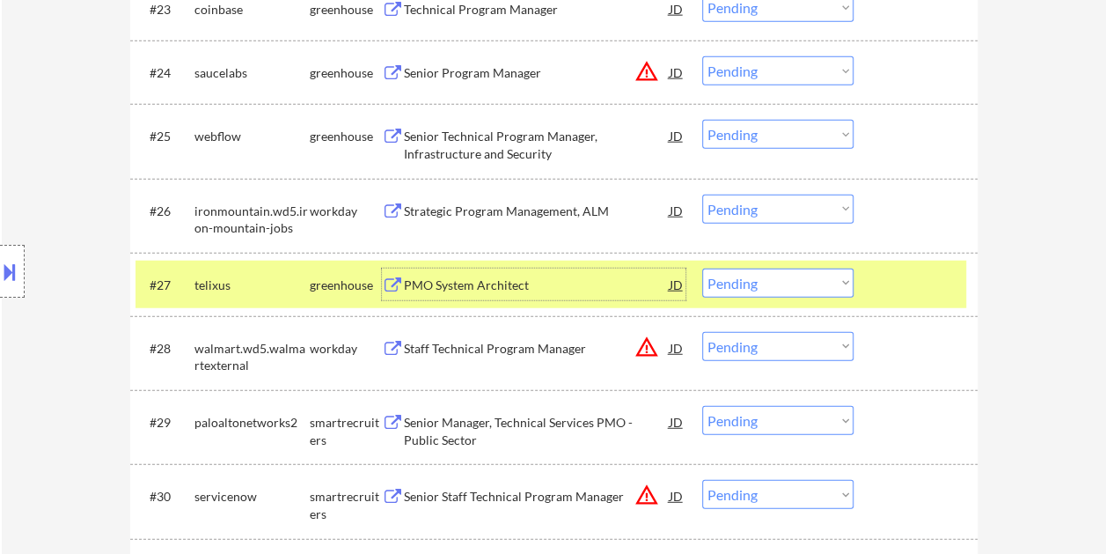
click at [503, 285] on div "PMO System Architect" at bounding box center [537, 285] width 266 height 18
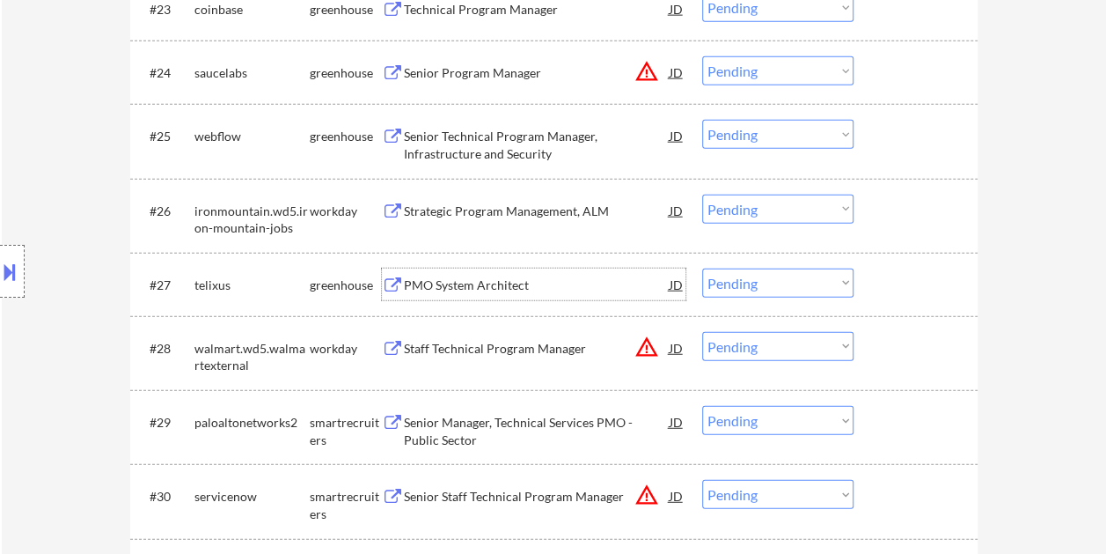
scroll to position [2200, 0]
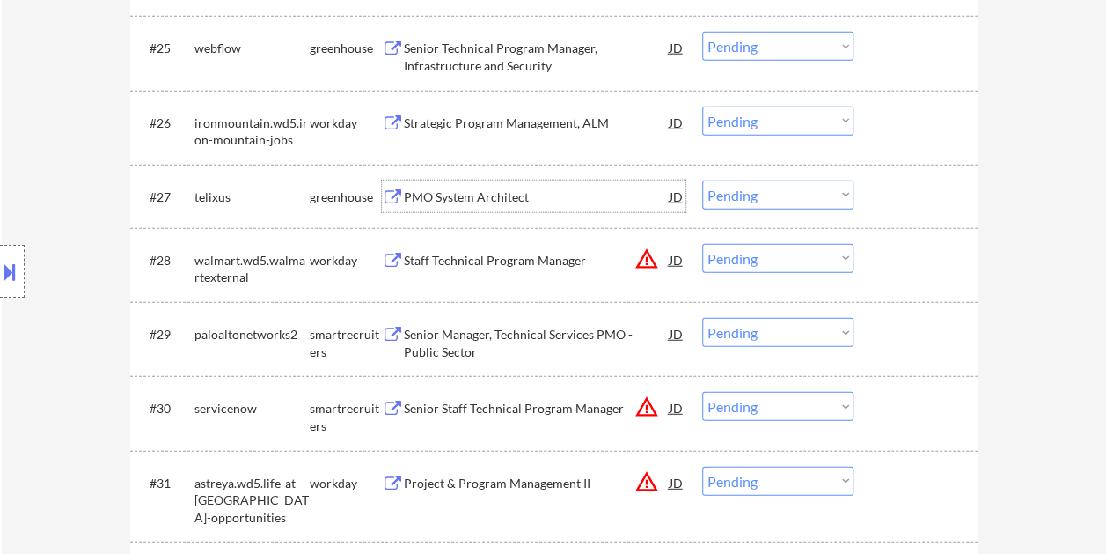
click at [887, 347] on div at bounding box center [917, 334] width 77 height 32
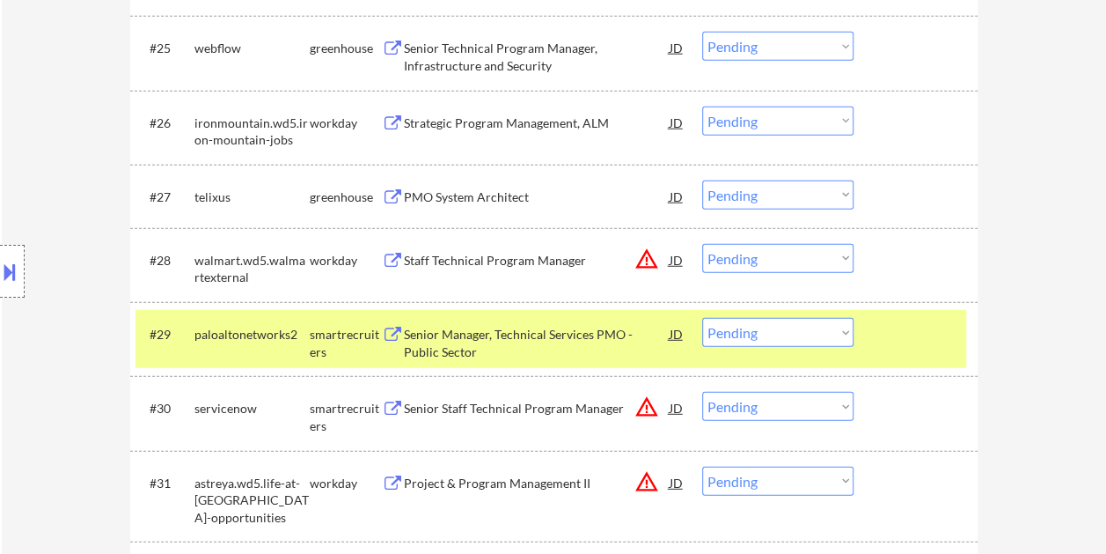
click at [607, 340] on div "Senior Manager, Technical Services PMO - Public Sector" at bounding box center [537, 343] width 266 height 34
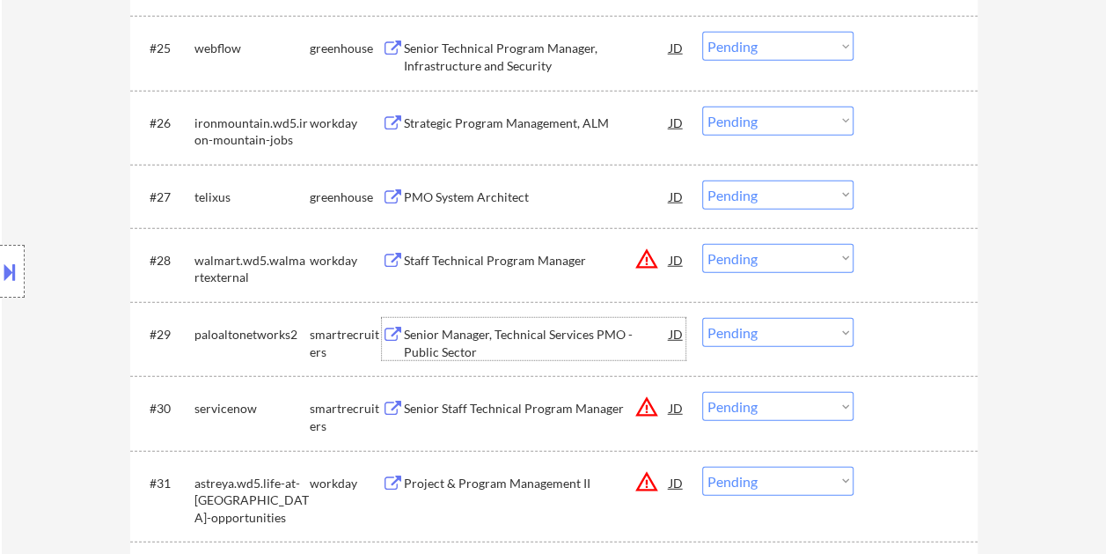
drag, startPoint x: 940, startPoint y: 358, endPoint x: 905, endPoint y: 348, distance: 36.5
click at [935, 357] on div "#29 paloaltonetworks2 smartrecruiters Senior Manager, Technical Services PMO - …" at bounding box center [551, 339] width 831 height 58
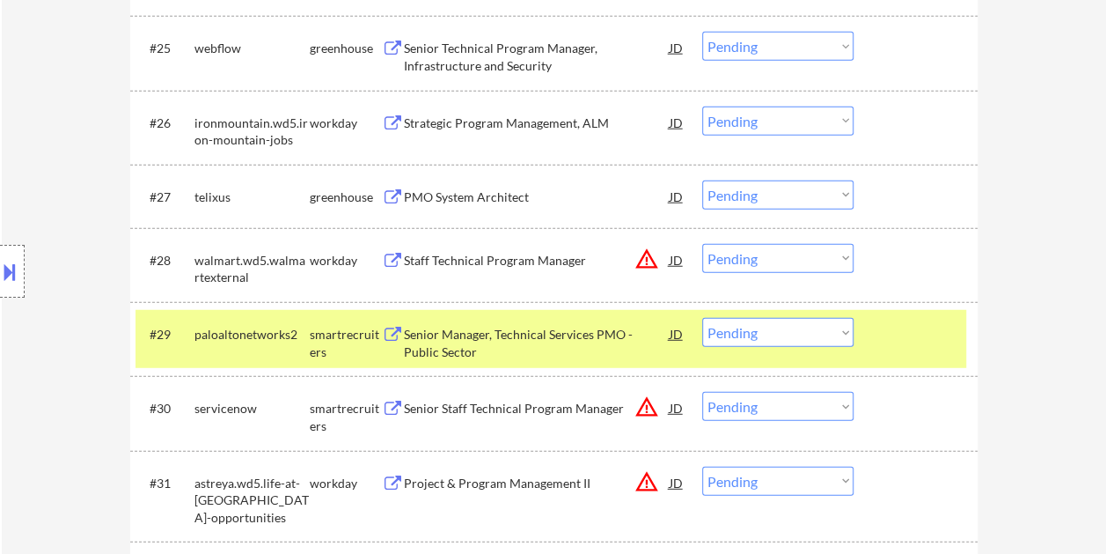
click at [842, 331] on select "Choose an option... Pending Applied Excluded (Questions) Excluded (Expired) Exc…" at bounding box center [777, 332] width 151 height 29
click at [702, 318] on select "Choose an option... Pending Applied Excluded (Questions) Excluded (Expired) Exc…" at bounding box center [777, 332] width 151 height 29
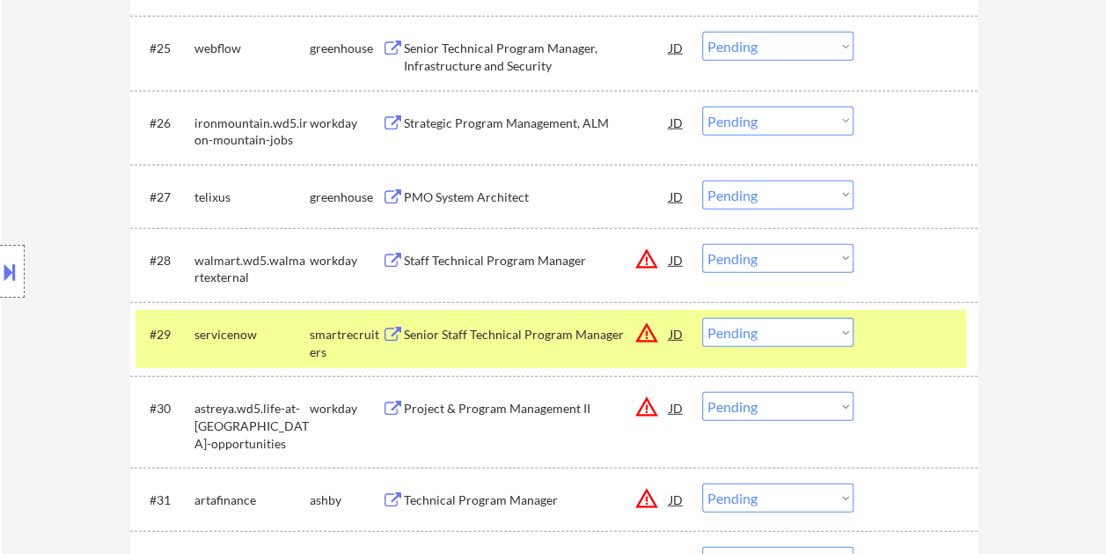
click at [906, 320] on div at bounding box center [917, 334] width 77 height 32
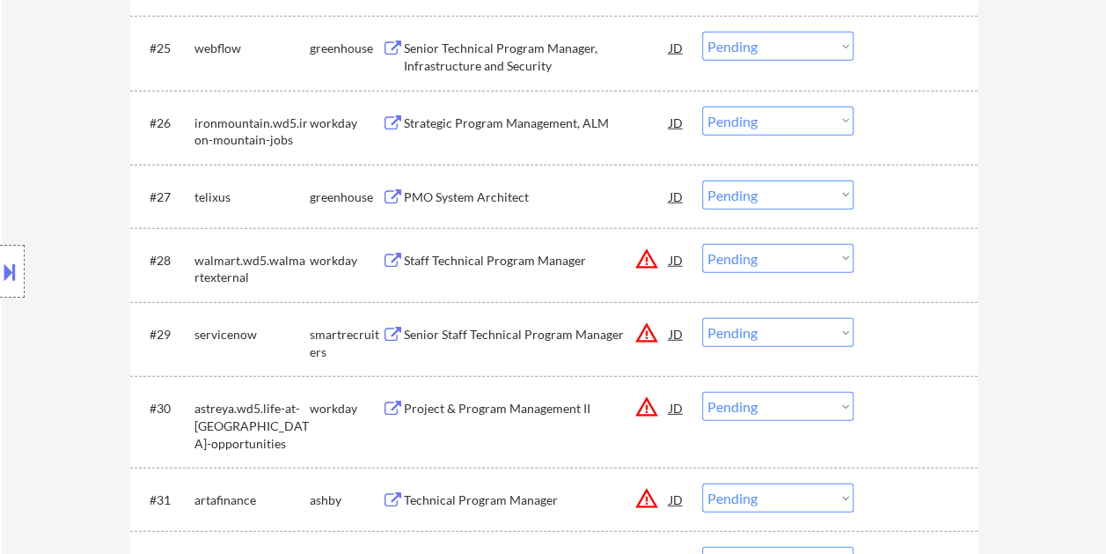
drag, startPoint x: 917, startPoint y: 338, endPoint x: 884, endPoint y: 341, distance: 33.6
click at [915, 338] on div at bounding box center [917, 334] width 77 height 32
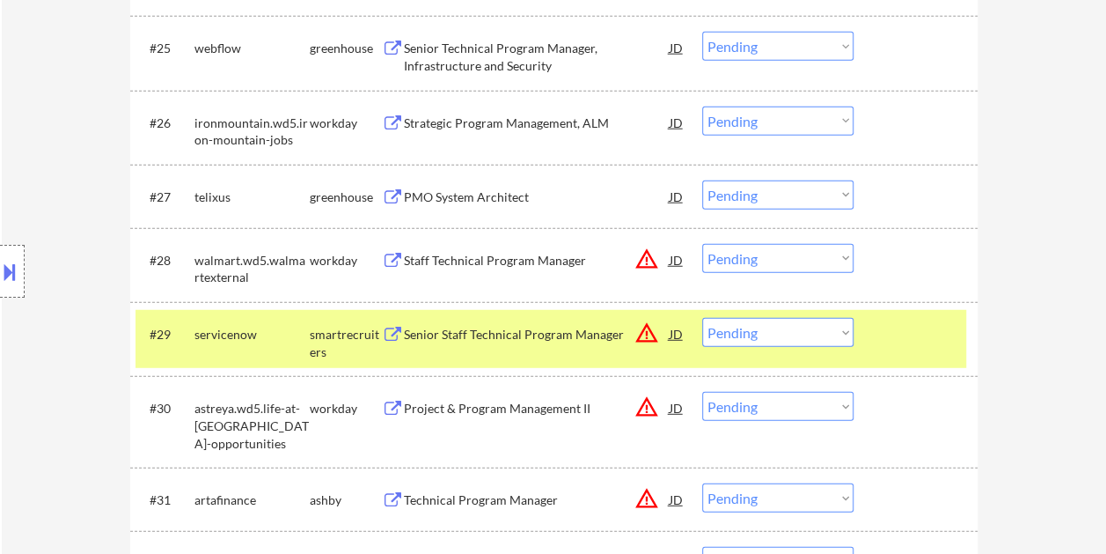
click at [472, 335] on div "Senior Staff Technical Program Manager" at bounding box center [537, 335] width 266 height 18
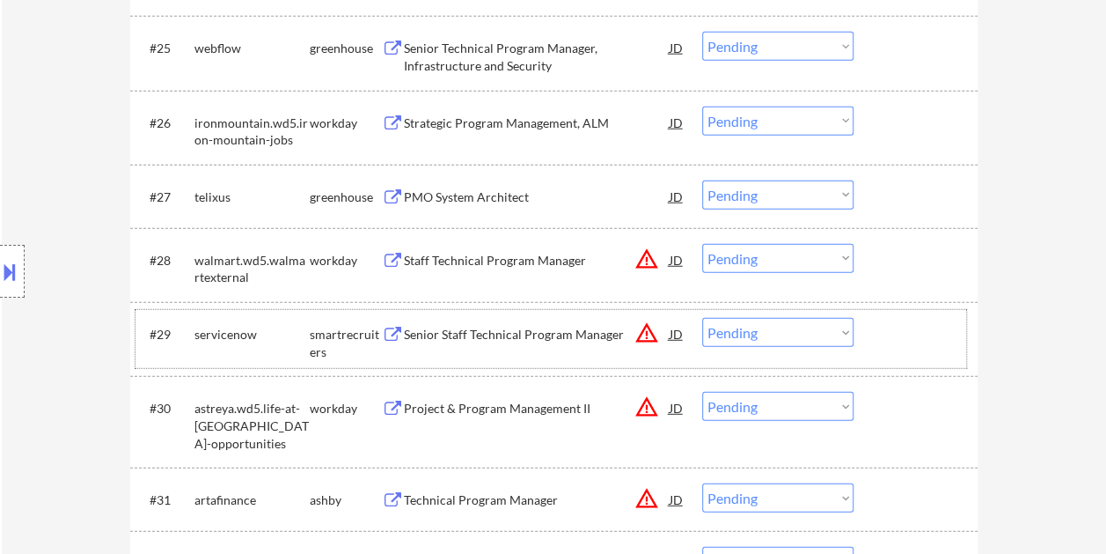
click at [891, 345] on div at bounding box center [917, 334] width 77 height 32
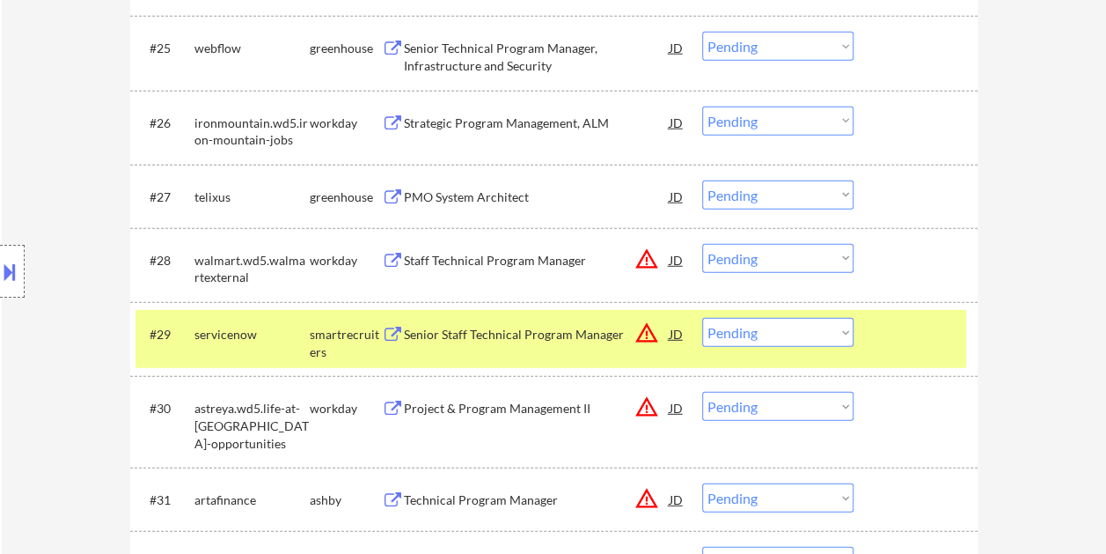
click at [845, 329] on select "Choose an option... Pending Applied Excluded (Questions) Excluded (Expired) Exc…" at bounding box center [777, 332] width 151 height 29
click at [702, 318] on select "Choose an option... Pending Applied Excluded (Questions) Excluded (Expired) Exc…" at bounding box center [777, 332] width 151 height 29
select select ""pending""
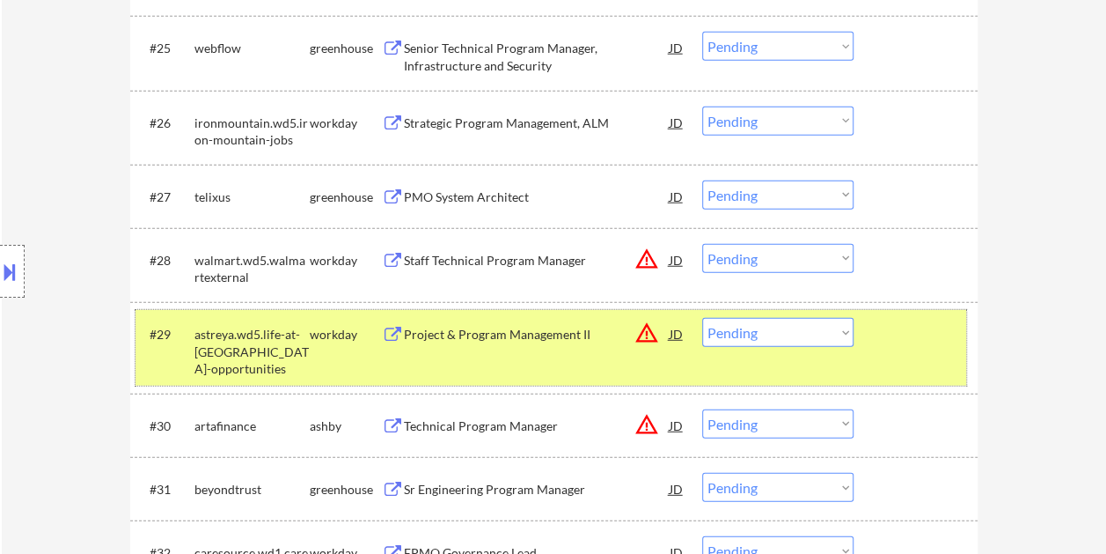
click at [879, 324] on div at bounding box center [917, 334] width 77 height 32
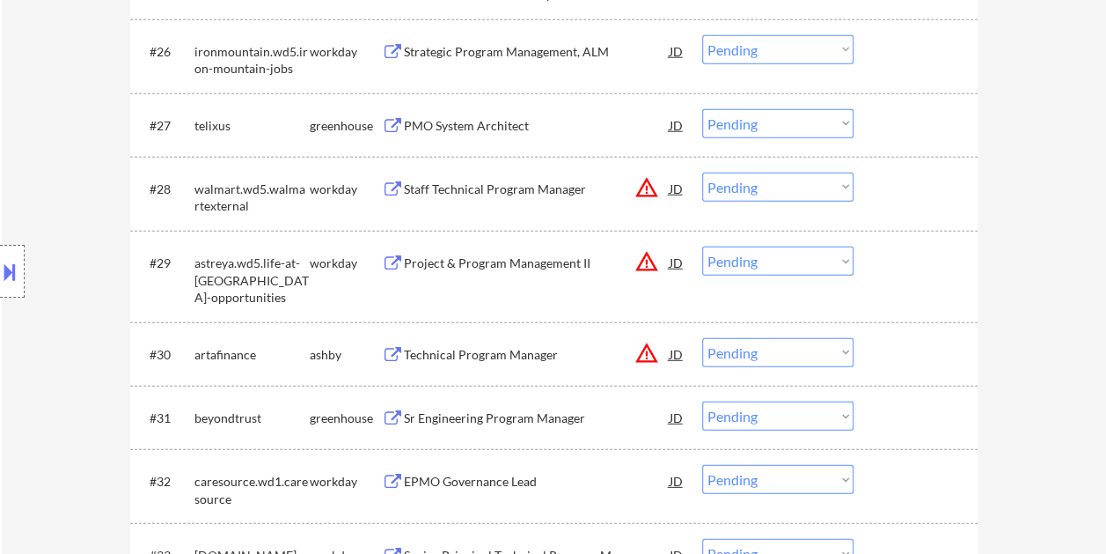
scroll to position [2288, 0]
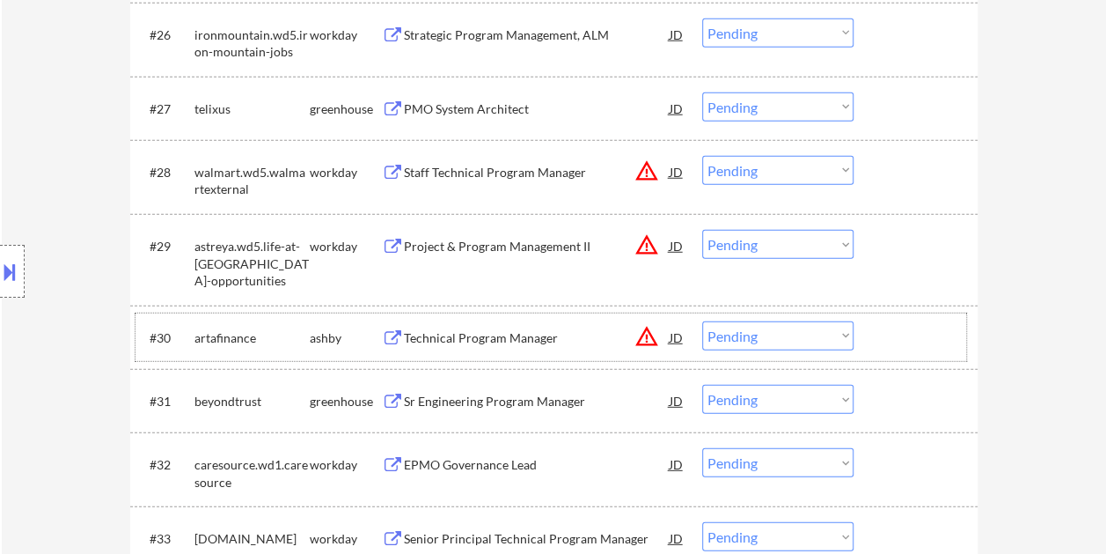
drag, startPoint x: 882, startPoint y: 337, endPoint x: 714, endPoint y: 336, distance: 168.1
click at [883, 337] on div at bounding box center [917, 337] width 77 height 32
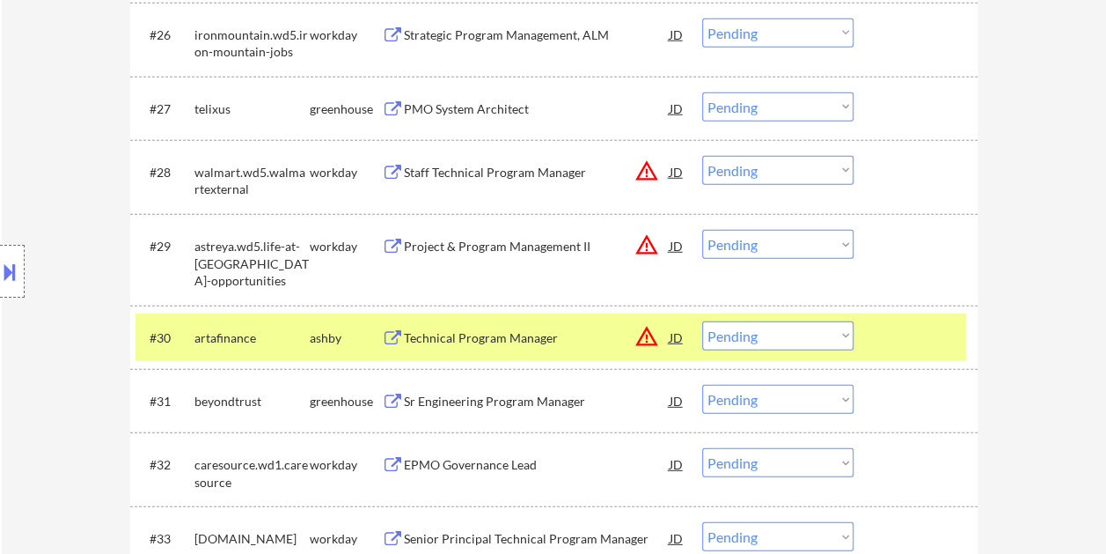
click at [517, 334] on div "Technical Program Manager" at bounding box center [537, 338] width 266 height 18
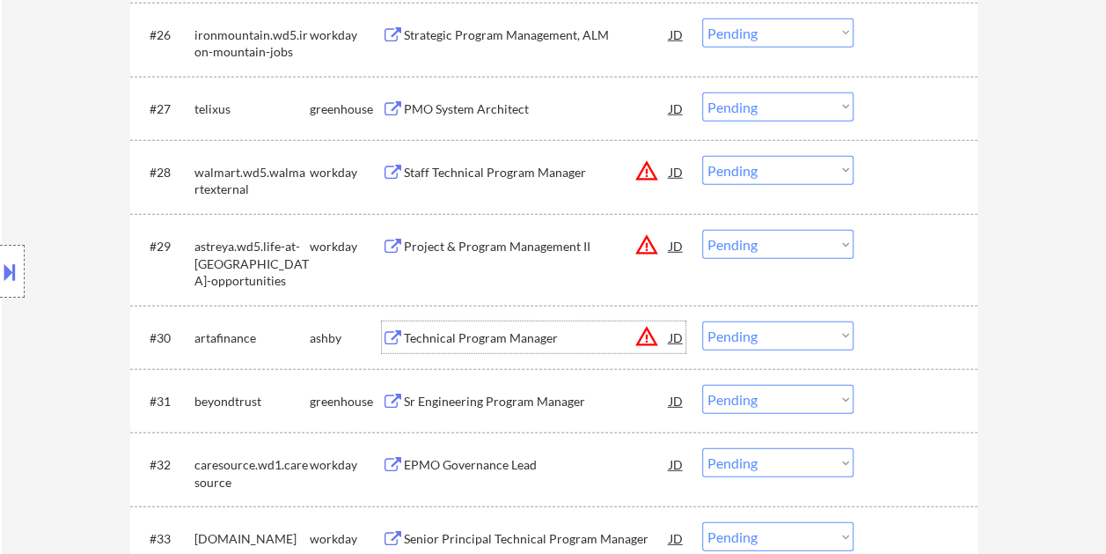
click at [882, 331] on div at bounding box center [917, 337] width 77 height 32
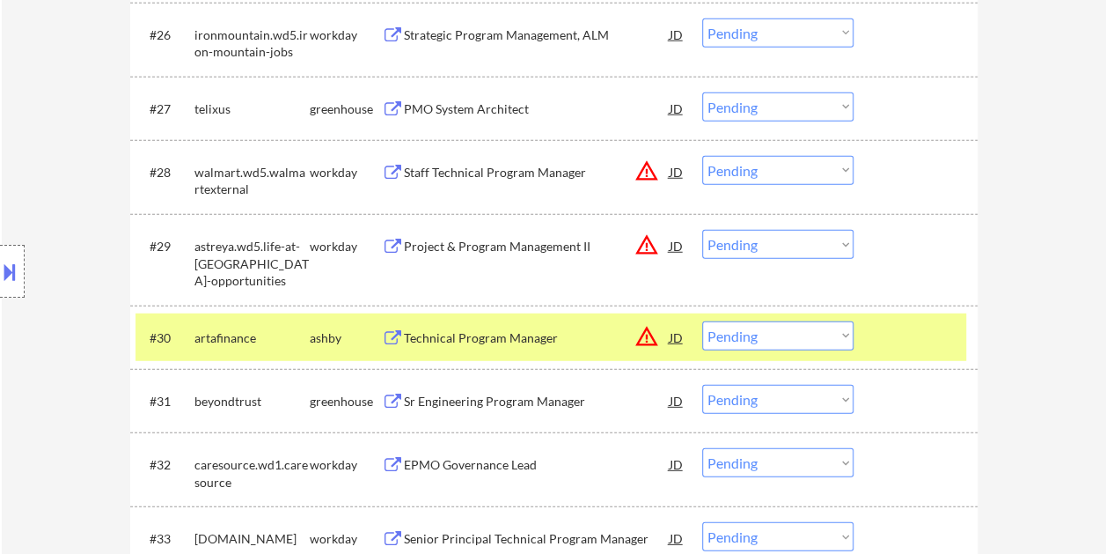
click at [844, 331] on select "Choose an option... Pending Applied Excluded (Questions) Excluded (Expired) Exc…" at bounding box center [777, 335] width 151 height 29
select select ""excluded__expired_""
click at [702, 321] on select "Choose an option... Pending Applied Excluded (Questions) Excluded (Expired) Exc…" at bounding box center [777, 335] width 151 height 29
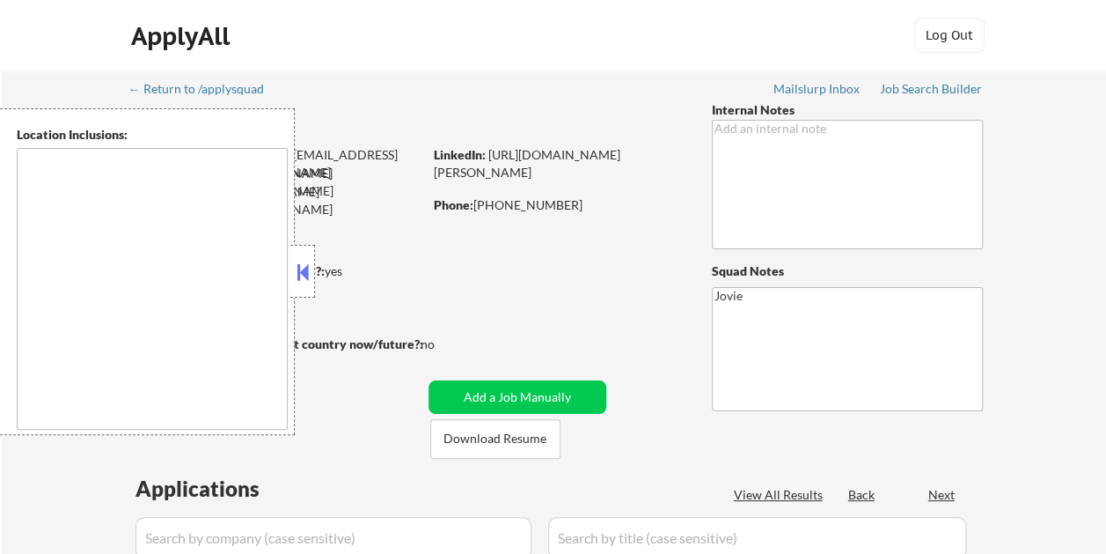
scroll to position [1978, 0]
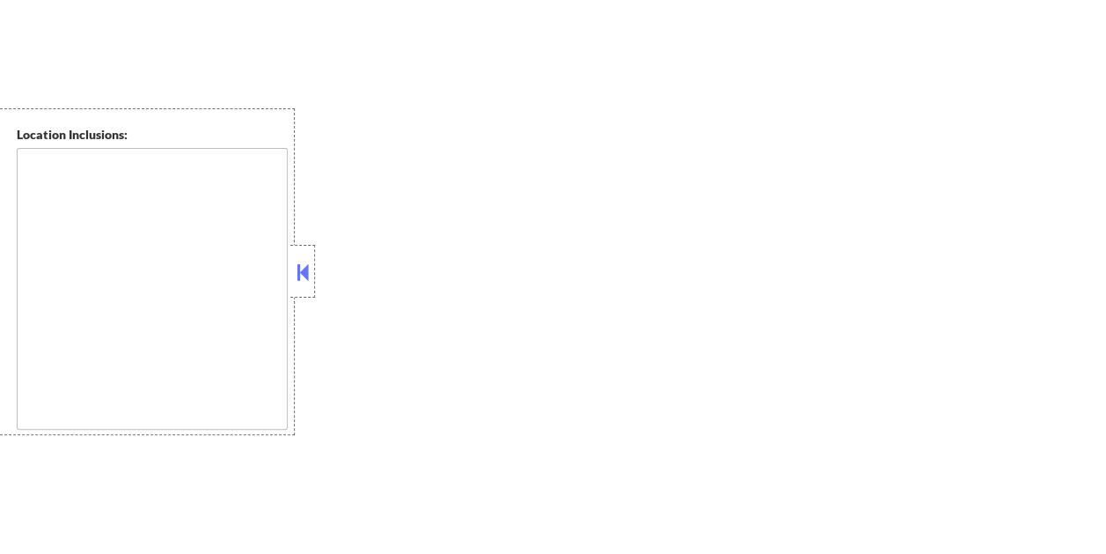
type textarea "[GEOGRAPHIC_DATA], [GEOGRAPHIC_DATA], [GEOGRAPHIC_DATA] [GEOGRAPHIC_DATA], [GEO…"
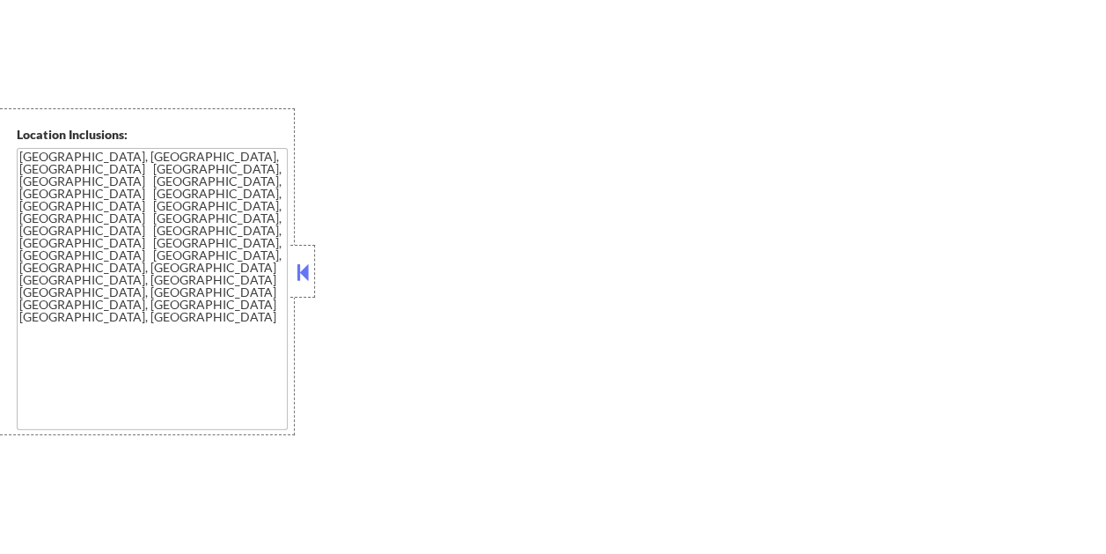
click at [303, 266] on button at bounding box center [302, 272] width 19 height 26
select select ""pending""
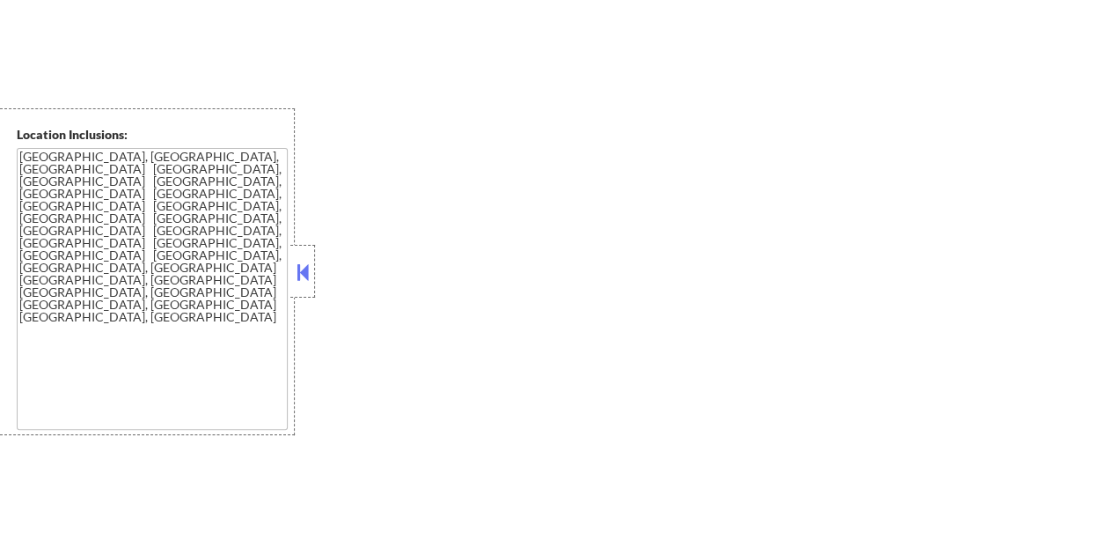
select select ""pending""
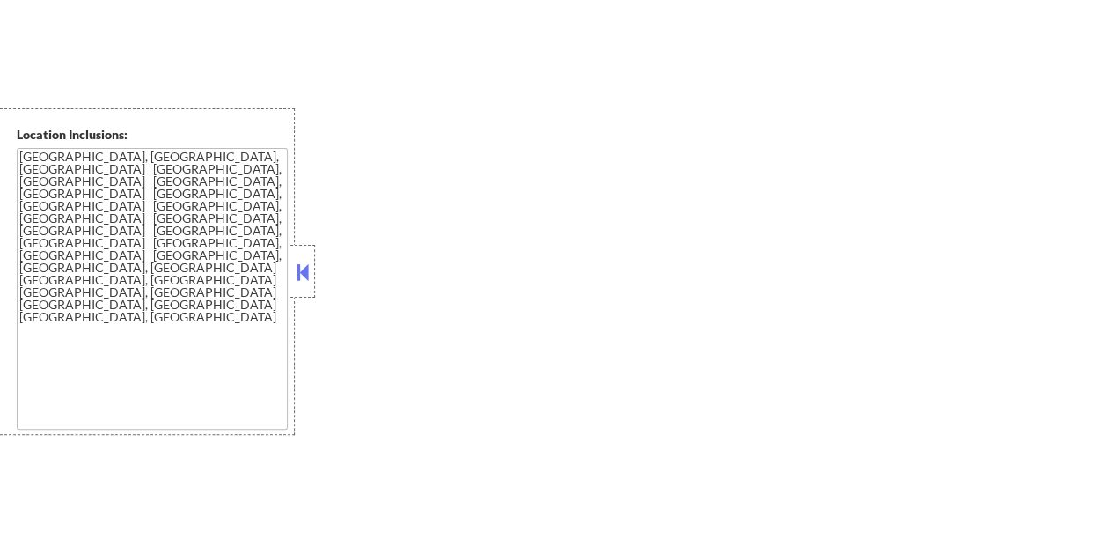
select select ""pending""
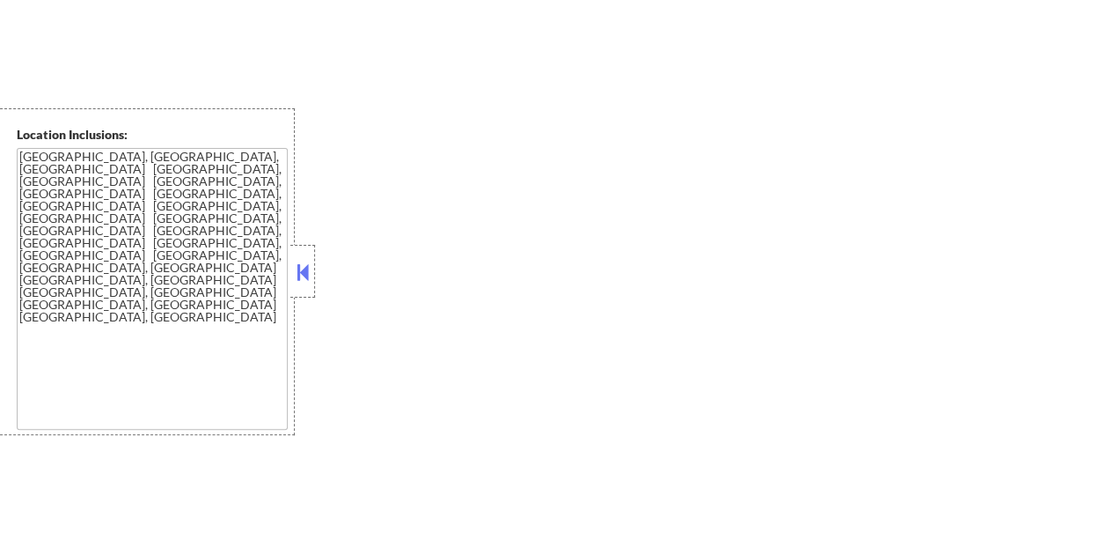
select select ""pending""
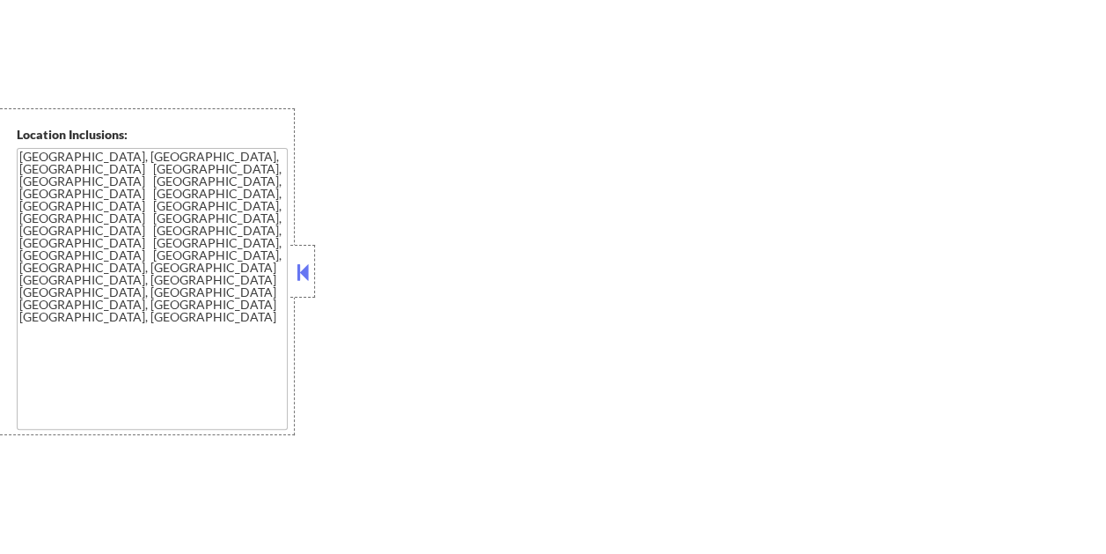
select select ""pending""
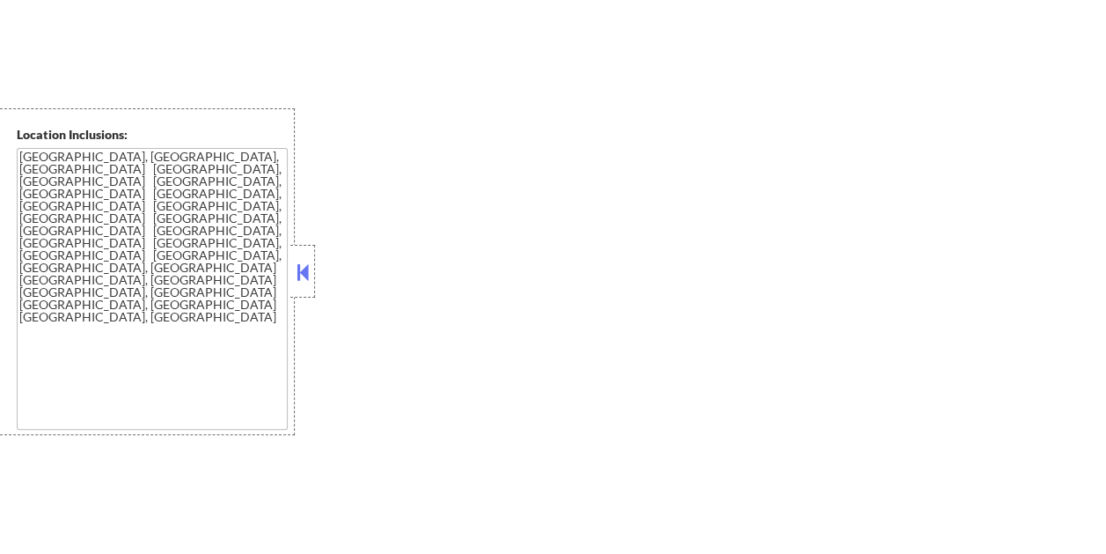
select select ""pending""
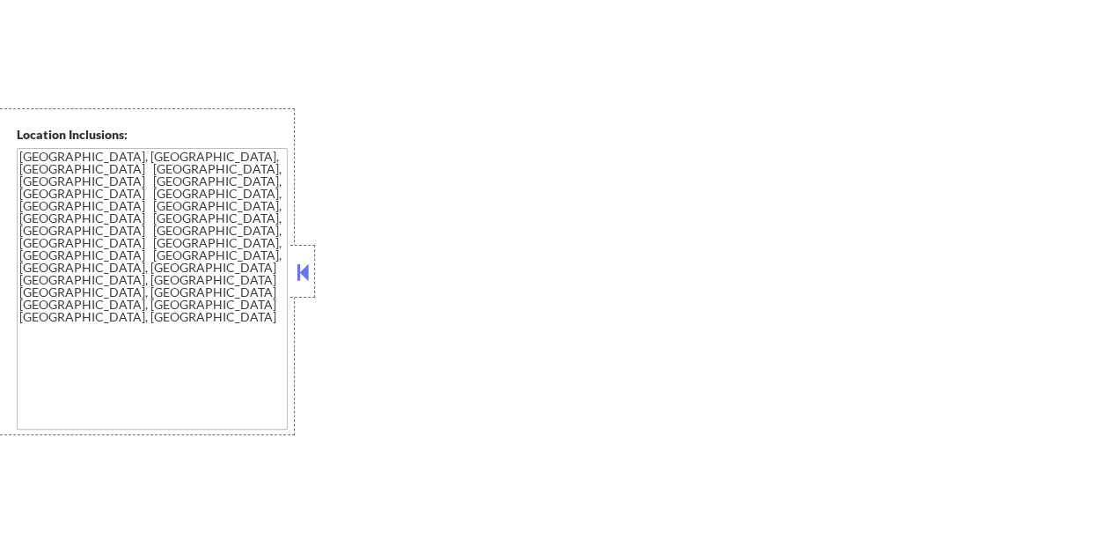
select select ""pending""
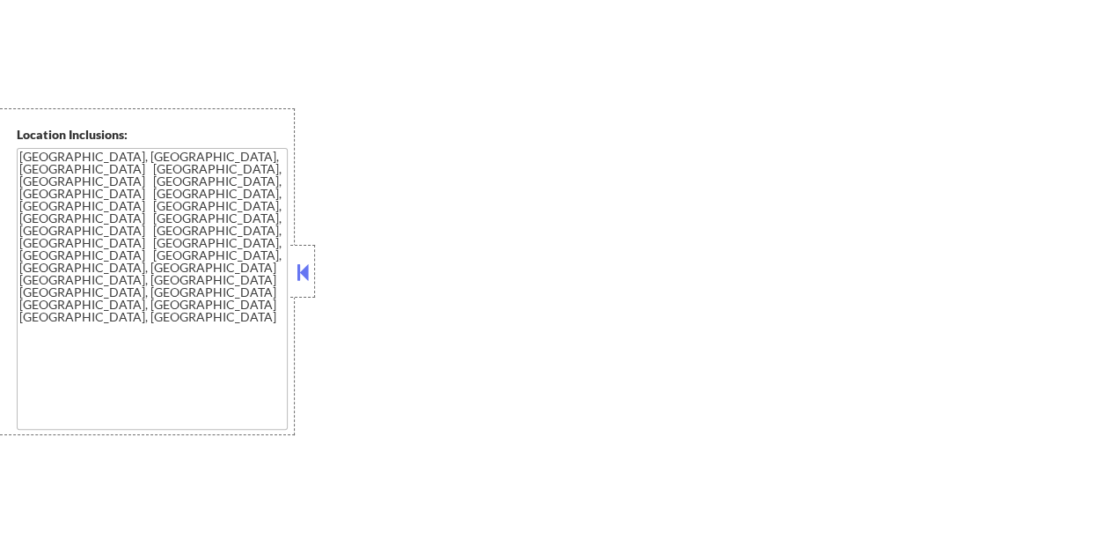
select select ""pending""
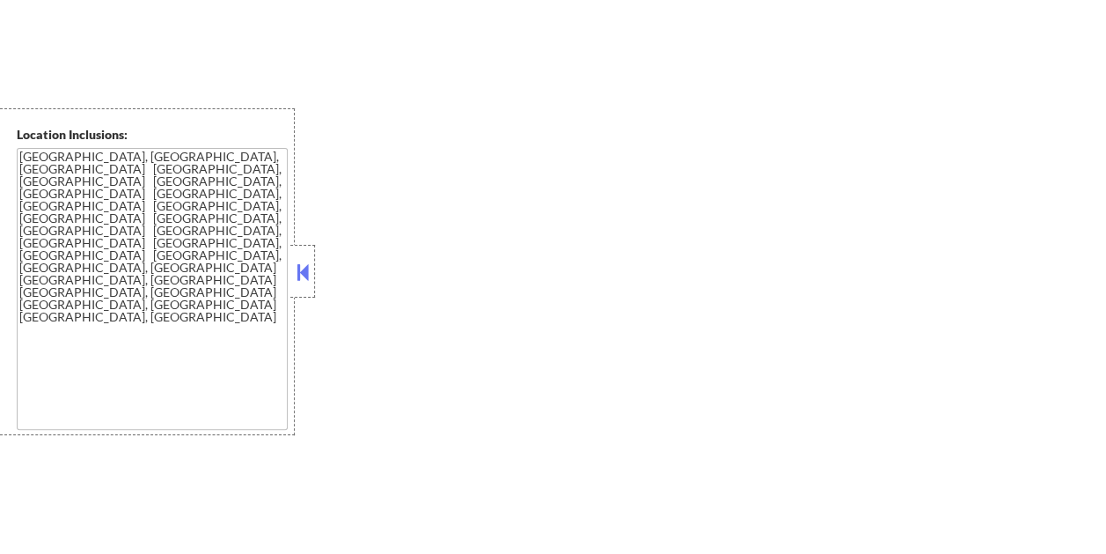
select select ""pending""
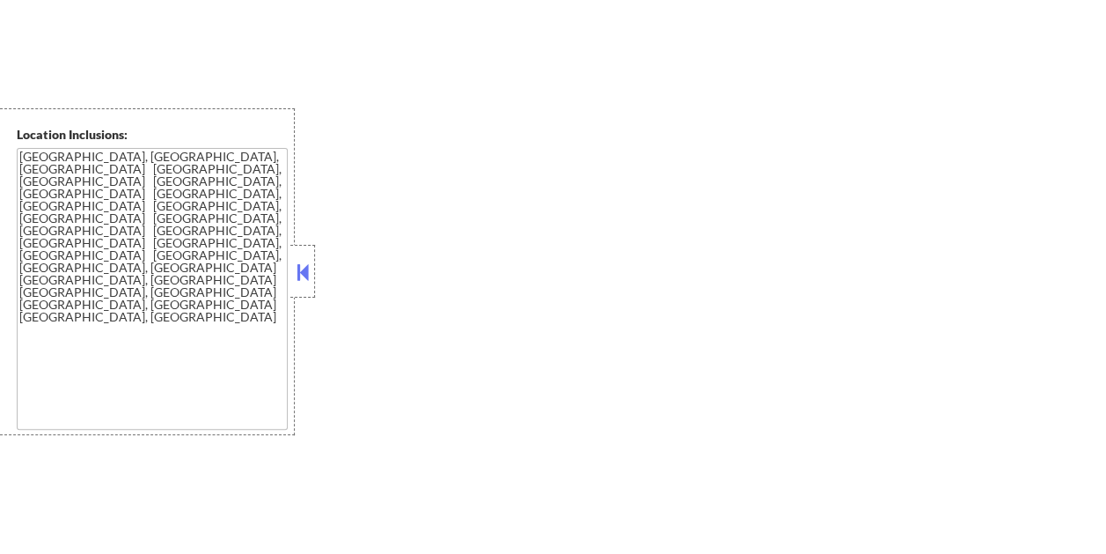
select select ""pending""
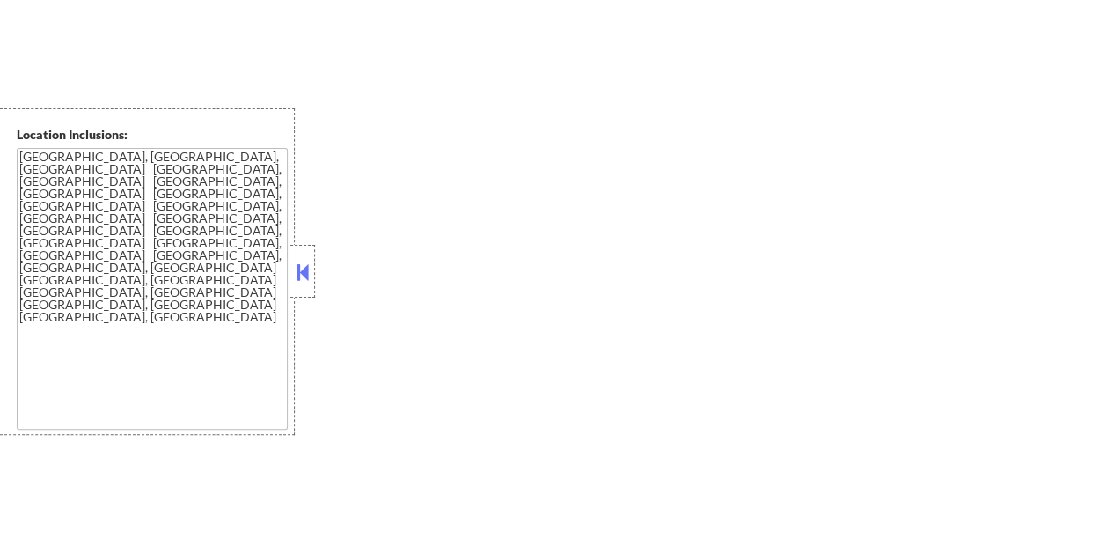
select select ""pending""
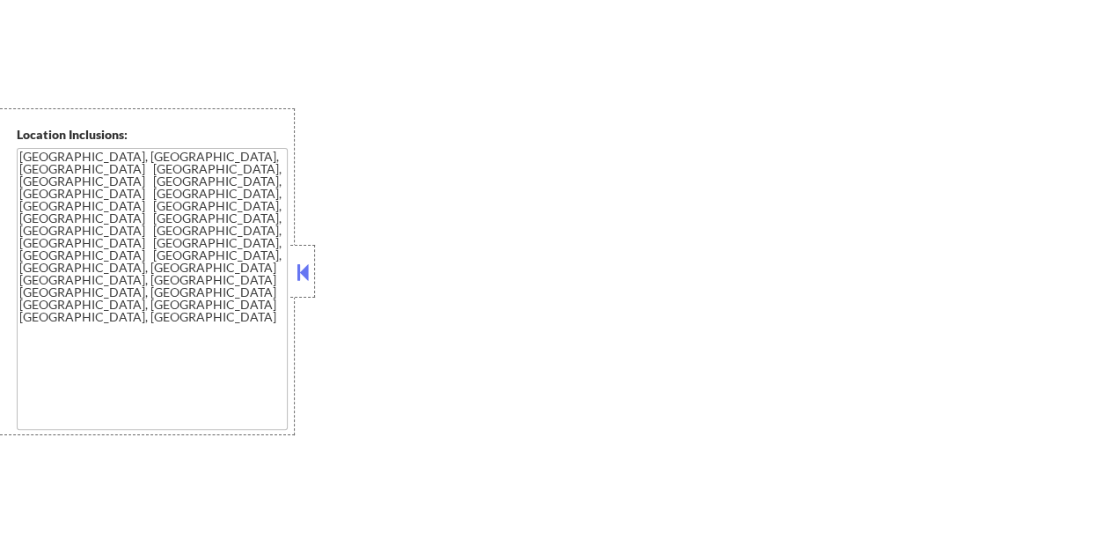
select select ""pending""
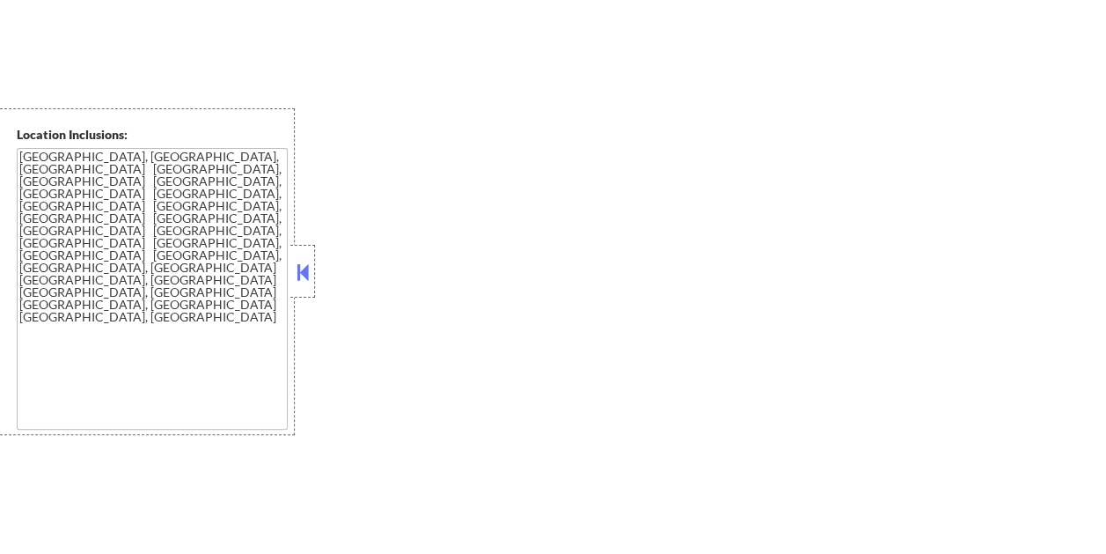
select select ""pending""
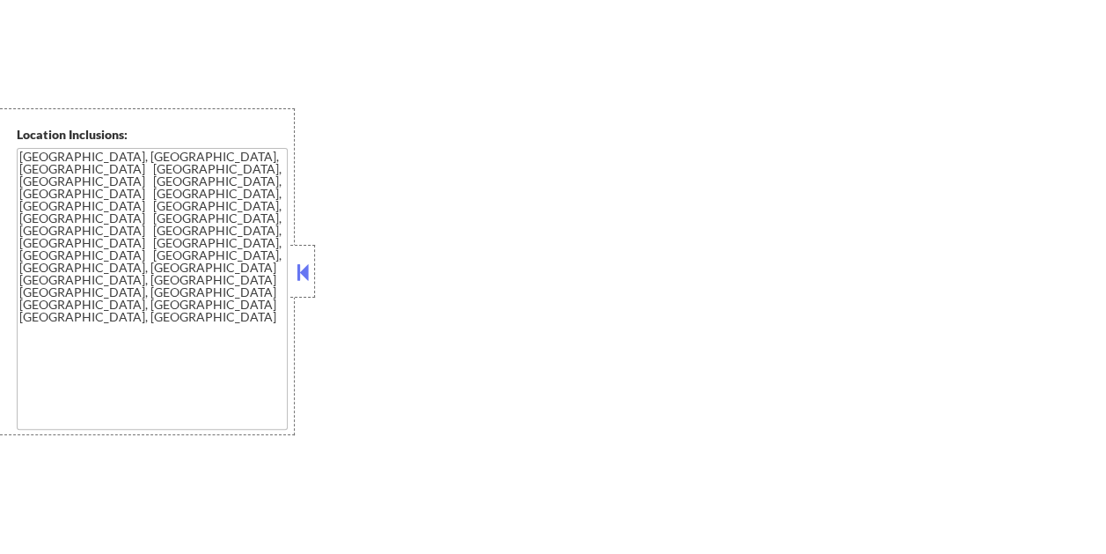
select select ""pending""
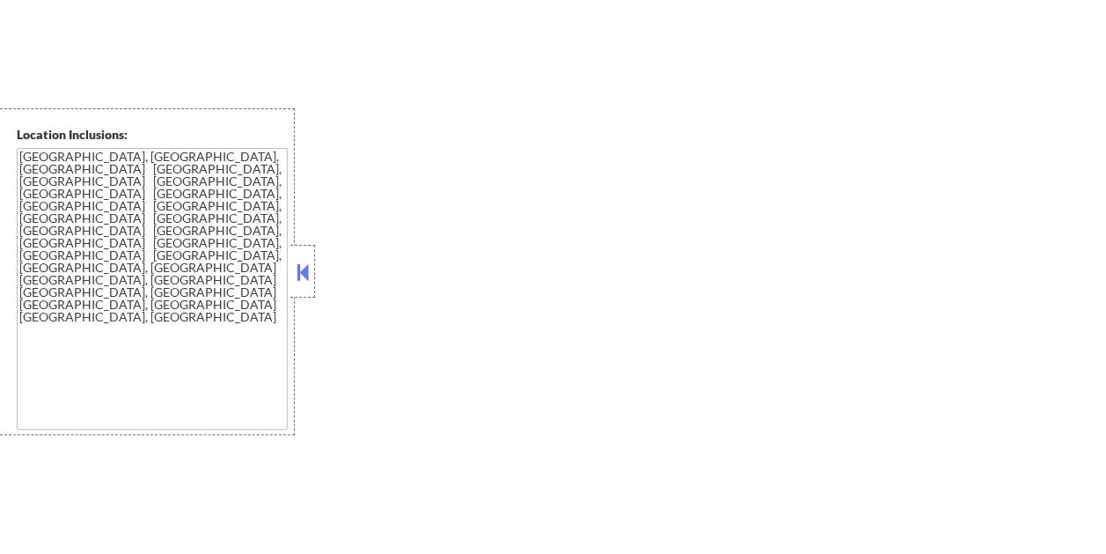
select select ""pending""
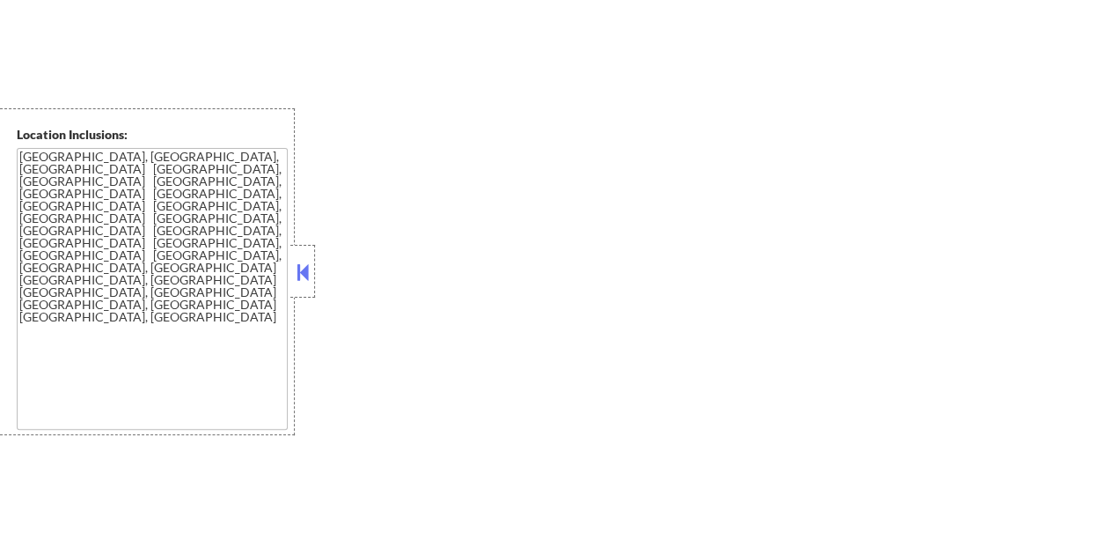
select select ""pending""
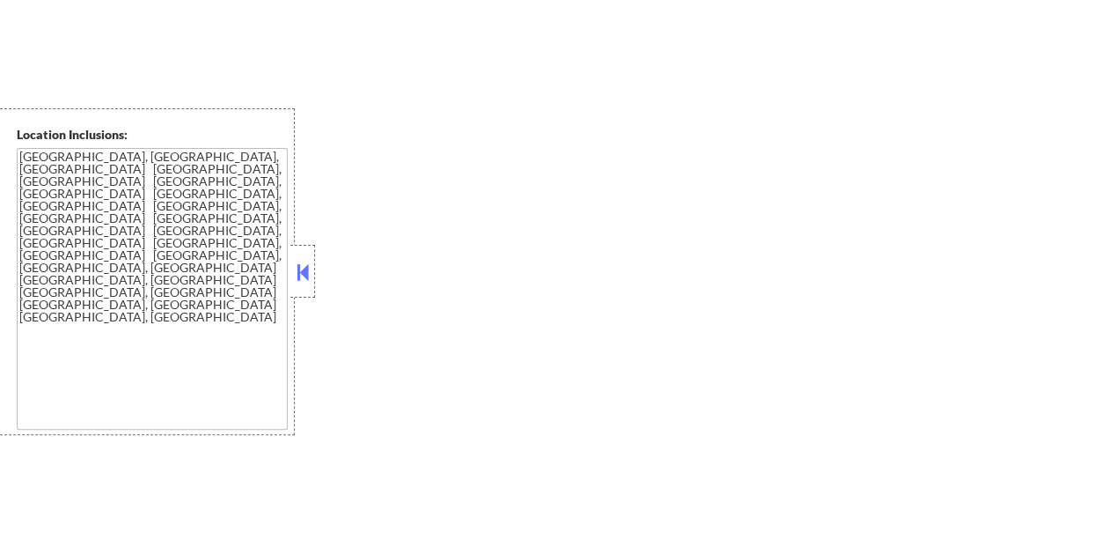
select select ""pending""
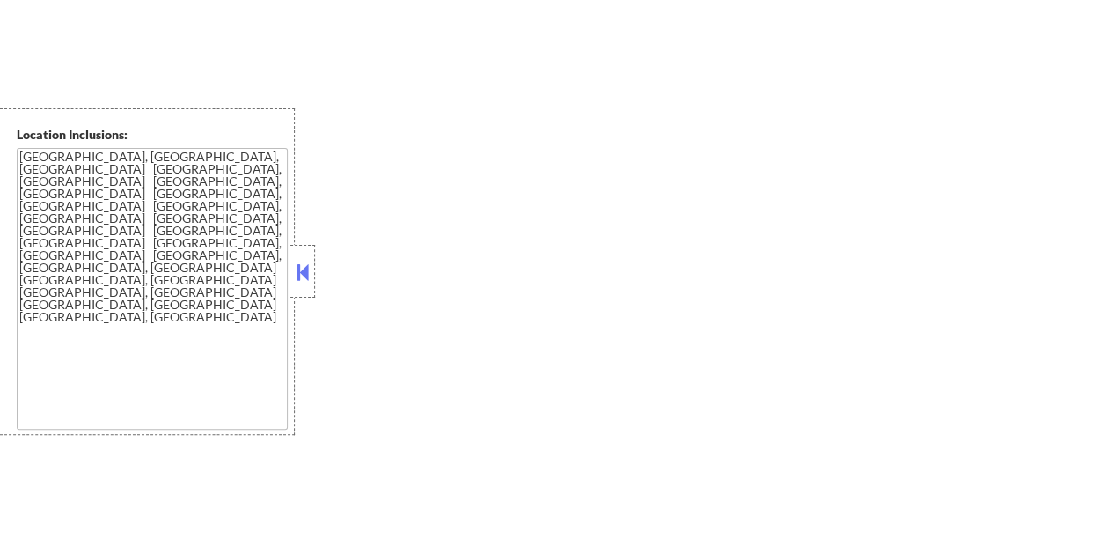
select select ""pending""
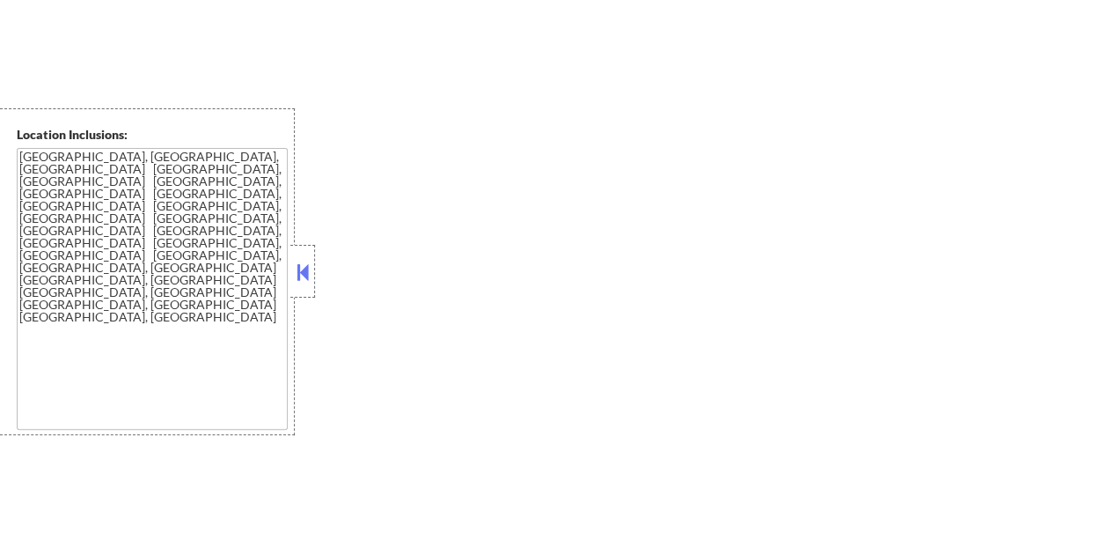
select select ""pending""
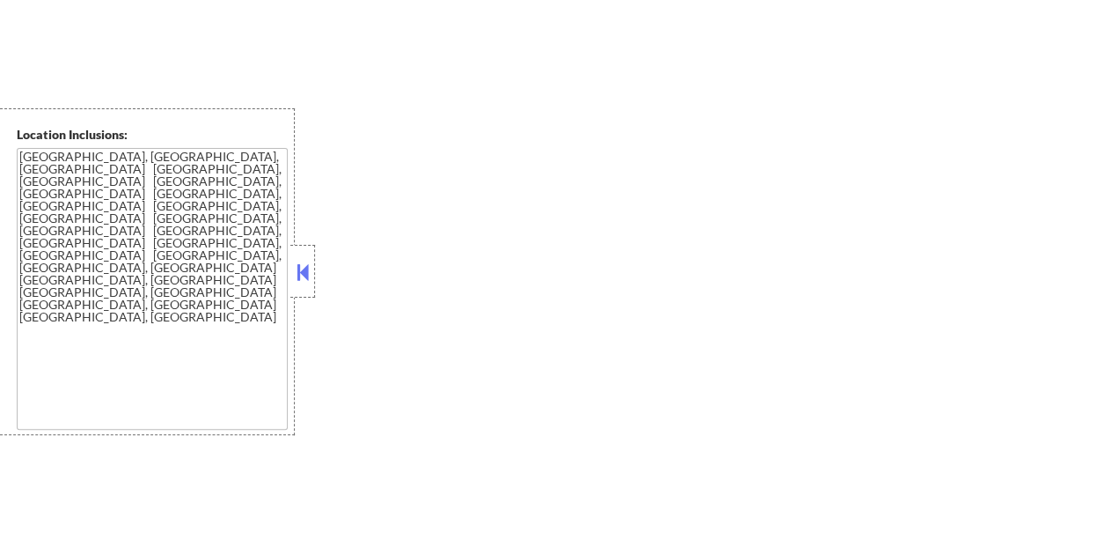
select select ""pending""
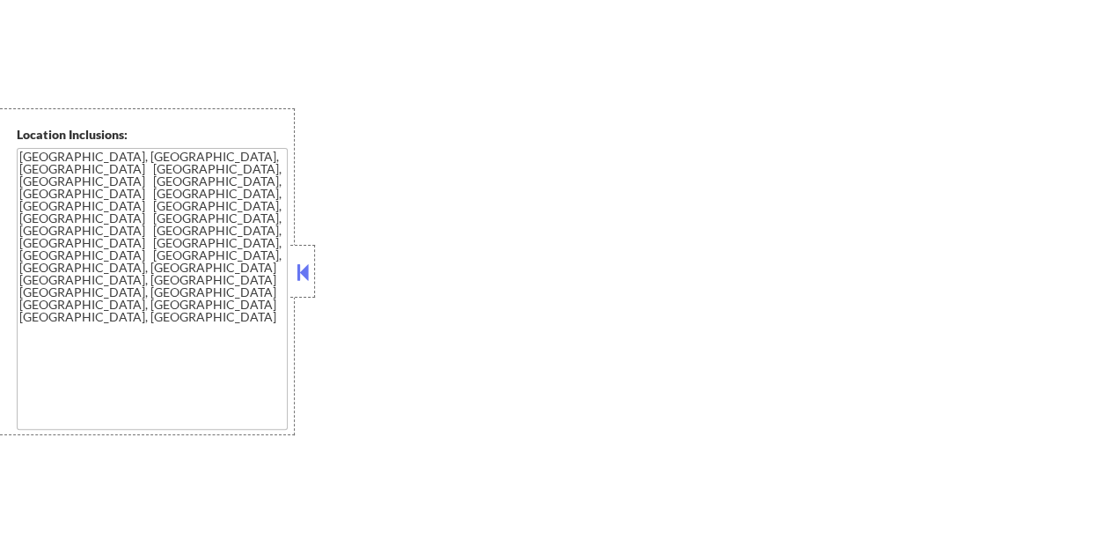
select select ""pending""
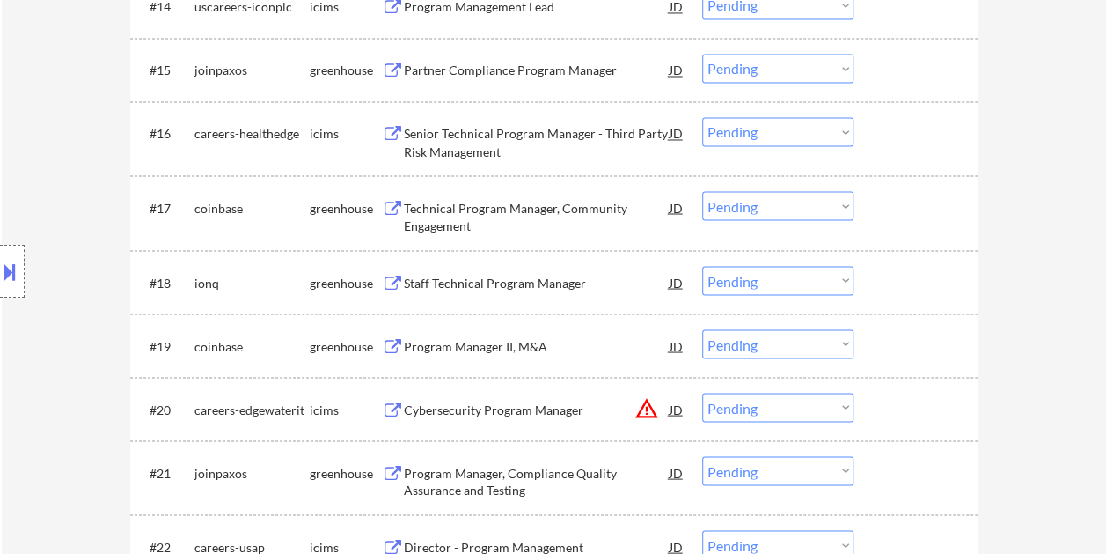
scroll to position [1450, 0]
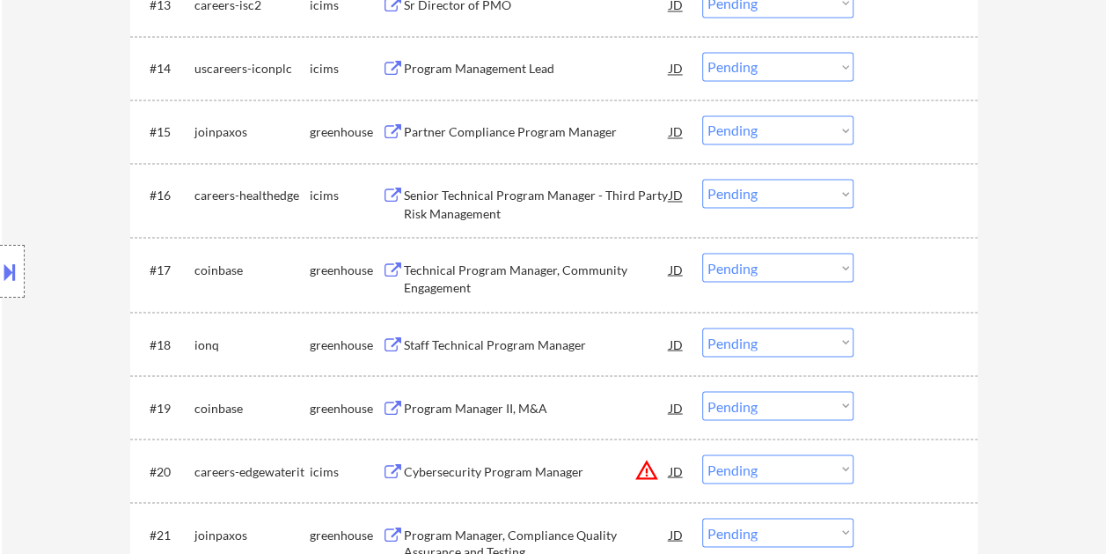
select select ""pending""
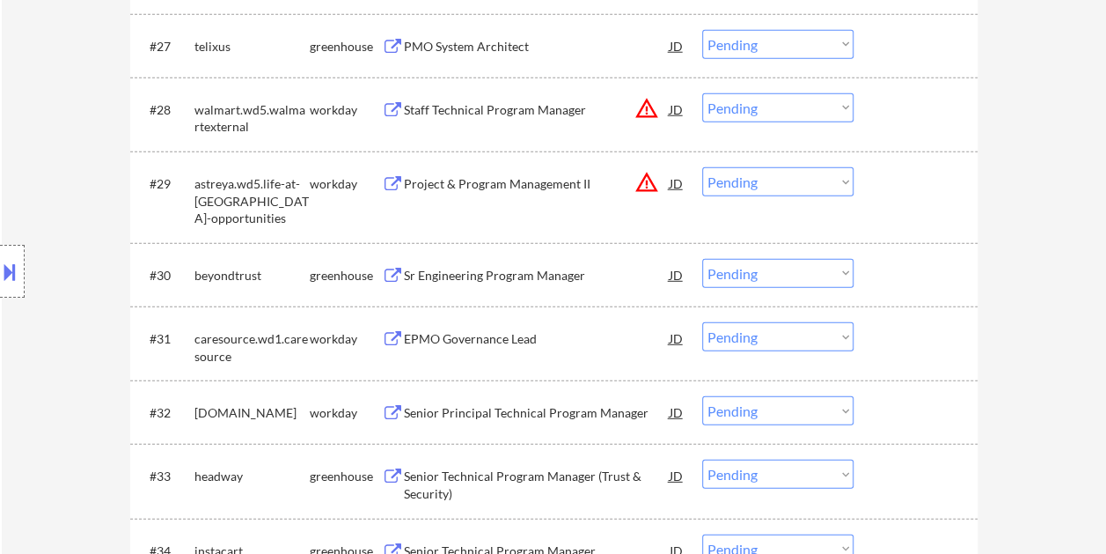
scroll to position [2376, 0]
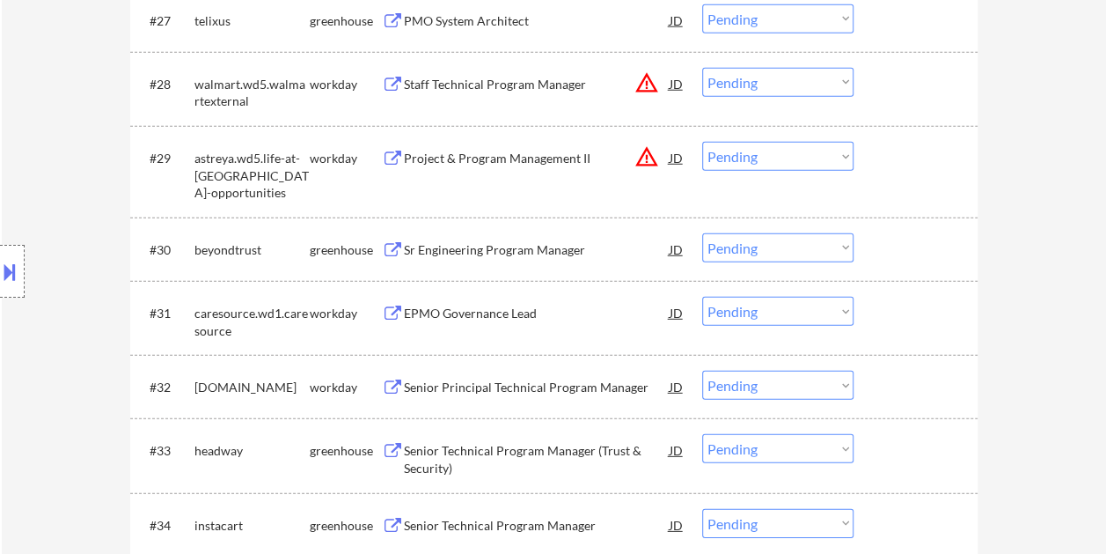
click at [902, 246] on div at bounding box center [917, 249] width 77 height 32
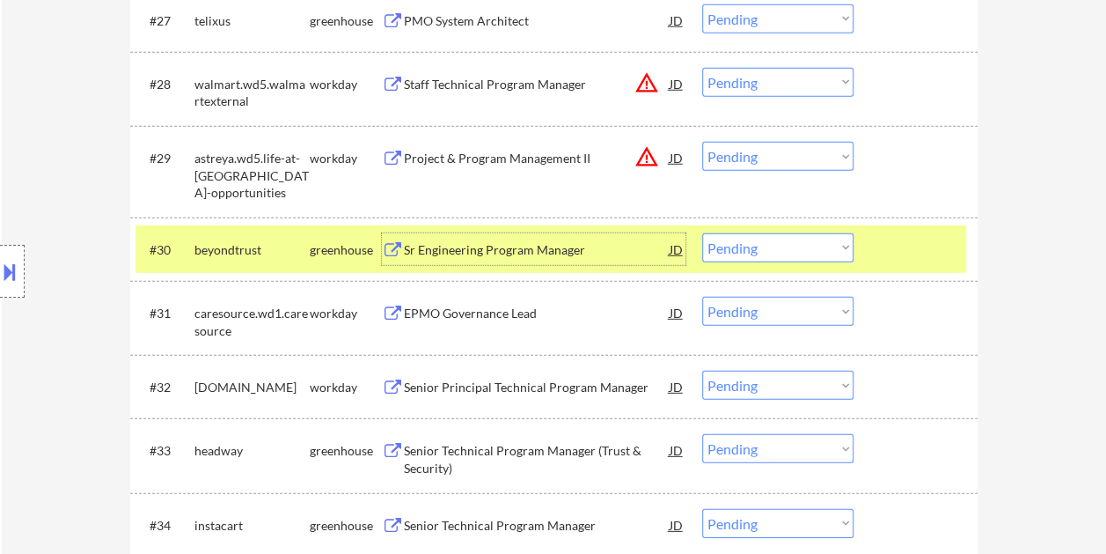
click at [602, 241] on div "Sr Engineering Program Manager" at bounding box center [537, 250] width 266 height 18
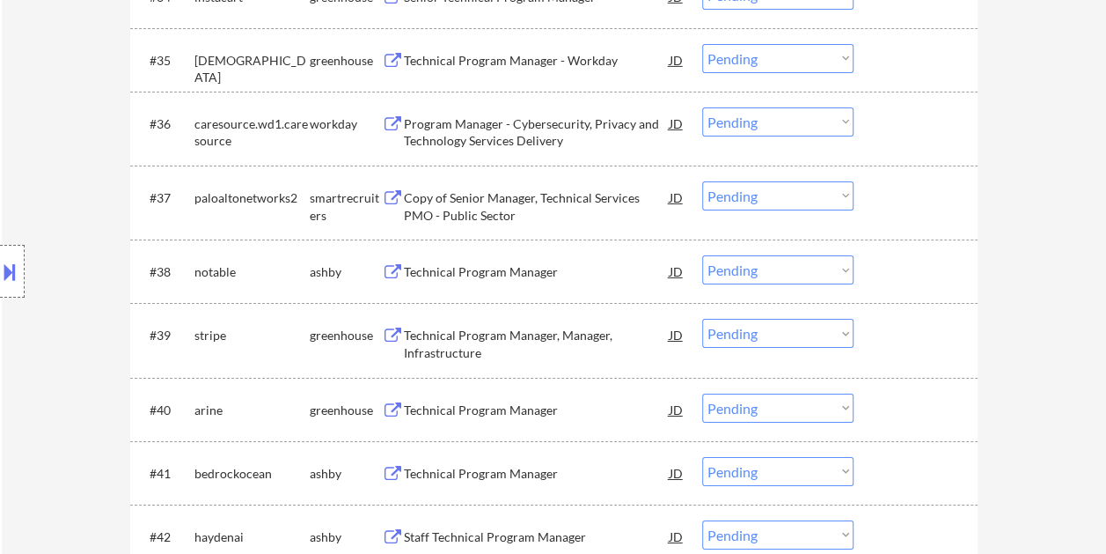
scroll to position [2992, 0]
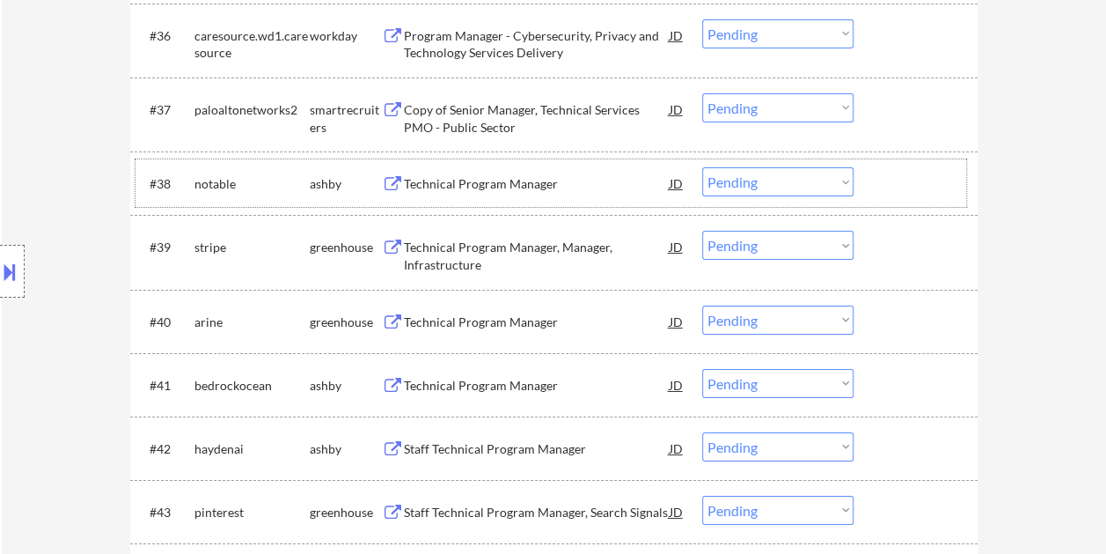
click at [884, 176] on div at bounding box center [917, 183] width 77 height 32
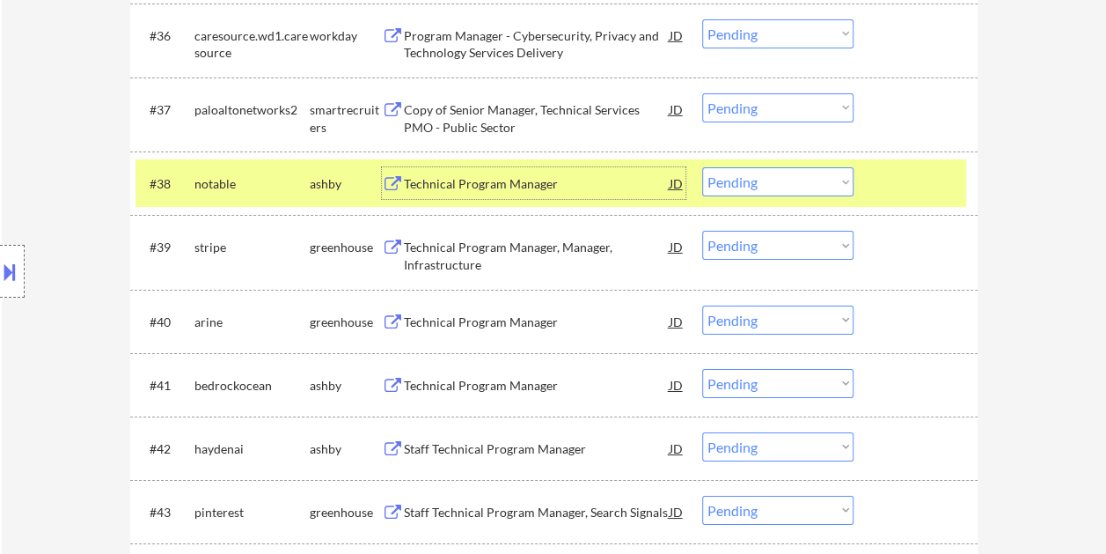
click at [602, 192] on div "Technical Program Manager" at bounding box center [537, 184] width 266 height 18
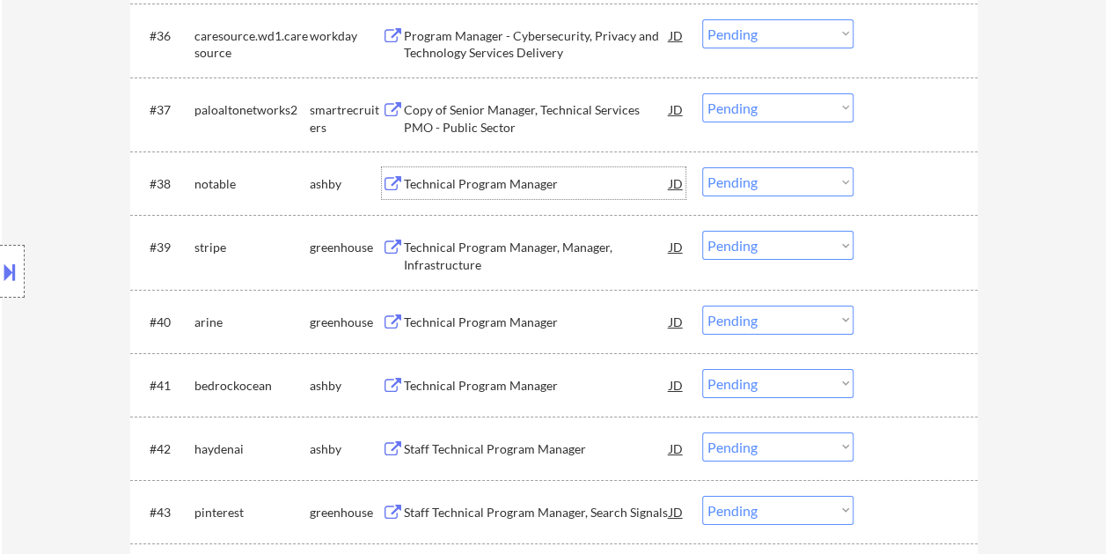
drag, startPoint x: 942, startPoint y: 182, endPoint x: 890, endPoint y: 180, distance: 52.0
click at [936, 181] on div at bounding box center [917, 183] width 77 height 32
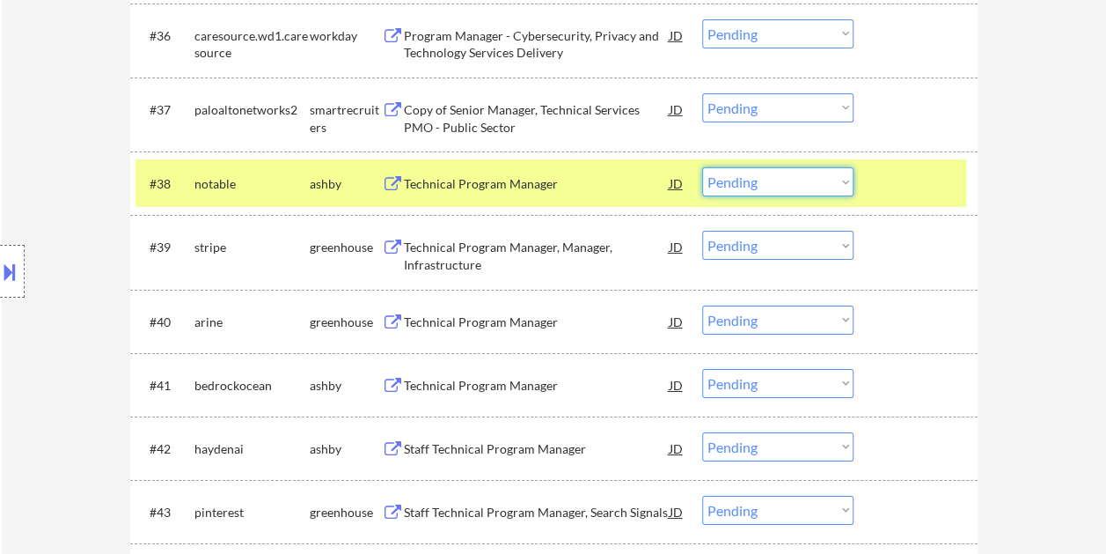
click at [833, 180] on select "Choose an option... Pending Applied Excluded (Questions) Excluded (Expired) Exc…" at bounding box center [777, 181] width 151 height 29
click at [702, 167] on select "Choose an option... Pending Applied Excluded (Questions) Excluded (Expired) Exc…" at bounding box center [777, 181] width 151 height 29
select select ""pending""
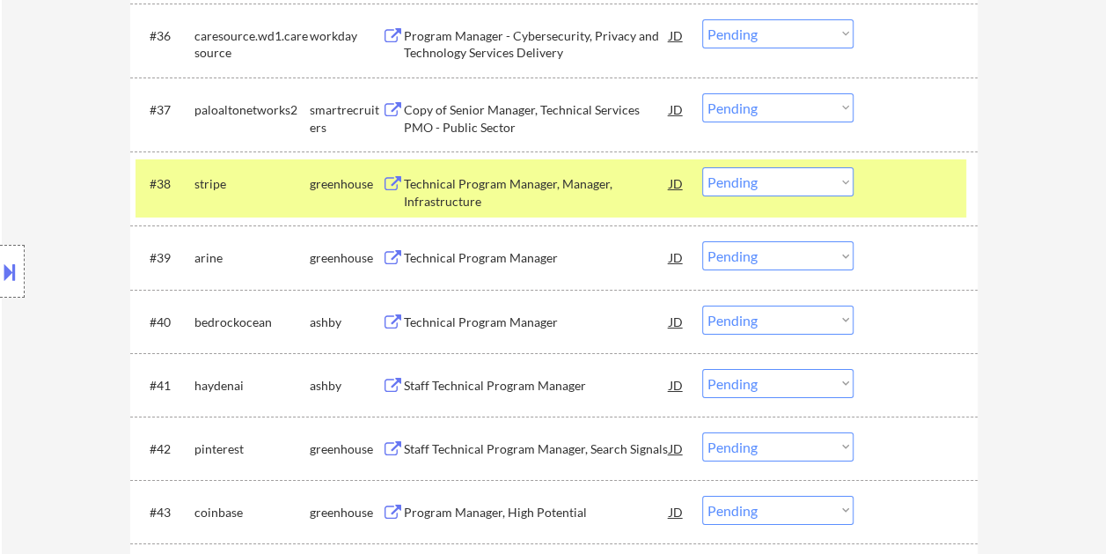
click at [933, 176] on div at bounding box center [917, 183] width 77 height 32
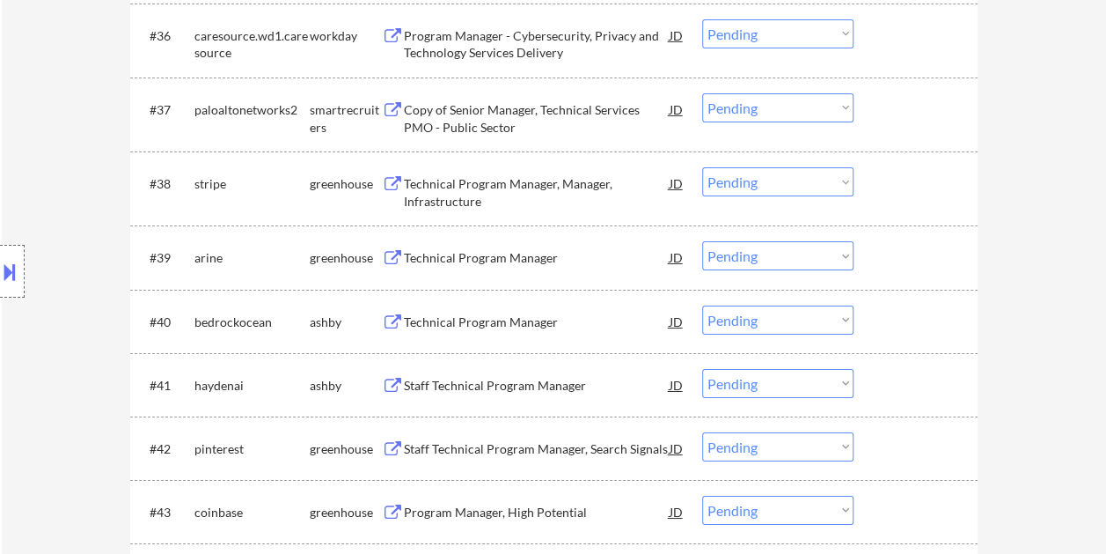
drag, startPoint x: 950, startPoint y: 187, endPoint x: 562, endPoint y: 201, distance: 387.5
click at [949, 187] on div at bounding box center [917, 183] width 77 height 32
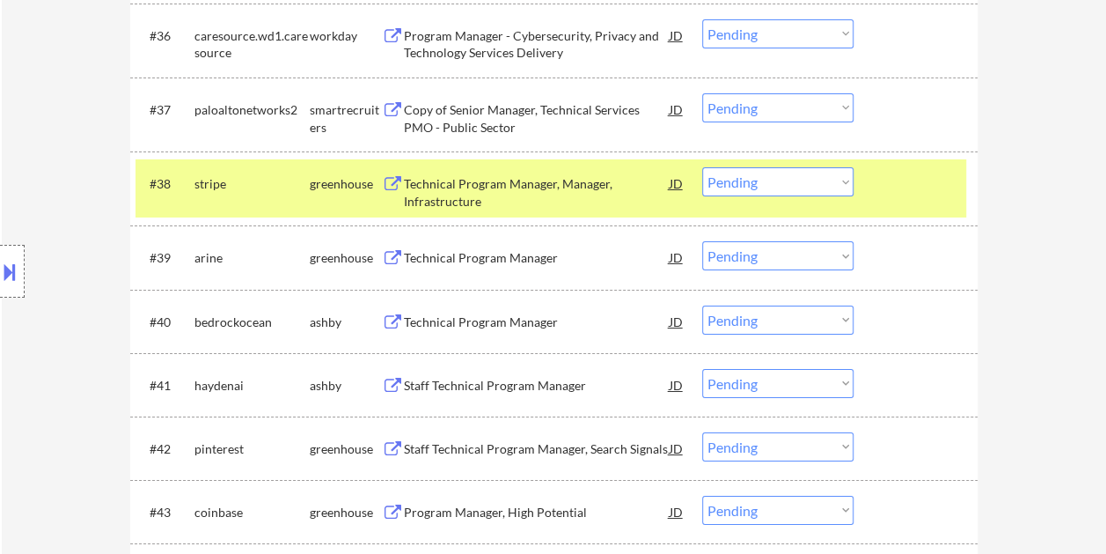
click at [508, 202] on div "Technical Program Manager, Manager, Infrastructure" at bounding box center [537, 192] width 266 height 34
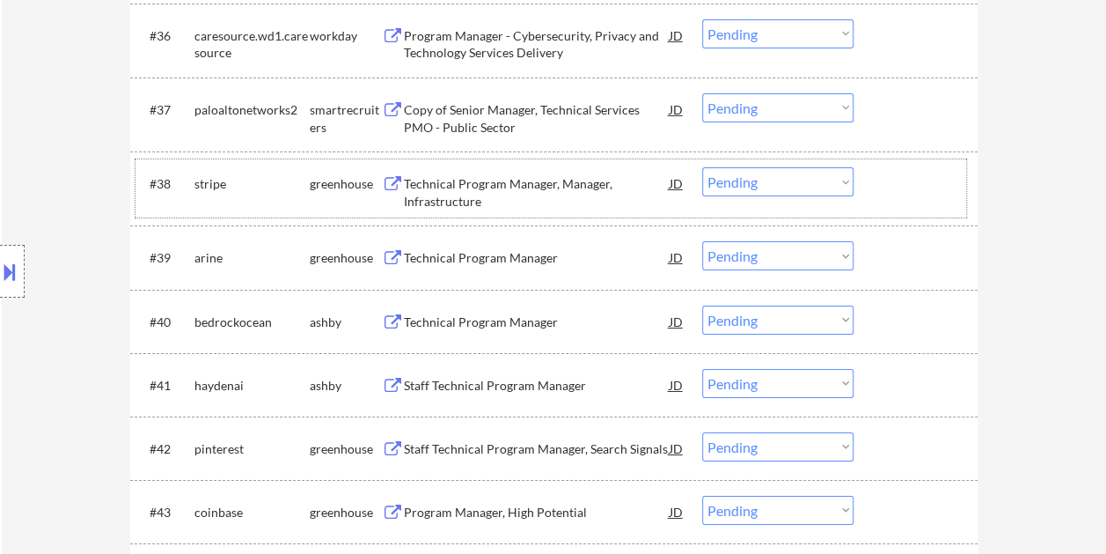
click at [917, 174] on div at bounding box center [917, 183] width 77 height 32
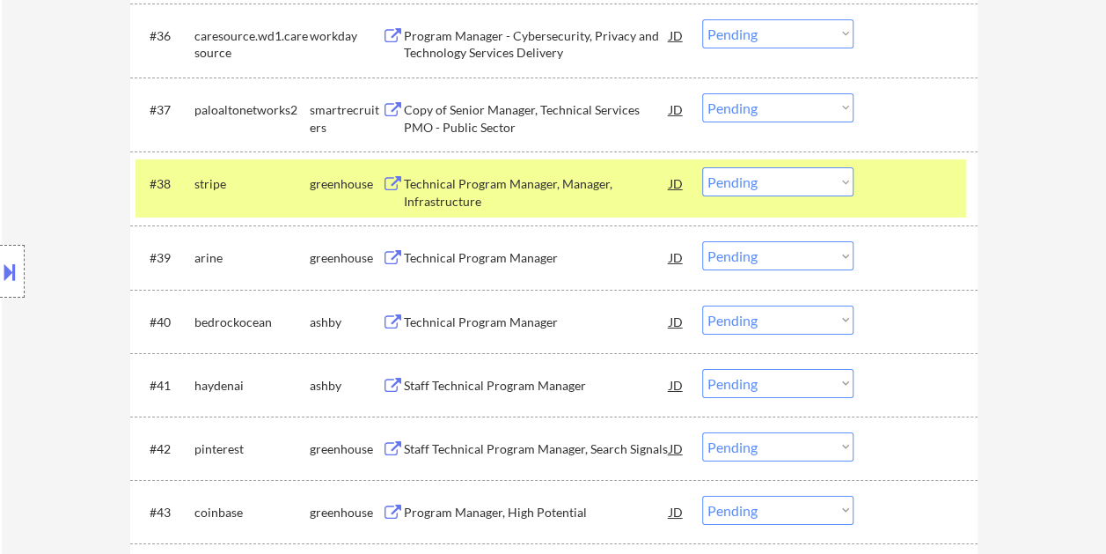
click at [917, 174] on div at bounding box center [917, 183] width 77 height 32
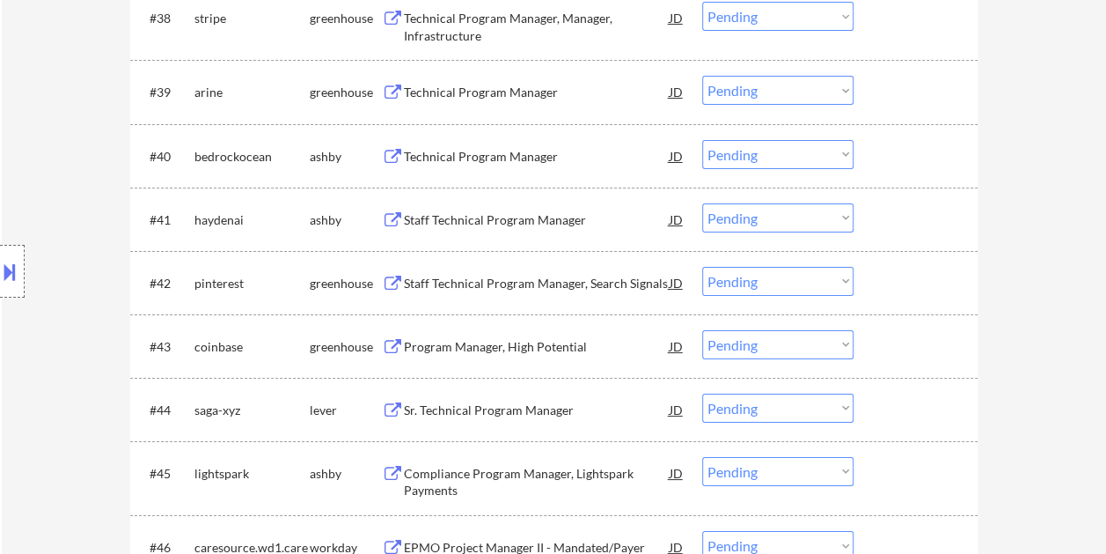
scroll to position [3168, 0]
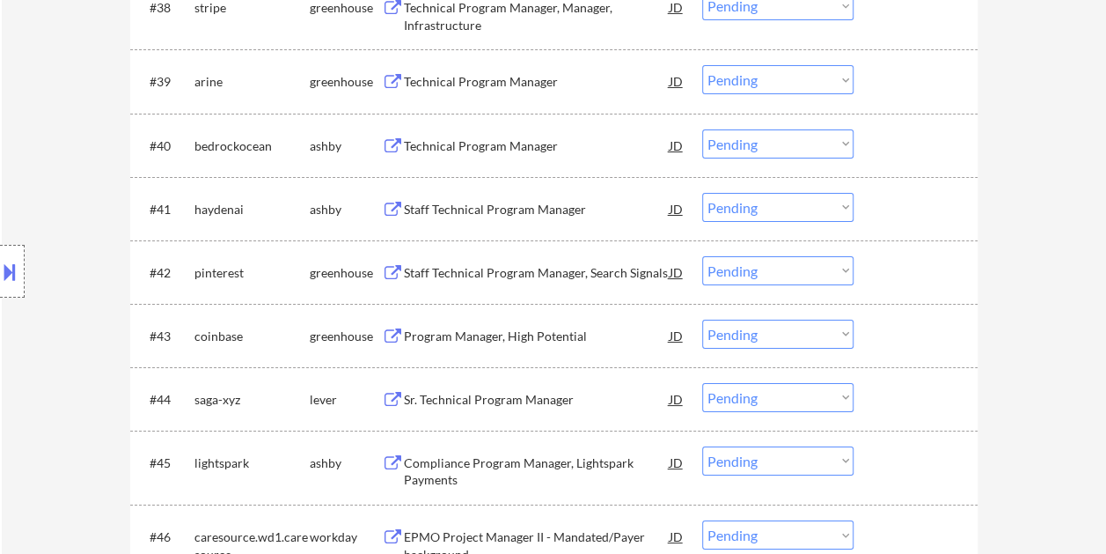
click at [900, 151] on div at bounding box center [917, 145] width 77 height 32
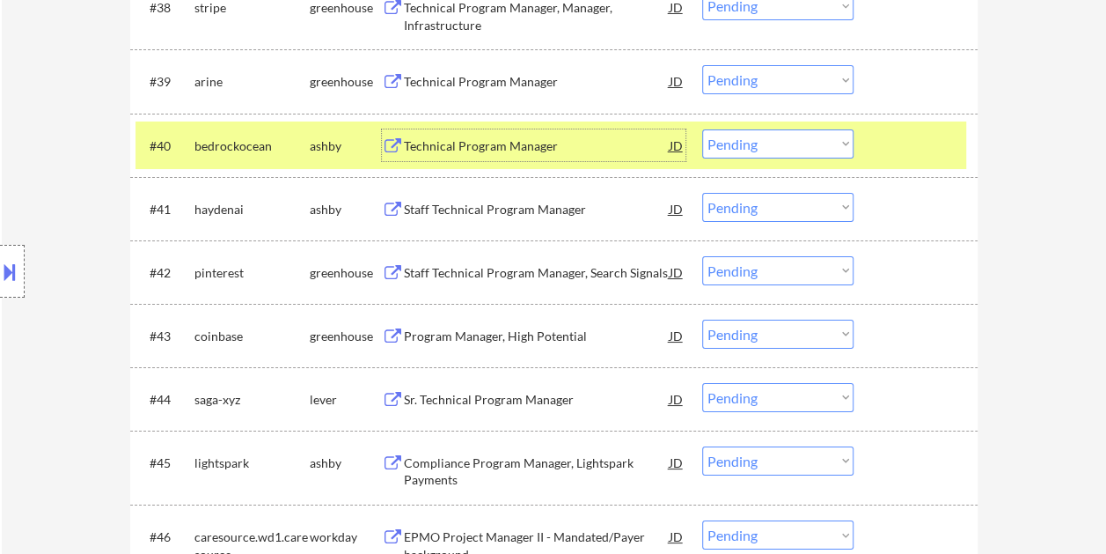
click at [531, 141] on div "Technical Program Manager" at bounding box center [537, 146] width 266 height 18
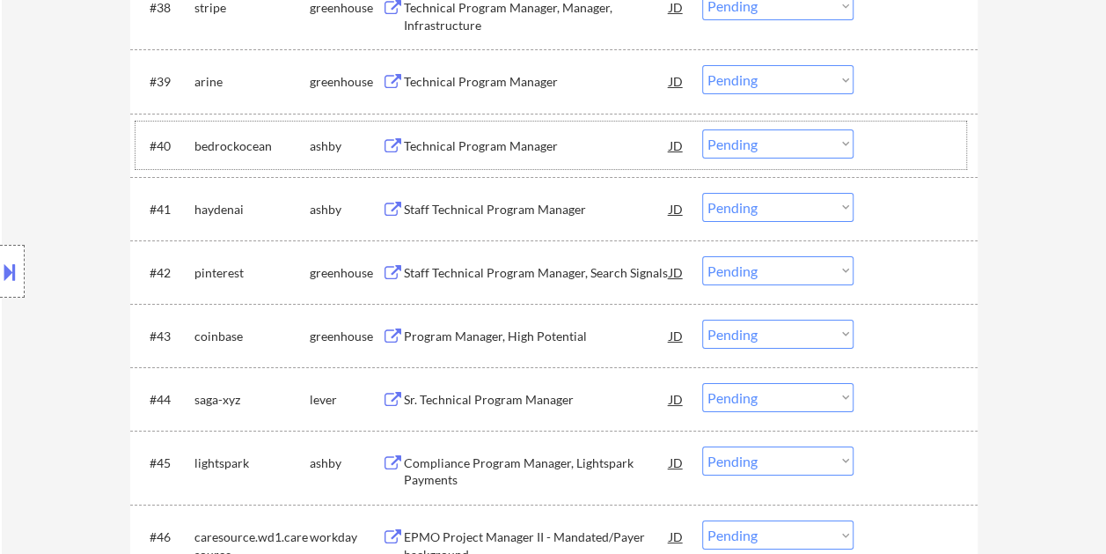
click at [898, 141] on div at bounding box center [917, 145] width 77 height 32
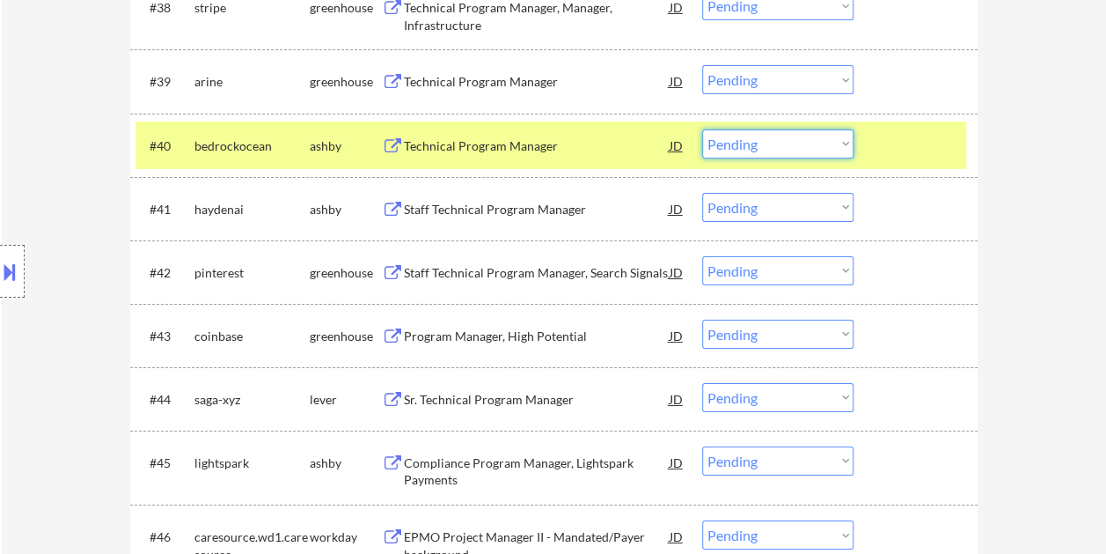
click at [843, 143] on select "Choose an option... Pending Applied Excluded (Questions) Excluded (Expired) Exc…" at bounding box center [777, 143] width 151 height 29
click at [702, 129] on select "Choose an option... Pending Applied Excluded (Questions) Excluded (Expired) Exc…" at bounding box center [777, 143] width 151 height 29
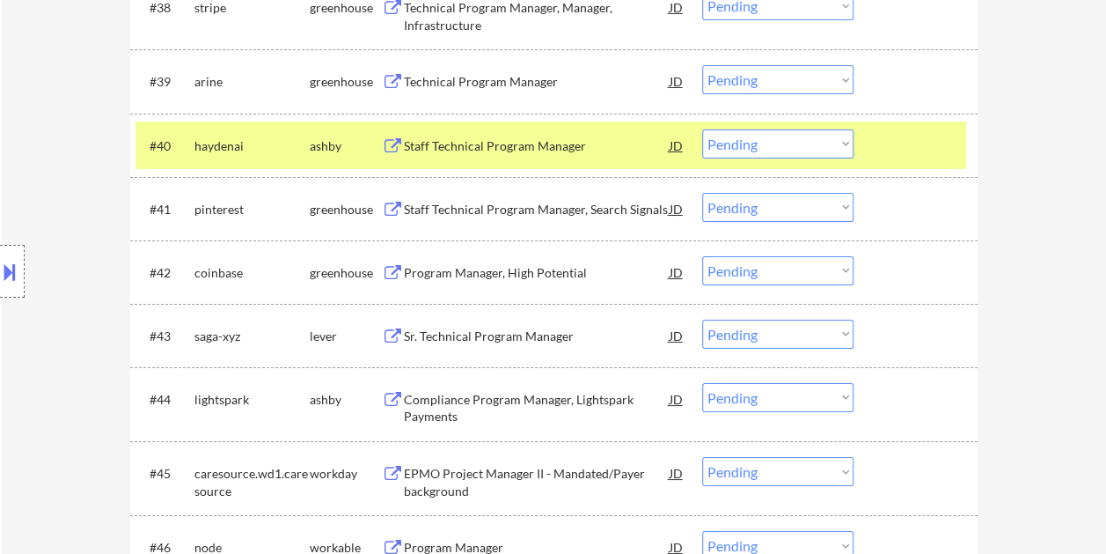
click at [893, 138] on div at bounding box center [917, 145] width 77 height 32
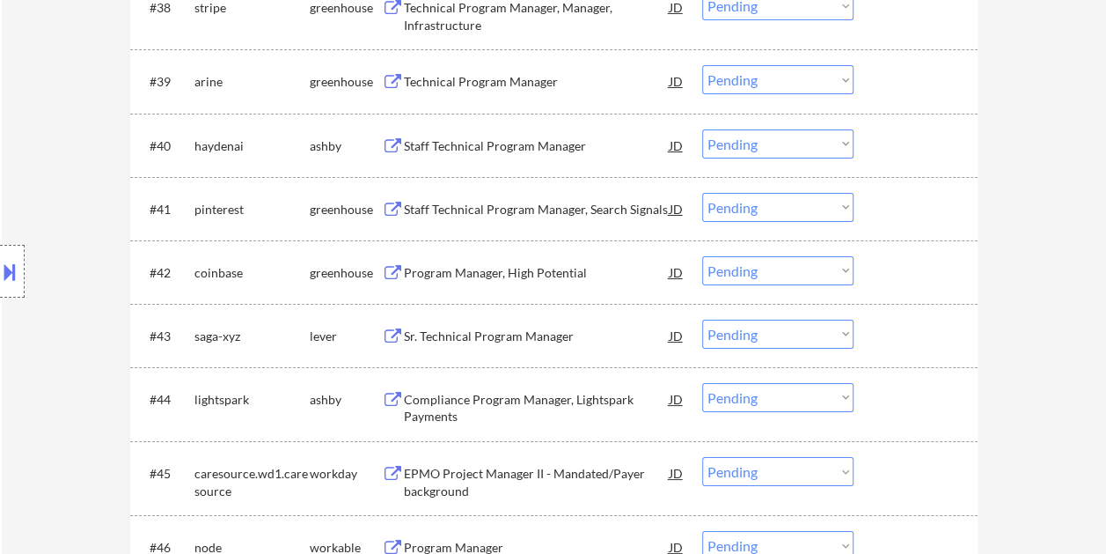
drag, startPoint x: 931, startPoint y: 125, endPoint x: 917, endPoint y: 126, distance: 14.1
click at [932, 125] on div "#40 haydenai ashby Staff Technical Program Manager JD Choose an option... Pendi…" at bounding box center [551, 145] width 831 height 48
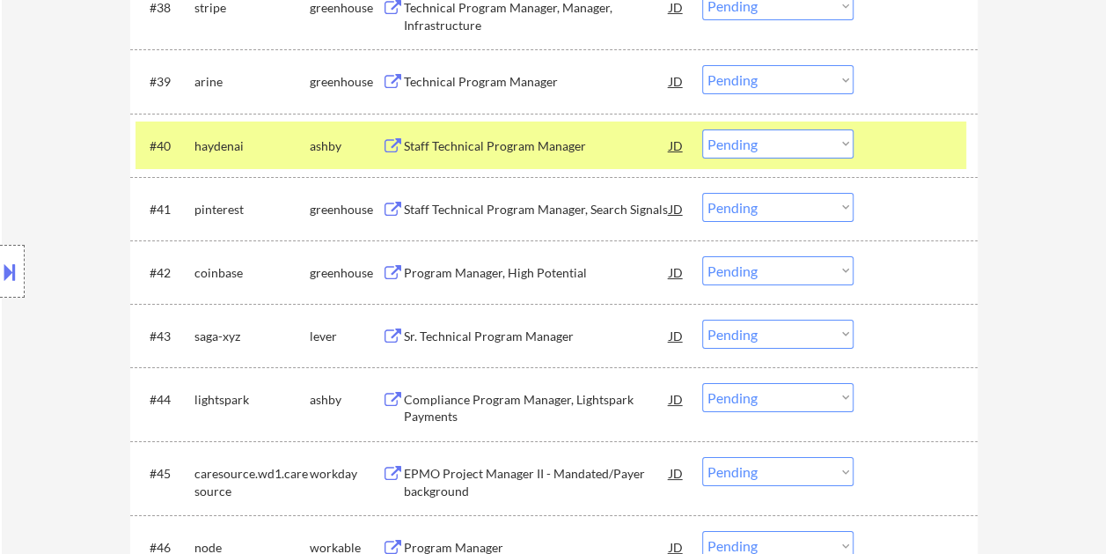
click at [568, 143] on div "Staff Technical Program Manager" at bounding box center [537, 146] width 266 height 18
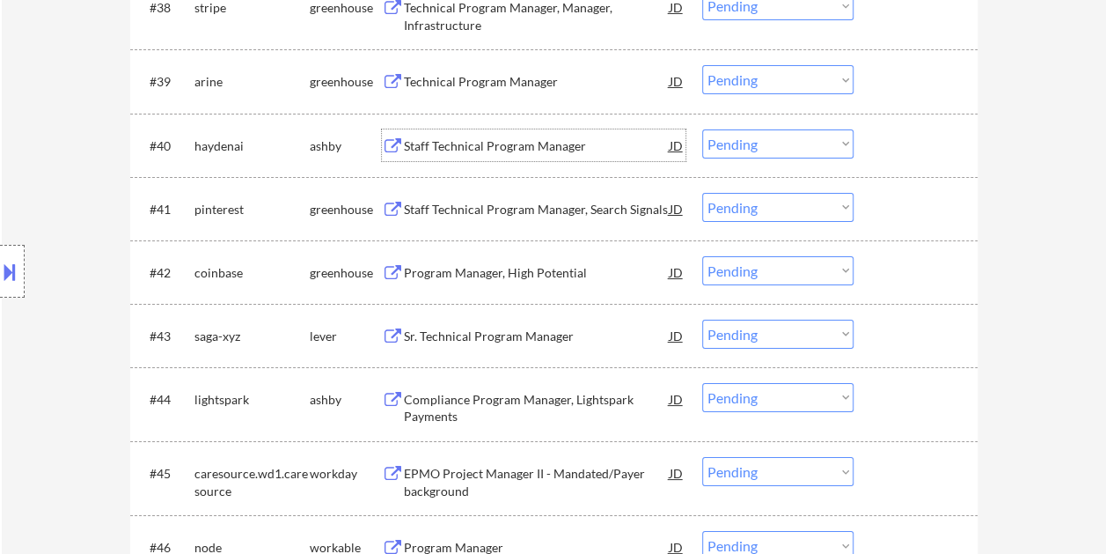
drag, startPoint x: 901, startPoint y: 132, endPoint x: 892, endPoint y: 134, distance: 9.0
click at [899, 132] on div at bounding box center [917, 145] width 77 height 32
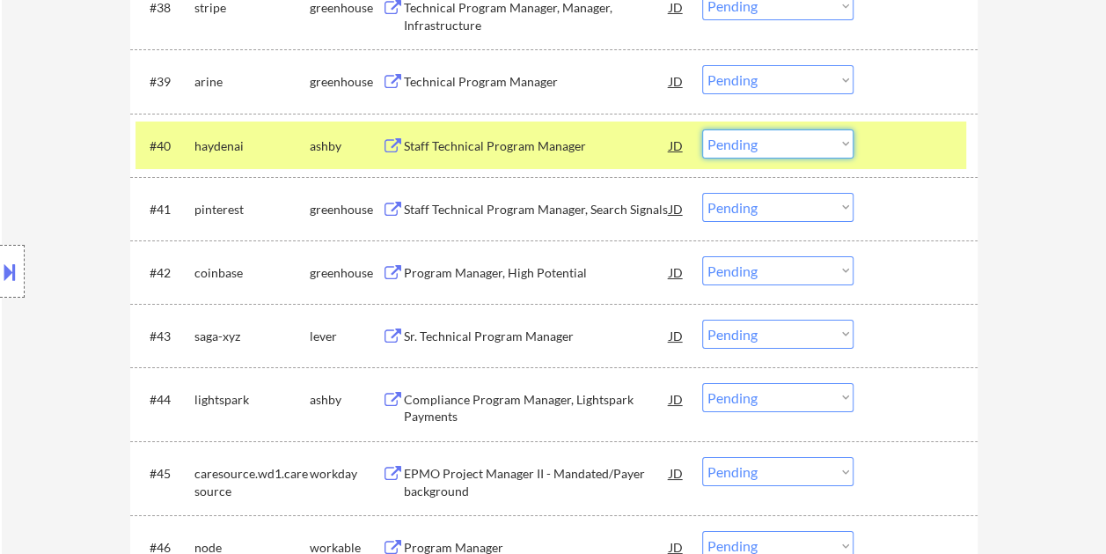
click at [839, 145] on select "Choose an option... Pending Applied Excluded (Questions) Excluded (Expired) Exc…" at bounding box center [777, 143] width 151 height 29
click at [702, 129] on select "Choose an option... Pending Applied Excluded (Questions) Excluded (Expired) Exc…" at bounding box center [777, 143] width 151 height 29
select select ""pending""
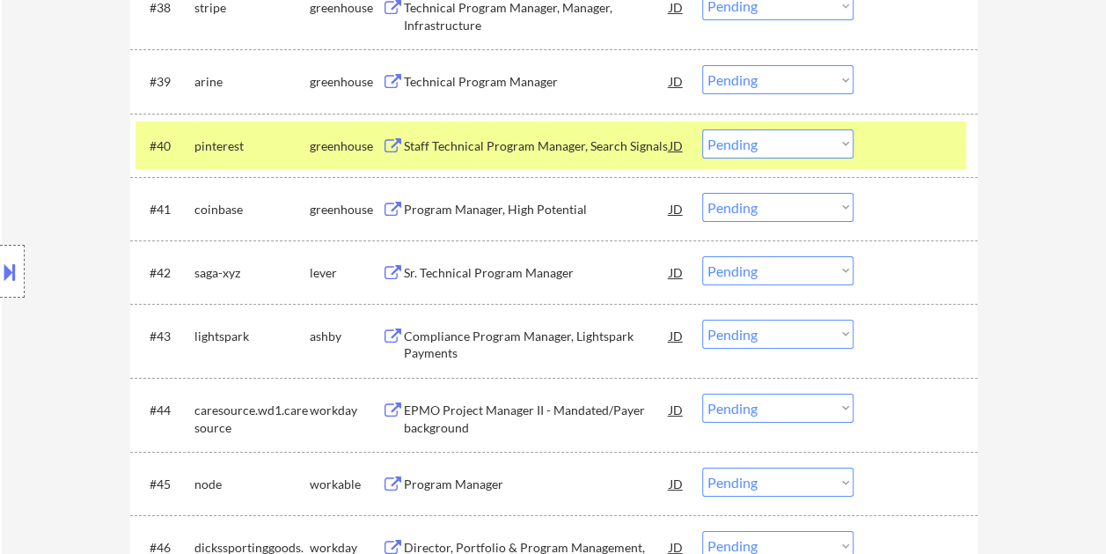
click at [892, 145] on div at bounding box center [917, 145] width 77 height 32
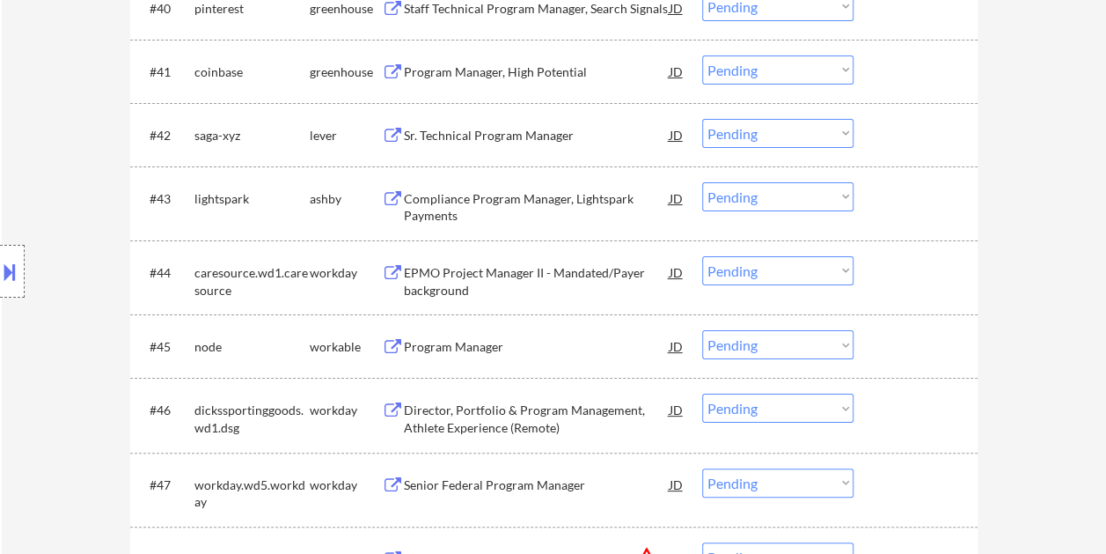
scroll to position [3256, 0]
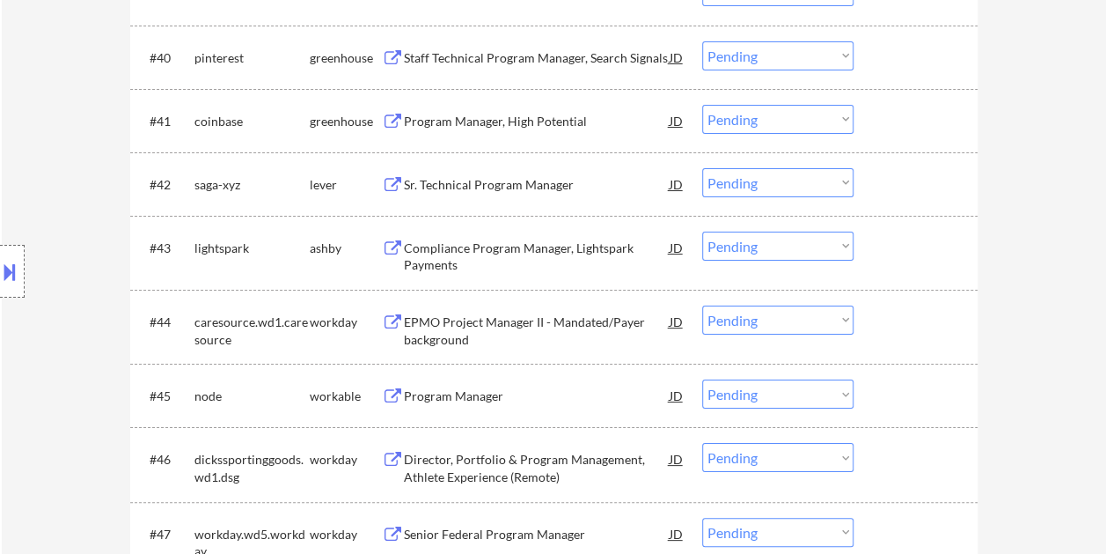
click at [884, 178] on div at bounding box center [917, 184] width 77 height 32
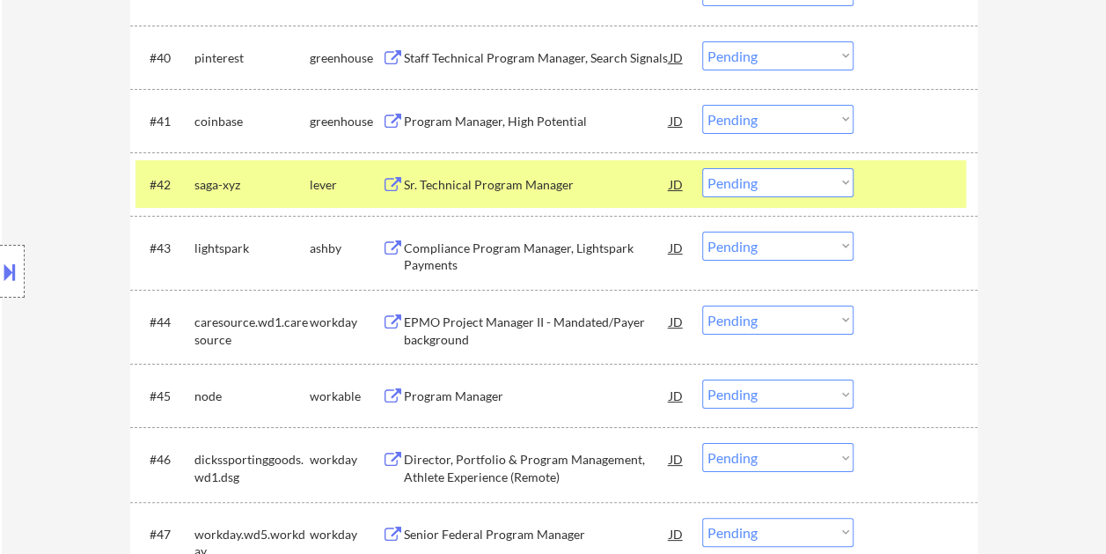
click at [458, 180] on div "Sr. Technical Program Manager" at bounding box center [537, 185] width 266 height 18
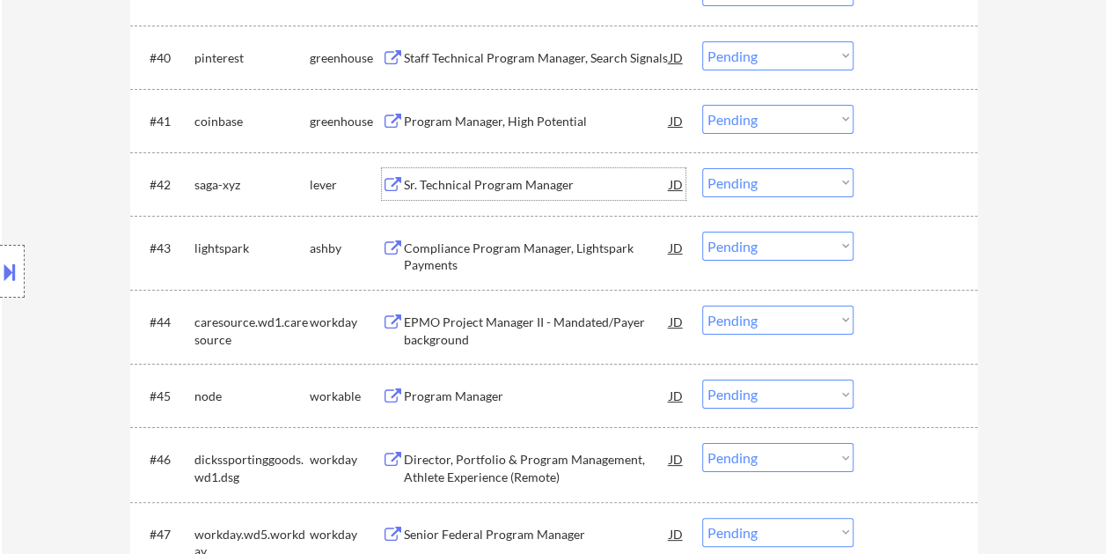
click at [887, 183] on div at bounding box center [917, 184] width 77 height 32
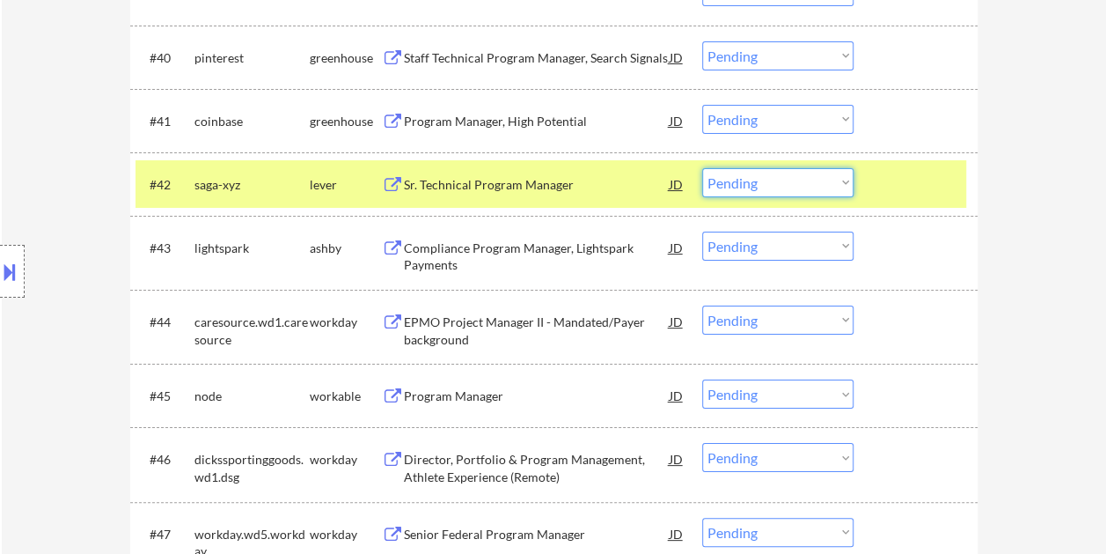
click at [811, 174] on select "Choose an option... Pending Applied Excluded (Questions) Excluded (Expired) Exc…" at bounding box center [777, 182] width 151 height 29
click at [702, 168] on select "Choose an option... Pending Applied Excluded (Questions) Excluded (Expired) Exc…" at bounding box center [777, 182] width 151 height 29
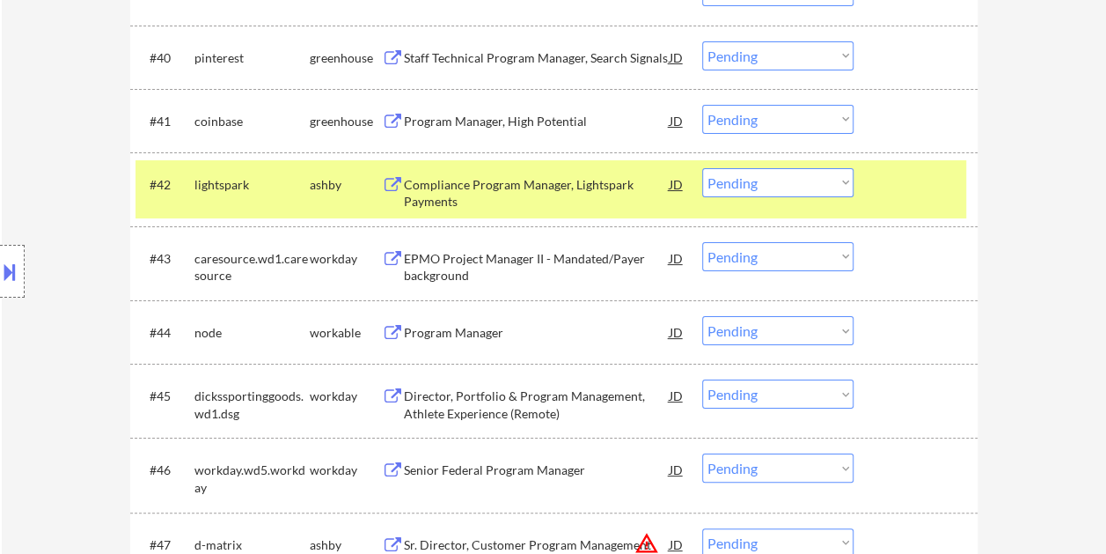
click at [883, 183] on div at bounding box center [917, 184] width 77 height 32
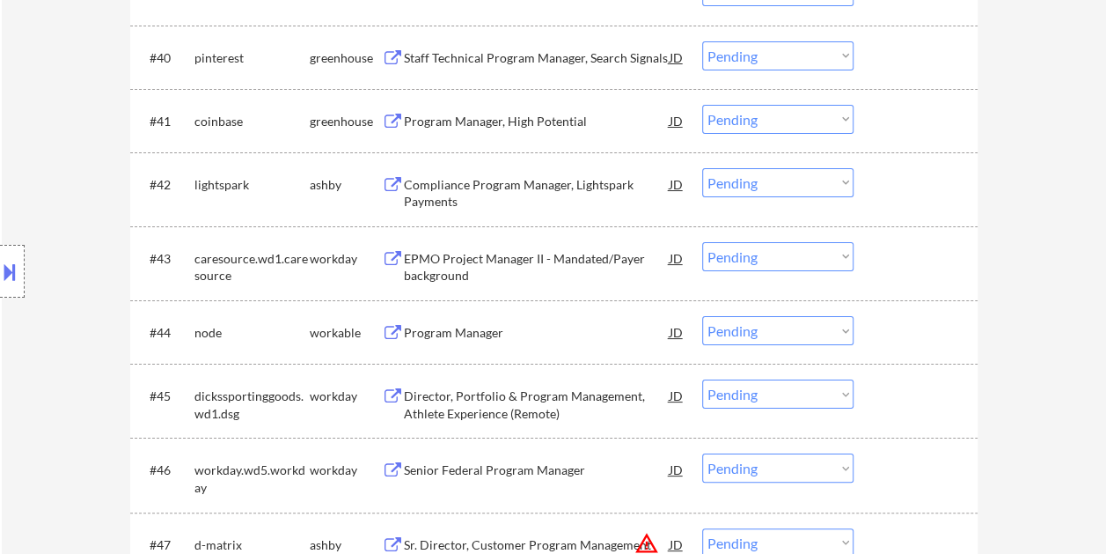
click at [906, 187] on div at bounding box center [917, 184] width 77 height 32
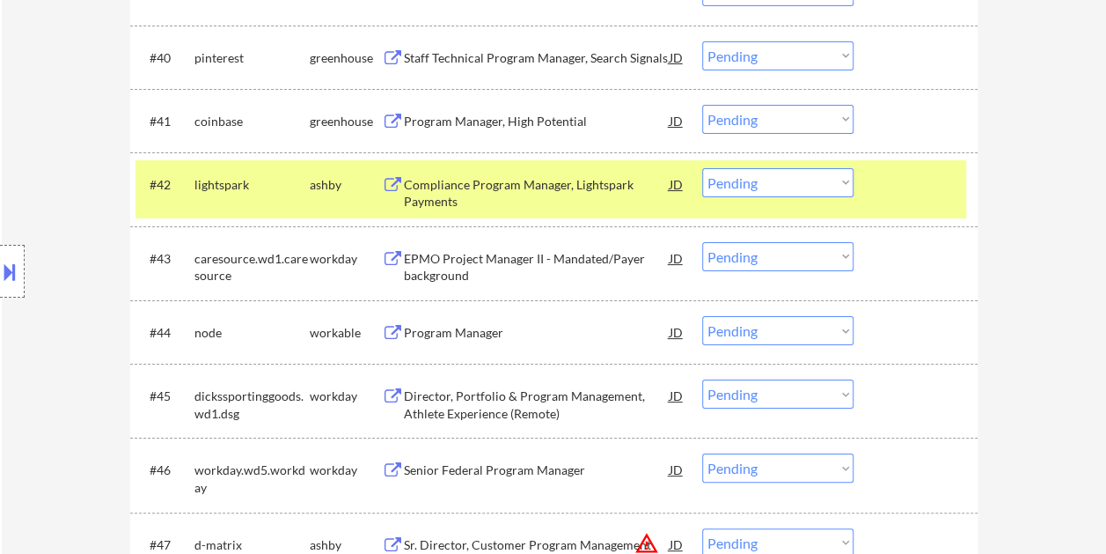
click at [583, 202] on div "Compliance Program Manager, Lightspark Payments" at bounding box center [537, 193] width 266 height 34
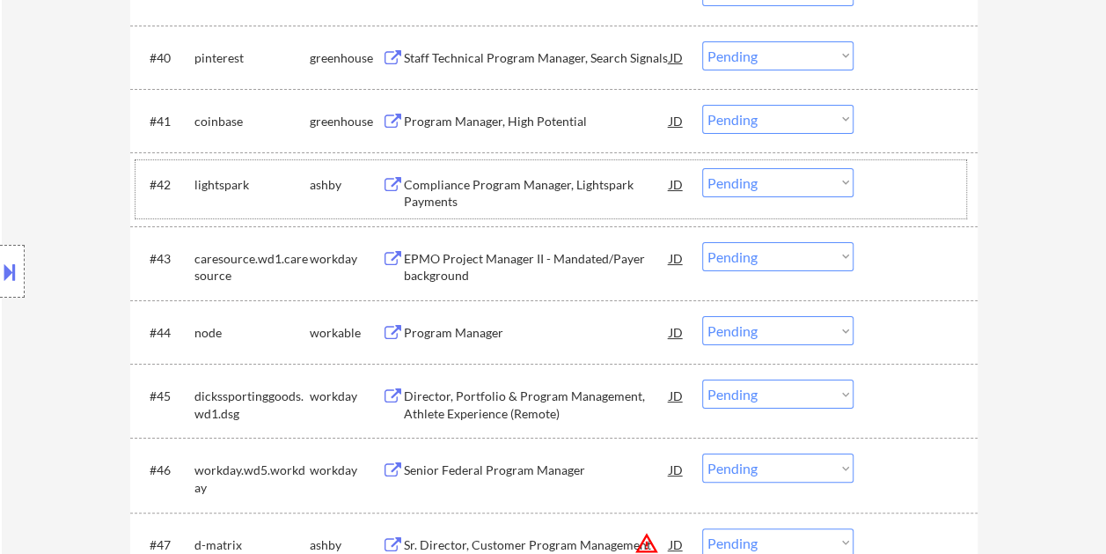
click at [865, 185] on div "#42 lightspark ashby Compliance Program Manager, Lightspark Payments JD Choose …" at bounding box center [551, 189] width 831 height 58
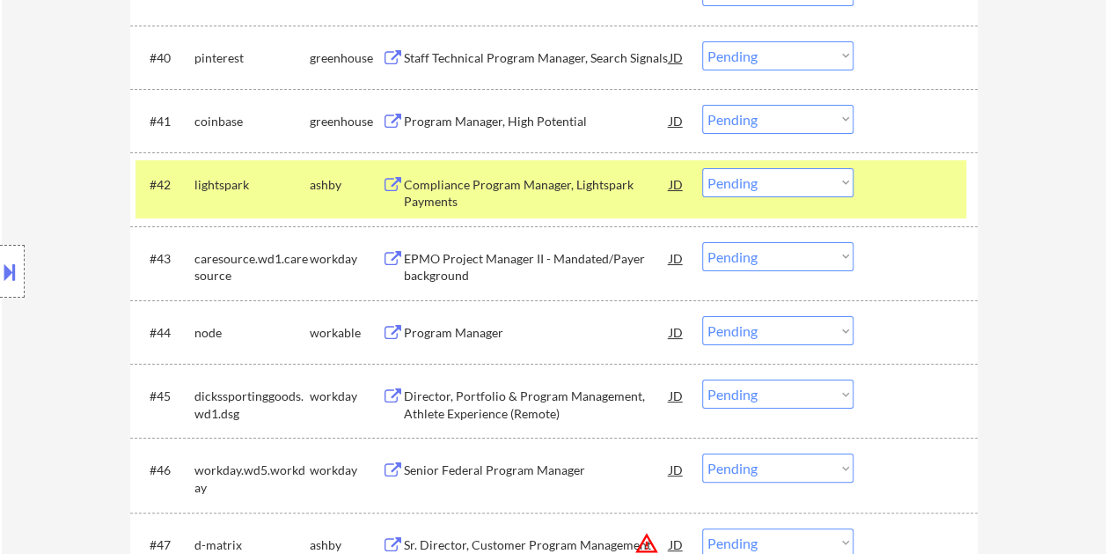
click at [845, 182] on select "Choose an option... Pending Applied Excluded (Questions) Excluded (Expired) Exc…" at bounding box center [777, 182] width 151 height 29
click at [702, 168] on select "Choose an option... Pending Applied Excluded (Questions) Excluded (Expired) Exc…" at bounding box center [777, 182] width 151 height 29
select select ""pending""
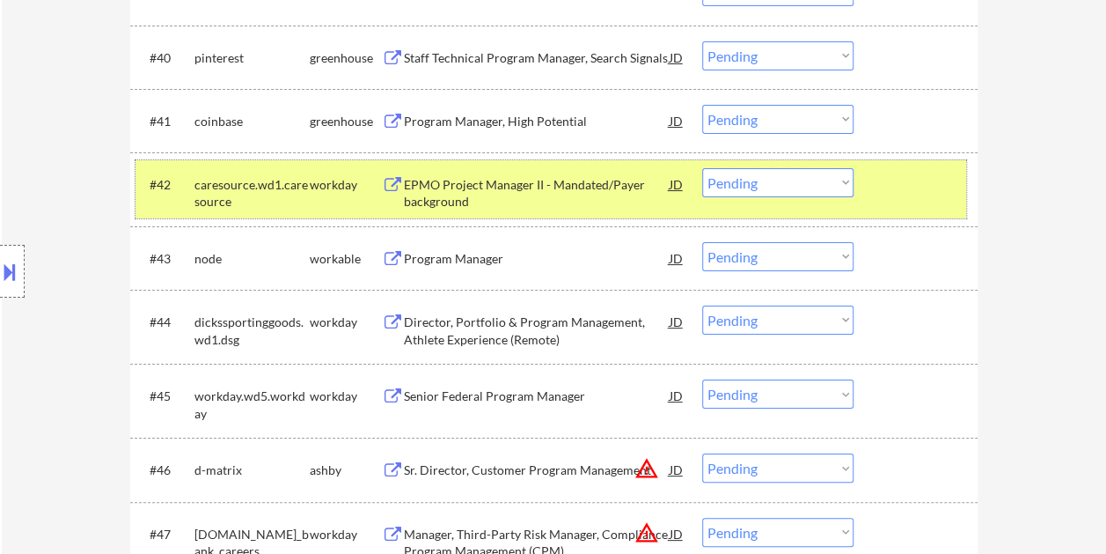
click at [870, 187] on div "#42 caresource.wd1.caresource workday EPMO Project Manager II - Mandated/Payer …" at bounding box center [551, 189] width 831 height 58
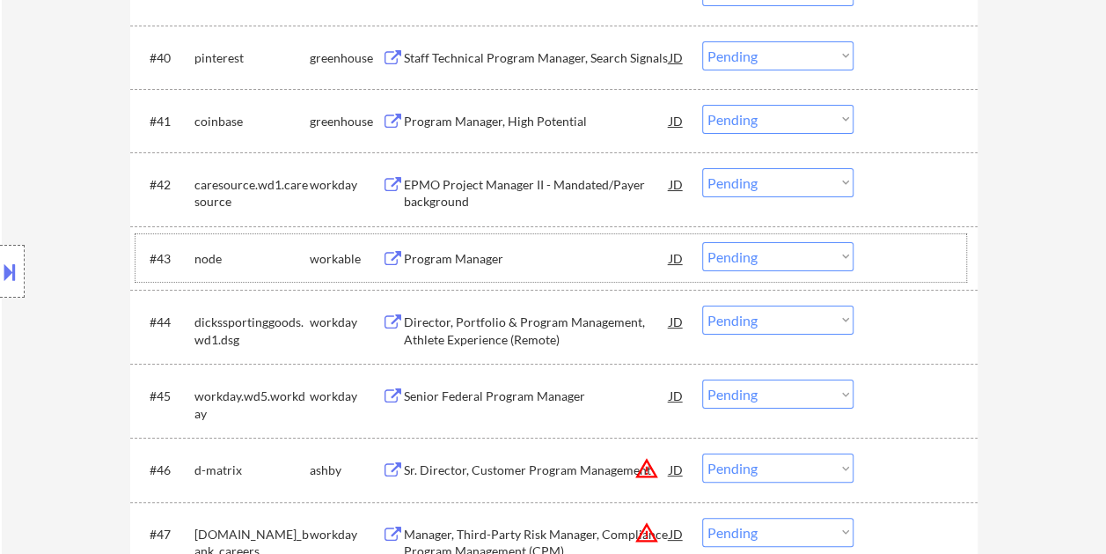
click at [903, 267] on div at bounding box center [917, 258] width 77 height 32
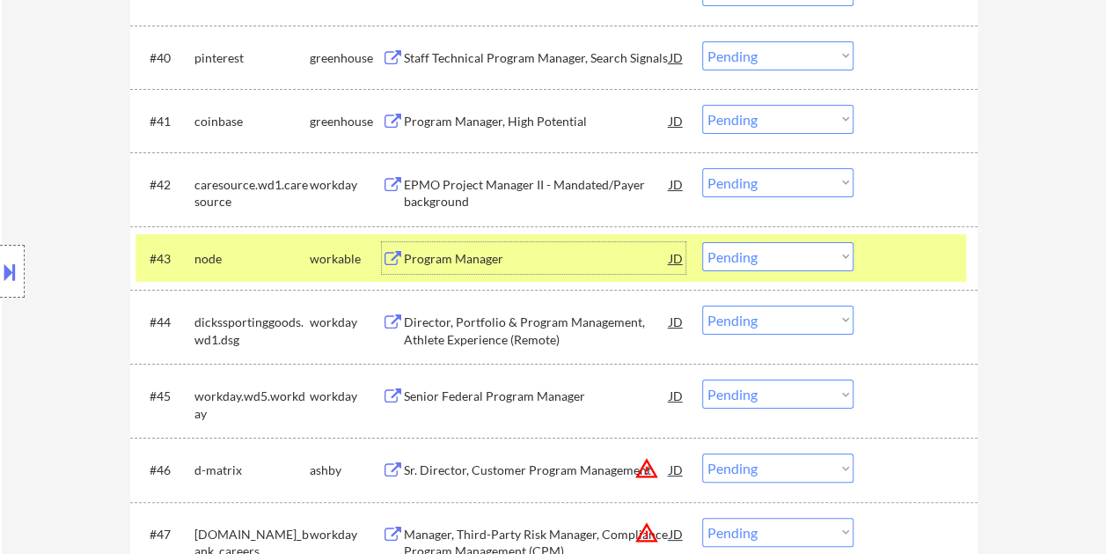
click at [600, 268] on div "Program Manager" at bounding box center [537, 258] width 266 height 32
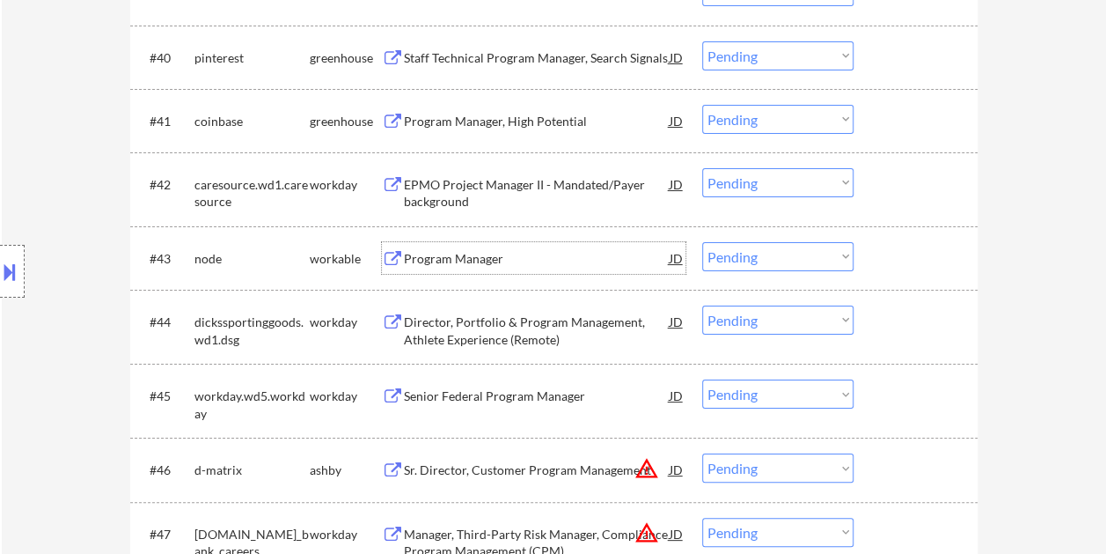
drag, startPoint x: 907, startPoint y: 262, endPoint x: 838, endPoint y: 255, distance: 69.9
click at [904, 262] on div at bounding box center [917, 258] width 77 height 32
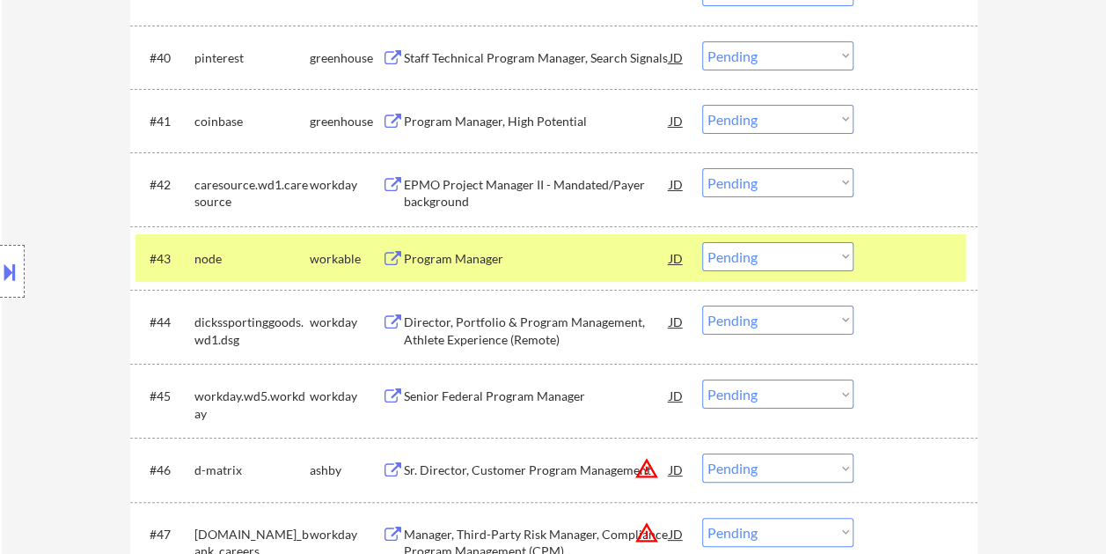
click at [841, 254] on select "Choose an option... Pending Applied Excluded (Questions) Excluded (Expired) Exc…" at bounding box center [777, 256] width 151 height 29
click at [702, 242] on select "Choose an option... Pending Applied Excluded (Questions) Excluded (Expired) Exc…" at bounding box center [777, 256] width 151 height 29
select select ""pending""
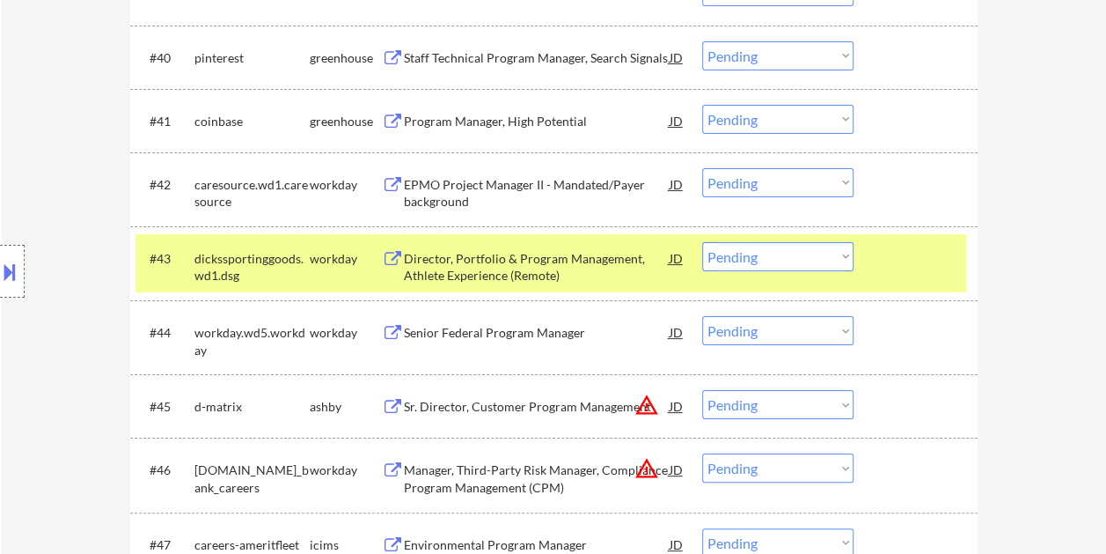
click at [925, 260] on div at bounding box center [917, 258] width 77 height 32
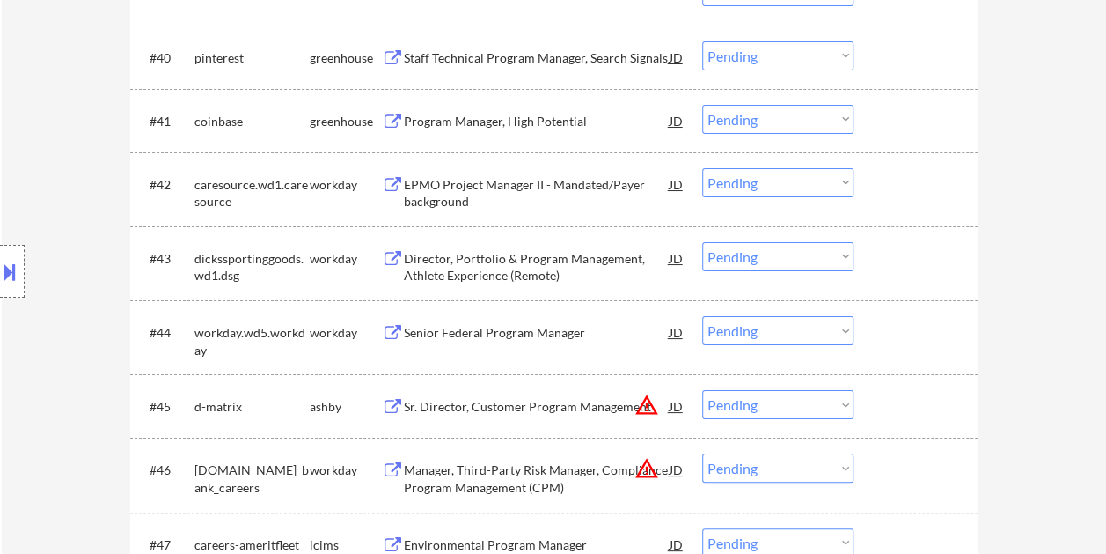
scroll to position [3344, 0]
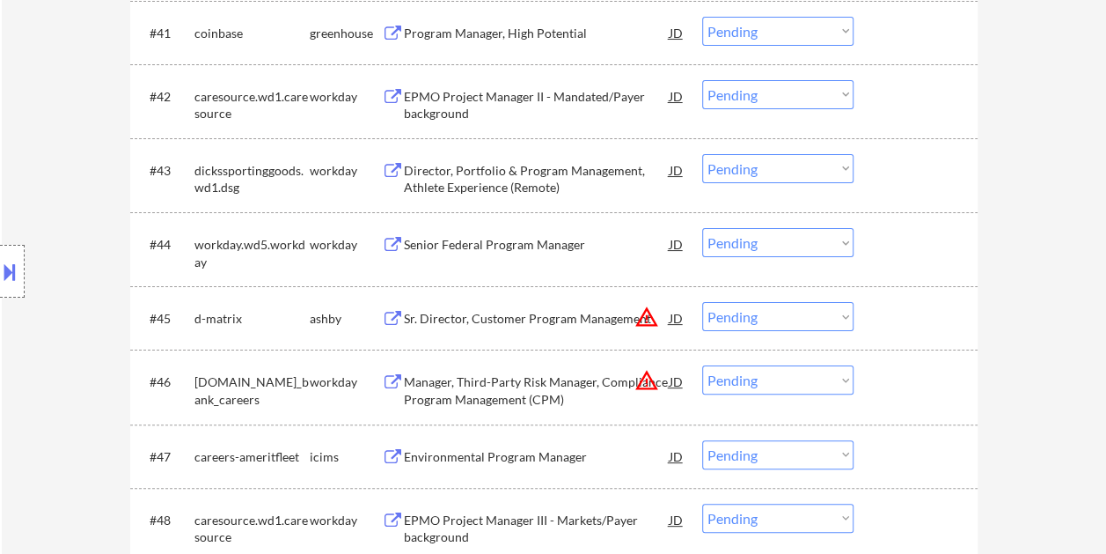
click at [885, 314] on div at bounding box center [917, 318] width 77 height 32
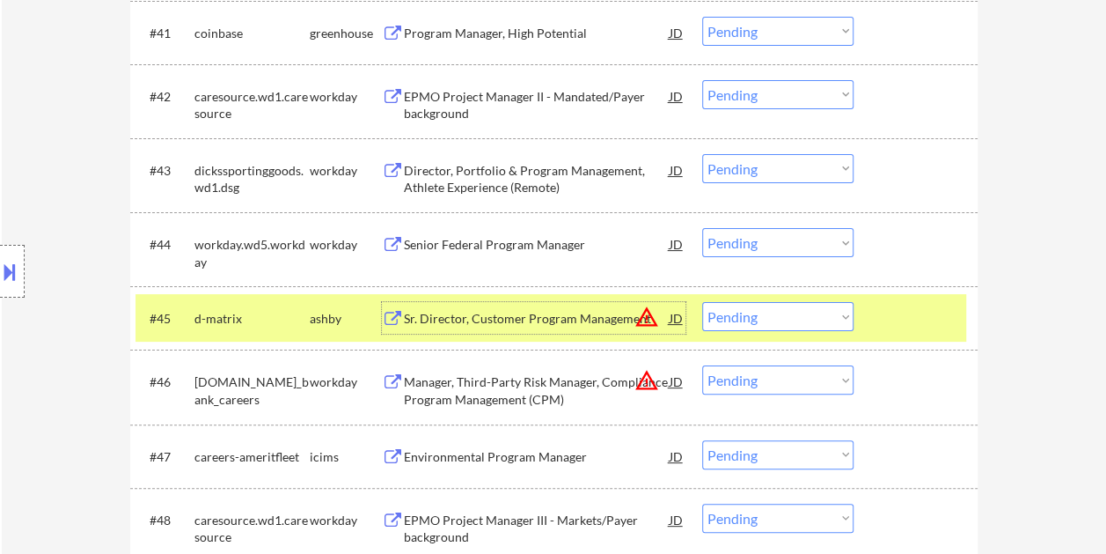
click at [532, 322] on div "Sr. Director, Customer Program Management" at bounding box center [537, 319] width 266 height 18
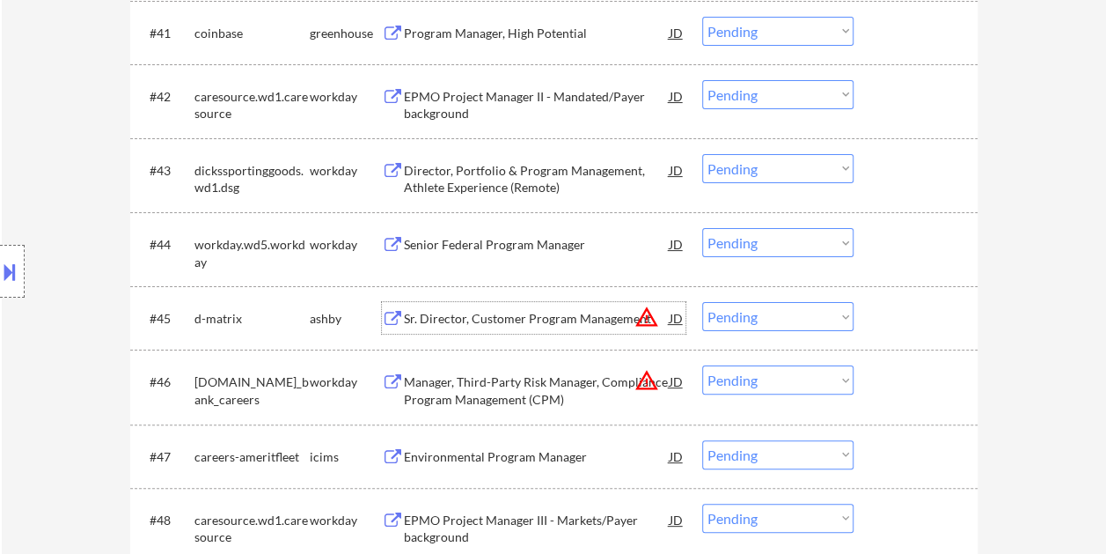
click at [892, 319] on div at bounding box center [917, 318] width 77 height 32
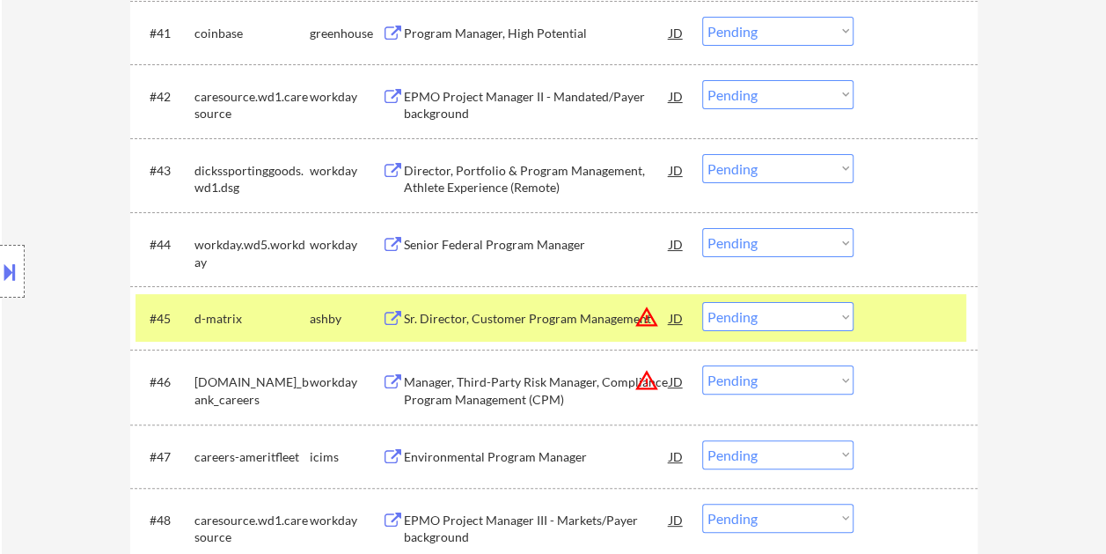
click at [846, 315] on select "Choose an option... Pending Applied Excluded (Questions) Excluded (Expired) Exc…" at bounding box center [777, 316] width 151 height 29
click at [702, 302] on select "Choose an option... Pending Applied Excluded (Questions) Excluded (Expired) Exc…" at bounding box center [777, 316] width 151 height 29
select select ""pending""
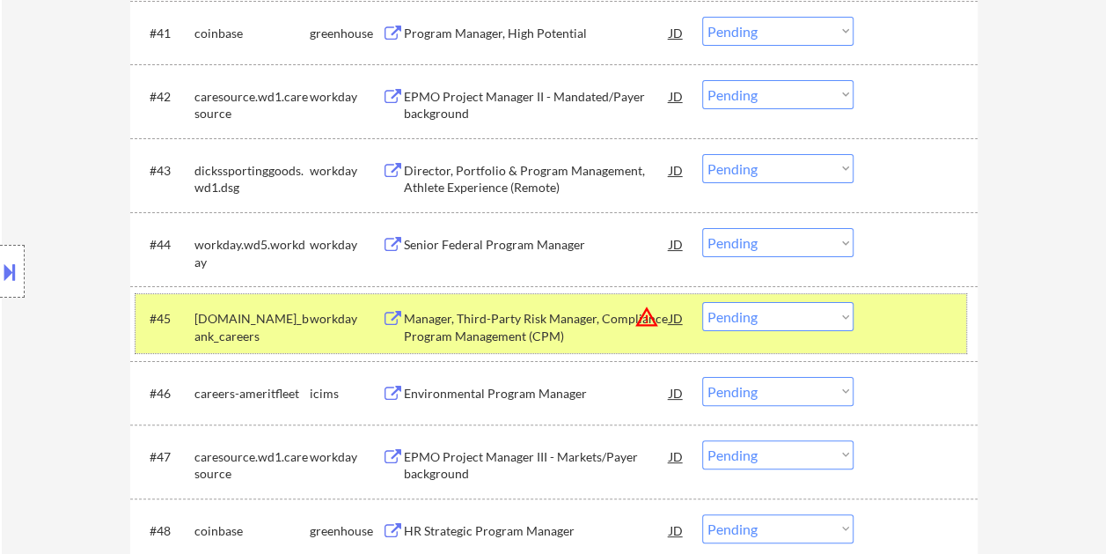
click at [891, 308] on div at bounding box center [917, 318] width 77 height 32
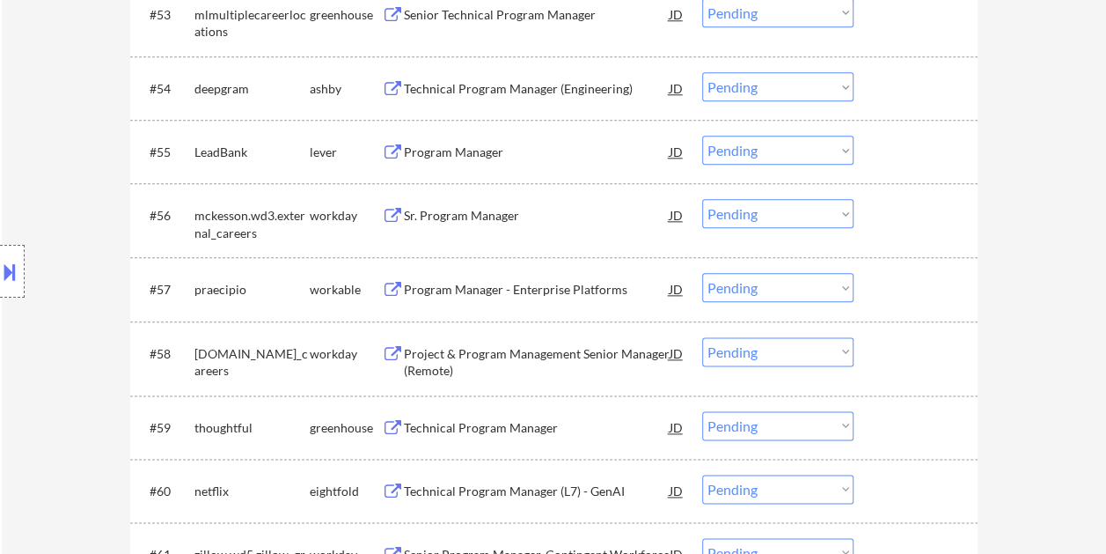
scroll to position [4136, 0]
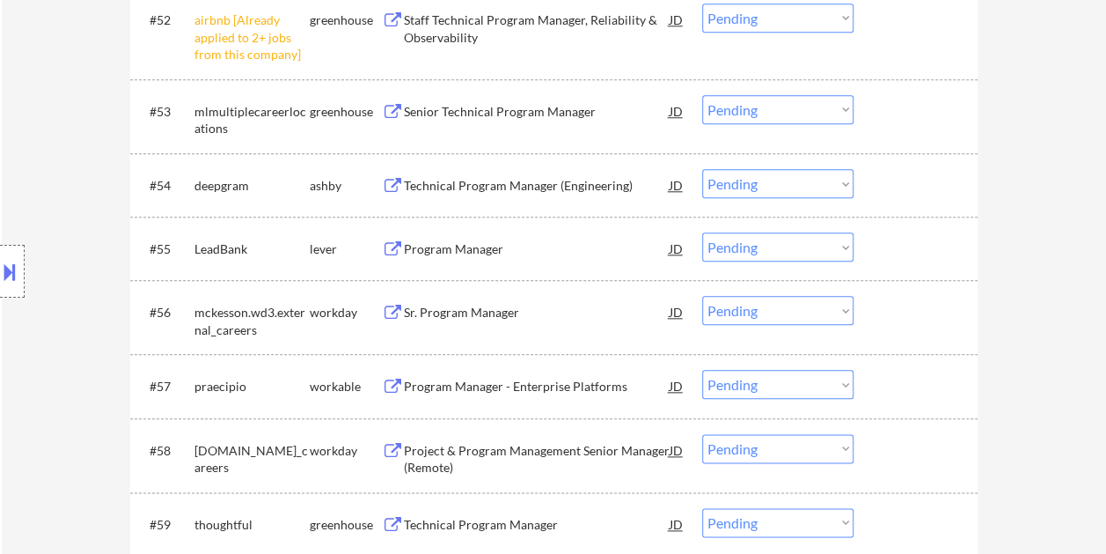
click at [889, 174] on div at bounding box center [917, 185] width 77 height 32
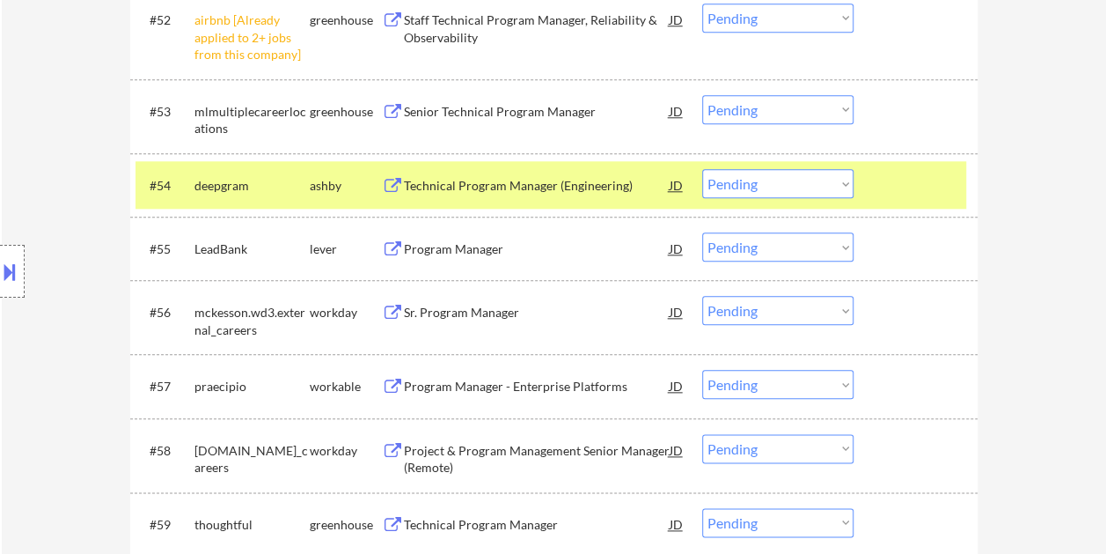
click at [622, 185] on div "Technical Program Manager (Engineering)" at bounding box center [537, 186] width 266 height 18
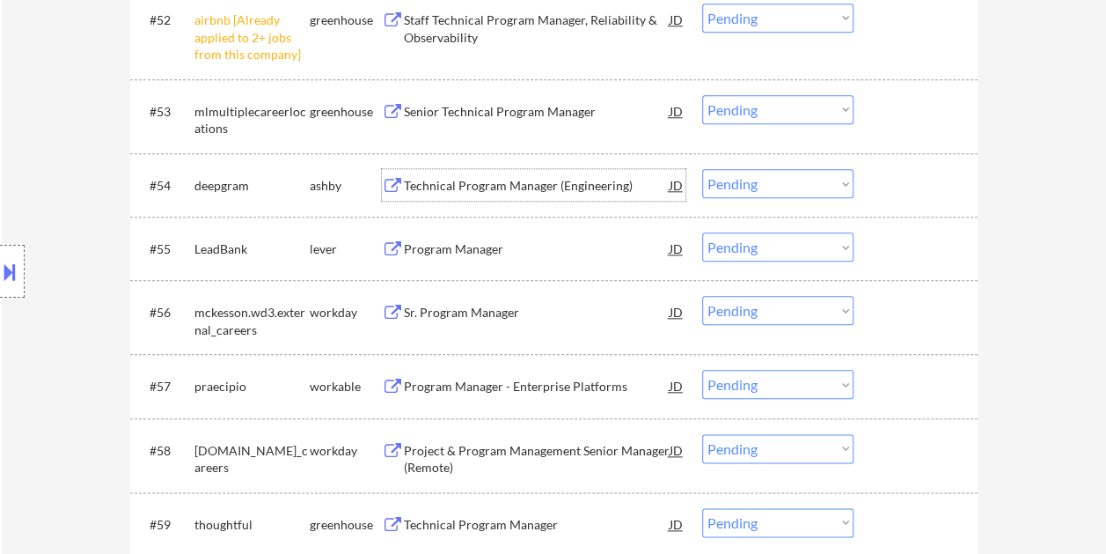
click at [925, 175] on div at bounding box center [917, 185] width 77 height 32
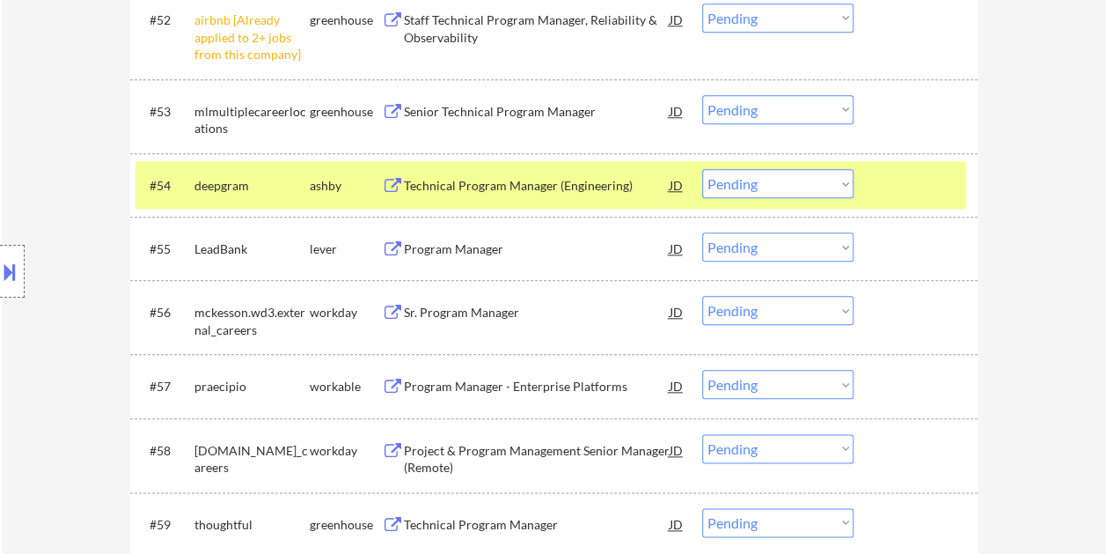
click at [840, 183] on select "Choose an option... Pending Applied Excluded (Questions) Excluded (Expired) Exc…" at bounding box center [777, 183] width 151 height 29
click at [702, 169] on select "Choose an option... Pending Applied Excluded (Questions) Excluded (Expired) Exc…" at bounding box center [777, 183] width 151 height 29
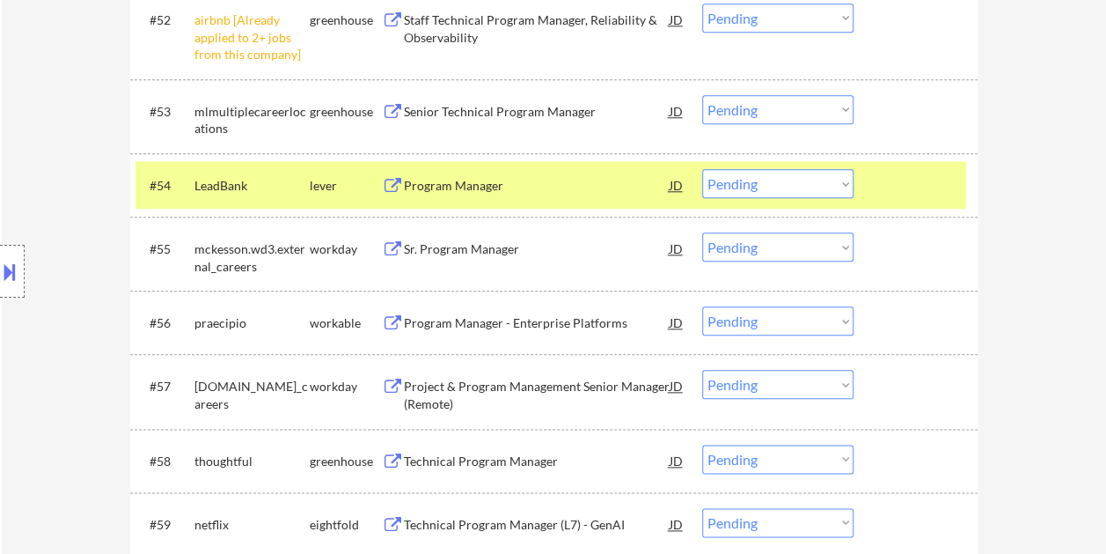
click at [885, 184] on div at bounding box center [917, 185] width 77 height 32
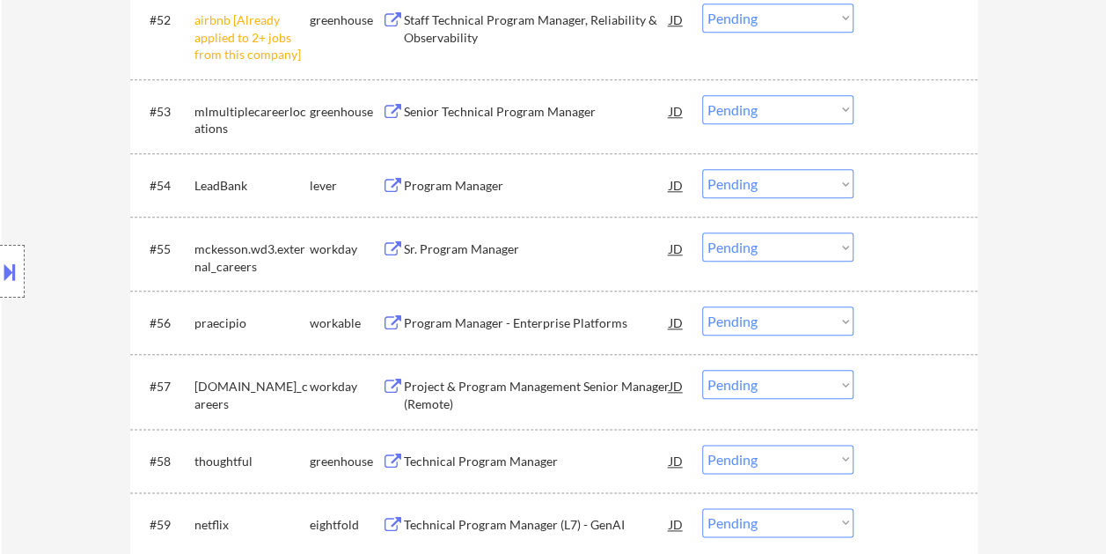
drag, startPoint x: 906, startPoint y: 192, endPoint x: 799, endPoint y: 189, distance: 107.4
click at [906, 191] on div at bounding box center [917, 185] width 77 height 32
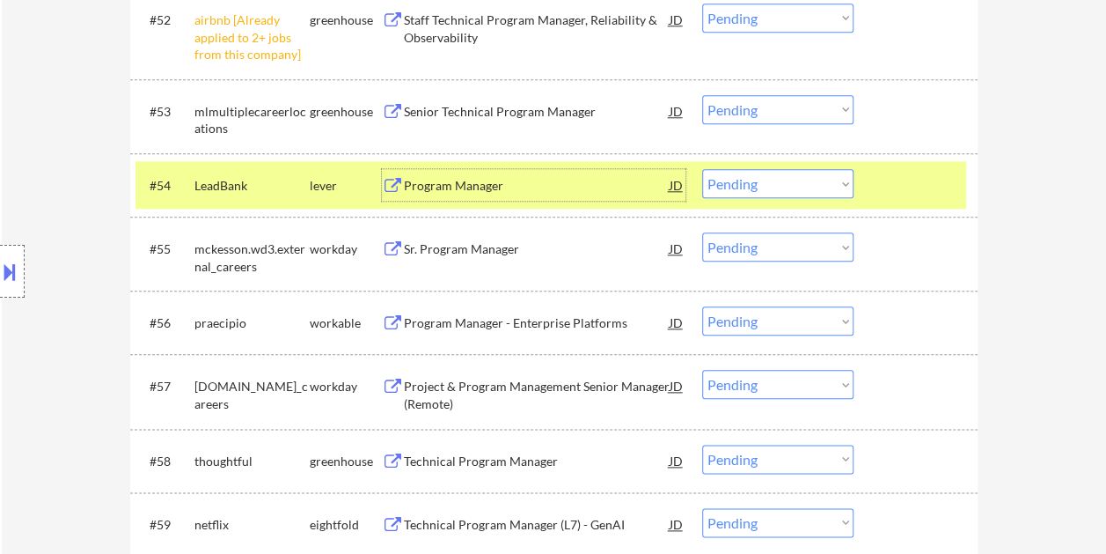
click at [567, 187] on div "Program Manager" at bounding box center [537, 186] width 266 height 18
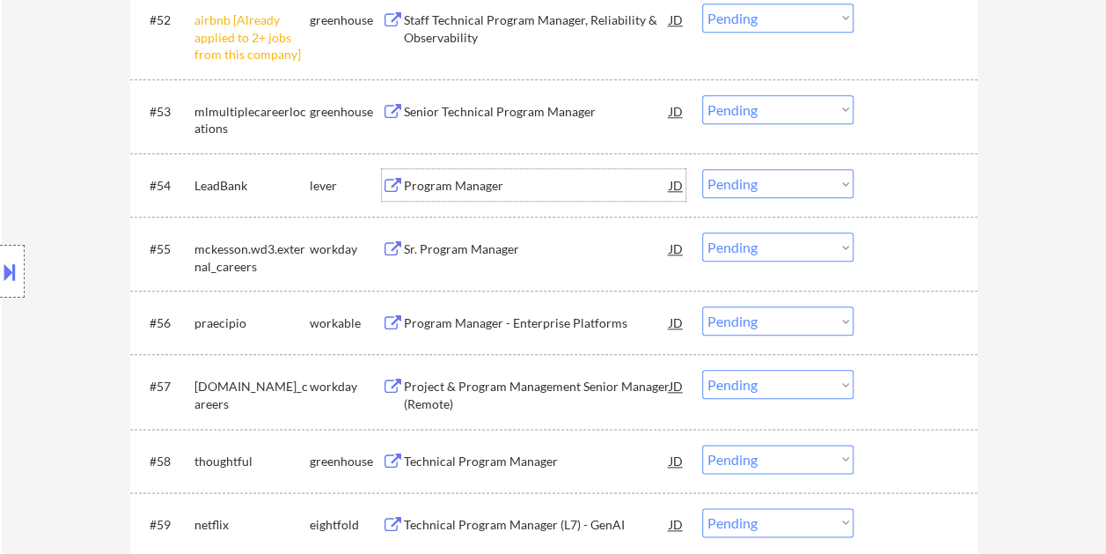
click at [884, 183] on div at bounding box center [917, 185] width 77 height 32
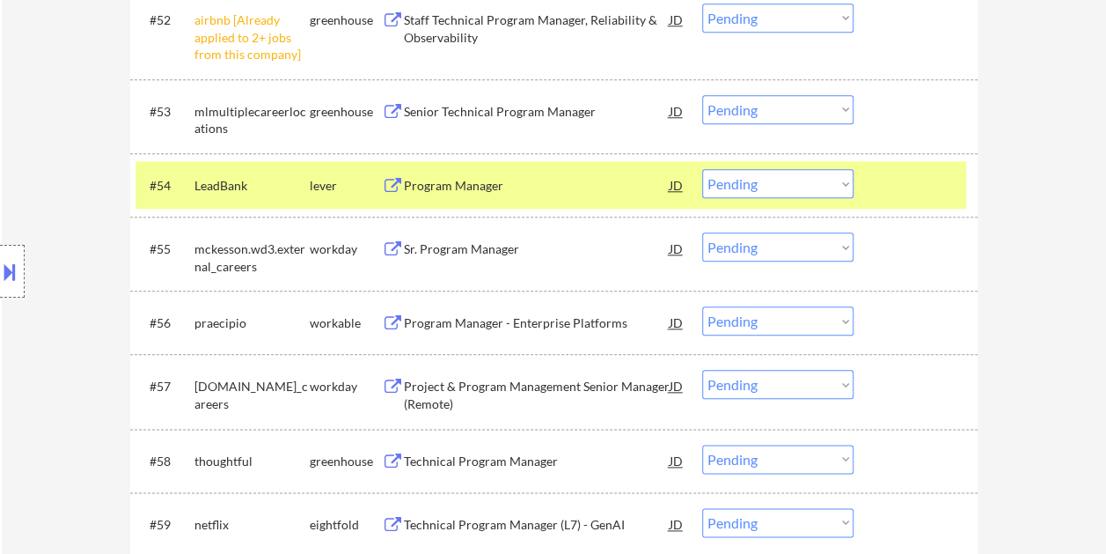
click at [846, 178] on select "Choose an option... Pending Applied Excluded (Questions) Excluded (Expired) Exc…" at bounding box center [777, 183] width 151 height 29
click at [702, 169] on select "Choose an option... Pending Applied Excluded (Questions) Excluded (Expired) Exc…" at bounding box center [777, 183] width 151 height 29
select select ""pending""
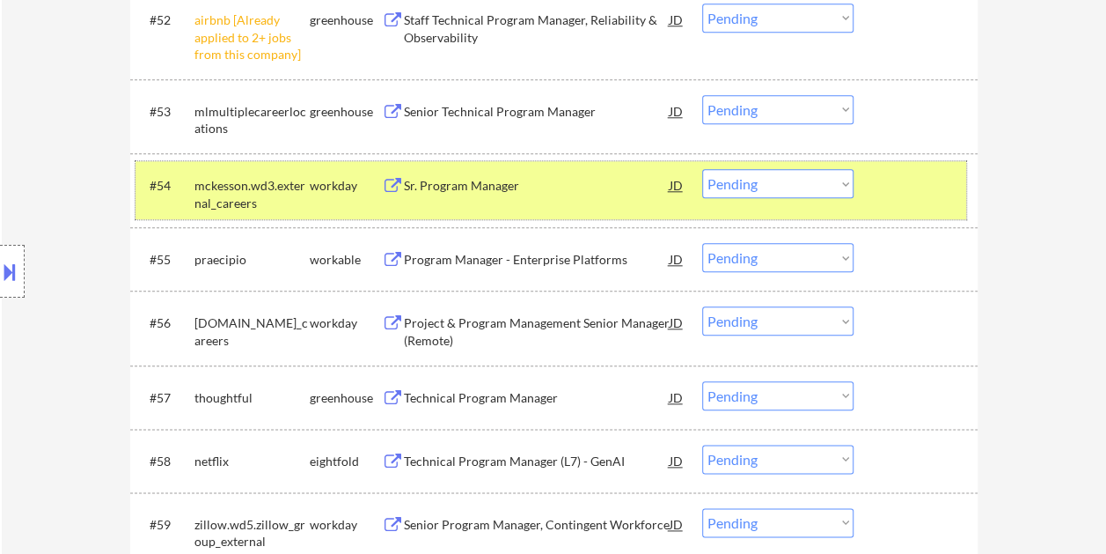
click at [872, 180] on div "#54 mckesson.wd3.external_careers workday Sr. Program Manager JD warning_amber …" at bounding box center [551, 190] width 831 height 58
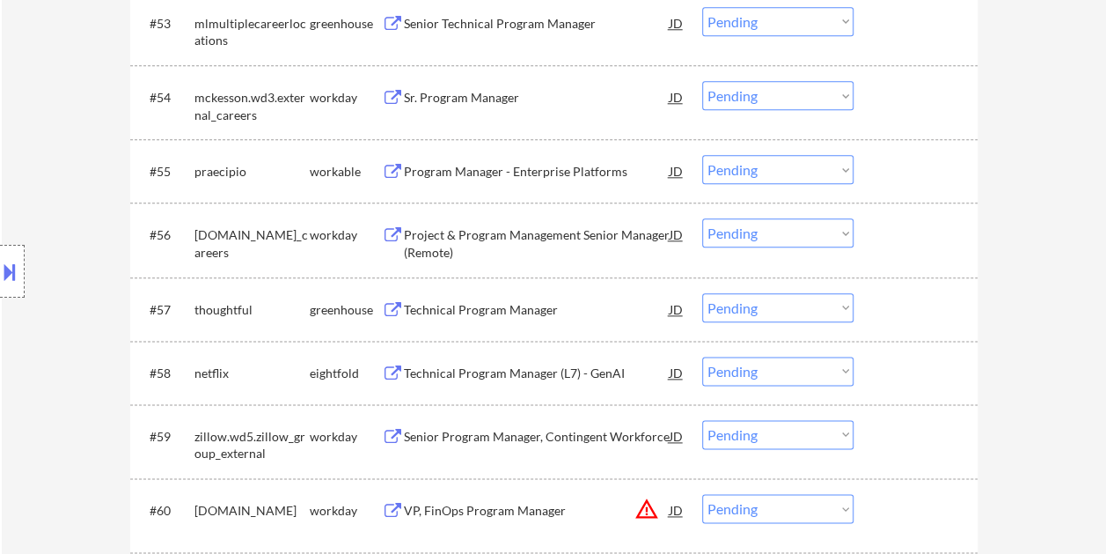
scroll to position [4312, 0]
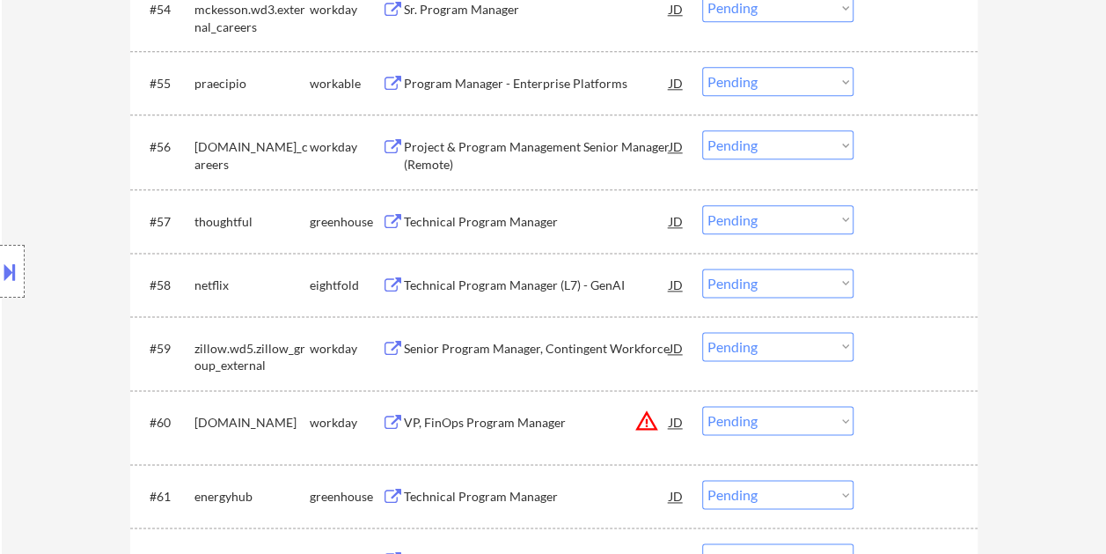
click at [887, 76] on div at bounding box center [917, 83] width 77 height 32
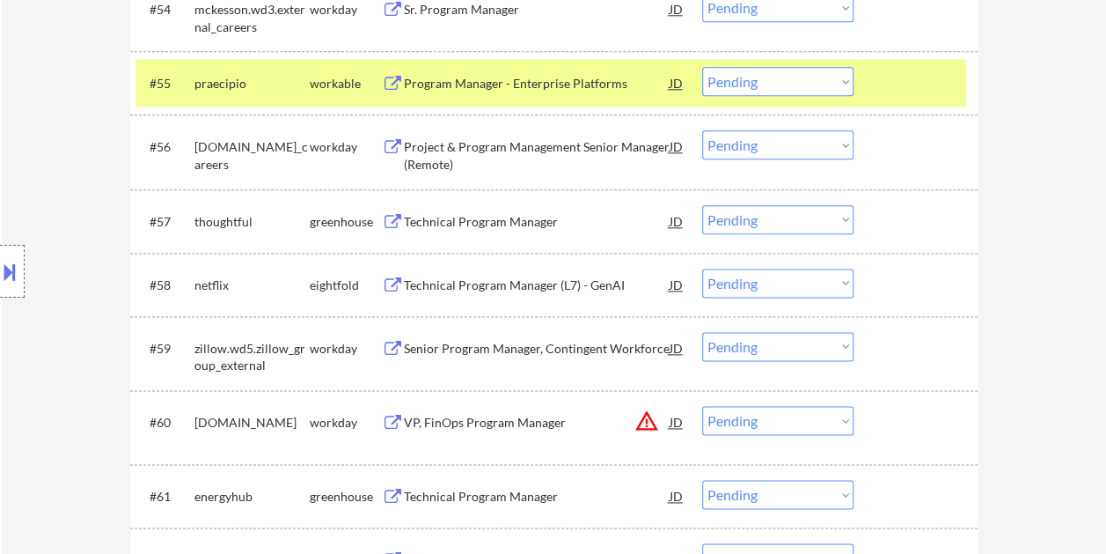
click at [595, 79] on div "Program Manager - Enterprise Platforms" at bounding box center [537, 84] width 266 height 18
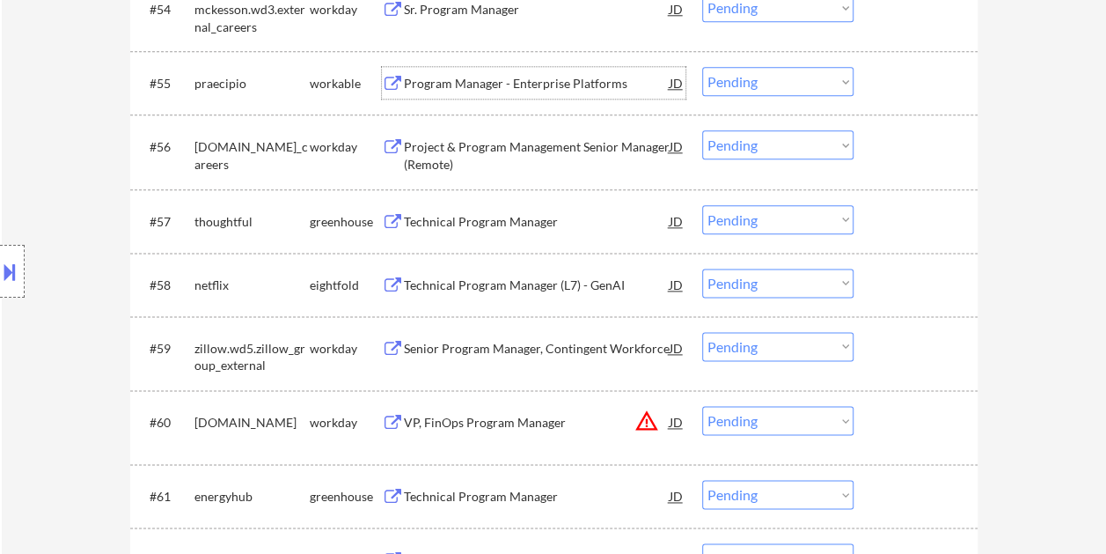
click at [874, 77] on div "#55 praecipio workable Program Manager - Enterprise Platforms JD warning_amber …" at bounding box center [551, 83] width 831 height 48
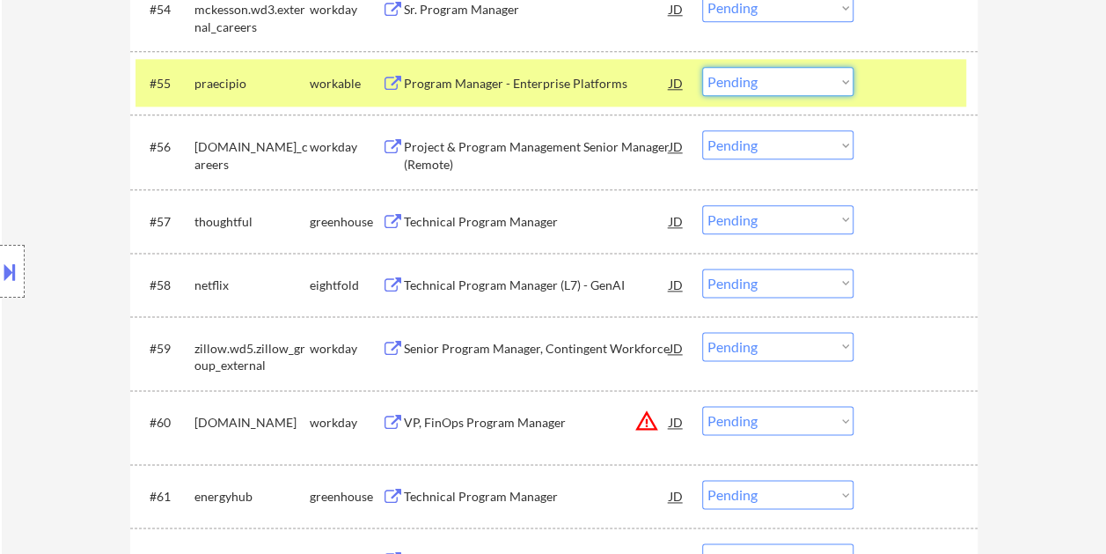
click at [813, 70] on select "Choose an option... Pending Applied Excluded (Questions) Excluded (Expired) Exc…" at bounding box center [777, 81] width 151 height 29
click at [702, 67] on select "Choose an option... Pending Applied Excluded (Questions) Excluded (Expired) Exc…" at bounding box center [777, 81] width 151 height 29
select select ""pending""
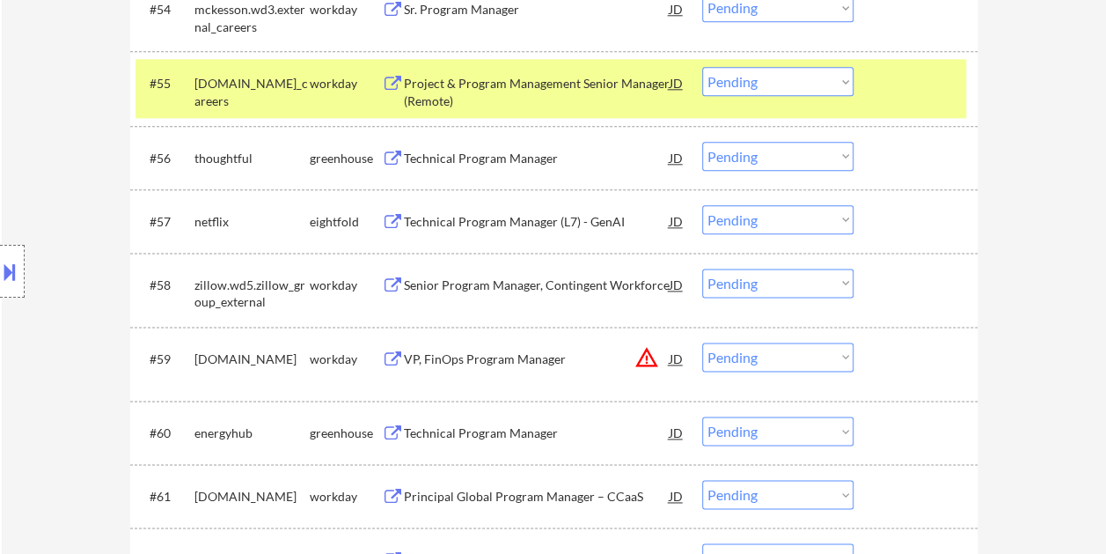
click at [877, 105] on div "#55 allstate.wd5.allstate_careers workday Project & Program Management Senior M…" at bounding box center [551, 88] width 831 height 58
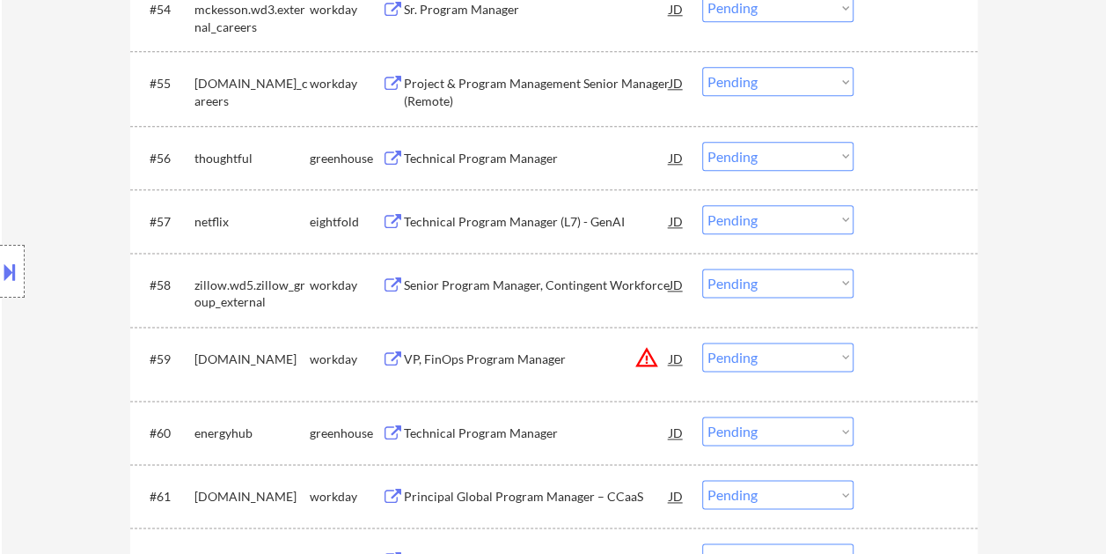
click at [898, 136] on div "#56 thoughtful greenhouse Technical Program Manager JD warning_amber Choose an …" at bounding box center [551, 158] width 831 height 48
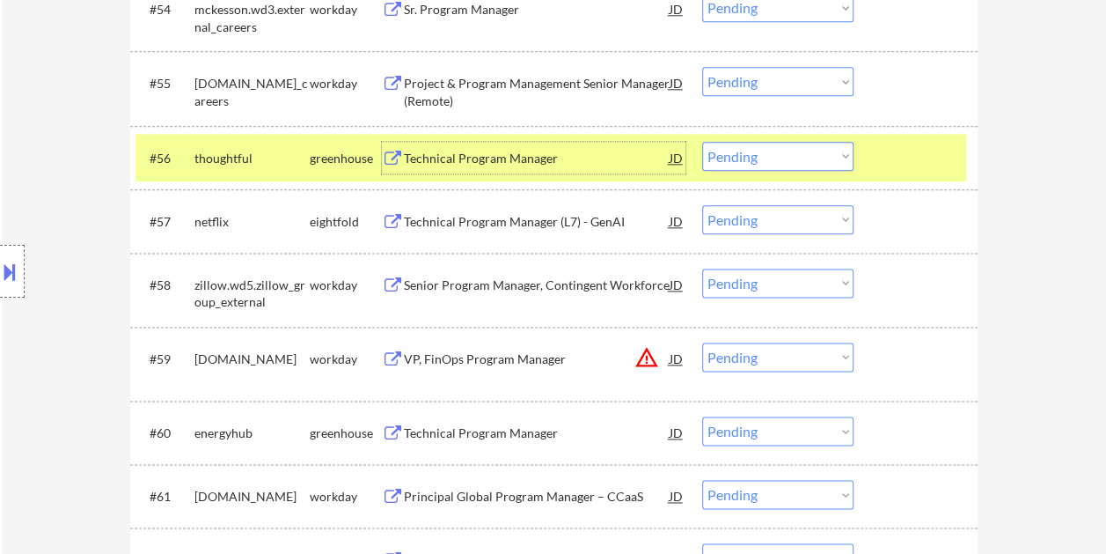
click at [623, 157] on div "Technical Program Manager" at bounding box center [537, 159] width 266 height 18
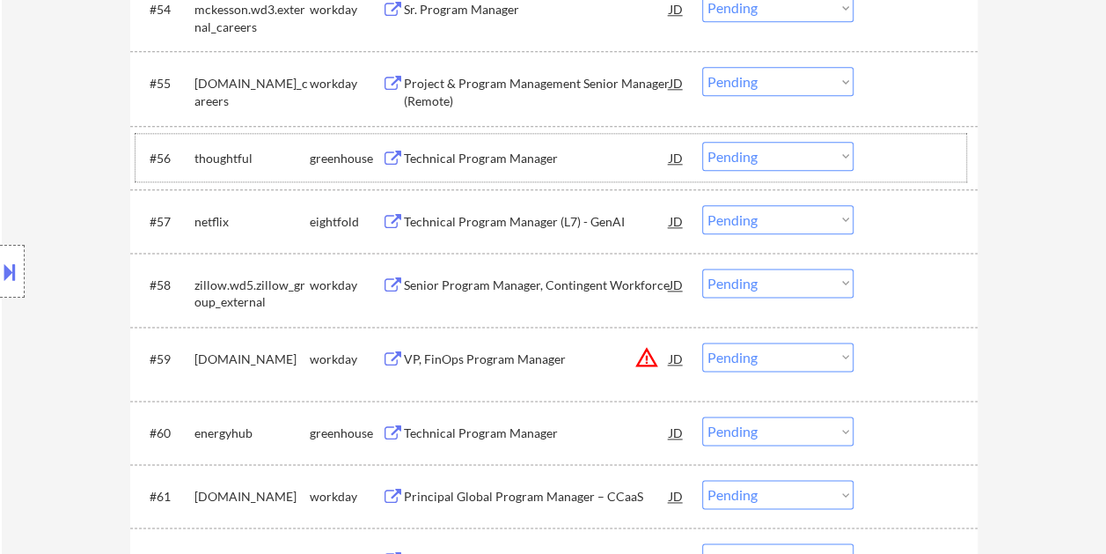
click at [901, 154] on div at bounding box center [917, 158] width 77 height 32
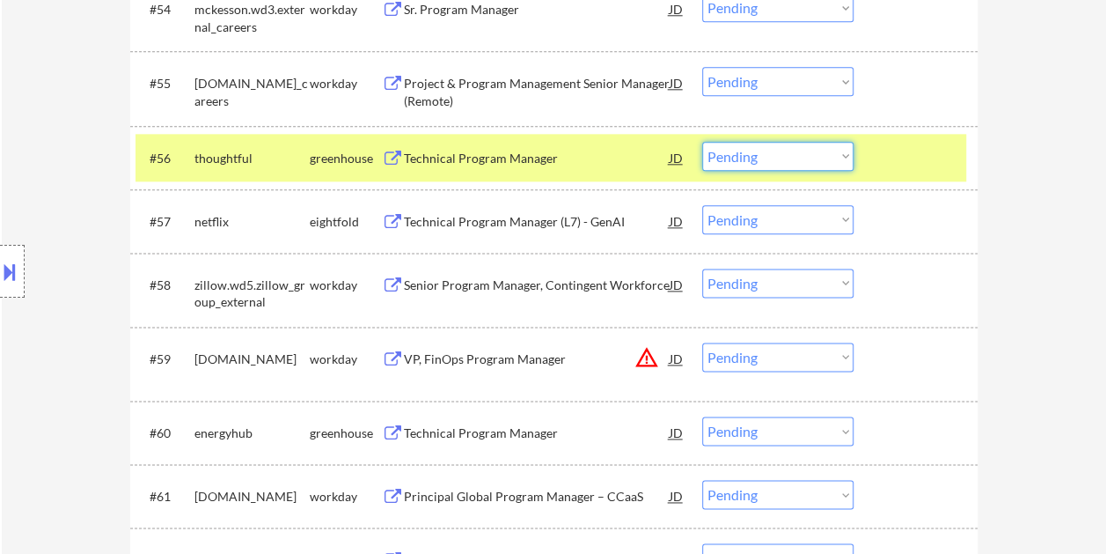
click at [839, 154] on select "Choose an option... Pending Applied Excluded (Questions) Excluded (Expired) Exc…" at bounding box center [777, 156] width 151 height 29
click at [702, 142] on select "Choose an option... Pending Applied Excluded (Questions) Excluded (Expired) Exc…" at bounding box center [777, 156] width 151 height 29
select select ""pending""
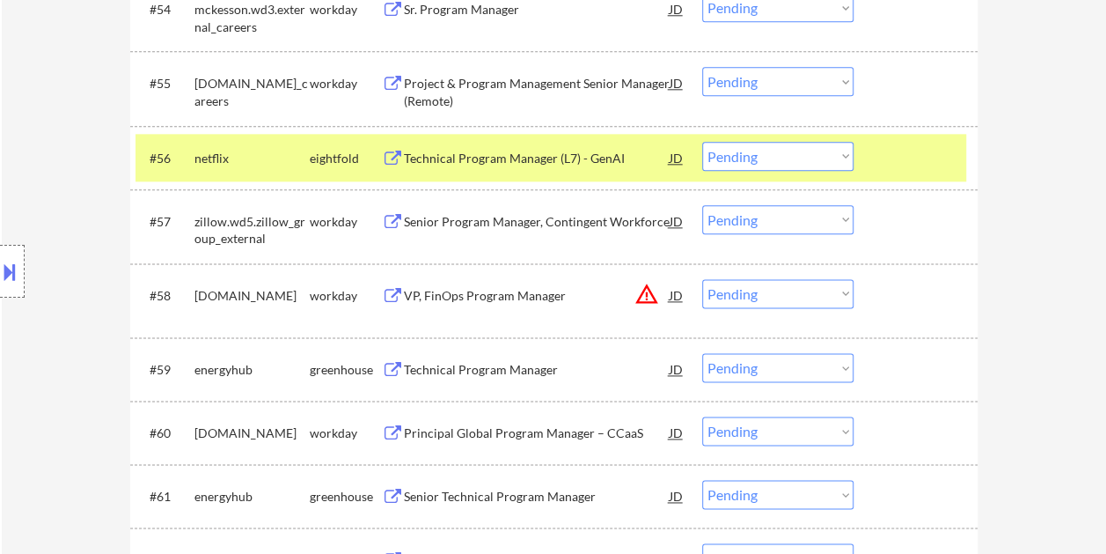
click at [916, 148] on div at bounding box center [917, 158] width 77 height 32
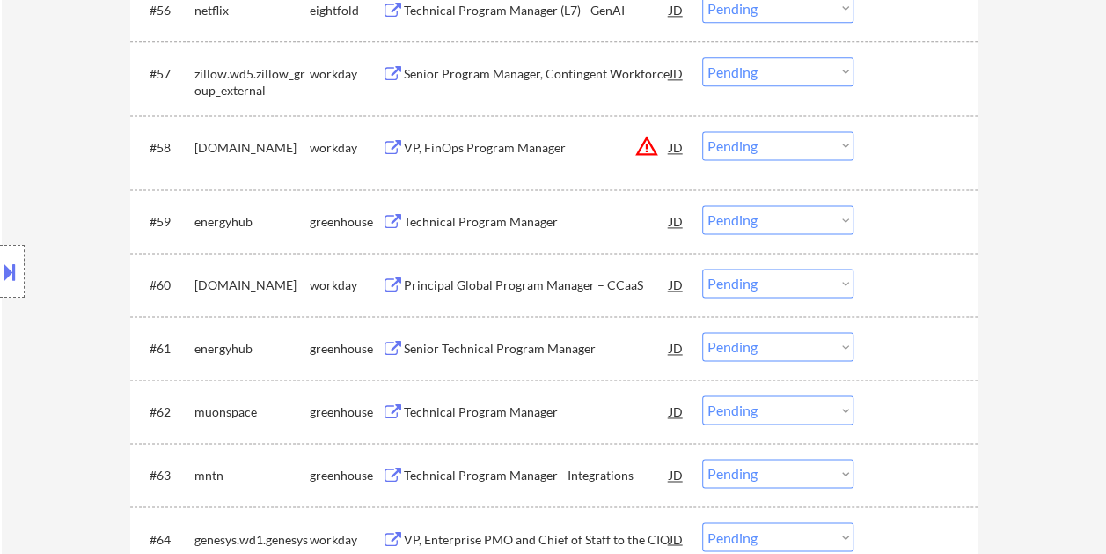
scroll to position [4488, 0]
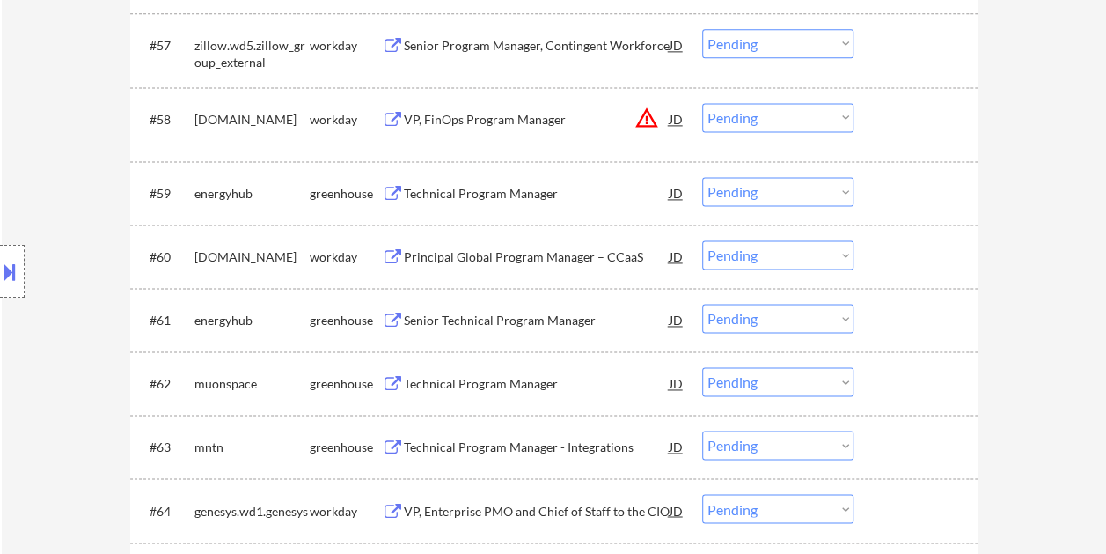
click at [879, 192] on div at bounding box center [917, 193] width 77 height 32
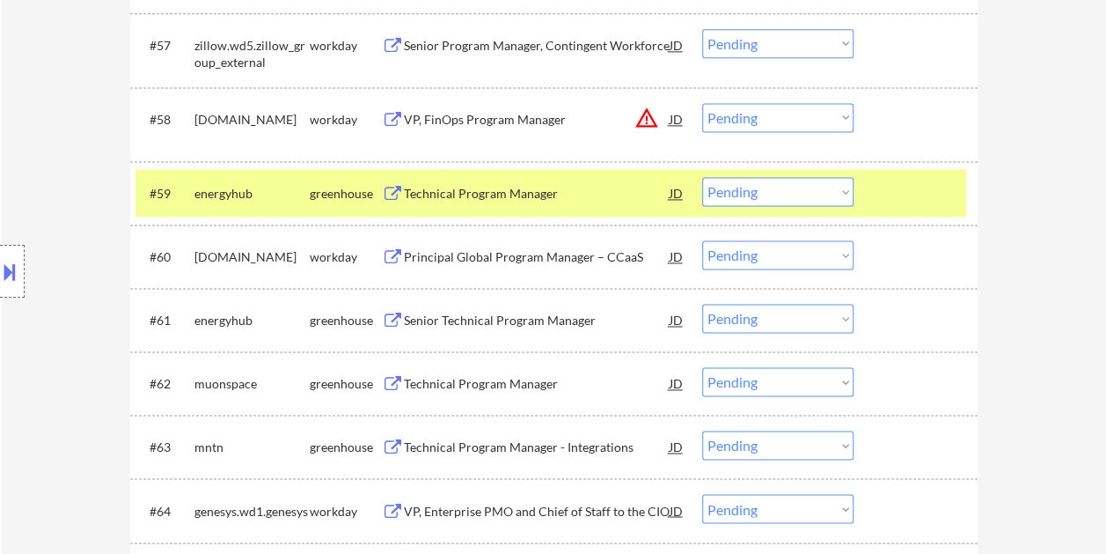
click at [587, 195] on div "Technical Program Manager" at bounding box center [537, 194] width 266 height 18
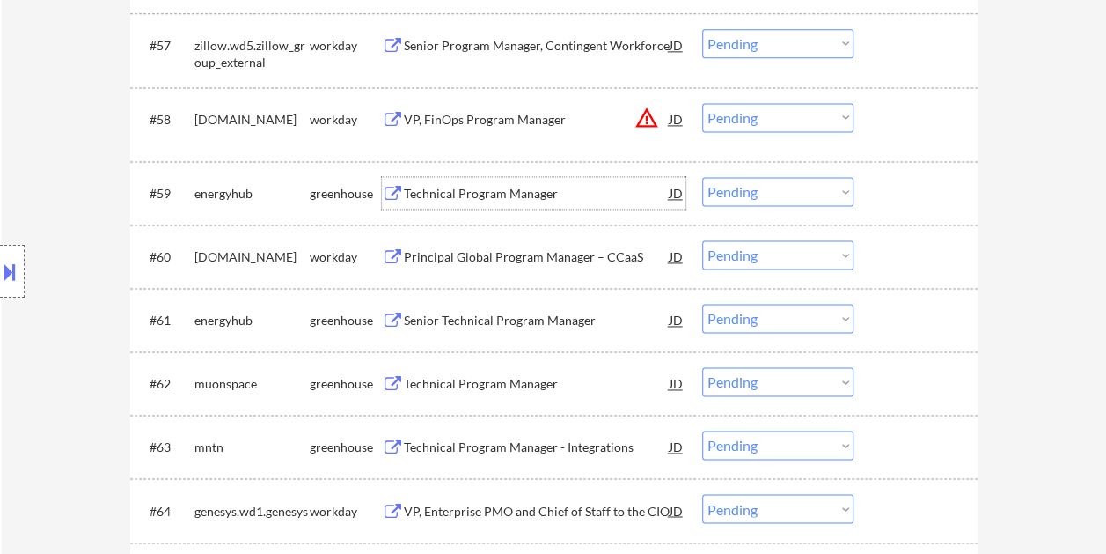
drag, startPoint x: 917, startPoint y: 218, endPoint x: 833, endPoint y: 199, distance: 85.8
click at [915, 218] on div "#59 energyhub greenhouse Technical Program Manager JD warning_amber Choose an o…" at bounding box center [553, 192] width 847 height 63
click at [877, 188] on div "#59 energyhub greenhouse Technical Program Manager JD warning_amber Choose an o…" at bounding box center [551, 193] width 831 height 48
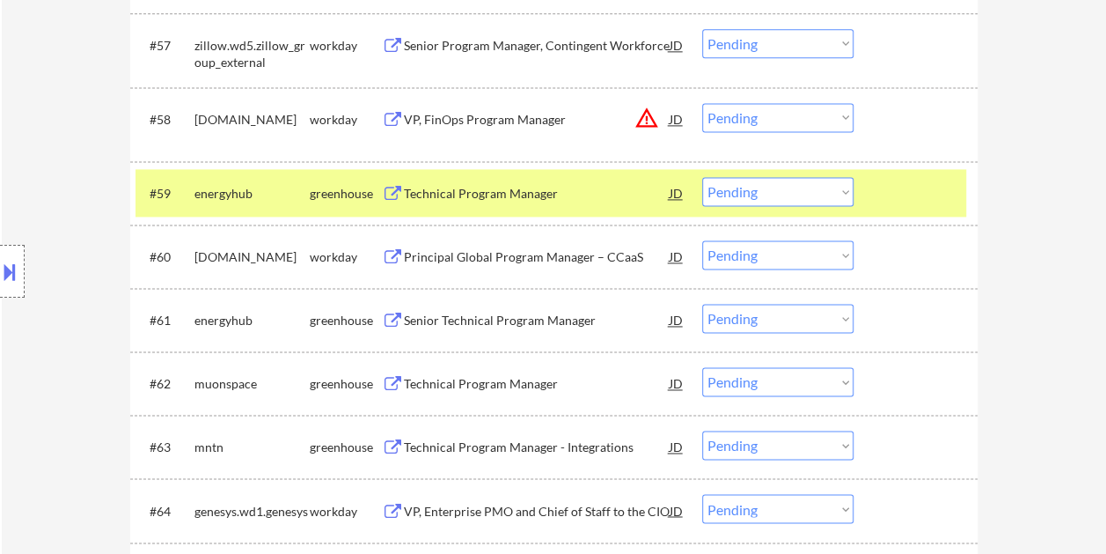
click at [840, 188] on select "Choose an option... Pending Applied Excluded (Questions) Excluded (Expired) Exc…" at bounding box center [777, 191] width 151 height 29
click at [702, 177] on select "Choose an option... Pending Applied Excluded (Questions) Excluded (Expired) Exc…" at bounding box center [777, 191] width 151 height 29
select select ""pending""
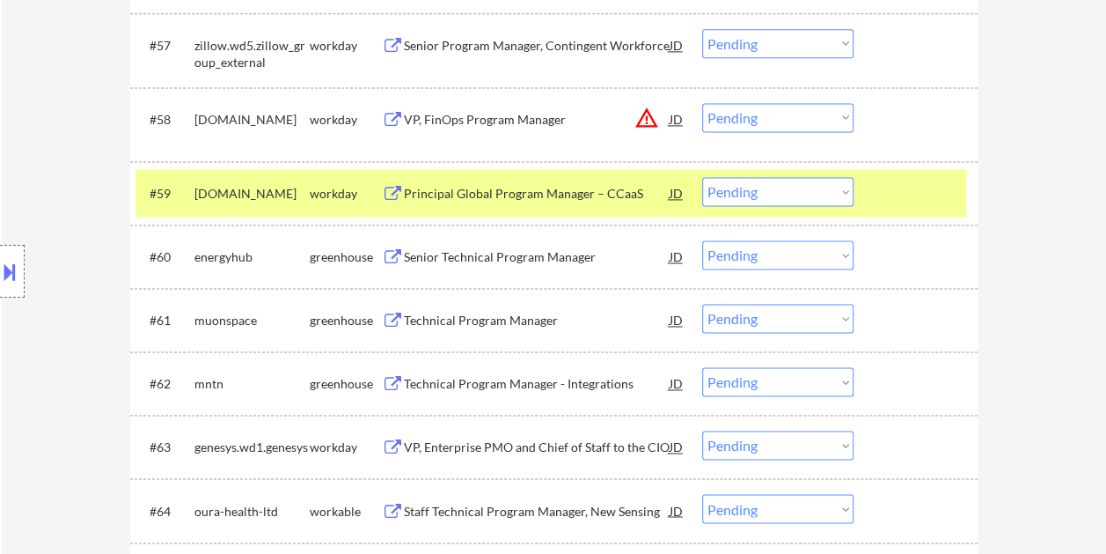
drag, startPoint x: 892, startPoint y: 190, endPoint x: 912, endPoint y: 190, distance: 19.4
click at [896, 190] on div at bounding box center [917, 193] width 77 height 32
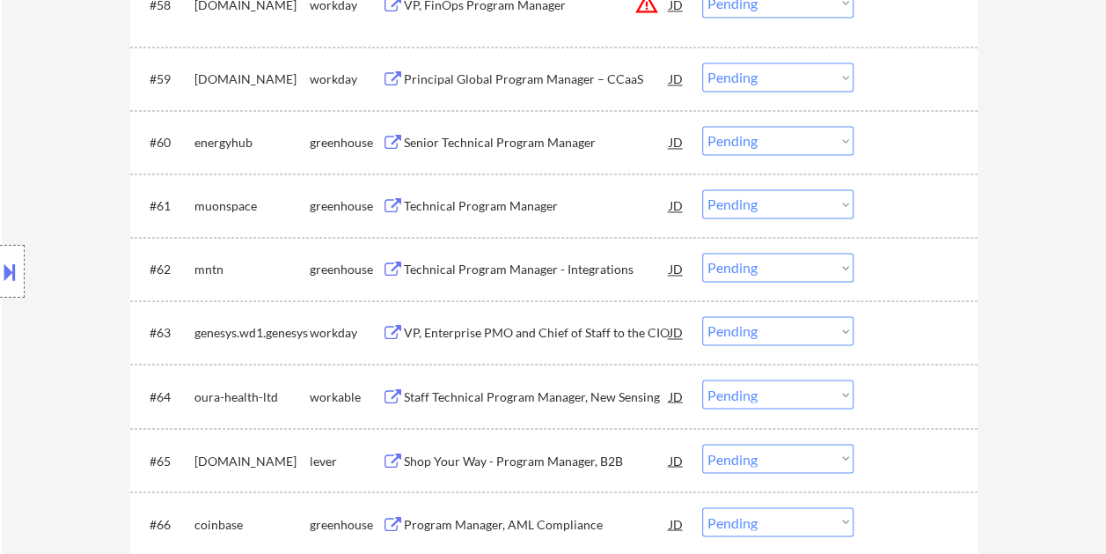
scroll to position [4576, 0]
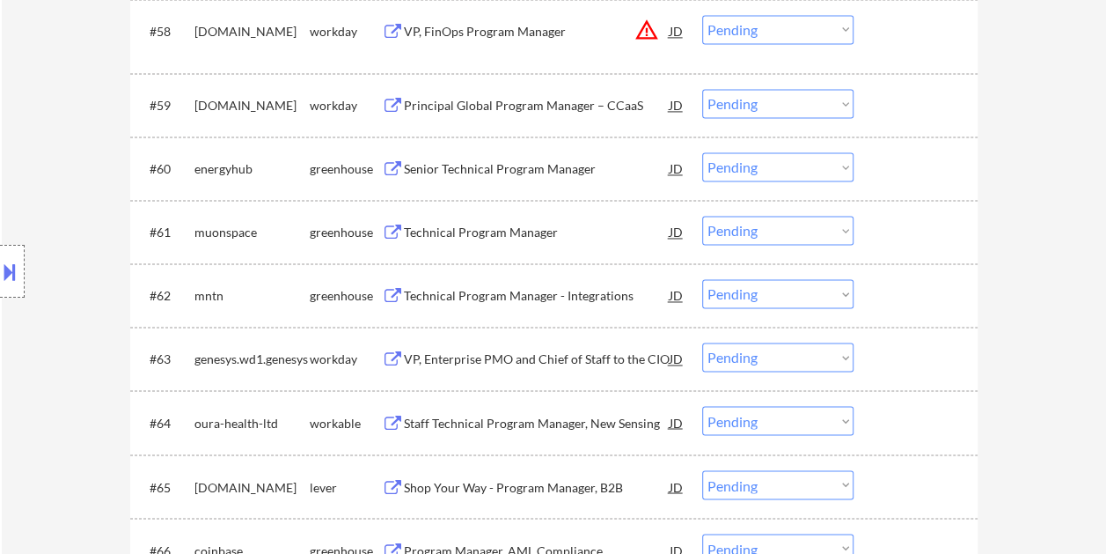
drag, startPoint x: 899, startPoint y: 158, endPoint x: 680, endPoint y: 169, distance: 219.4
click at [900, 158] on div at bounding box center [917, 168] width 77 height 32
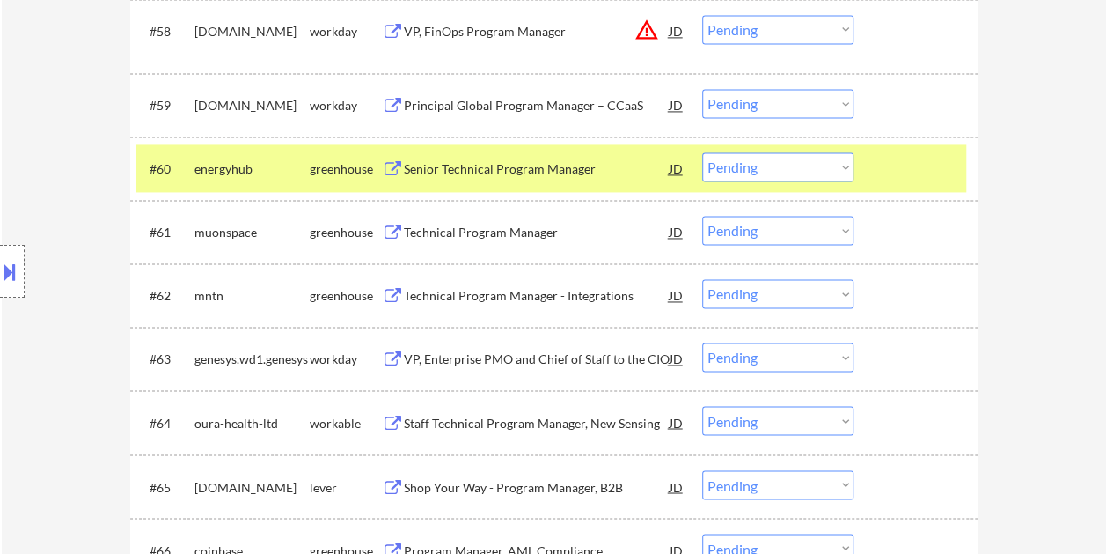
click at [567, 173] on div "Senior Technical Program Manager" at bounding box center [537, 169] width 266 height 18
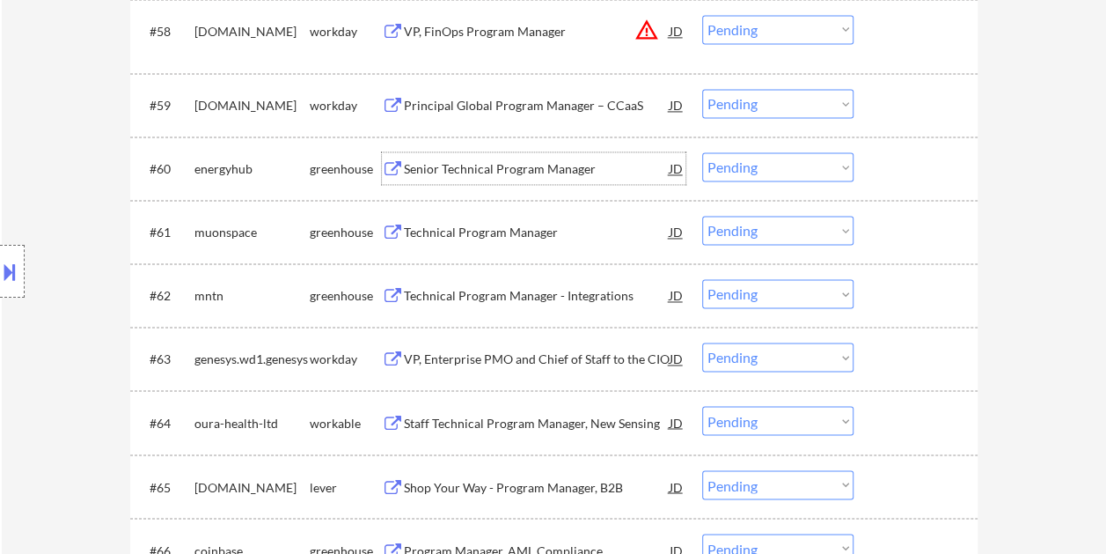
click at [877, 158] on div "#60 energyhub greenhouse Senior Technical Program Manager JD warning_amber Choo…" at bounding box center [551, 168] width 831 height 48
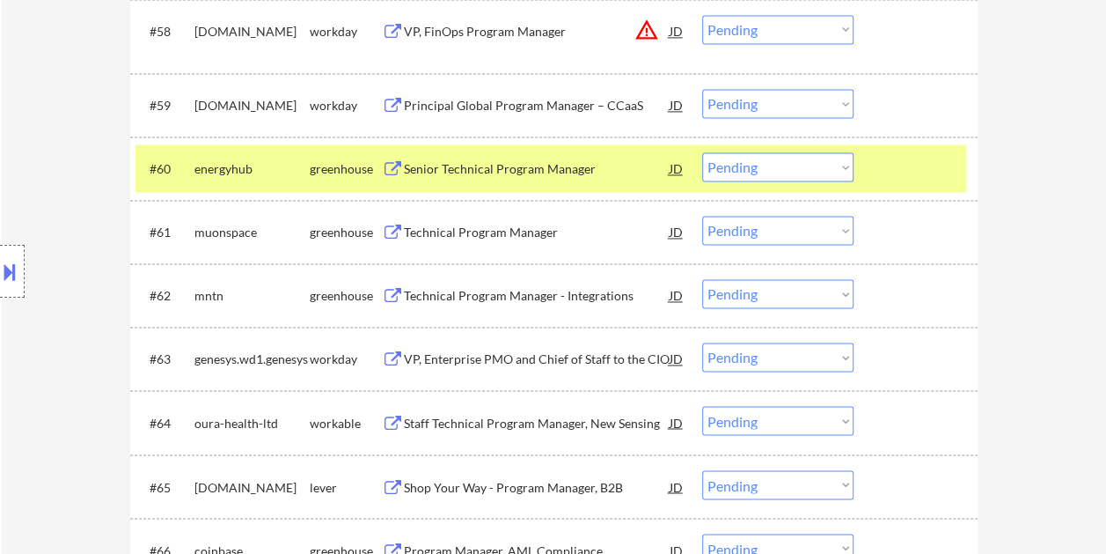
click at [840, 164] on select "Choose an option... Pending Applied Excluded (Questions) Excluded (Expired) Exc…" at bounding box center [777, 166] width 151 height 29
click at [702, 152] on select "Choose an option... Pending Applied Excluded (Questions) Excluded (Expired) Exc…" at bounding box center [777, 166] width 151 height 29
select select ""pending""
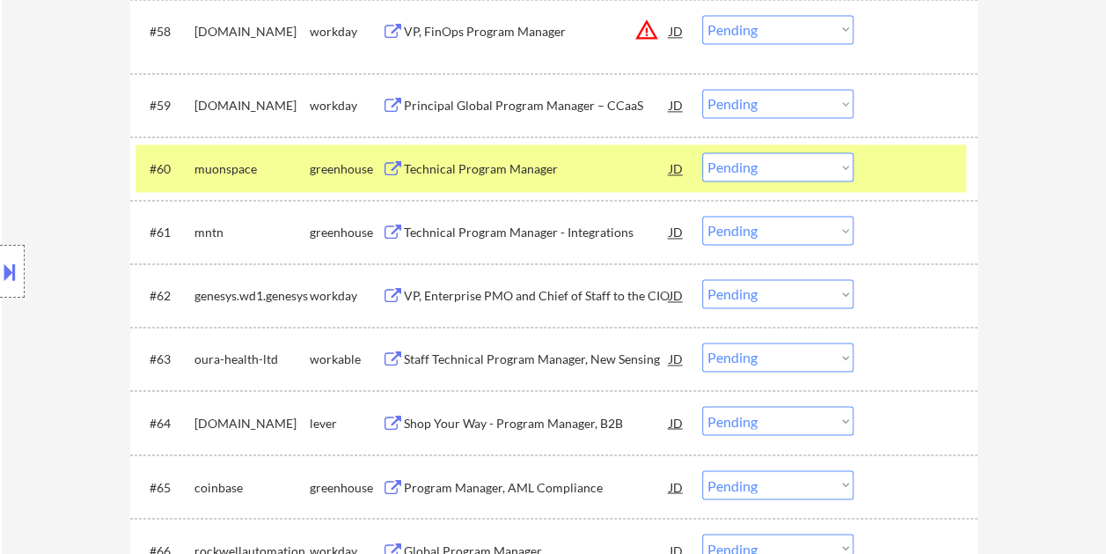
click at [884, 171] on div at bounding box center [917, 168] width 77 height 32
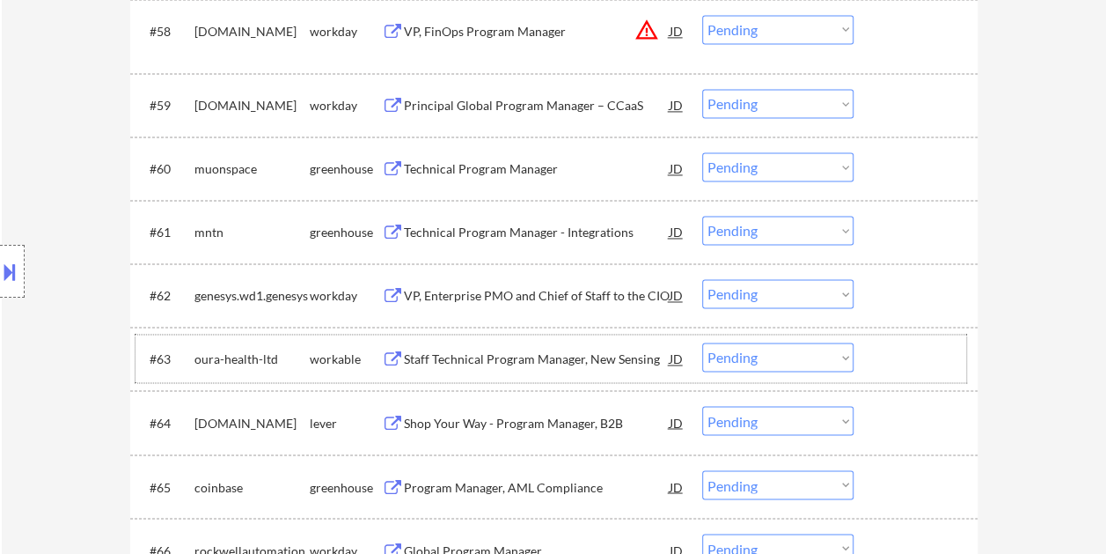
click at [868, 359] on div "#63 oura-health-ltd workable Staff Technical Program Manager, New Sensing JD wa…" at bounding box center [551, 358] width 831 height 48
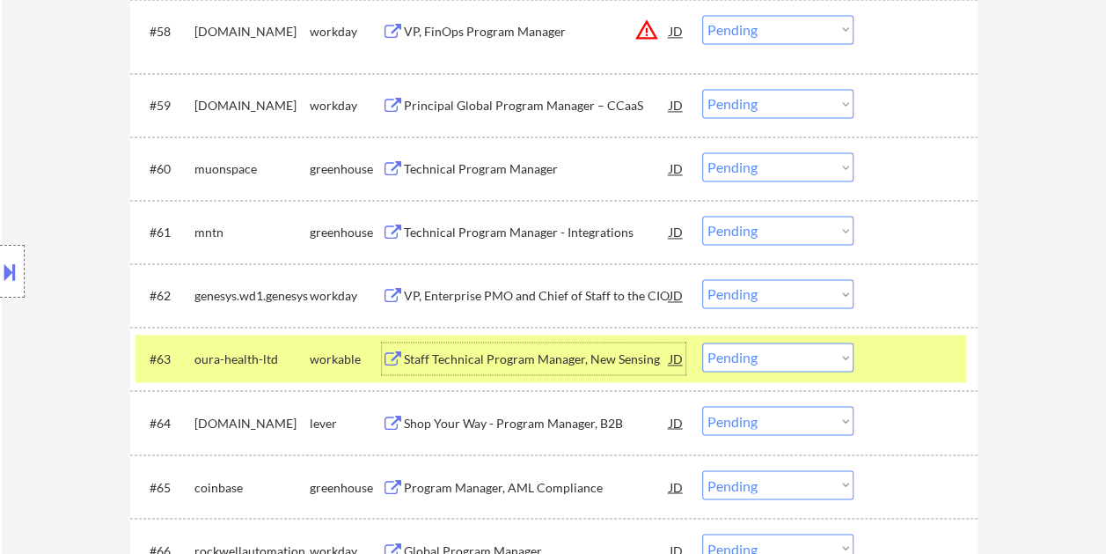
click at [624, 361] on div "Staff Technical Program Manager, New Sensing" at bounding box center [537, 359] width 266 height 18
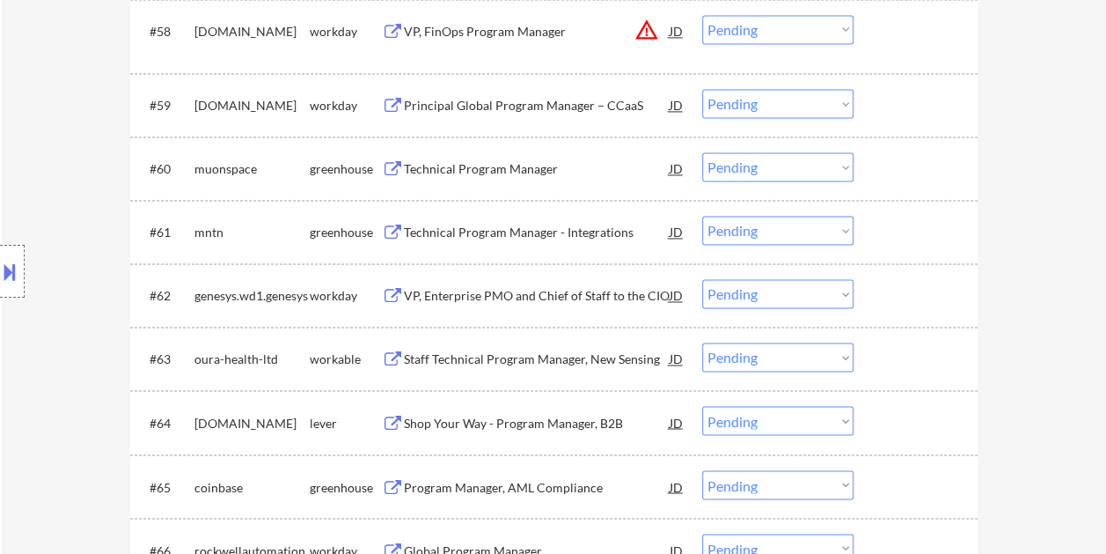
select select ""pending""
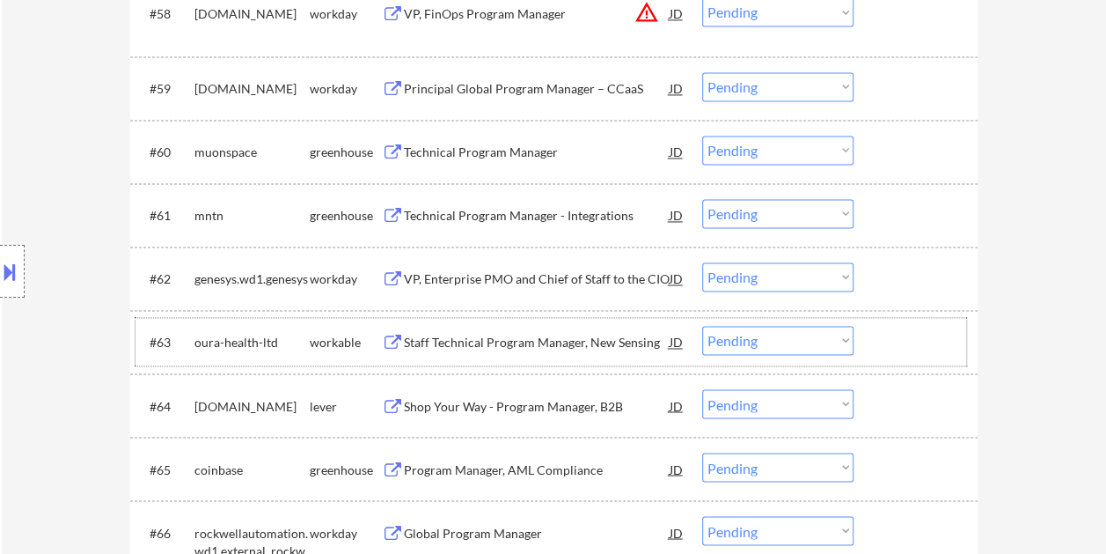
click at [881, 340] on div at bounding box center [917, 342] width 77 height 32
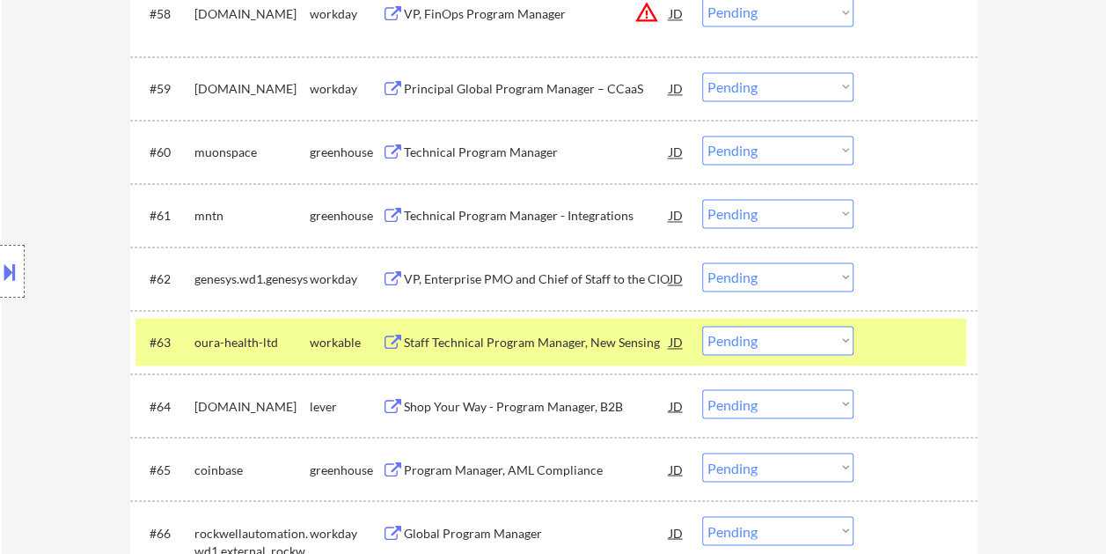
click at [831, 338] on select "Choose an option... Pending Applied Excluded (Questions) Excluded (Expired) Exc…" at bounding box center [777, 340] width 151 height 29
click at [702, 326] on select "Choose an option... Pending Applied Excluded (Questions) Excluded (Expired) Exc…" at bounding box center [777, 340] width 151 height 29
select select ""pending""
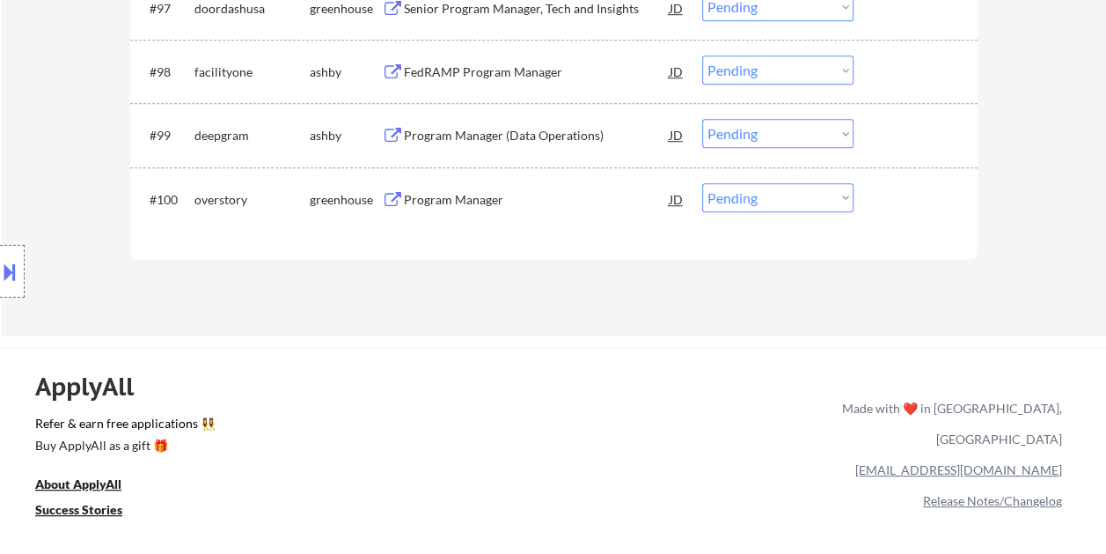
scroll to position [7136, 0]
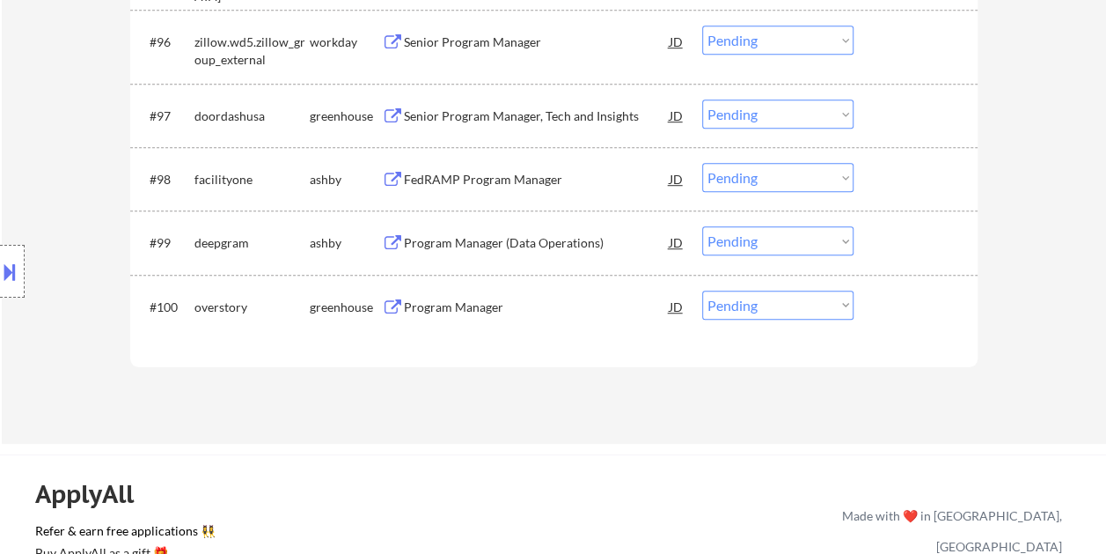
click at [906, 302] on div at bounding box center [917, 306] width 77 height 32
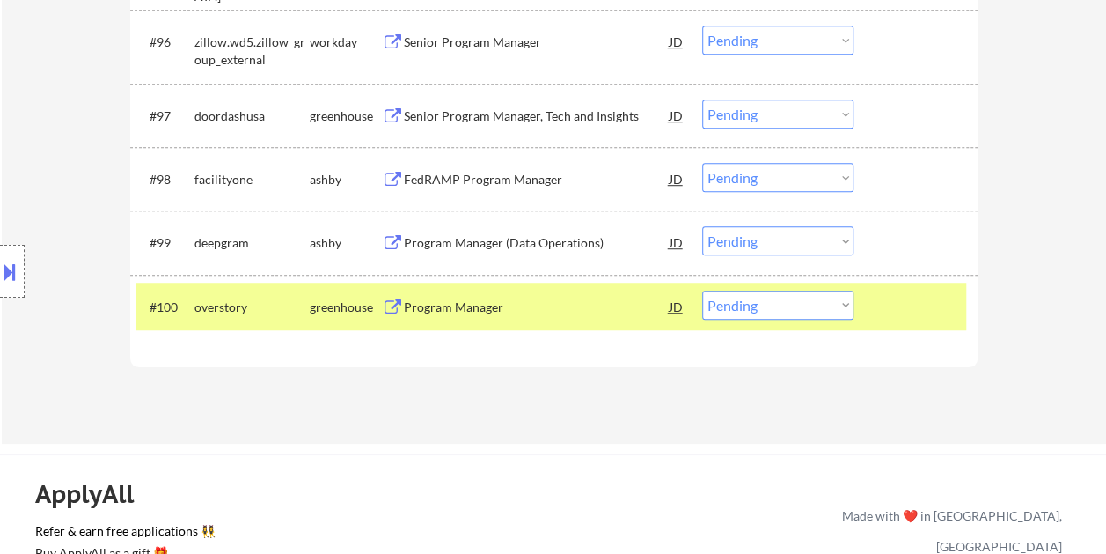
click at [546, 316] on div "Program Manager" at bounding box center [537, 306] width 266 height 32
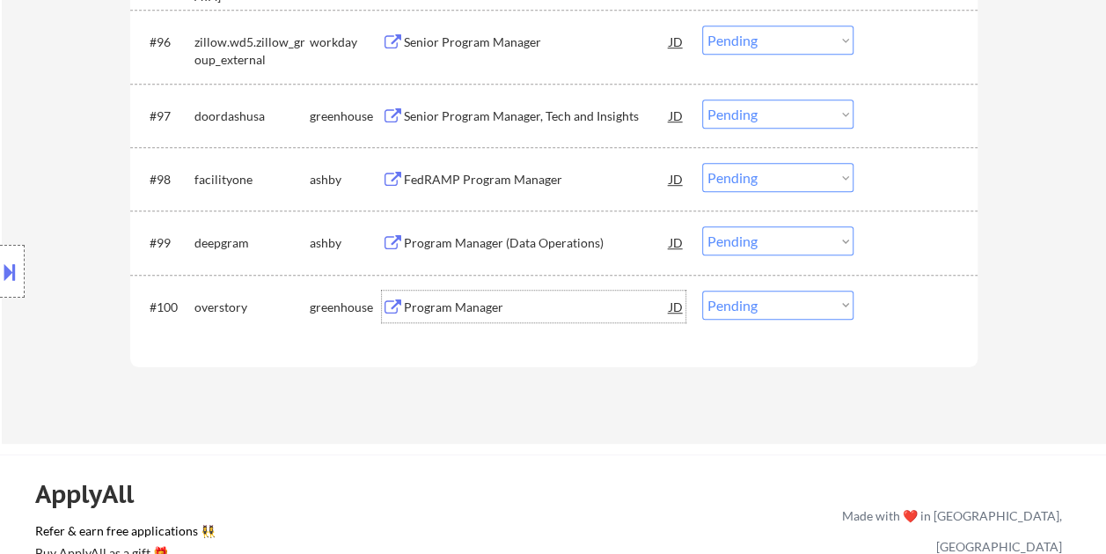
drag, startPoint x: 903, startPoint y: 306, endPoint x: 885, endPoint y: 304, distance: 17.7
click at [901, 306] on div at bounding box center [917, 306] width 77 height 32
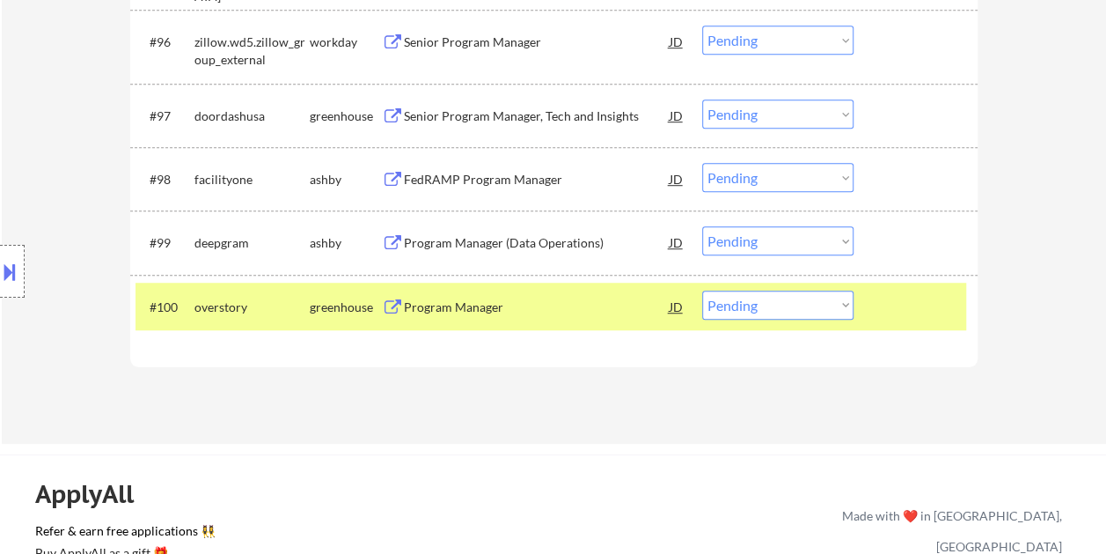
click at [823, 306] on select "Choose an option... Pending Applied Excluded (Questions) Excluded (Expired) Exc…" at bounding box center [777, 304] width 151 height 29
click at [702, 290] on select "Choose an option... Pending Applied Excluded (Questions) Excluded (Expired) Exc…" at bounding box center [777, 304] width 151 height 29
click at [885, 248] on div at bounding box center [917, 242] width 77 height 32
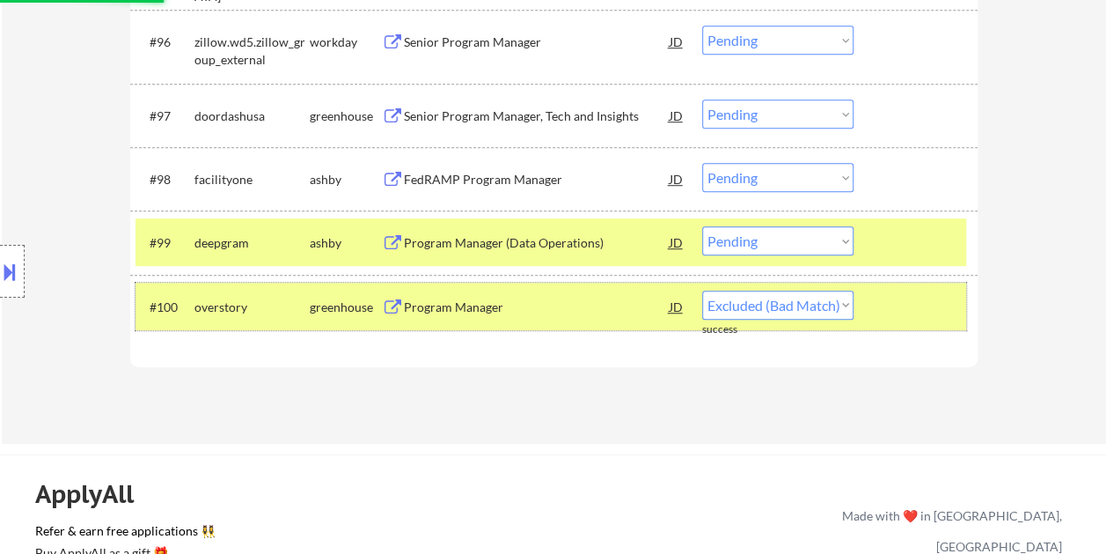
click at [894, 317] on div at bounding box center [917, 306] width 77 height 32
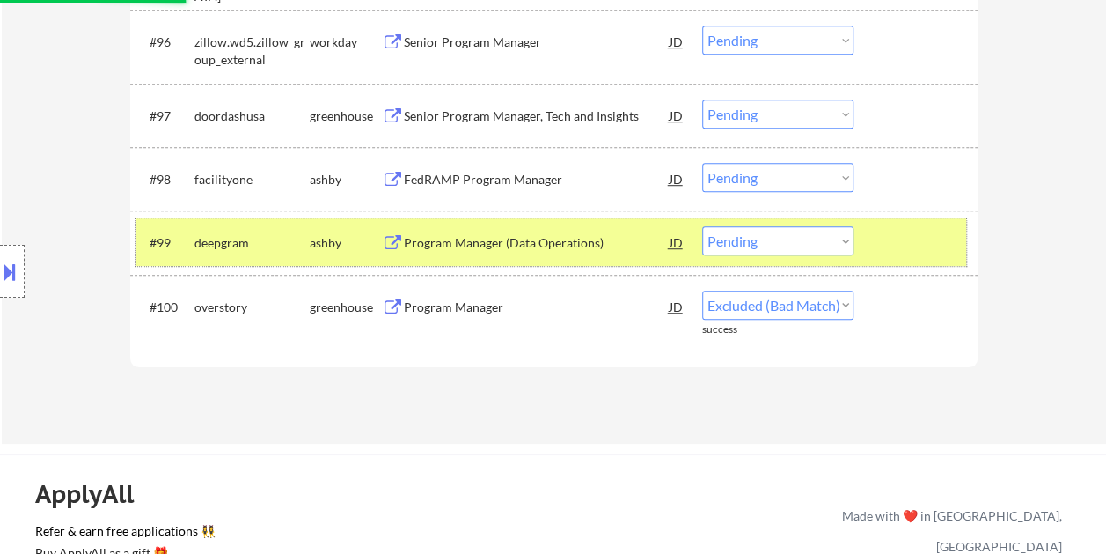
click at [894, 252] on div at bounding box center [917, 242] width 77 height 32
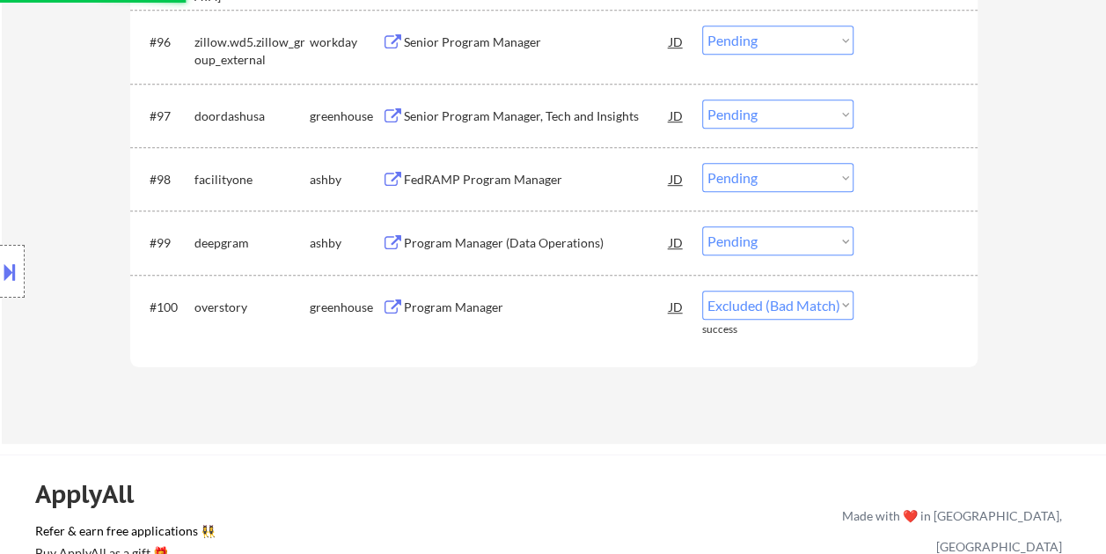
select select ""pending""
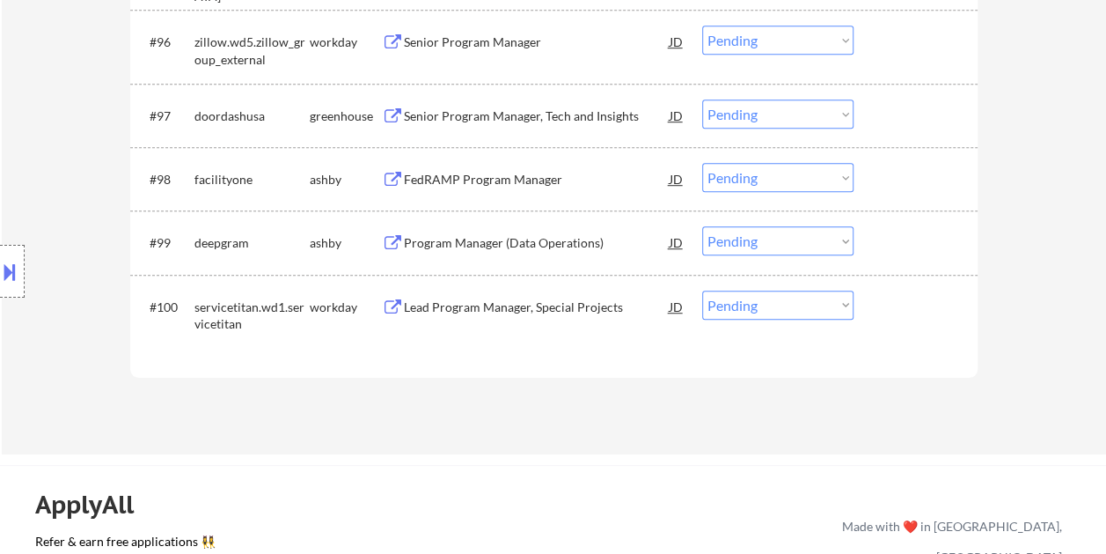
click at [876, 239] on div "#99 deepgram ashby Program Manager (Data Operations) JD warning_amber Choose an…" at bounding box center [551, 242] width 831 height 48
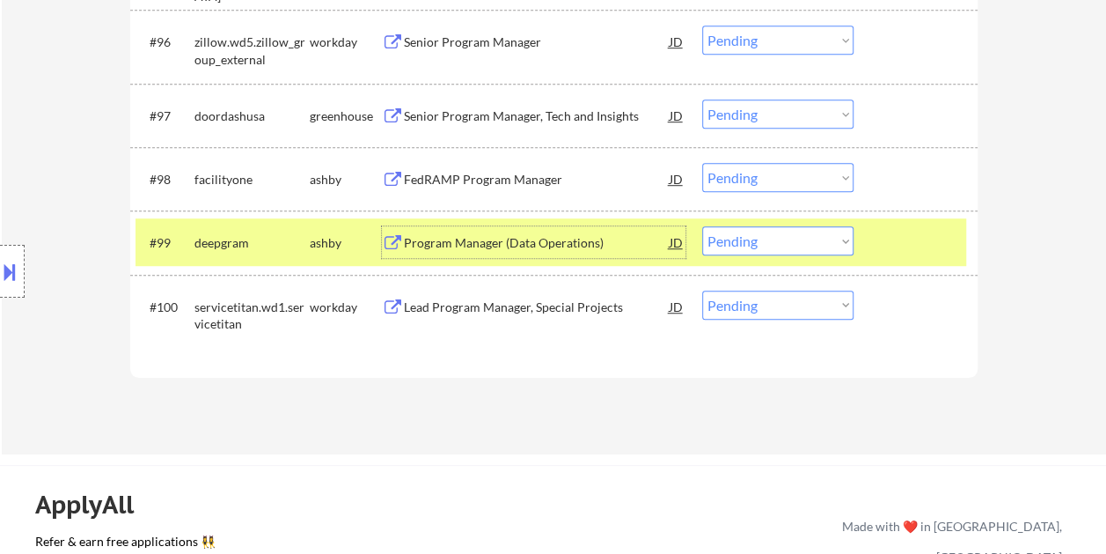
drag, startPoint x: 549, startPoint y: 253, endPoint x: 532, endPoint y: 249, distance: 17.9
click at [546, 252] on div "Program Manager (Data Operations)" at bounding box center [537, 242] width 266 height 32
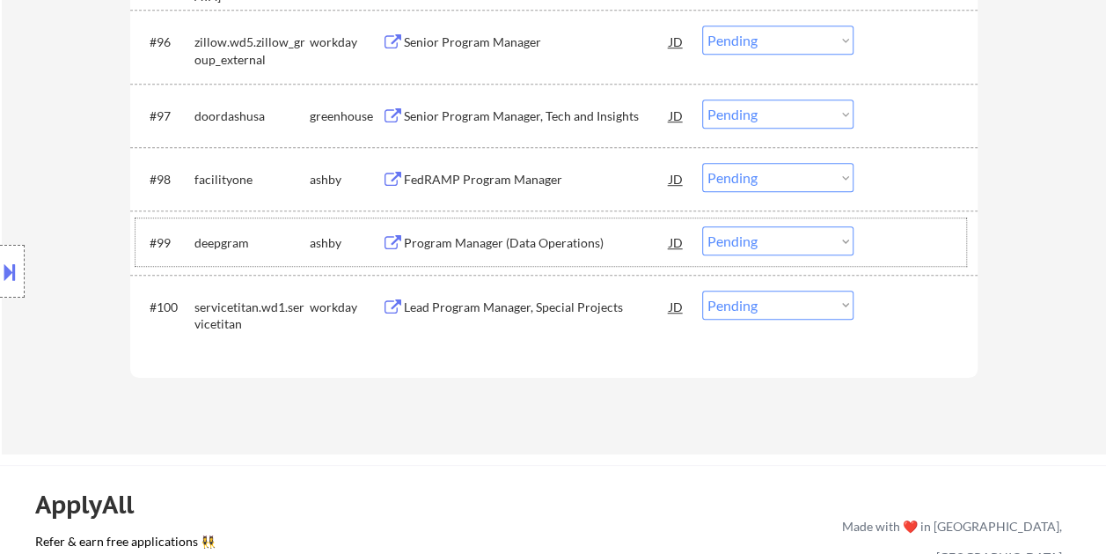
click at [877, 240] on div "#99 deepgram ashby Program Manager (Data Operations) JD warning_amber Choose an…" at bounding box center [551, 242] width 831 height 48
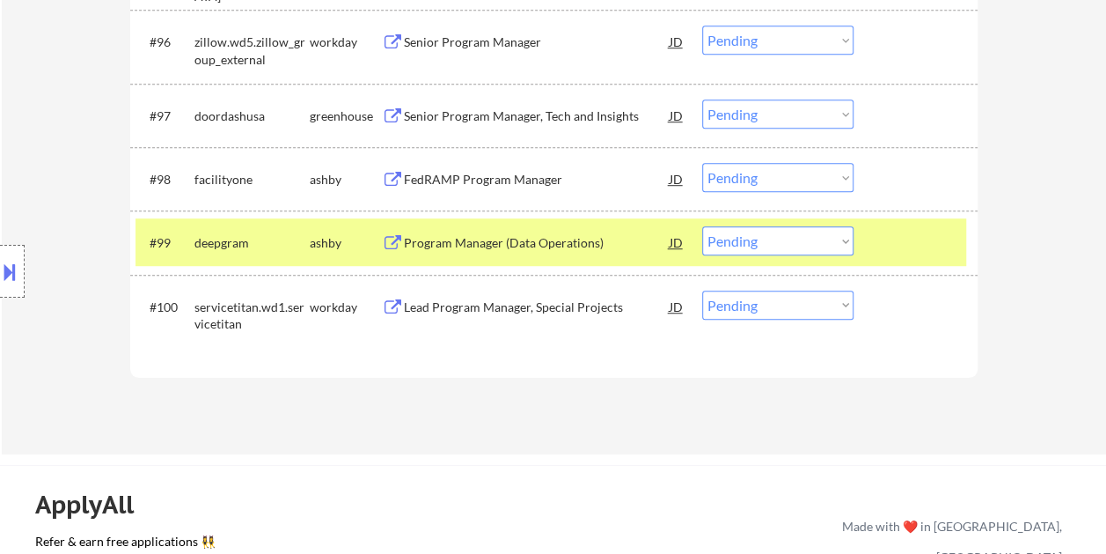
click at [836, 242] on select "Choose an option... Pending Applied Excluded (Questions) Excluded (Expired) Exc…" at bounding box center [777, 240] width 151 height 29
click at [702, 226] on select "Choose an option... Pending Applied Excluded (Questions) Excluded (Expired) Exc…" at bounding box center [777, 240] width 151 height 29
select select ""pending""
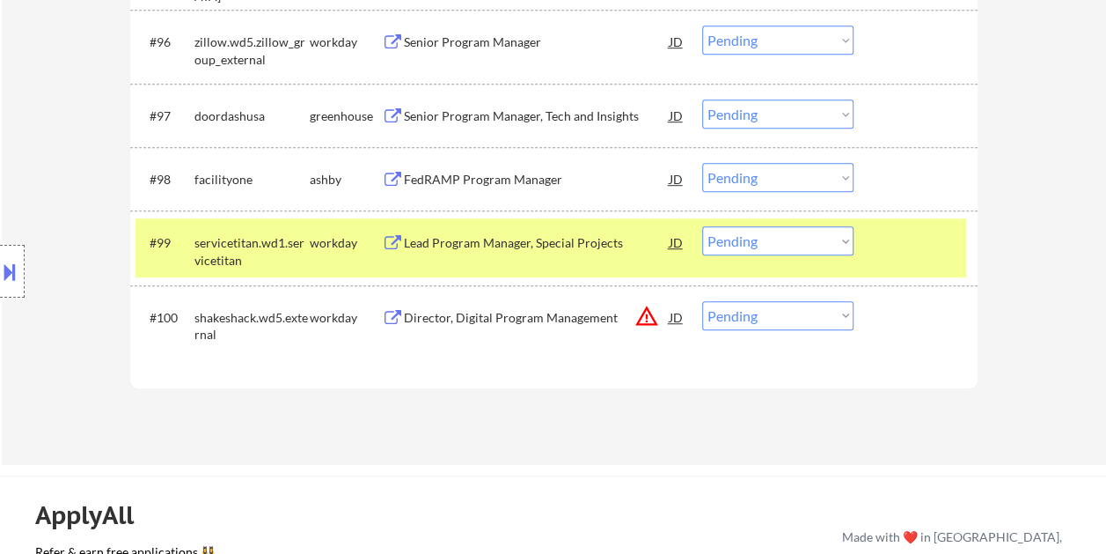
click at [887, 234] on div at bounding box center [917, 242] width 77 height 32
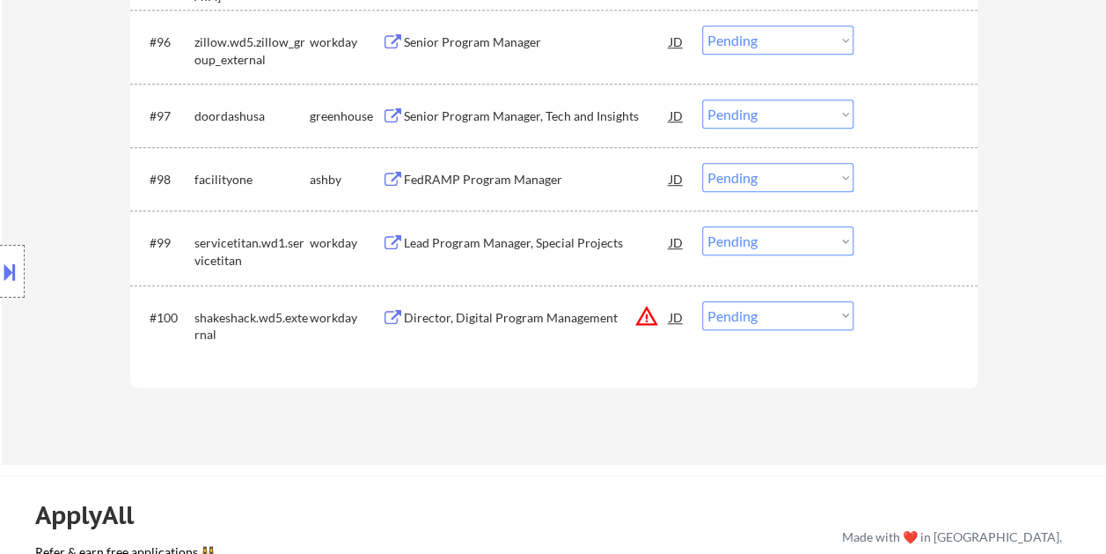
click at [894, 171] on div at bounding box center [917, 179] width 77 height 32
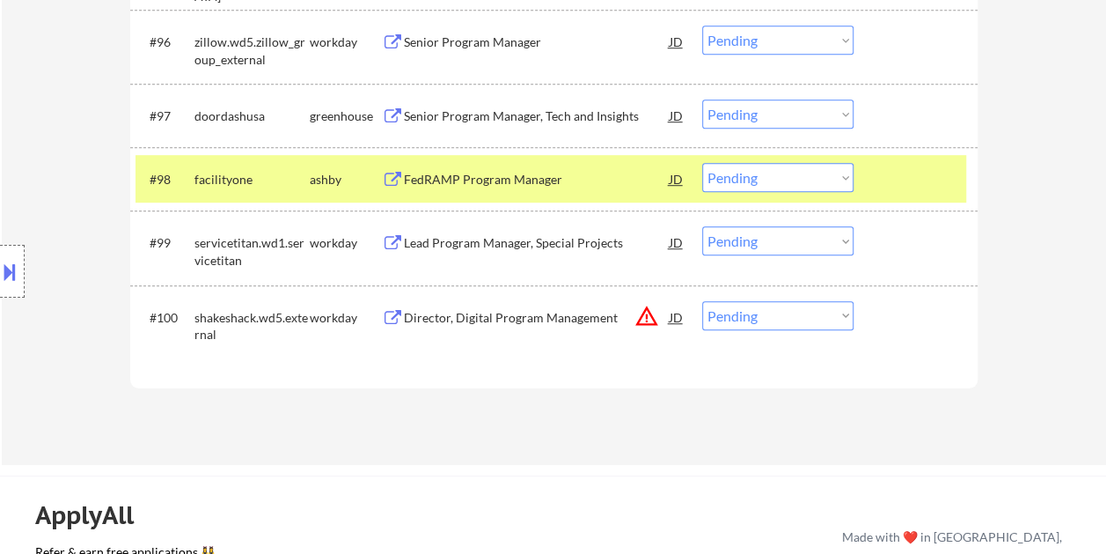
drag, startPoint x: 575, startPoint y: 170, endPoint x: 559, endPoint y: 170, distance: 15.8
click at [568, 171] on div "FedRAMP Program Manager" at bounding box center [537, 180] width 266 height 18
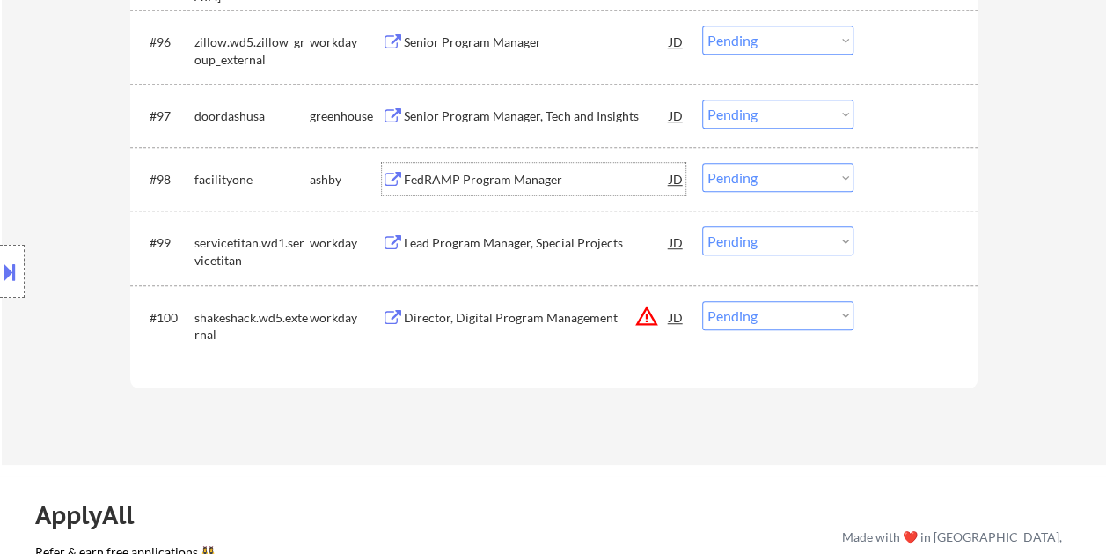
drag, startPoint x: 887, startPoint y: 187, endPoint x: 864, endPoint y: 187, distance: 22.9
click at [879, 187] on div at bounding box center [917, 179] width 77 height 32
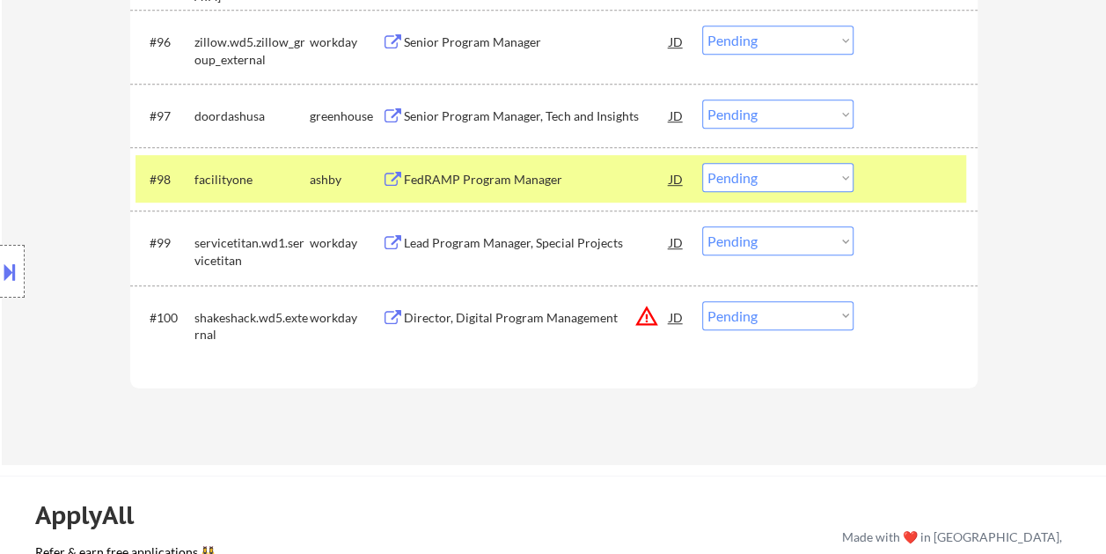
click at [845, 182] on select "Choose an option... Pending Applied Excluded (Questions) Excluded (Expired) Exc…" at bounding box center [777, 177] width 151 height 29
click at [702, 163] on select "Choose an option... Pending Applied Excluded (Questions) Excluded (Expired) Exc…" at bounding box center [777, 177] width 151 height 29
select select ""pending""
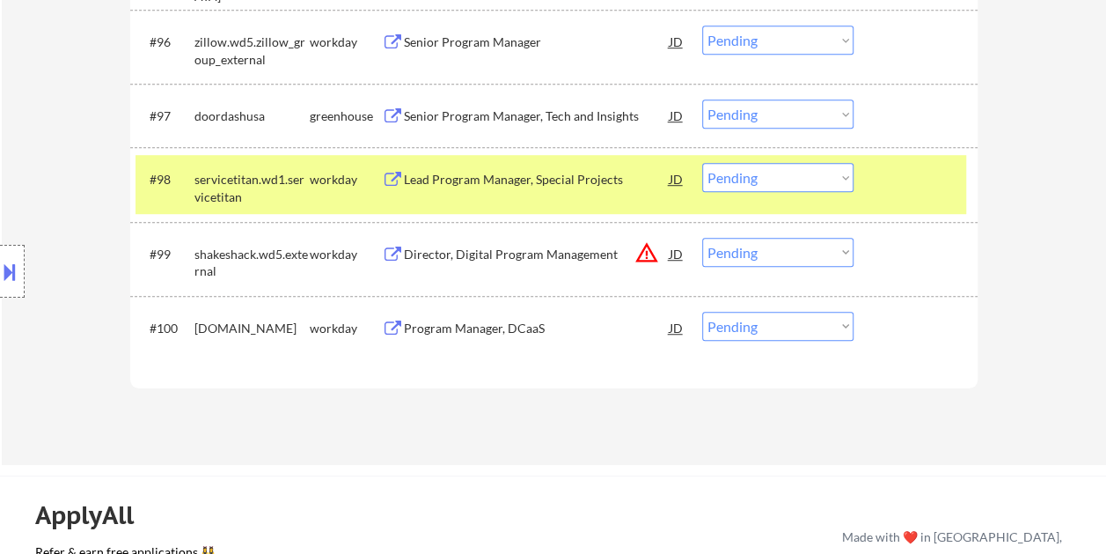
click at [900, 180] on div at bounding box center [917, 179] width 77 height 32
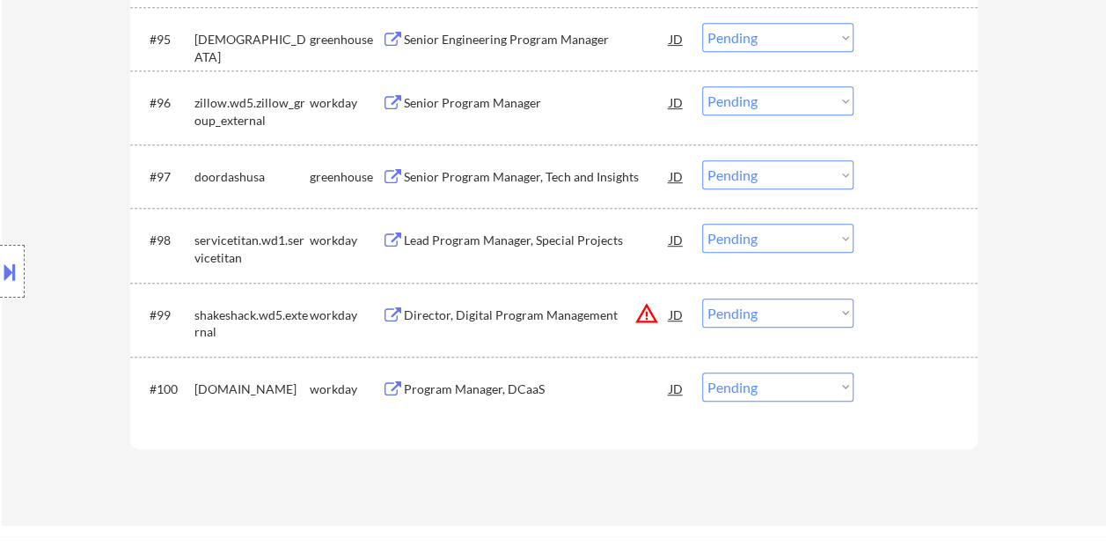
scroll to position [7048, 0]
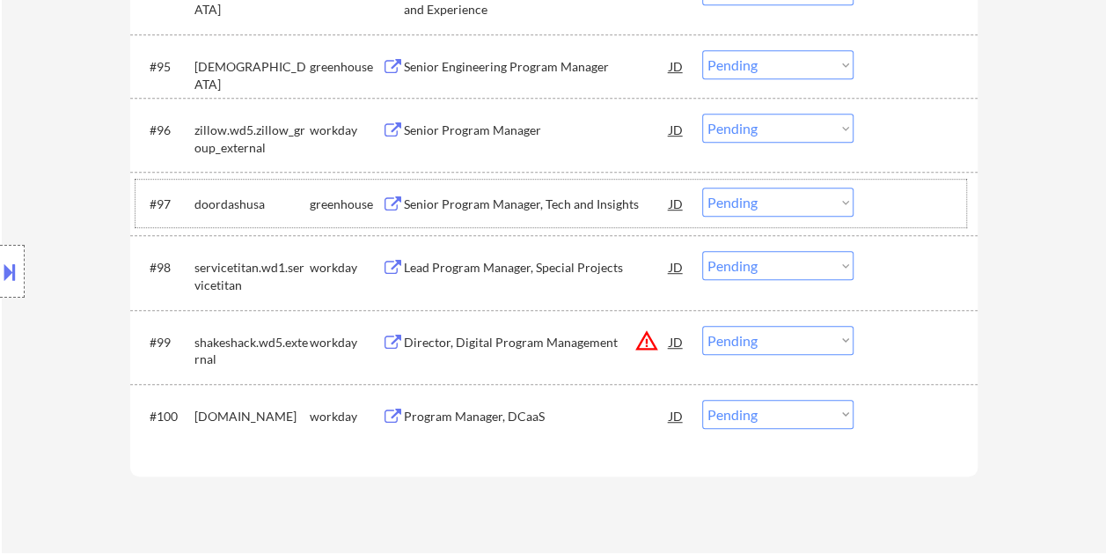
drag, startPoint x: 906, startPoint y: 202, endPoint x: 667, endPoint y: 194, distance: 239.5
click at [903, 202] on div at bounding box center [917, 203] width 77 height 32
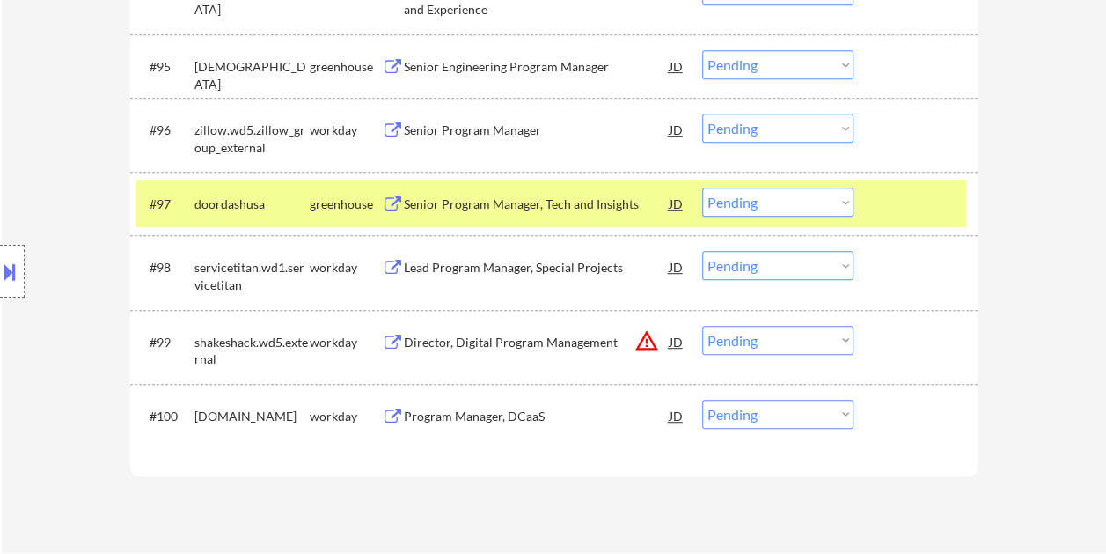
click at [596, 198] on div "Senior Program Manager, Tech and Insights" at bounding box center [537, 204] width 266 height 18
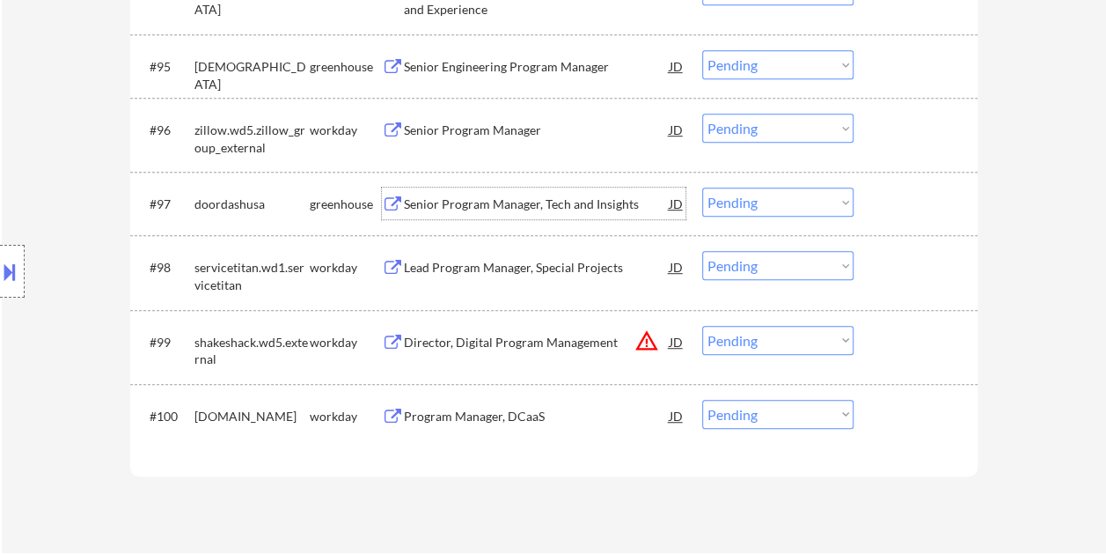
click at [883, 201] on div at bounding box center [917, 203] width 77 height 32
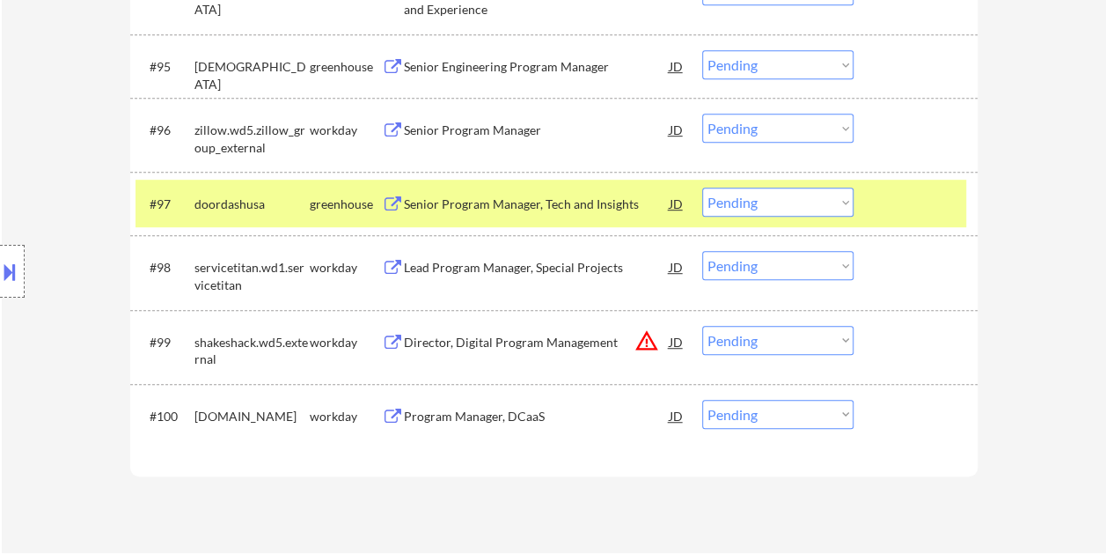
click at [834, 200] on select "Choose an option... Pending Applied Excluded (Questions) Excluded (Expired) Exc…" at bounding box center [777, 201] width 151 height 29
click at [702, 187] on select "Choose an option... Pending Applied Excluded (Questions) Excluded (Expired) Exc…" at bounding box center [777, 201] width 151 height 29
select select ""pending""
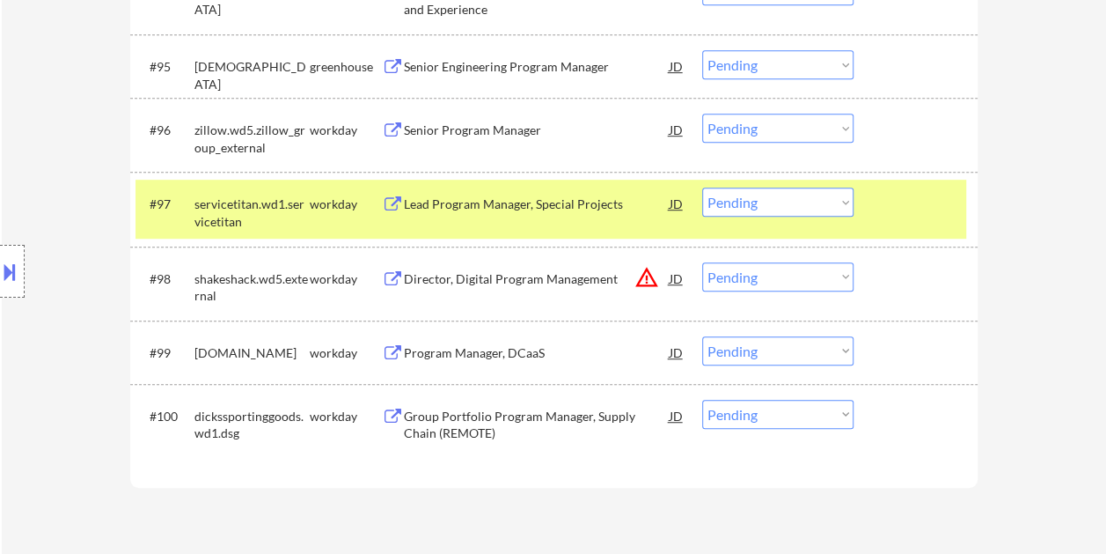
click at [917, 213] on div at bounding box center [917, 203] width 77 height 32
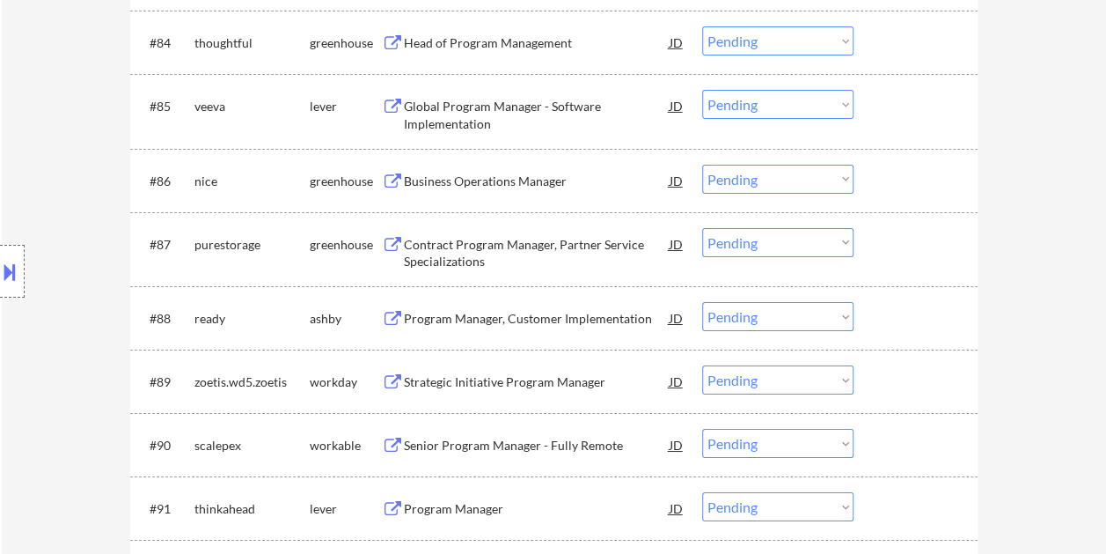
scroll to position [6432, 0]
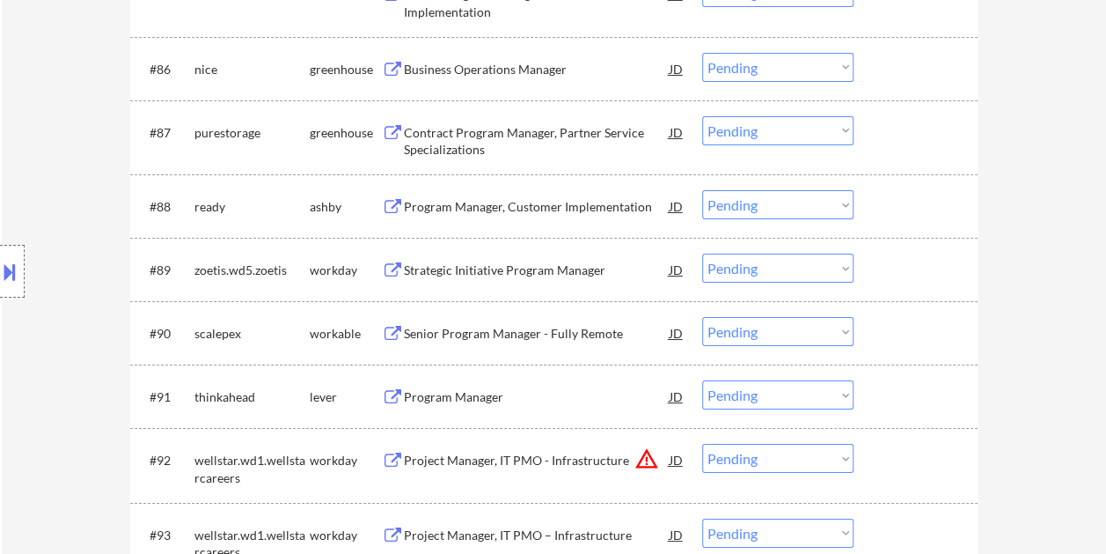
click at [933, 200] on div at bounding box center [917, 206] width 77 height 32
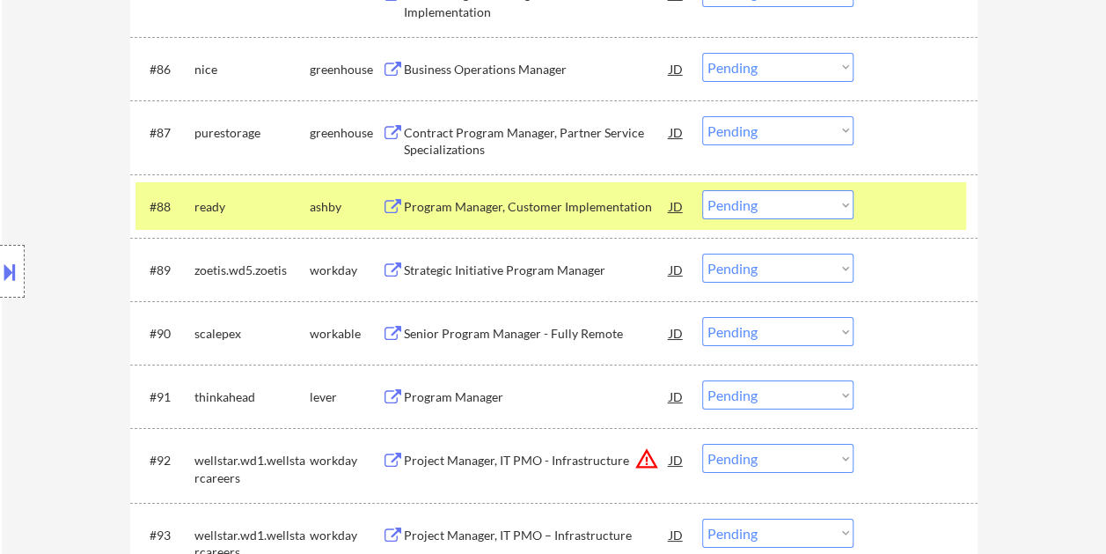
click at [482, 201] on div "Program Manager, Customer Implementation" at bounding box center [537, 207] width 266 height 18
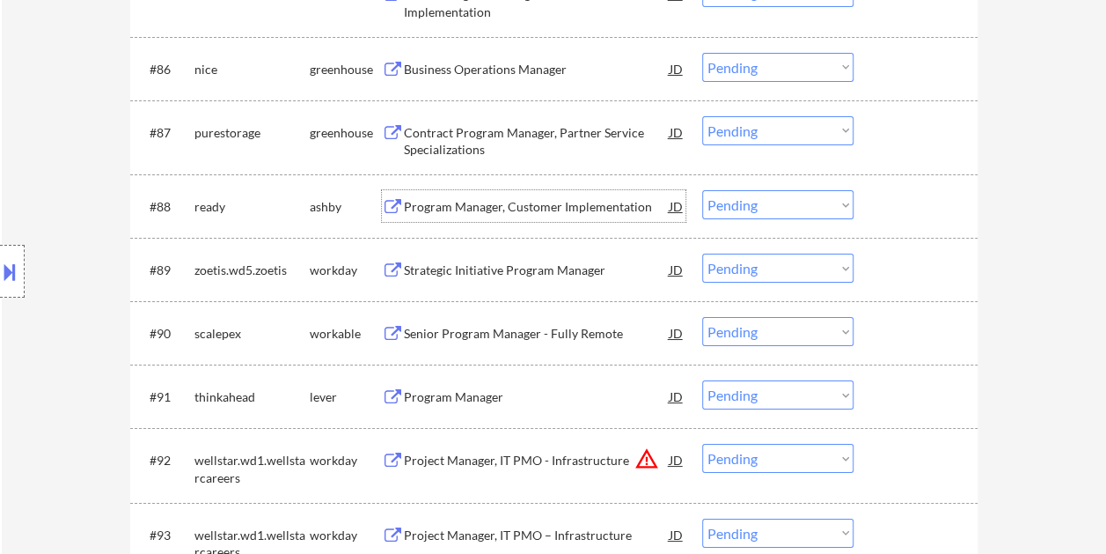
click at [874, 202] on div "#88 ready ashby Program Manager, Customer Implementation JD Choose an option...…" at bounding box center [551, 206] width 831 height 48
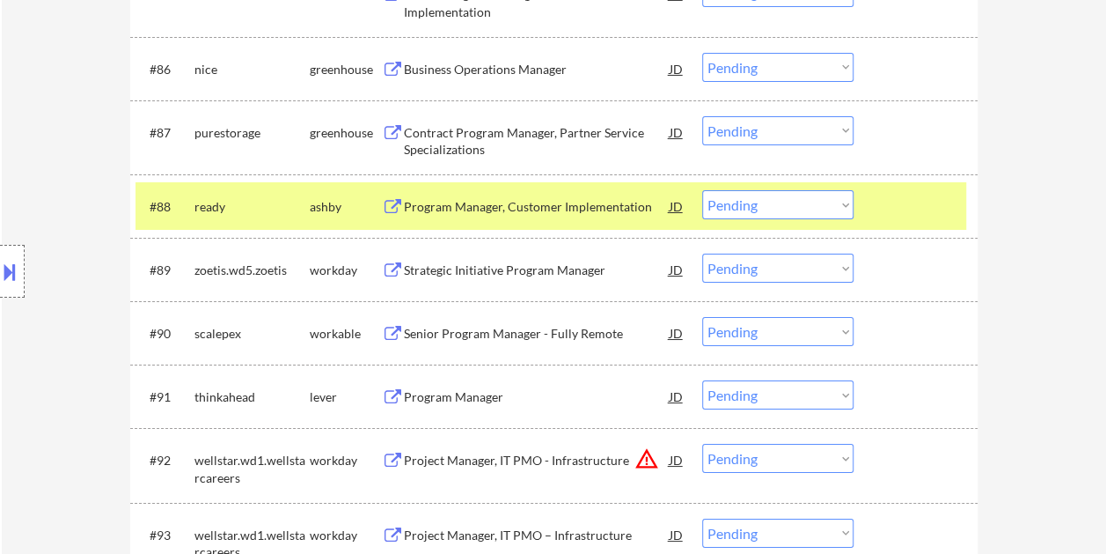
click at [845, 201] on select "Choose an option... Pending Applied Excluded (Questions) Excluded (Expired) Exc…" at bounding box center [777, 204] width 151 height 29
click at [702, 190] on select "Choose an option... Pending Applied Excluded (Questions) Excluded (Expired) Exc…" at bounding box center [777, 204] width 151 height 29
select select ""pending""
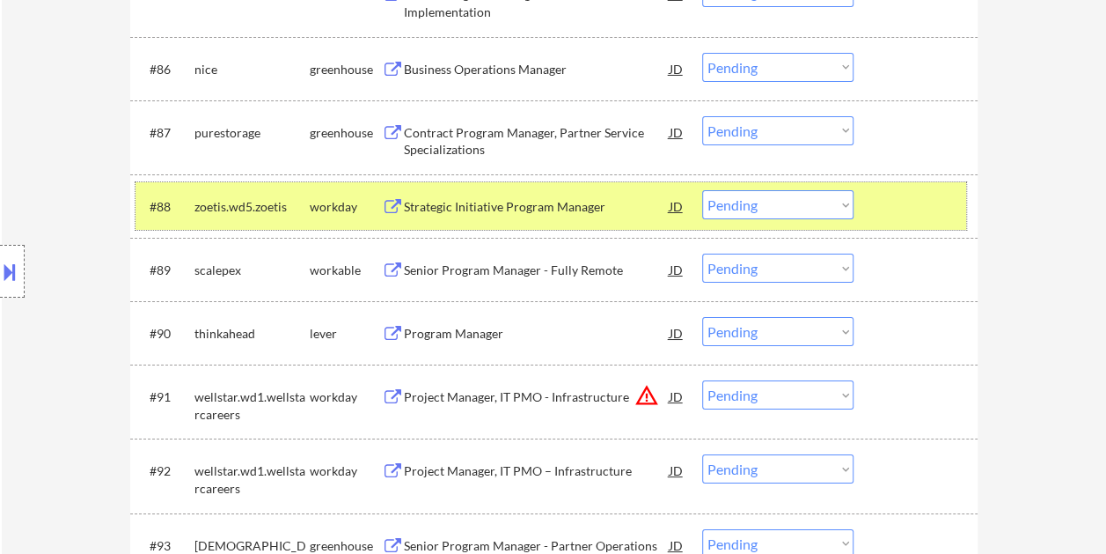
drag, startPoint x: 900, startPoint y: 196, endPoint x: 885, endPoint y: 209, distance: 19.4
click at [900, 195] on div at bounding box center [917, 206] width 77 height 32
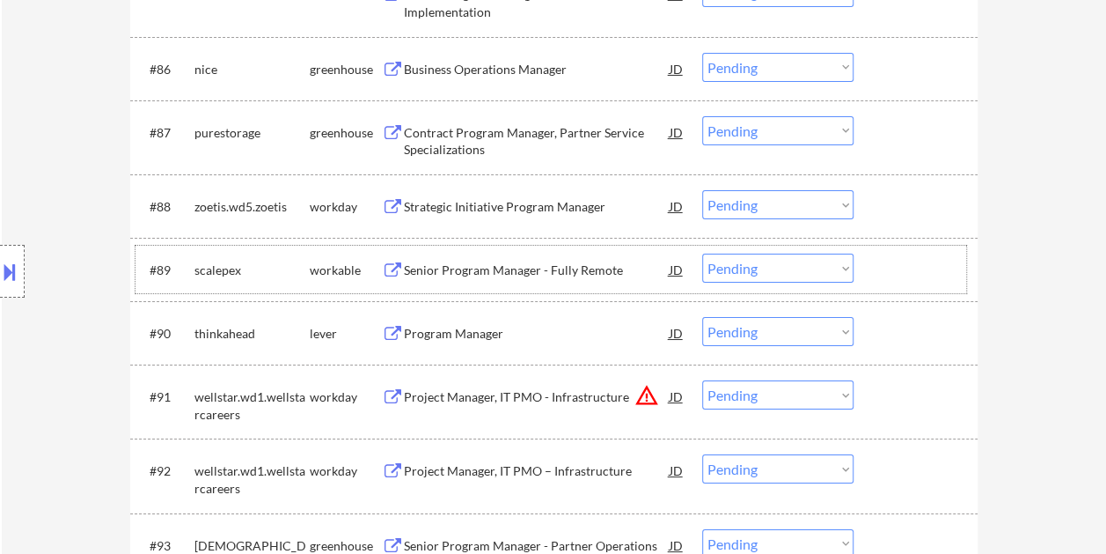
drag, startPoint x: 901, startPoint y: 265, endPoint x: 732, endPoint y: 268, distance: 169.0
click at [901, 265] on div at bounding box center [917, 269] width 77 height 32
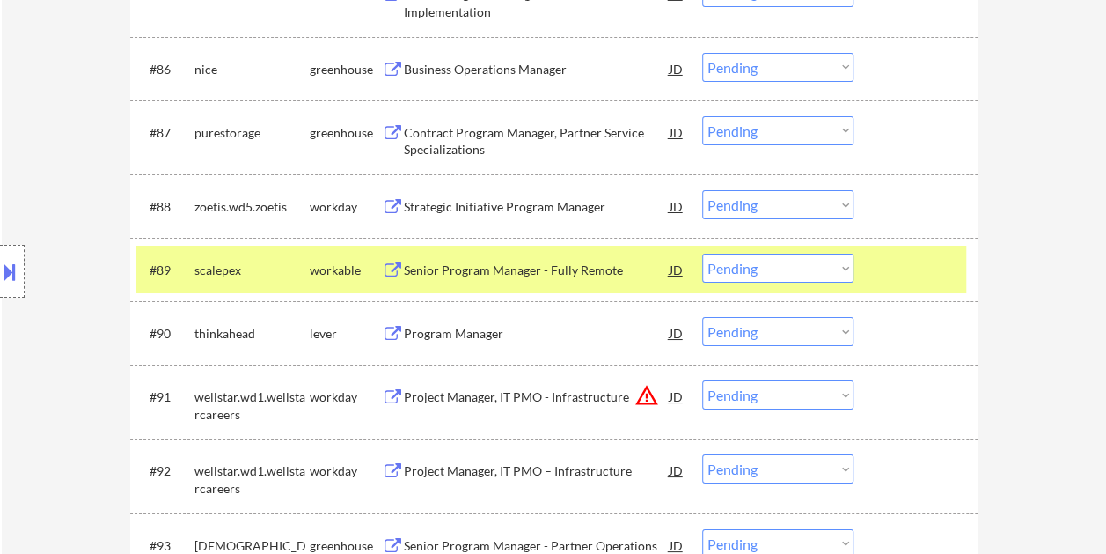
click at [563, 262] on div "Senior Program Manager - Fully Remote" at bounding box center [537, 270] width 266 height 18
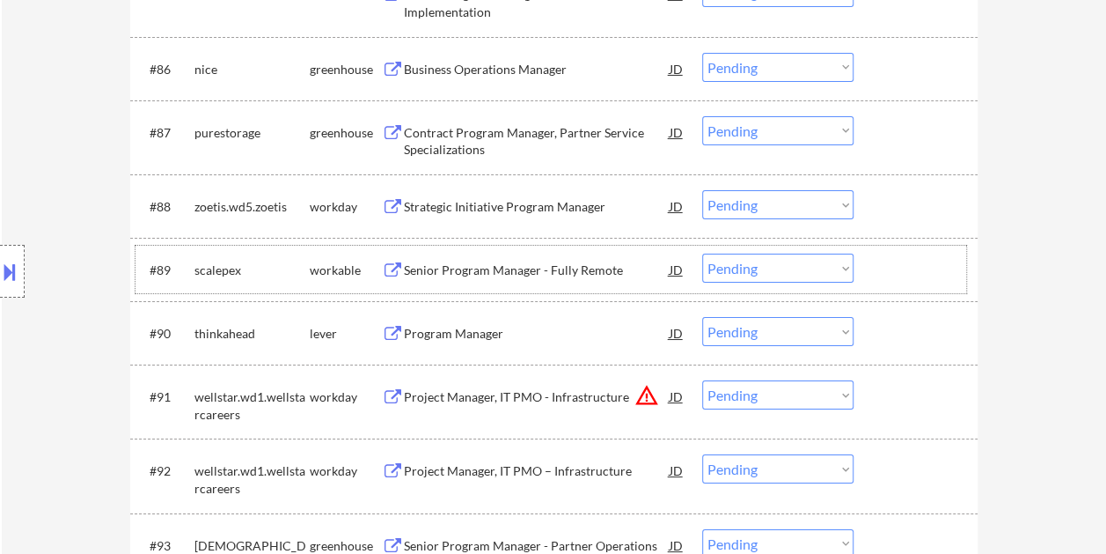
click at [895, 267] on div at bounding box center [917, 269] width 77 height 32
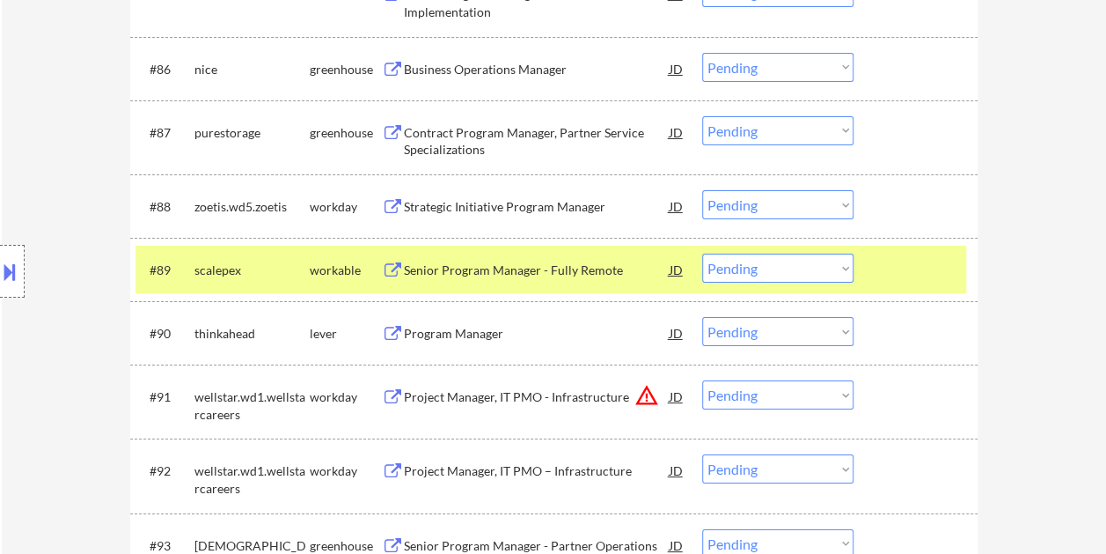
click at [847, 267] on select "Choose an option... Pending Applied Excluded (Questions) Excluded (Expired) Exc…" at bounding box center [777, 267] width 151 height 29
click at [702, 253] on select "Choose an option... Pending Applied Excluded (Questions) Excluded (Expired) Exc…" at bounding box center [777, 267] width 151 height 29
select select ""pending""
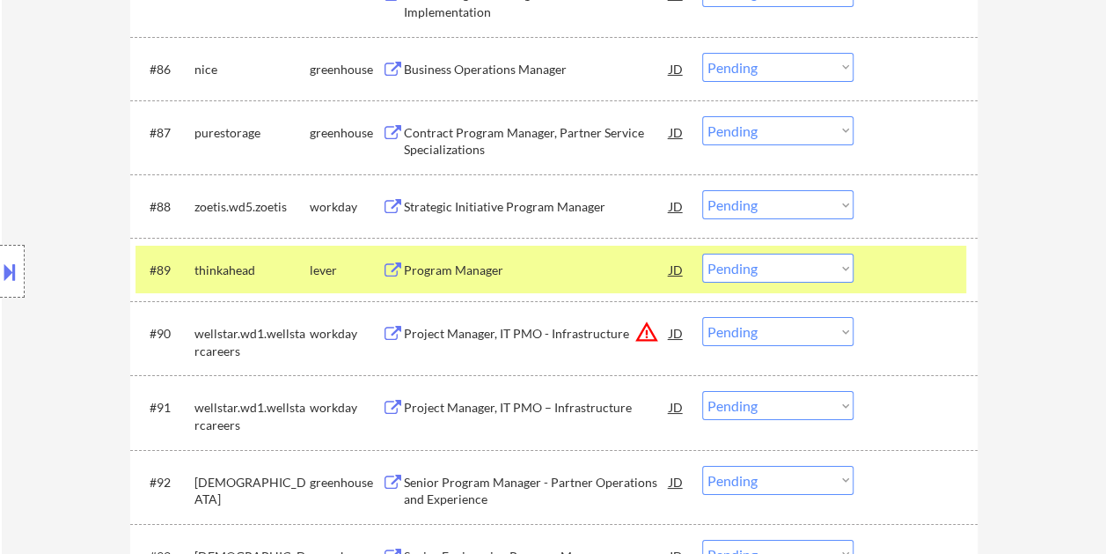
click at [896, 264] on div at bounding box center [917, 269] width 77 height 32
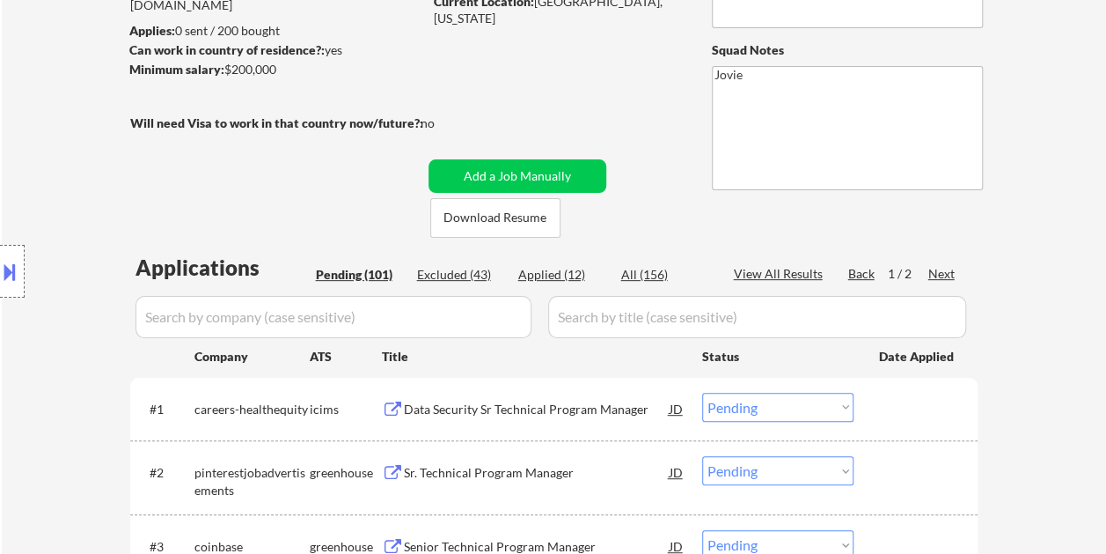
scroll to position [264, 0]
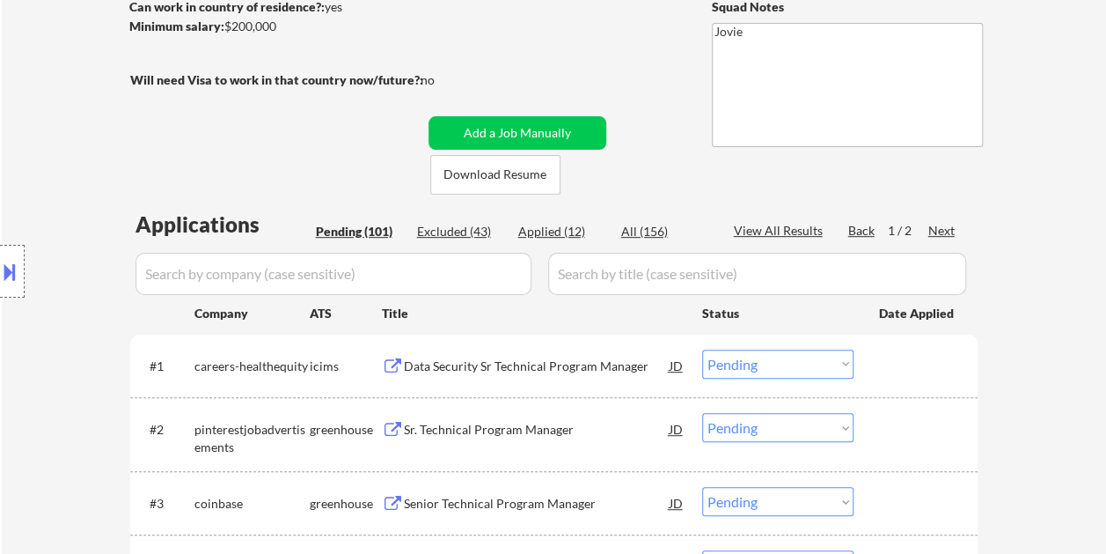
drag, startPoint x: 346, startPoint y: 231, endPoint x: 356, endPoint y: 229, distance: 9.8
click at [346, 231] on div "Pending (101)" at bounding box center [360, 232] width 88 height 18
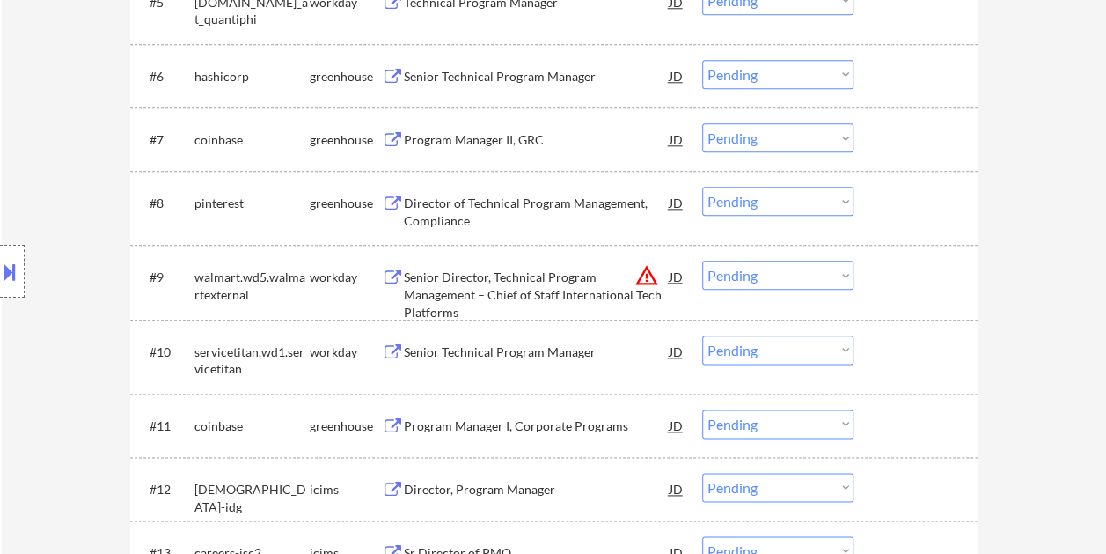
scroll to position [880, 0]
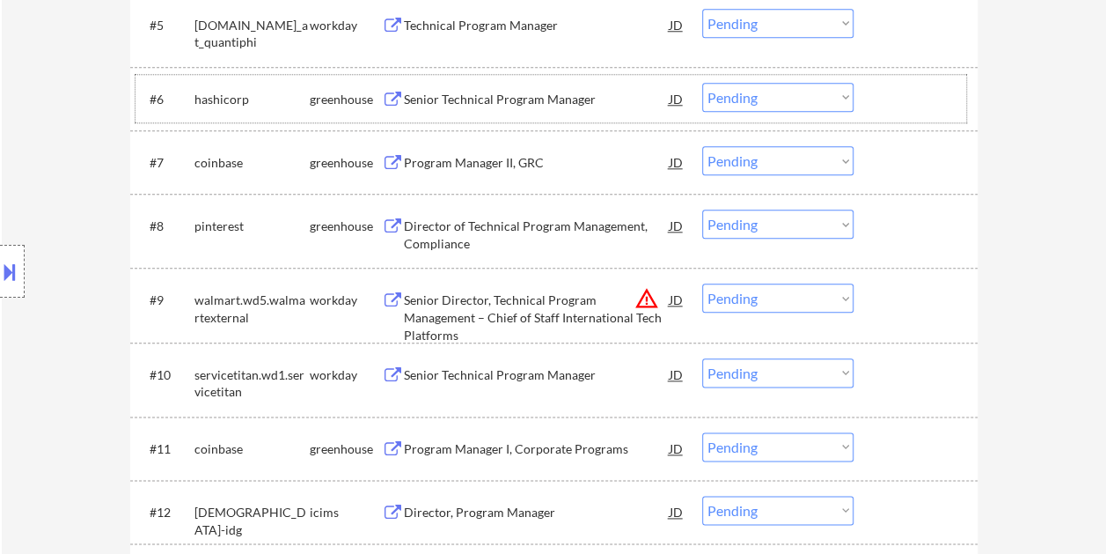
drag, startPoint x: 874, startPoint y: 108, endPoint x: 780, endPoint y: 106, distance: 94.2
click at [873, 108] on div "#6 hashicorp greenhouse Senior Technical Program Manager JD Choose an option...…" at bounding box center [551, 99] width 831 height 48
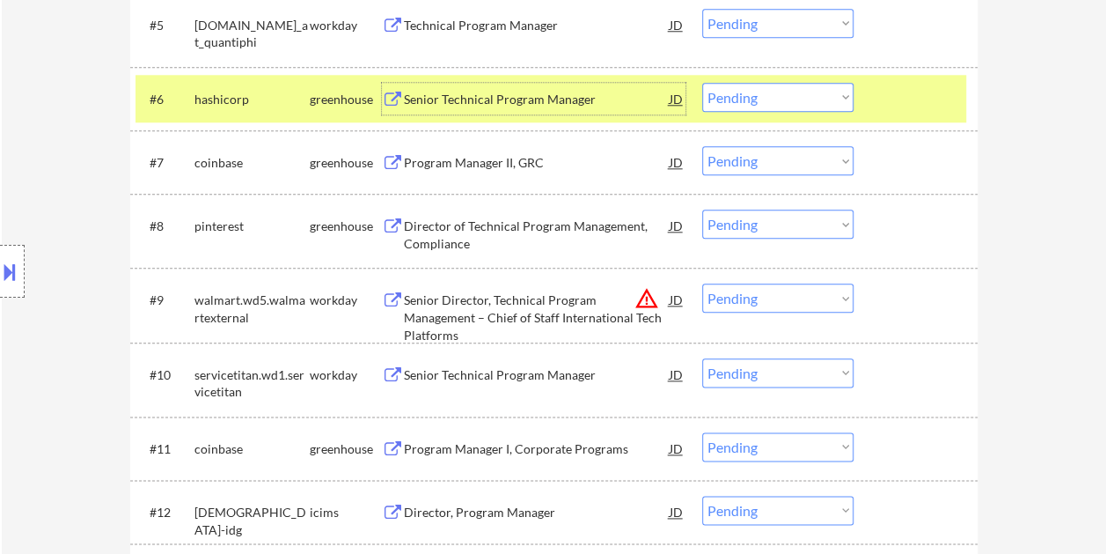
click at [504, 93] on div "Senior Technical Program Manager" at bounding box center [537, 100] width 266 height 18
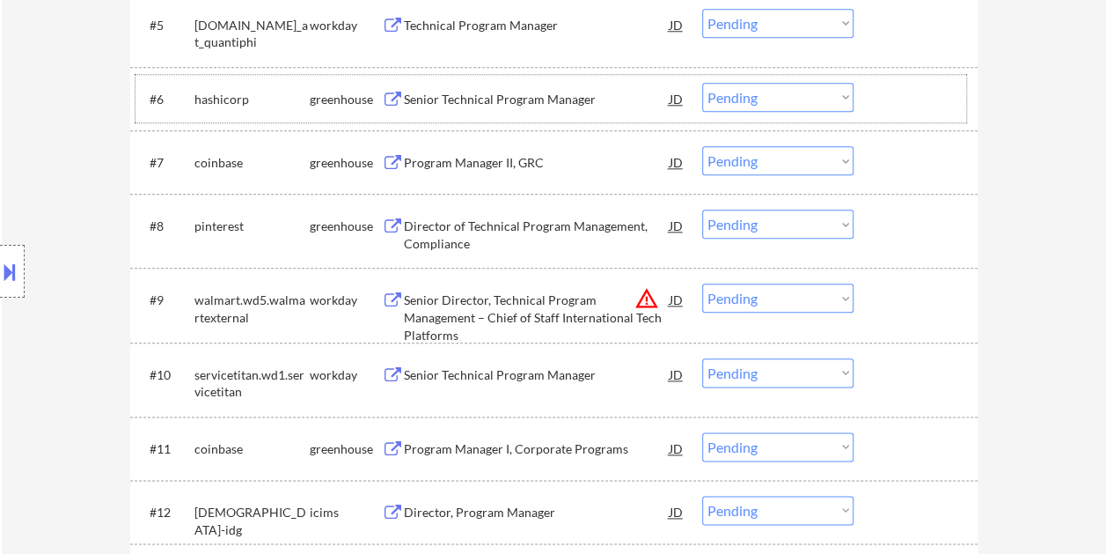
drag, startPoint x: 885, startPoint y: 105, endPoint x: 868, endPoint y: 103, distance: 17.7
click at [885, 104] on div at bounding box center [917, 99] width 77 height 32
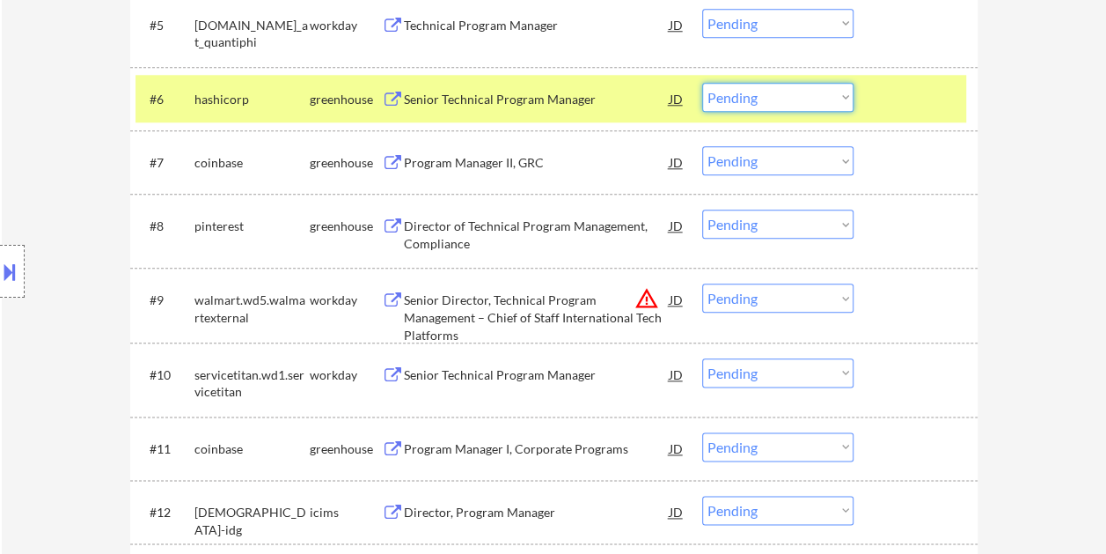
click at [846, 98] on select "Choose an option... Pending Applied Excluded (Questions) Excluded (Expired) Exc…" at bounding box center [777, 97] width 151 height 29
click at [702, 83] on select "Choose an option... Pending Applied Excluded (Questions) Excluded (Expired) Exc…" at bounding box center [777, 97] width 151 height 29
select select ""pending""
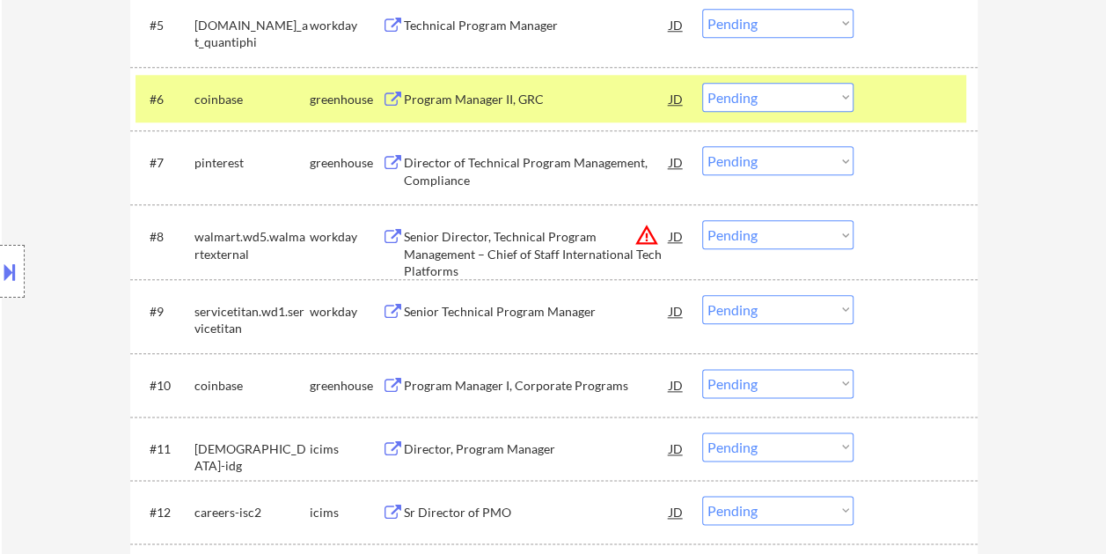
click at [898, 92] on div at bounding box center [917, 99] width 77 height 32
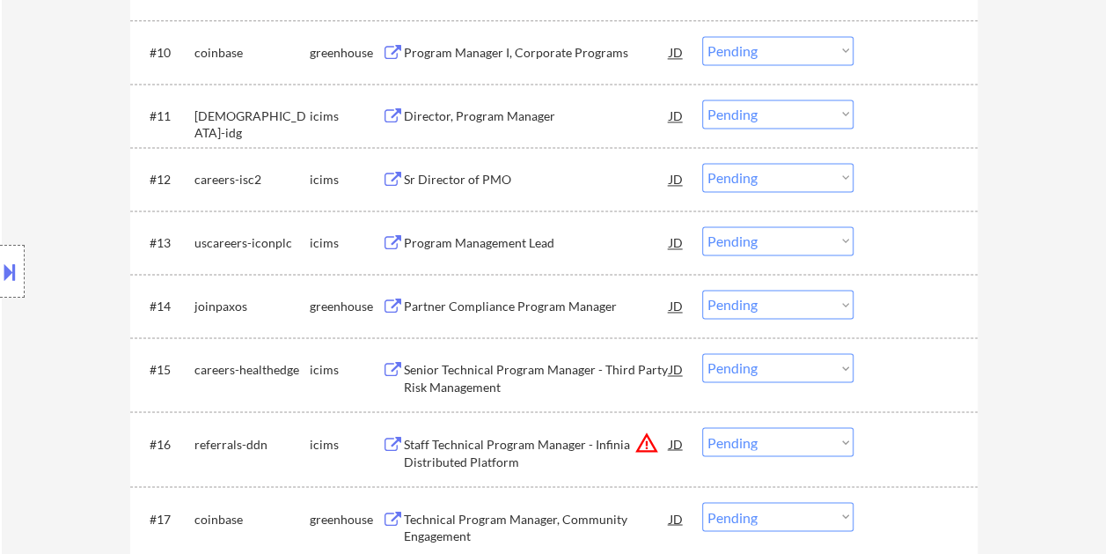
scroll to position [1232, 0]
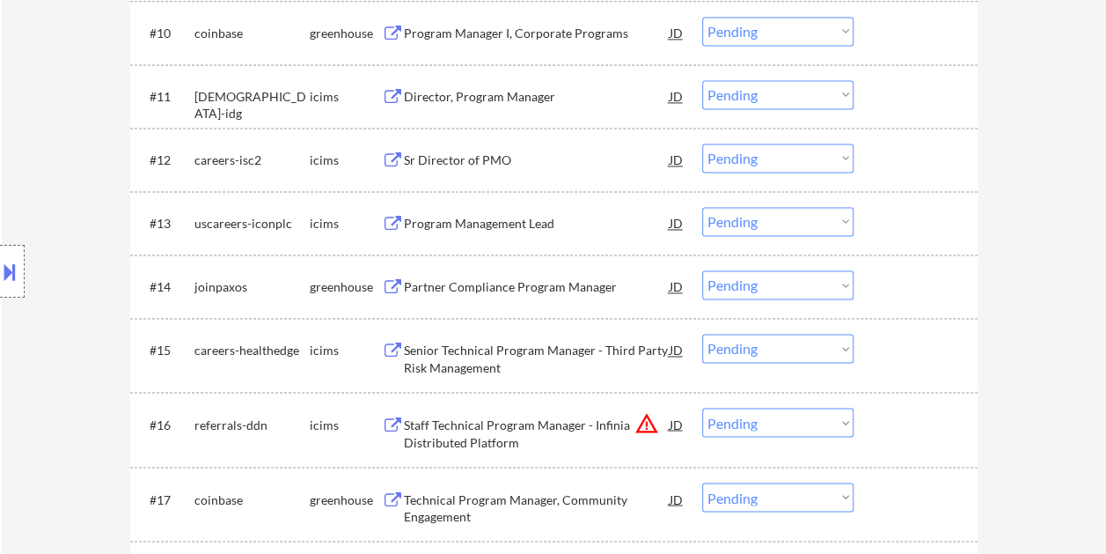
click at [904, 271] on div at bounding box center [917, 286] width 77 height 32
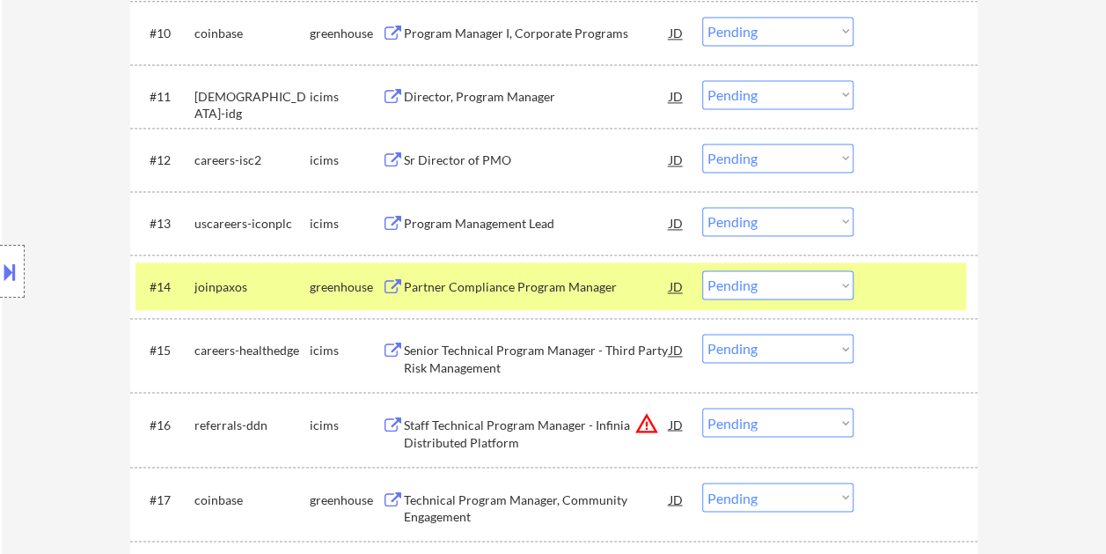
drag, startPoint x: 523, startPoint y: 280, endPoint x: 503, endPoint y: 291, distance: 22.5
click at [521, 280] on div "Partner Compliance Program Manager" at bounding box center [537, 287] width 266 height 18
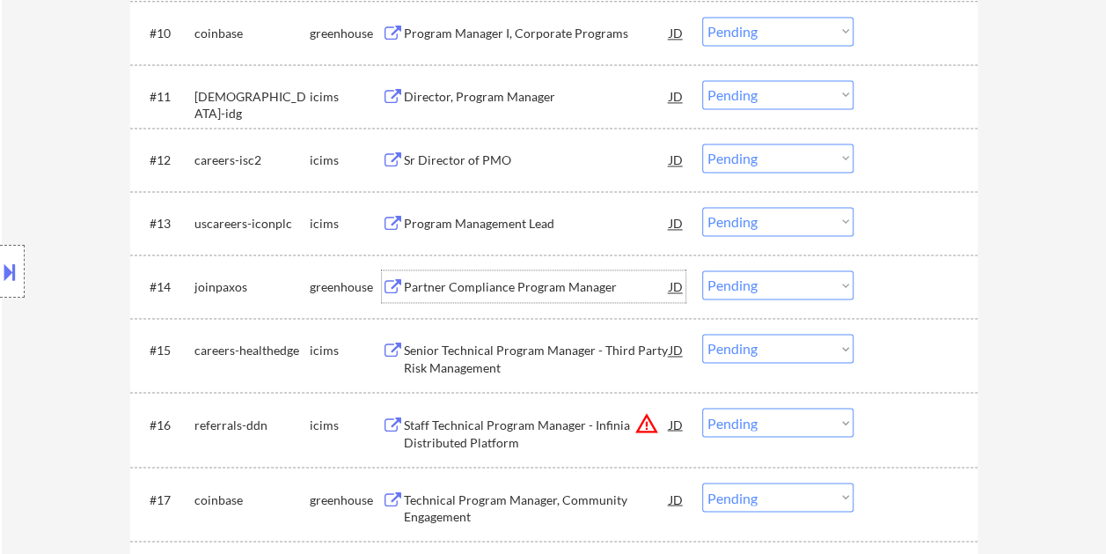
click at [675, 294] on div "JD" at bounding box center [677, 286] width 18 height 32
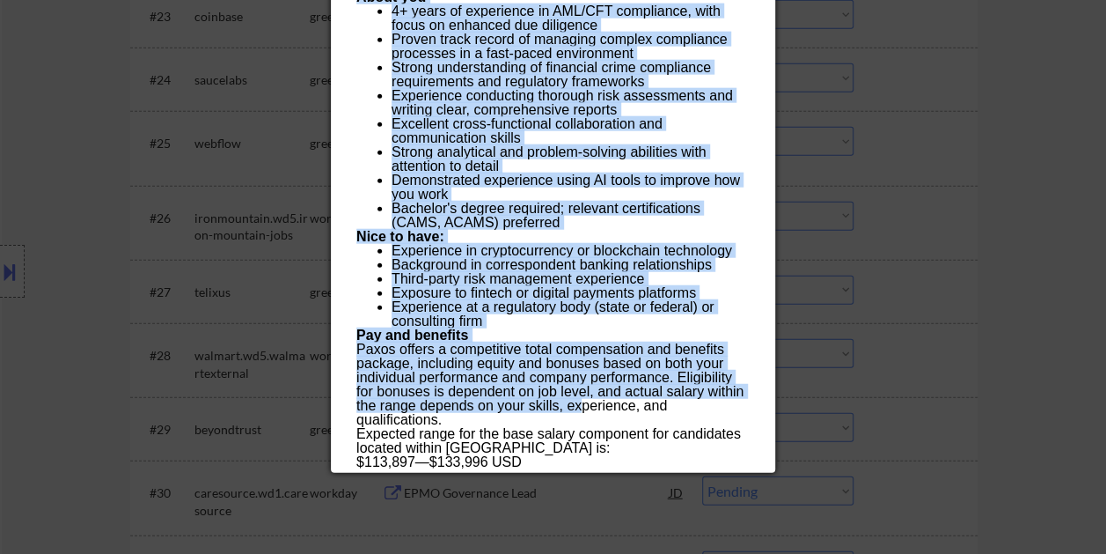
scroll to position [2200, 0]
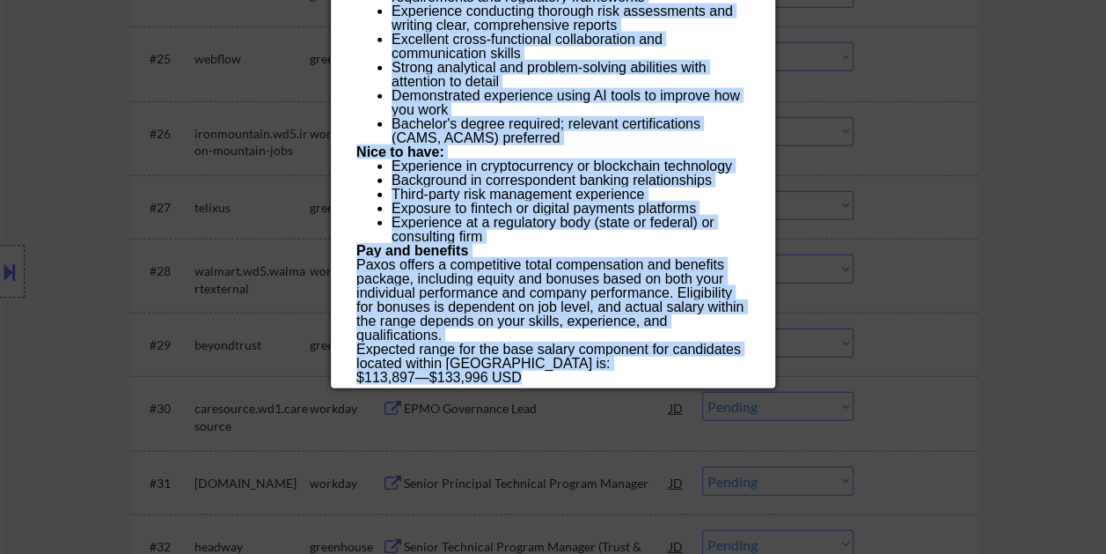
drag, startPoint x: 356, startPoint y: 70, endPoint x: 583, endPoint y: 378, distance: 382.1
copy div "Loremip Dolorsitam Consect Adipisc elitseddo Eiusmo - Tempor Incidi UT Laboreet…"
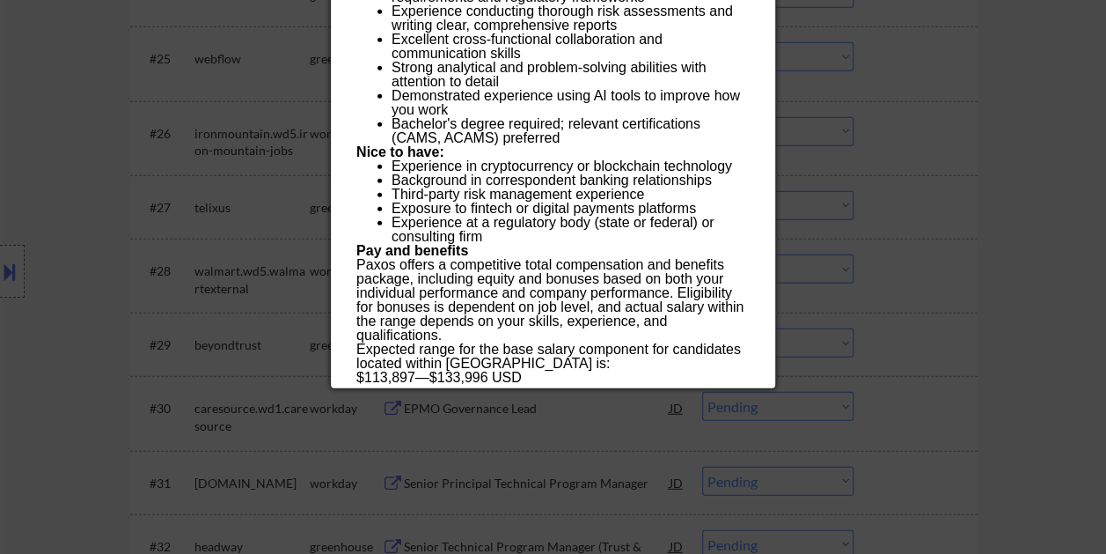
click at [1032, 224] on div at bounding box center [553, 277] width 1106 height 554
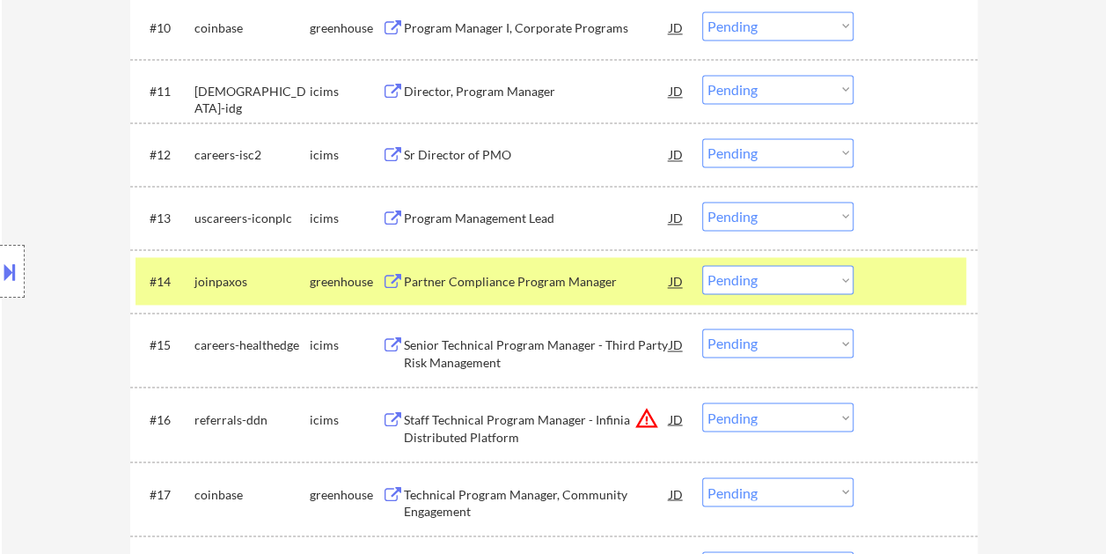
scroll to position [1232, 0]
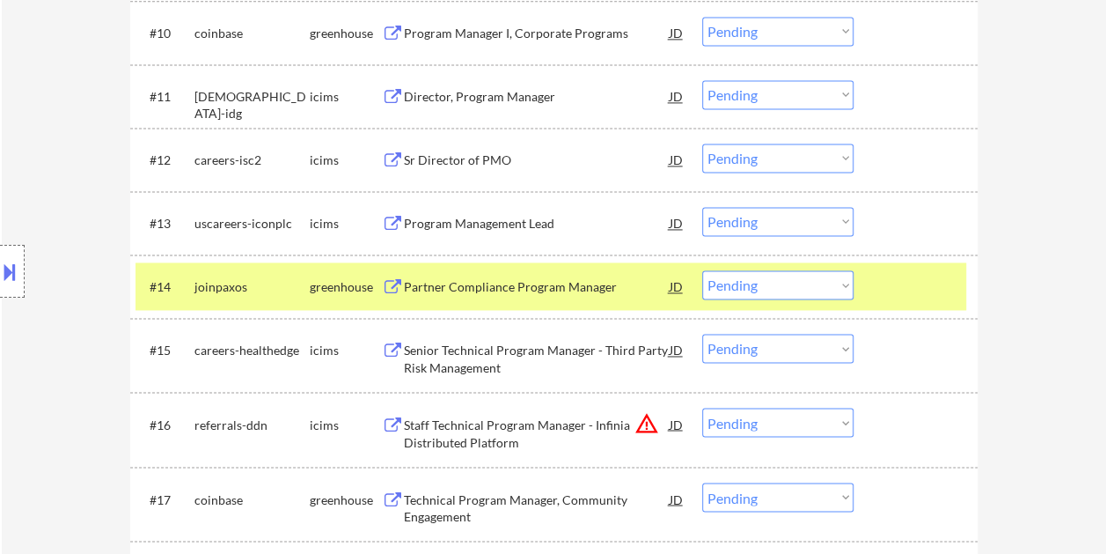
click at [811, 276] on select "Choose an option... Pending Applied Excluded (Questions) Excluded (Expired) Exc…" at bounding box center [777, 284] width 151 height 29
click at [702, 270] on select "Choose an option... Pending Applied Excluded (Questions) Excluded (Expired) Exc…" at bounding box center [777, 284] width 151 height 29
select select ""pending""
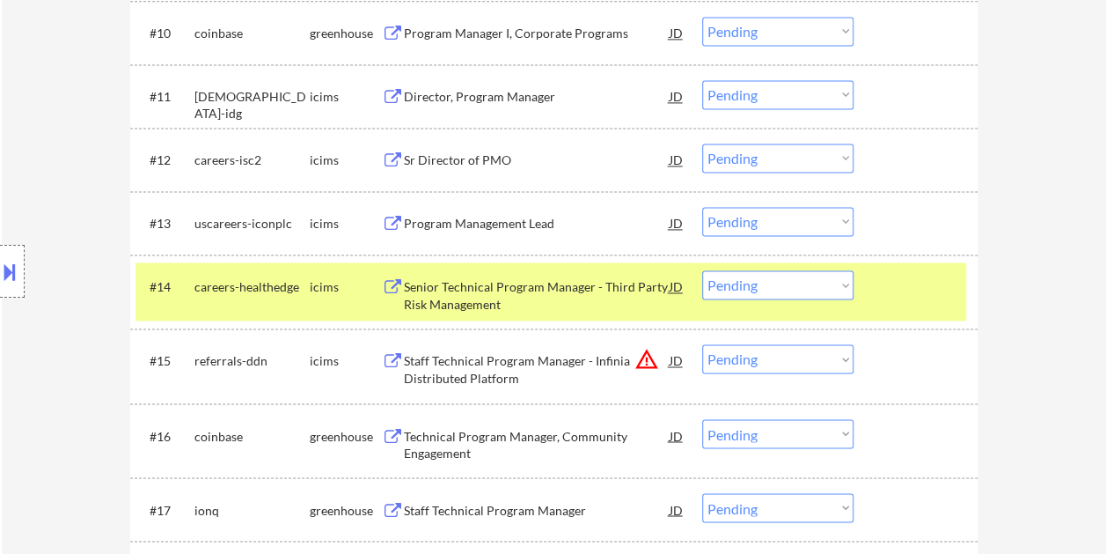
click at [924, 288] on div at bounding box center [917, 286] width 77 height 32
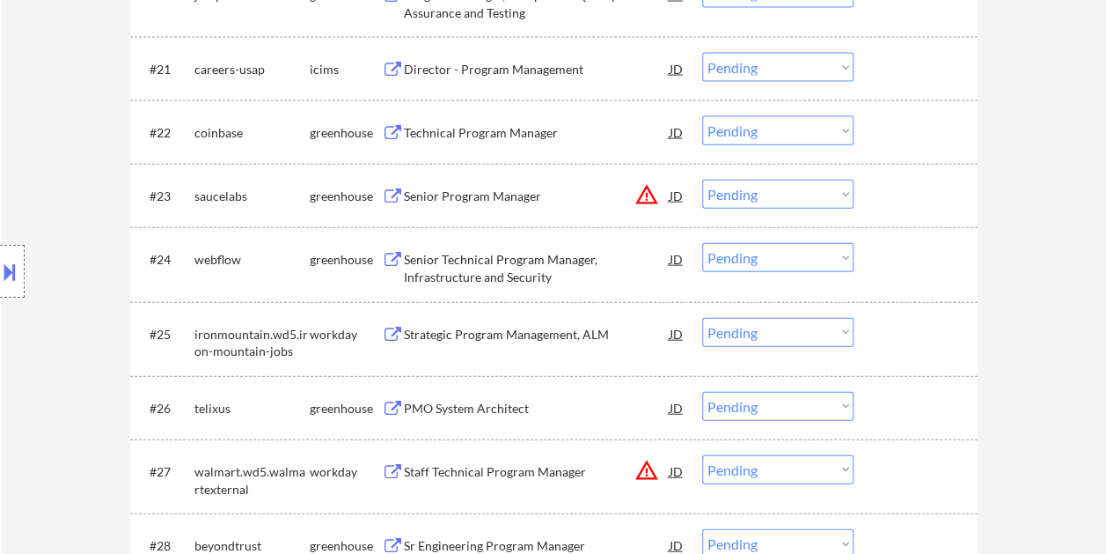
scroll to position [2024, 0]
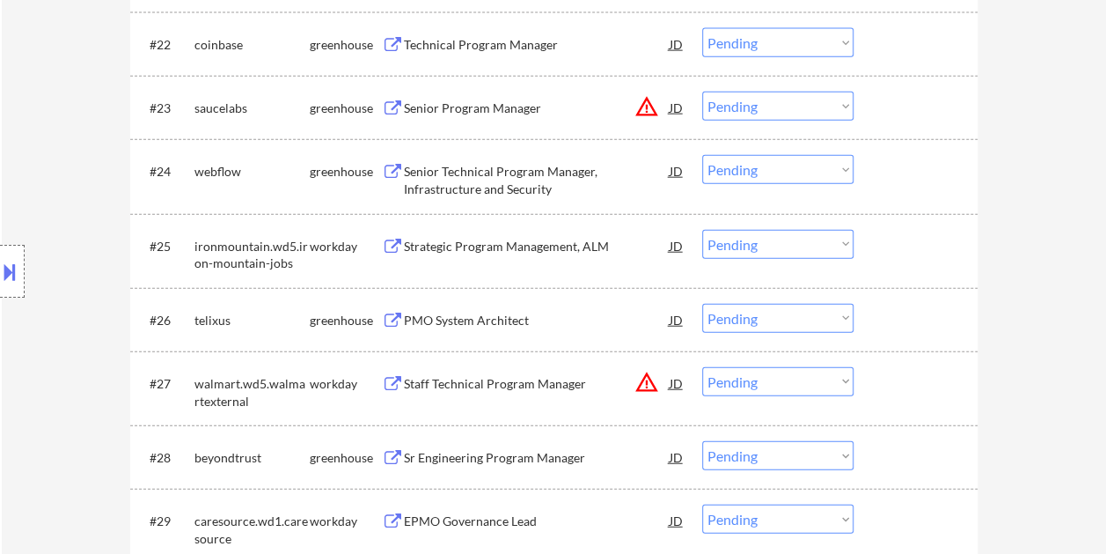
click at [884, 109] on div at bounding box center [917, 108] width 77 height 32
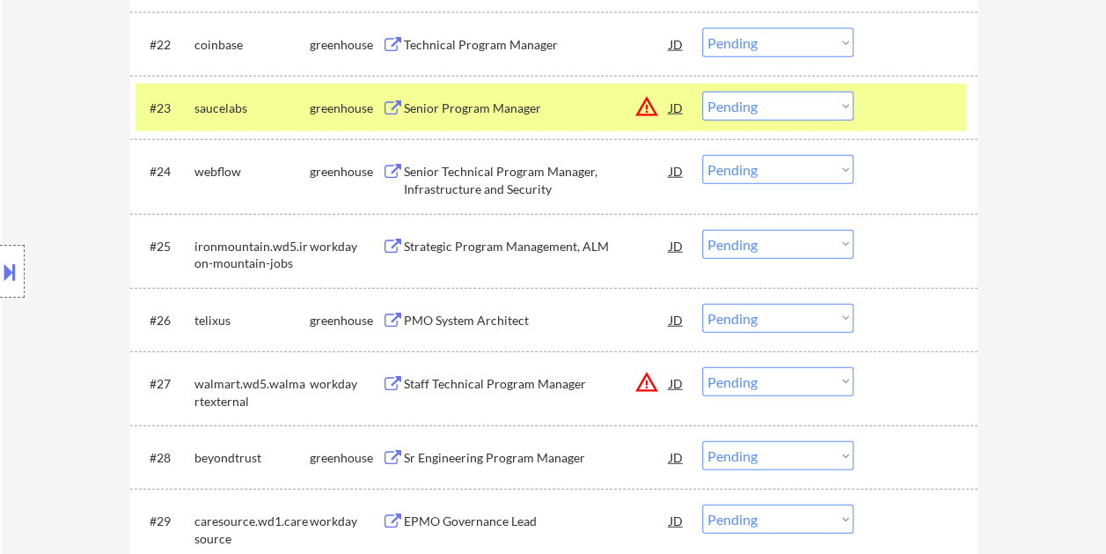
drag, startPoint x: 898, startPoint y: 108, endPoint x: 891, endPoint y: 164, distance: 55.9
click at [897, 108] on div at bounding box center [917, 108] width 77 height 32
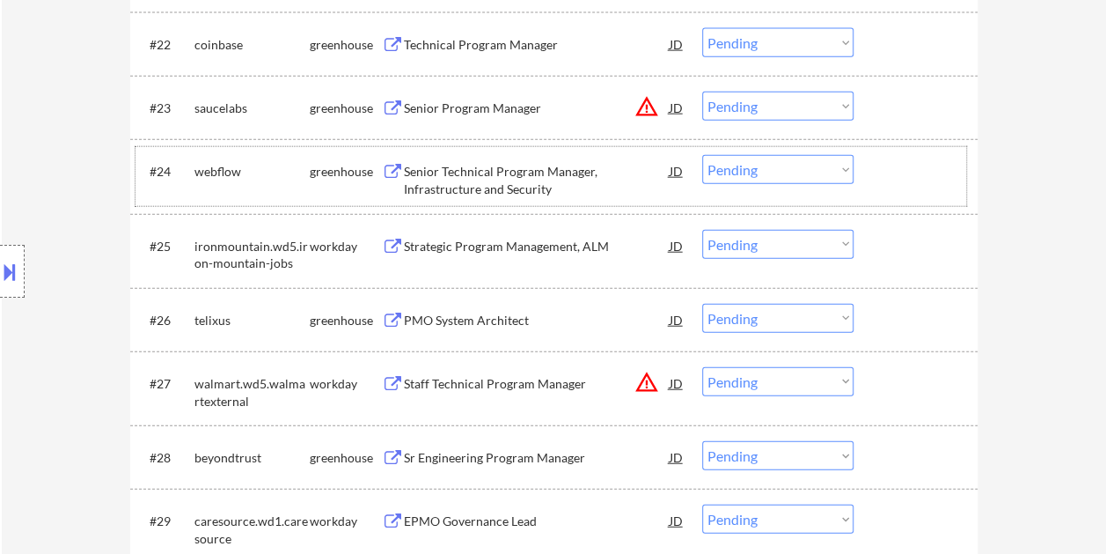
click at [891, 167] on div at bounding box center [917, 171] width 77 height 32
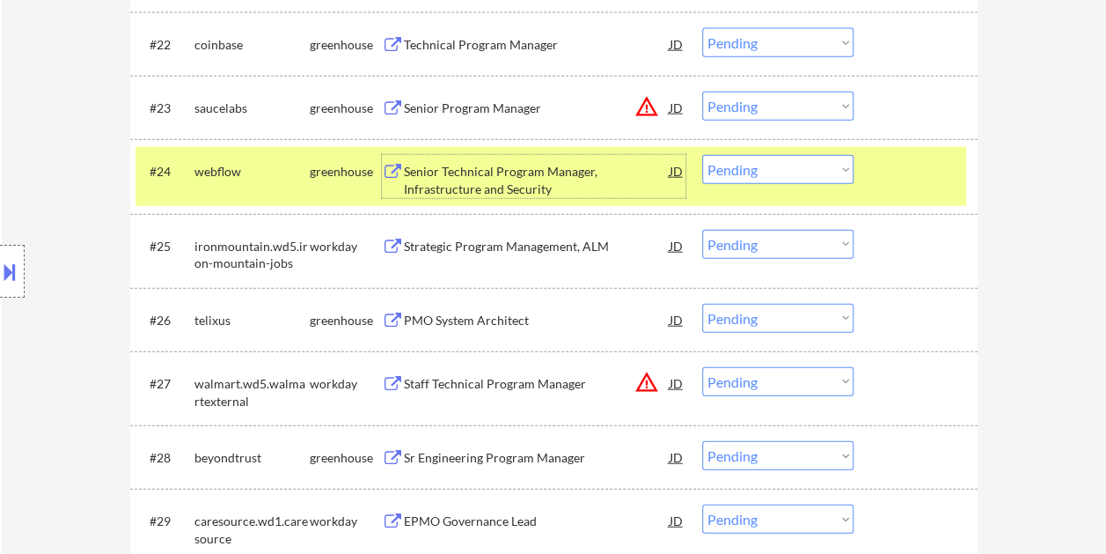
click at [510, 162] on div "Senior Technical Program Manager, Infrastructure and Security" at bounding box center [537, 176] width 266 height 42
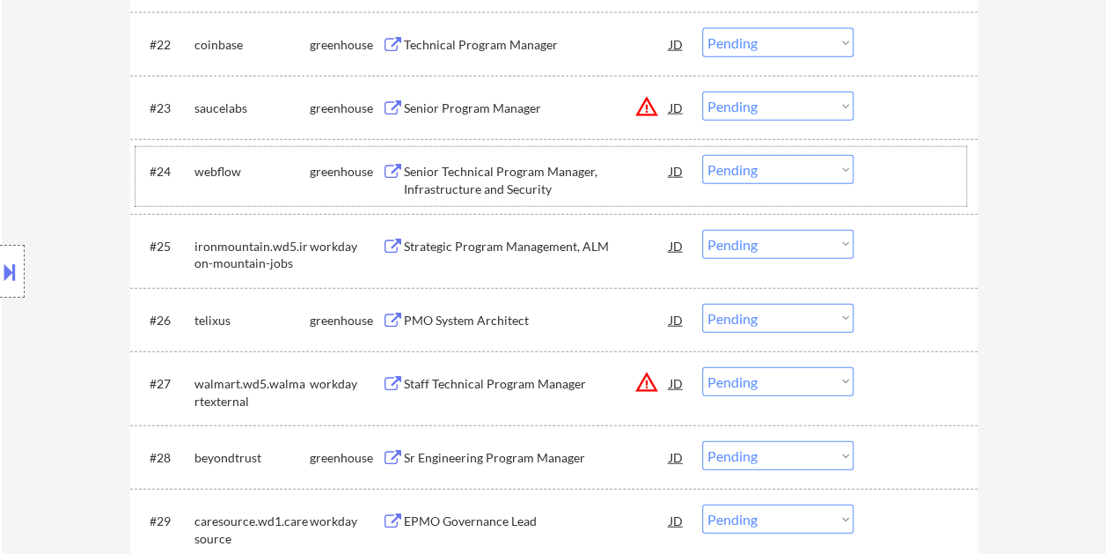
click at [899, 153] on div "#24 webflow greenhouse Senior Technical Program Manager, Infrastructure and Sec…" at bounding box center [551, 176] width 831 height 58
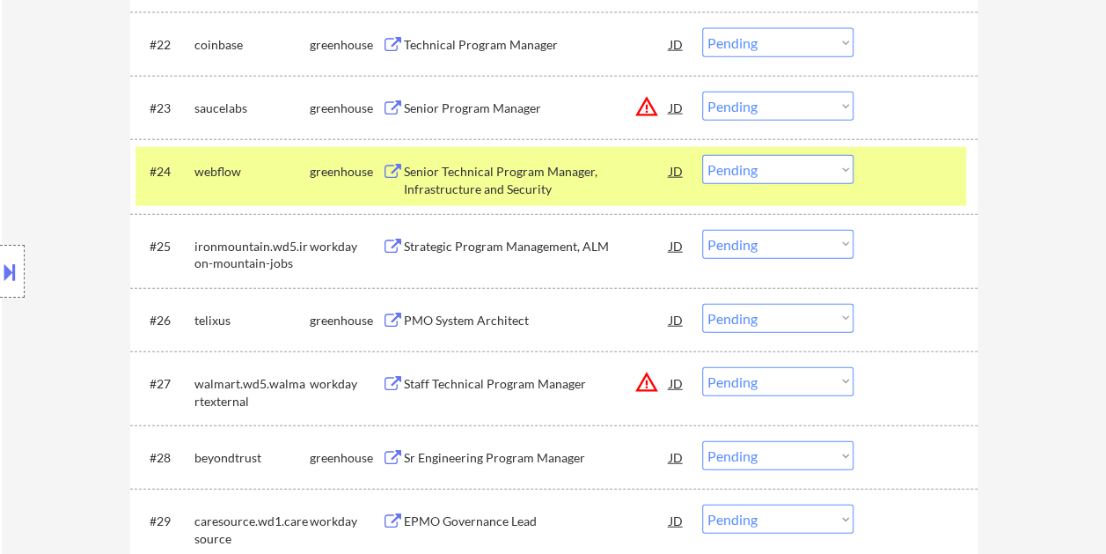
click at [849, 168] on select "Choose an option... Pending Applied Excluded (Questions) Excluded (Expired) Exc…" at bounding box center [777, 169] width 151 height 29
click at [702, 155] on select "Choose an option... Pending Applied Excluded (Questions) Excluded (Expired) Exc…" at bounding box center [777, 169] width 151 height 29
select select ""pending""
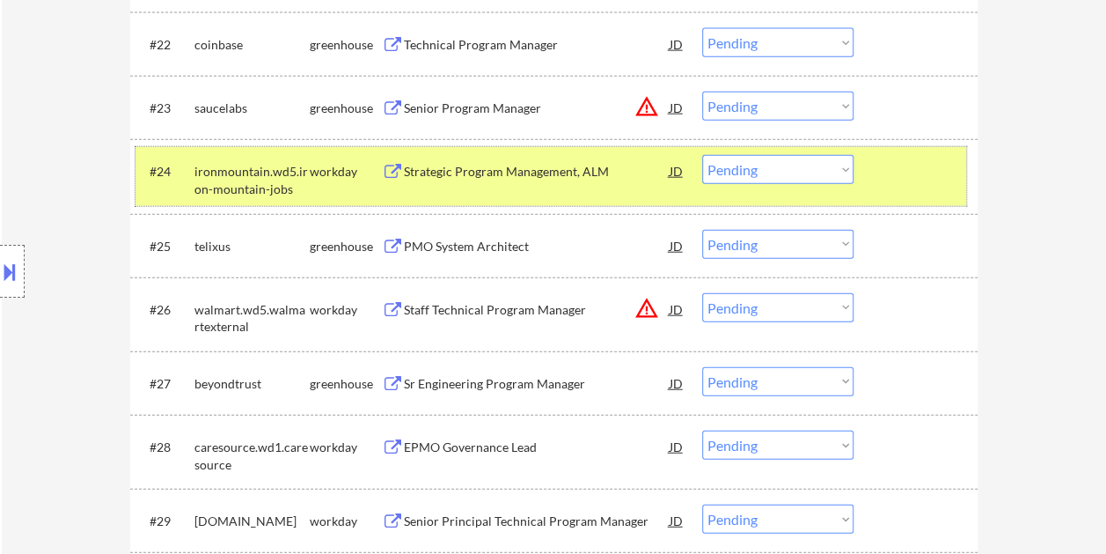
click at [882, 165] on div at bounding box center [917, 171] width 77 height 32
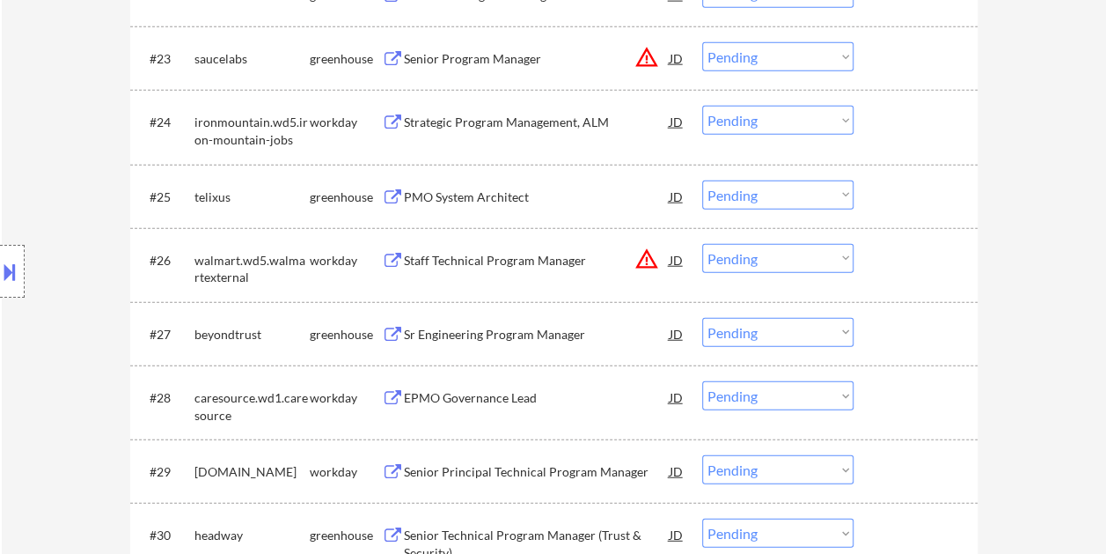
scroll to position [2112, 0]
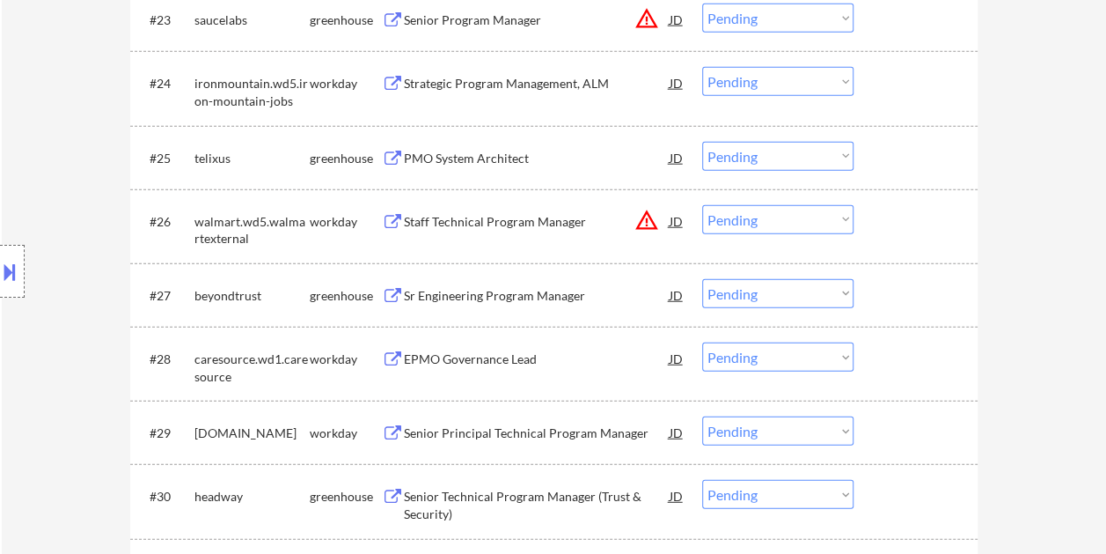
drag, startPoint x: 906, startPoint y: 165, endPoint x: 487, endPoint y: 172, distance: 419.0
click at [906, 164] on div at bounding box center [917, 158] width 77 height 32
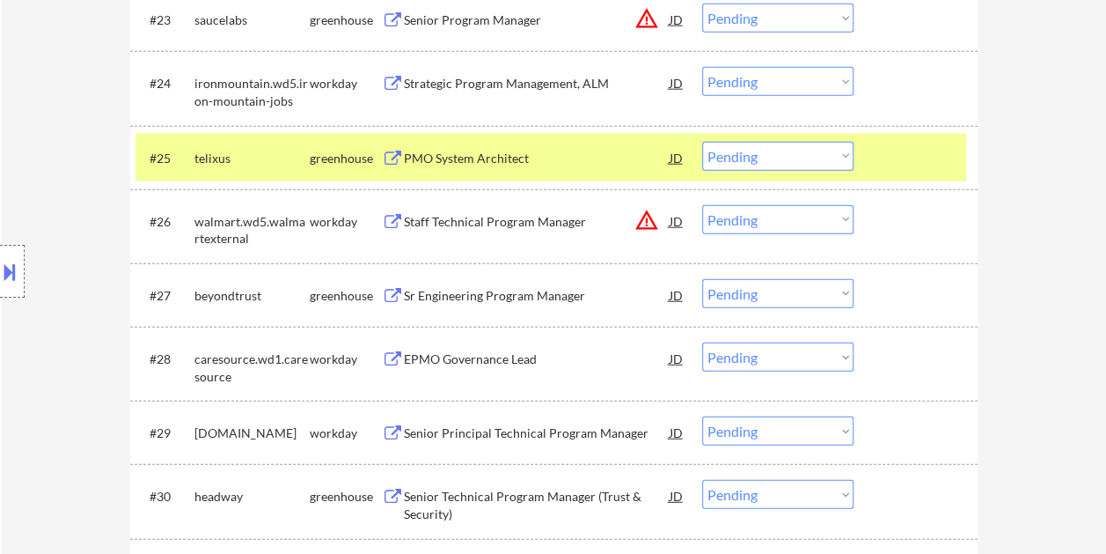
click at [463, 153] on div "PMO System Architect" at bounding box center [537, 159] width 266 height 18
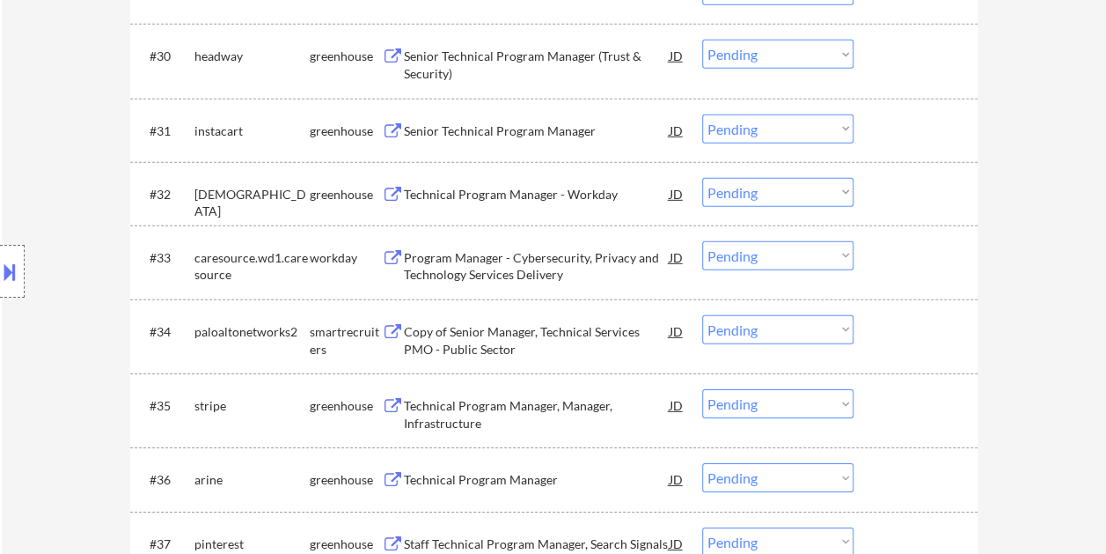
scroll to position [2640, 0]
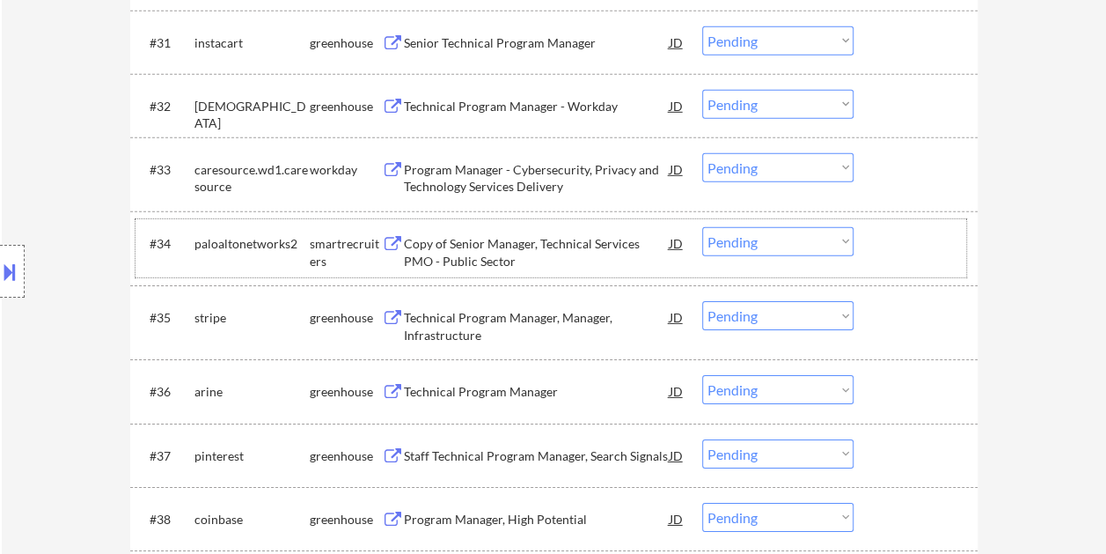
click at [889, 236] on div at bounding box center [917, 243] width 77 height 32
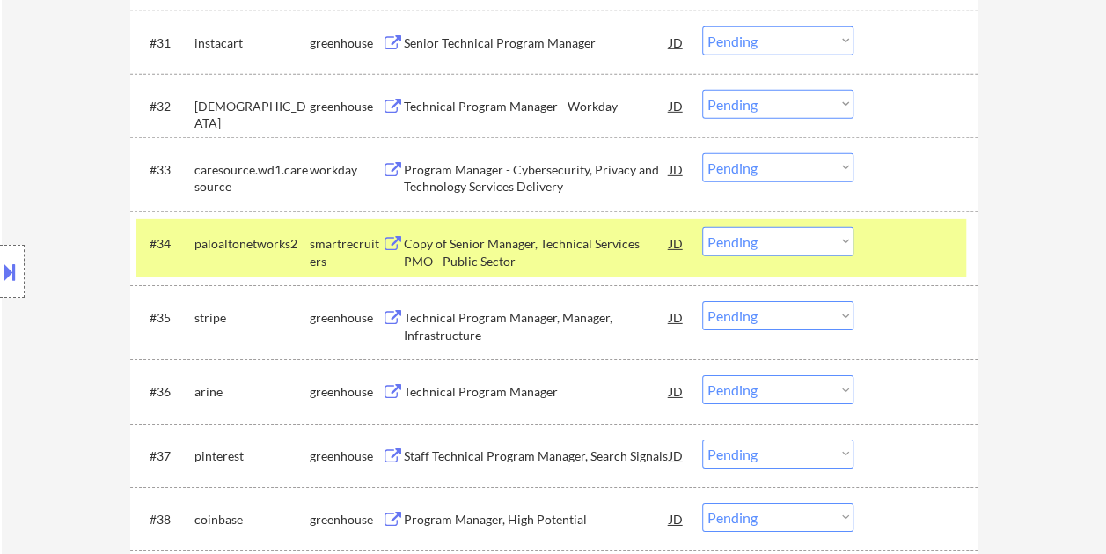
click at [899, 255] on div at bounding box center [917, 243] width 77 height 32
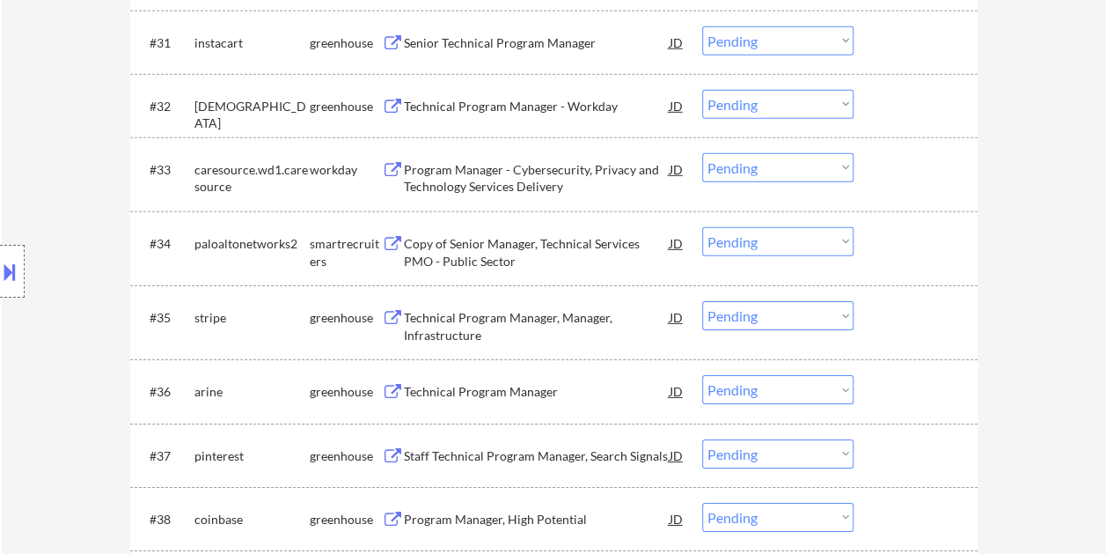
click at [879, 301] on div at bounding box center [917, 317] width 77 height 32
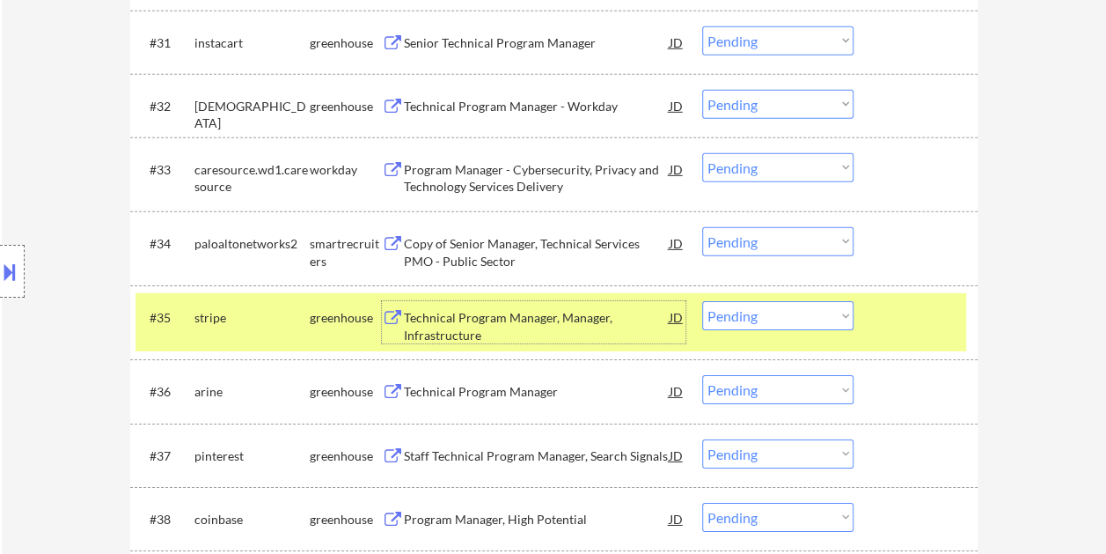
drag, startPoint x: 516, startPoint y: 319, endPoint x: 502, endPoint y: 320, distance: 14.1
click at [514, 319] on div "Technical Program Manager, Manager, Infrastructure" at bounding box center [537, 326] width 266 height 34
